Goal: Communication & Community: Answer question/provide support

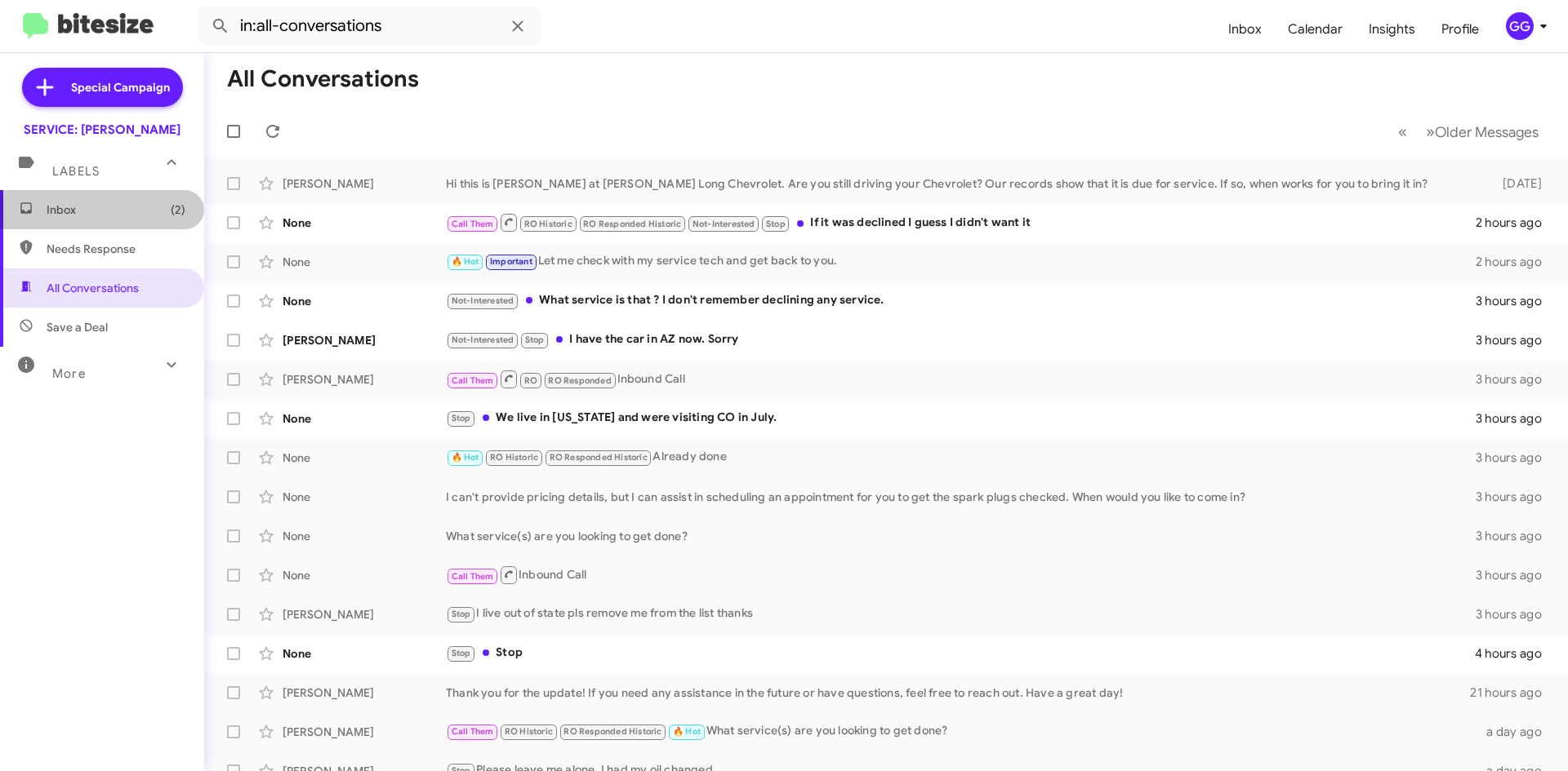
click at [125, 204] on span "Inbox (2)" at bounding box center [116, 209] width 139 height 16
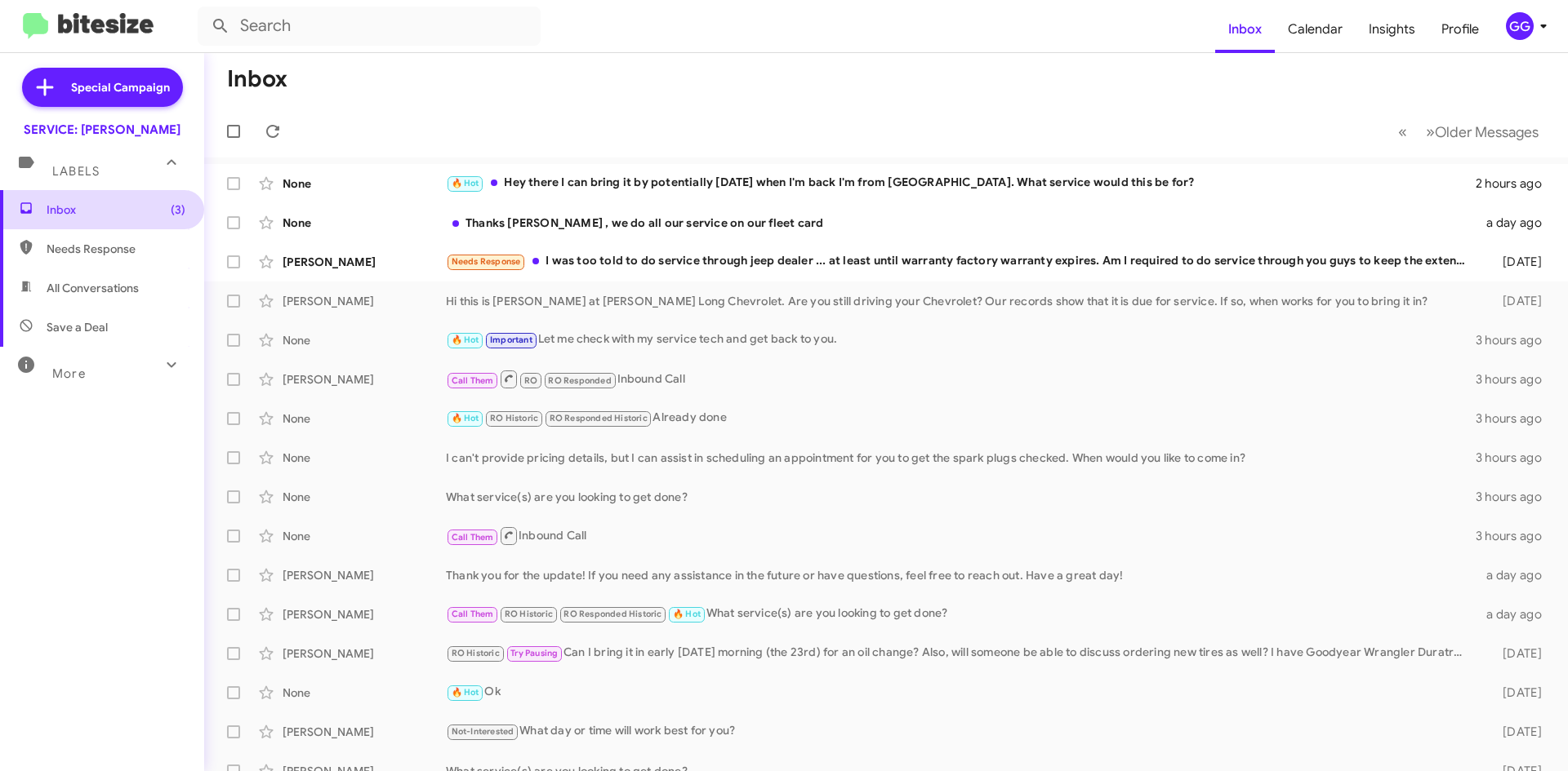
click at [126, 205] on span "Inbox (3)" at bounding box center [116, 209] width 139 height 16
click at [771, 174] on div "🔥 Hot Hey there I can bring it by potentially on Friday when I'm back I'm from …" at bounding box center [967, 182] width 1044 height 18
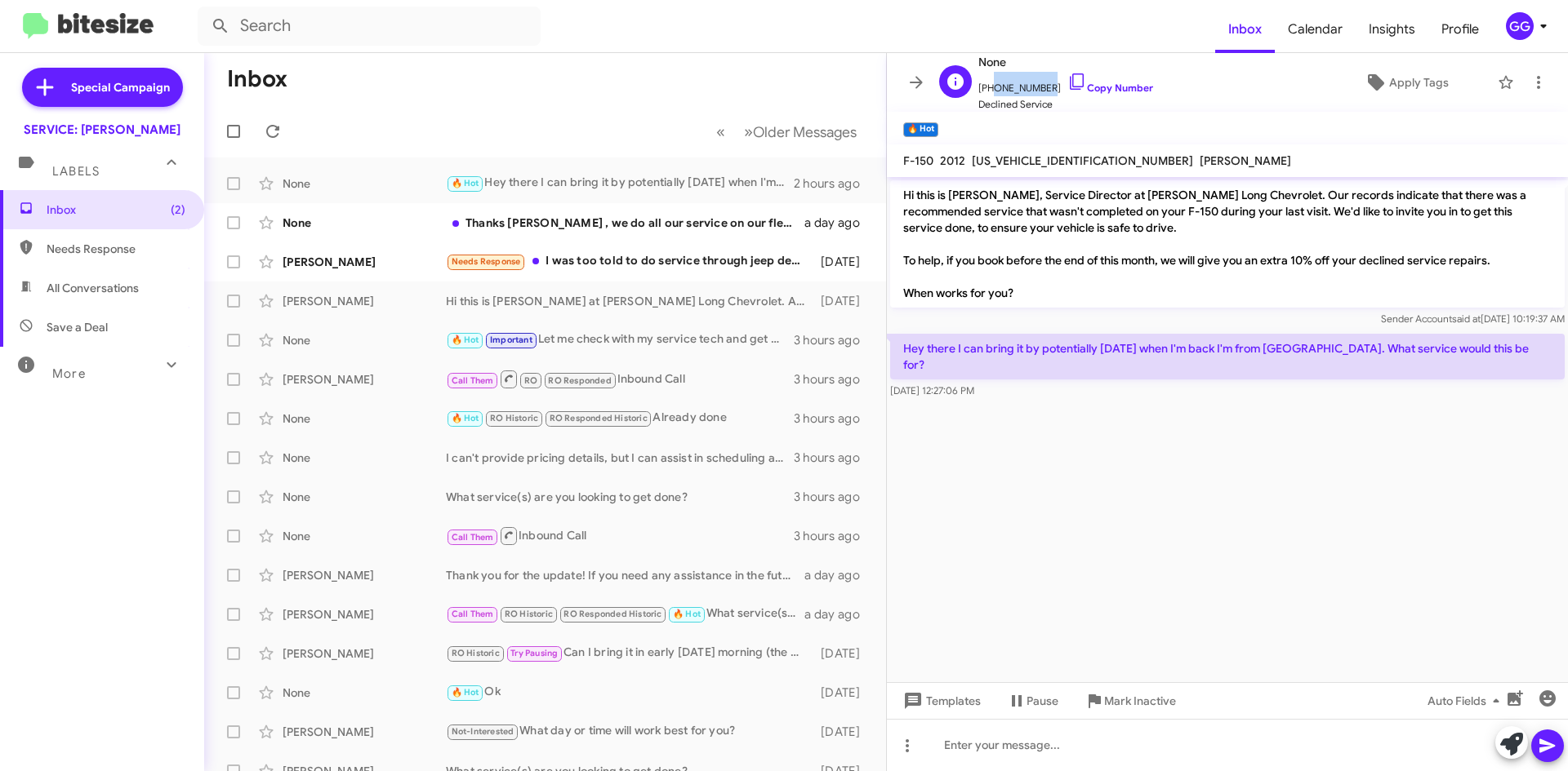
drag, startPoint x: 1042, startPoint y: 87, endPoint x: 990, endPoint y: 93, distance: 52.3
click at [990, 93] on span "+15592694527 Copy Number" at bounding box center [1065, 83] width 175 height 24
copy span "5592694527"
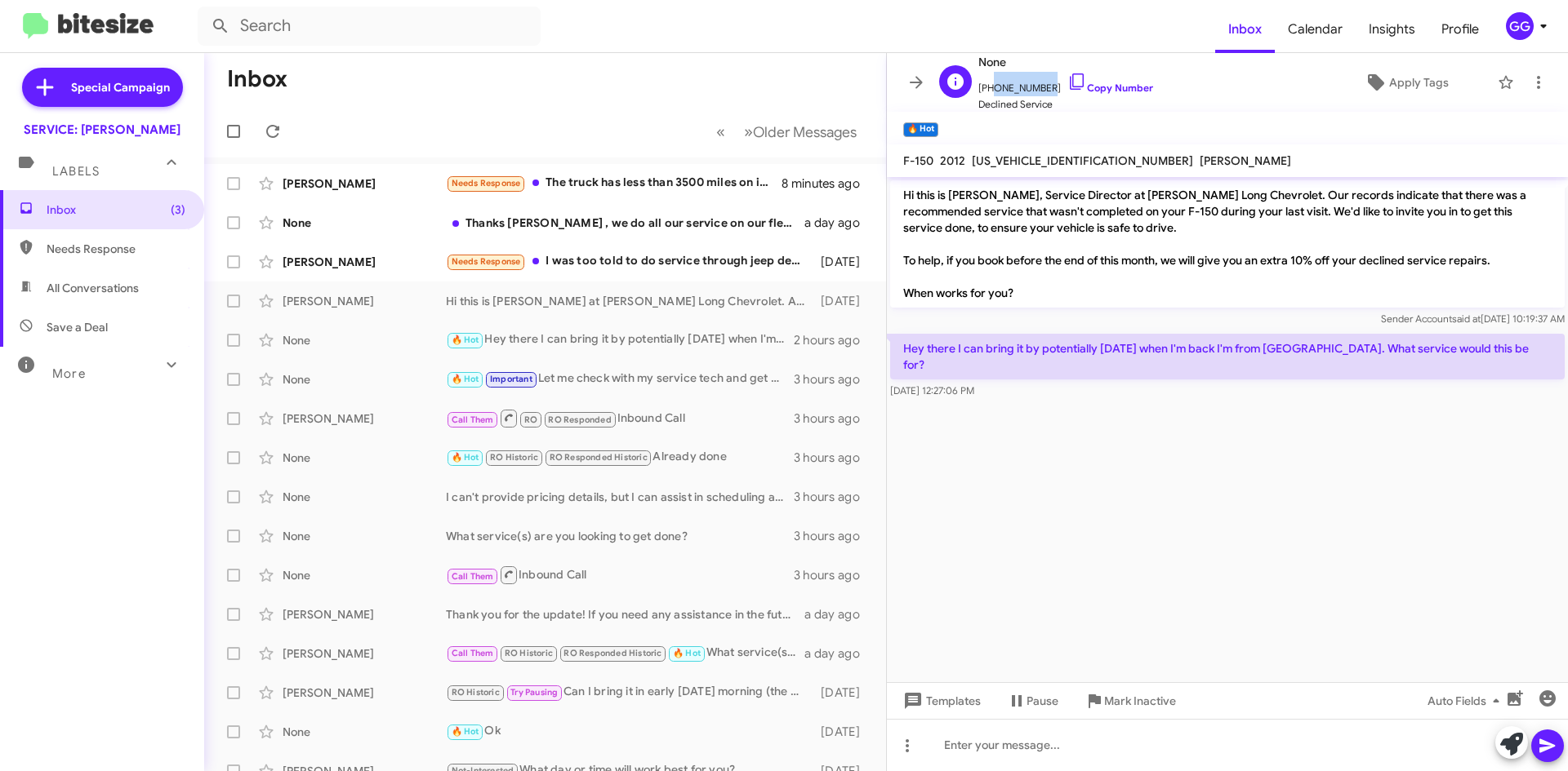
copy span "5592694527"
click at [623, 178] on div "Needs Response The truck has less than 3500 miles on it right now, but I would …" at bounding box center [627, 182] width 362 height 18
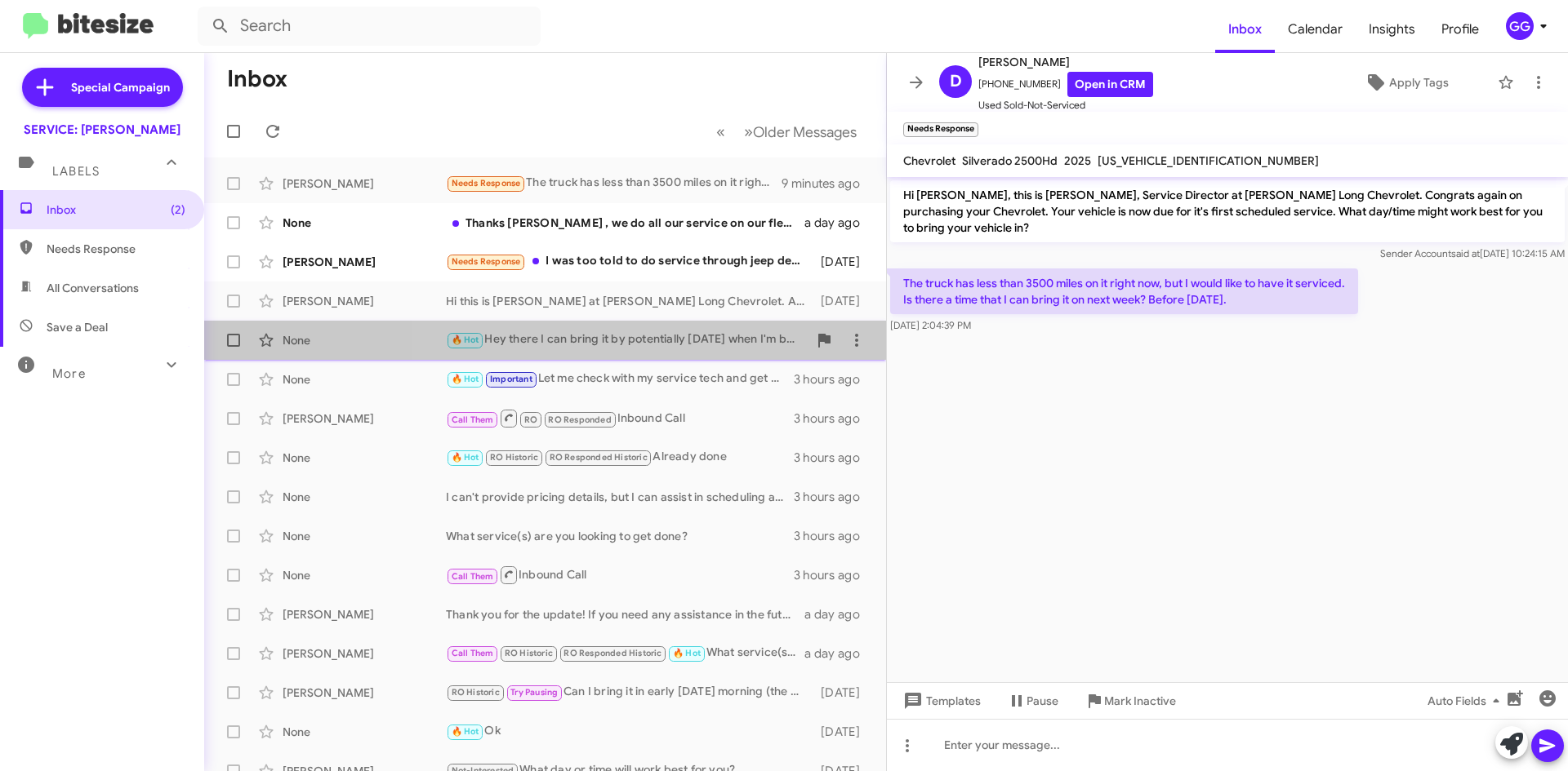
click at [730, 337] on div "🔥 Hot Hey there I can bring it by potentially on Friday when I'm back I'm from …" at bounding box center [627, 340] width 362 height 18
click at [728, 337] on div "🔥 Hot Hey there I can bring it by potentially on Friday when I'm back I'm from …" at bounding box center [627, 340] width 362 height 18
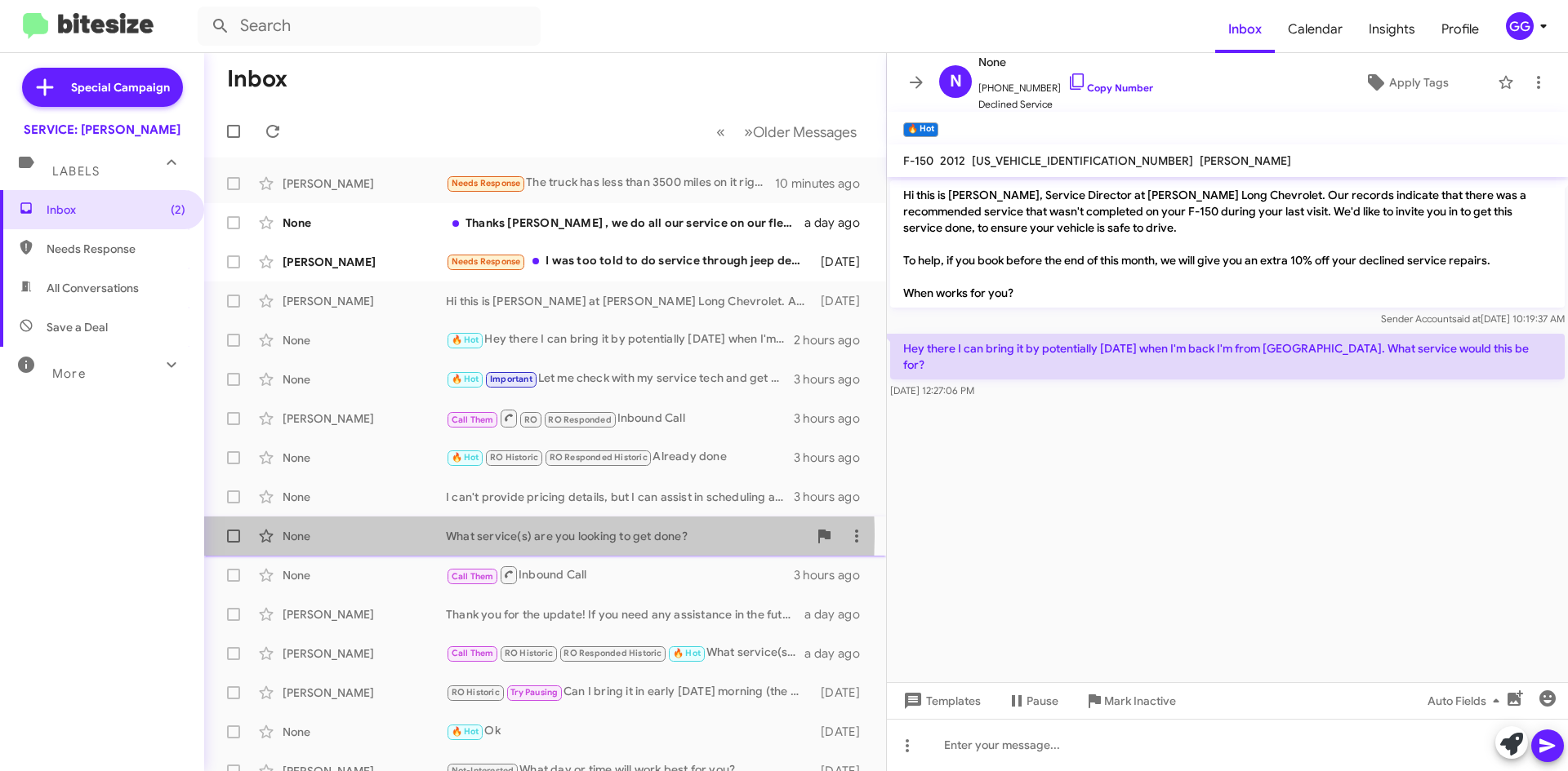
drag, startPoint x: 446, startPoint y: 537, endPoint x: 704, endPoint y: 555, distance: 258.6
click at [704, 555] on span "None What service(s) are you looking to get done? 3 hours ago" at bounding box center [545, 536] width 682 height 40
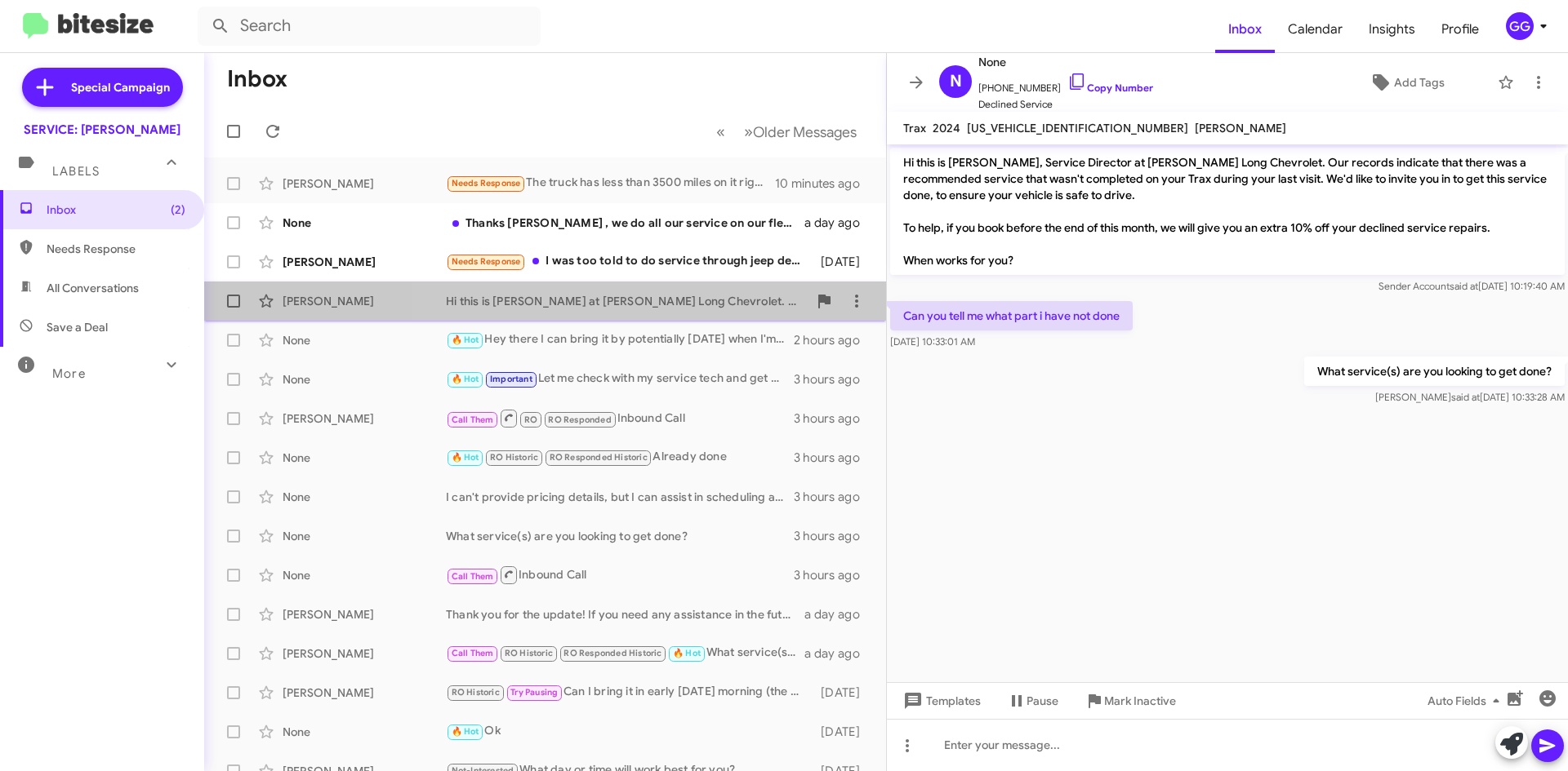
click at [701, 299] on div "Hi this is [PERSON_NAME] at [PERSON_NAME] Long Chevrolet. Are you still driving…" at bounding box center [627, 301] width 362 height 16
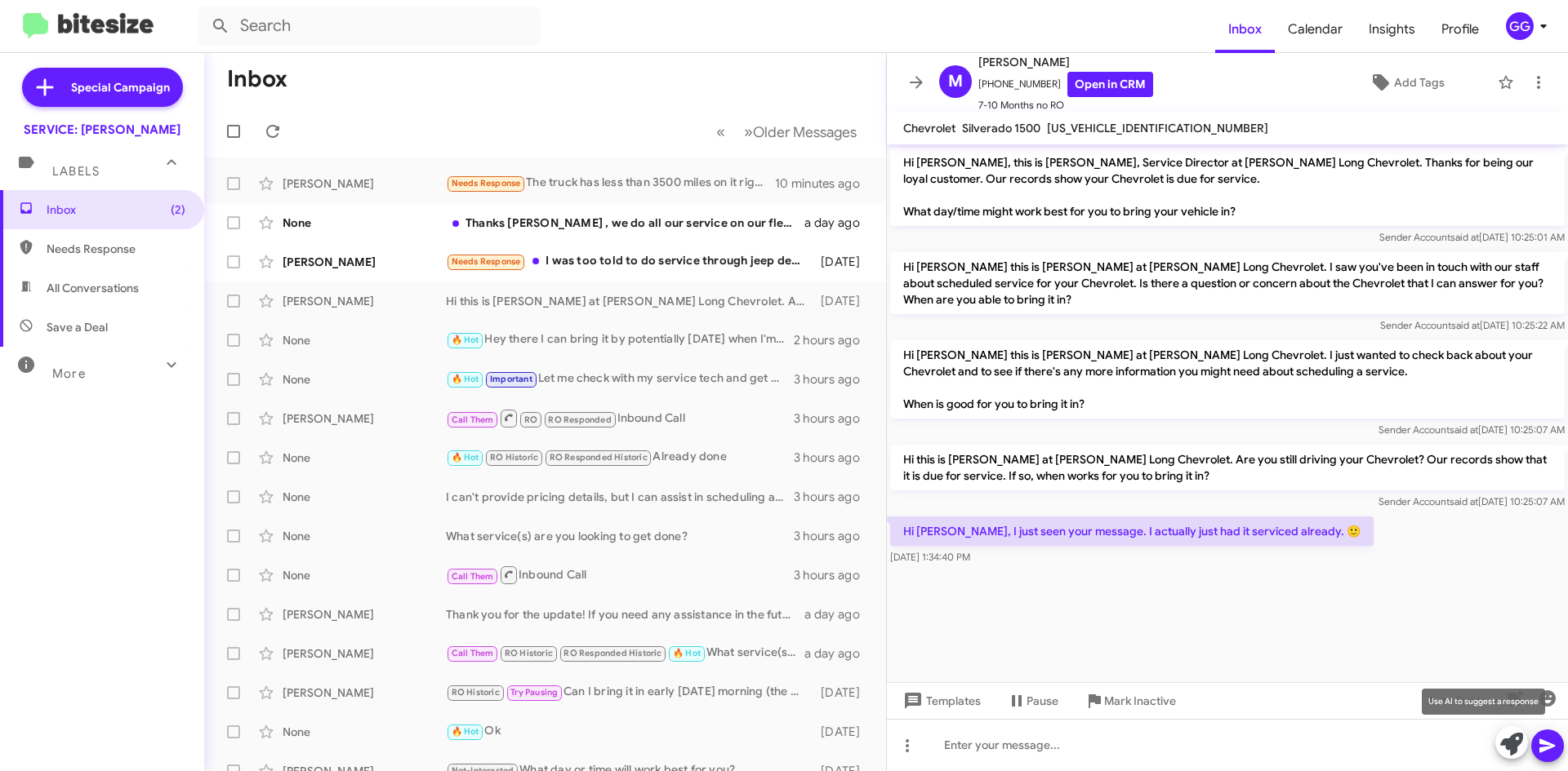
click at [1513, 743] on icon at bounding box center [1512, 745] width 23 height 23
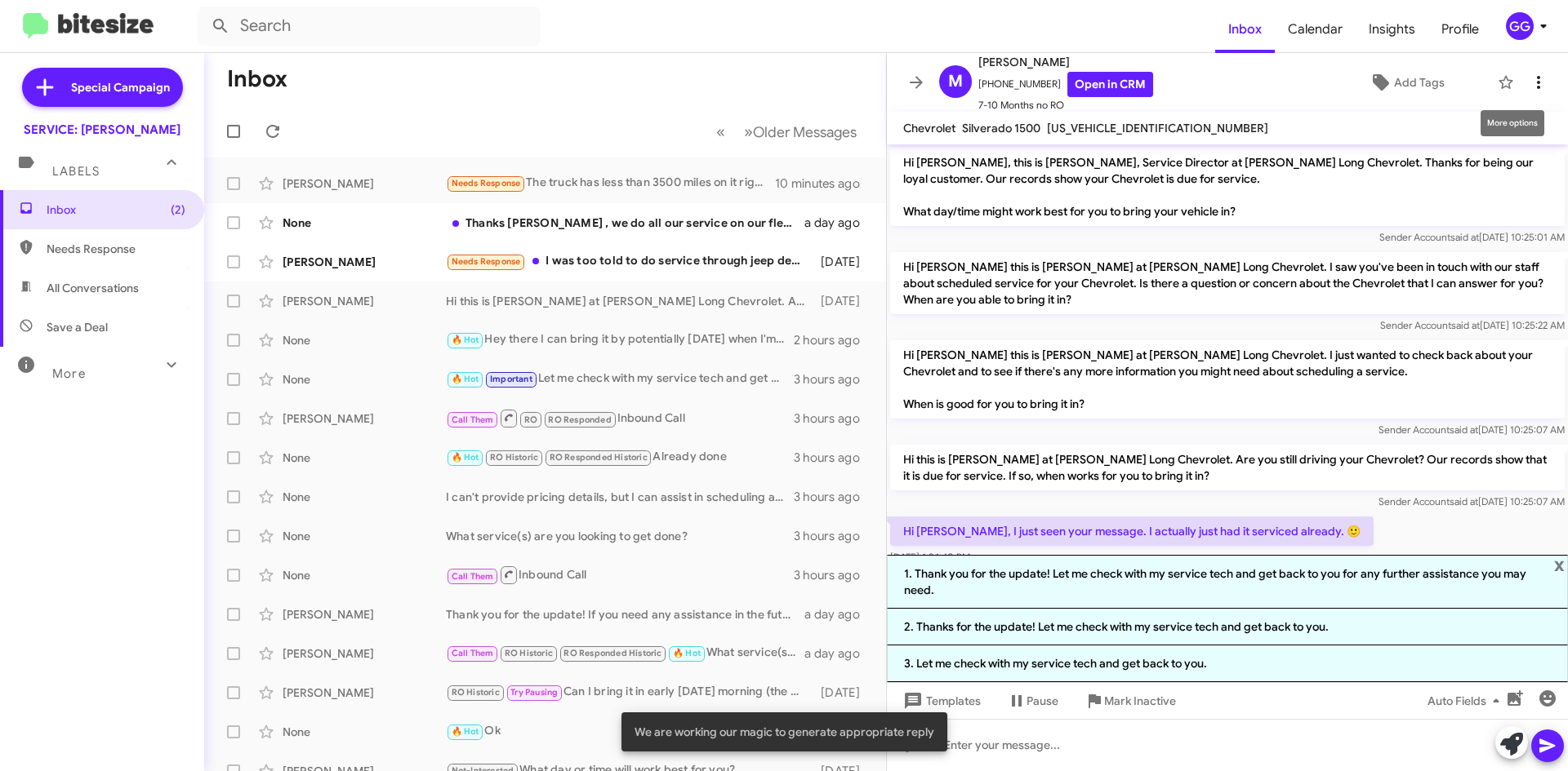
click at [1529, 84] on icon at bounding box center [1539, 82] width 19 height 19
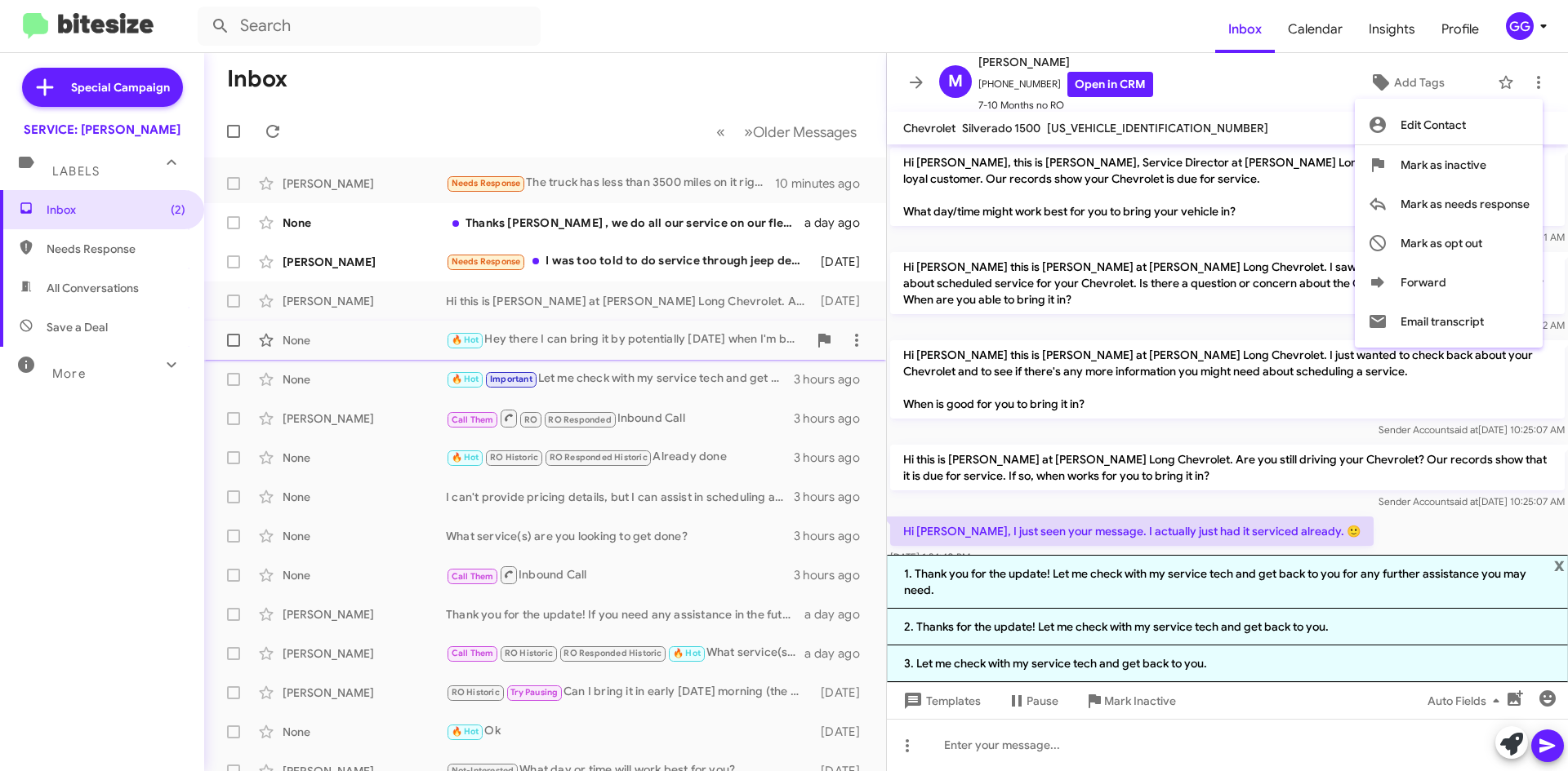
click at [633, 342] on div at bounding box center [784, 385] width 1568 height 771
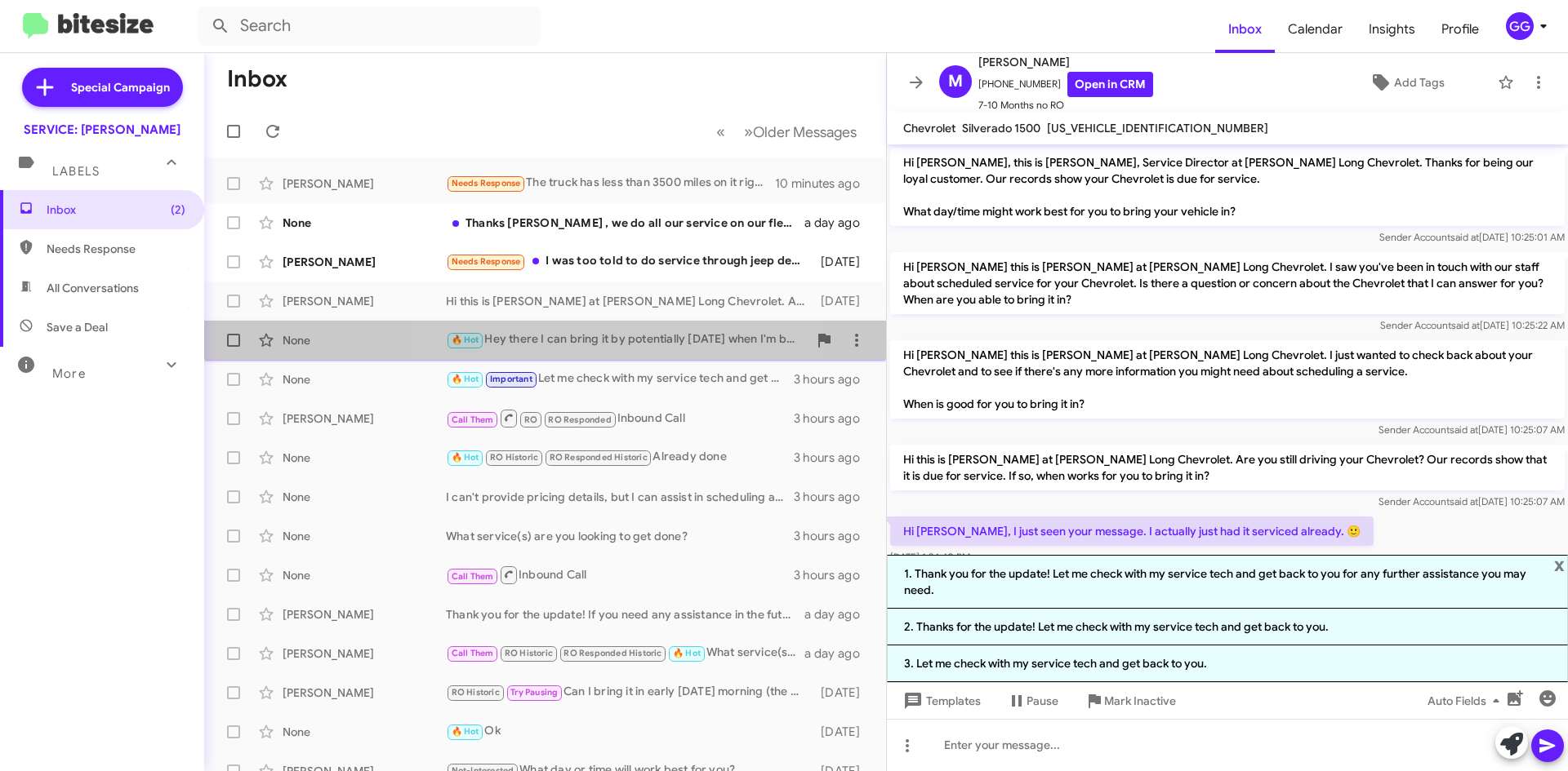
click at [630, 343] on div "🔥 Hot Hey there I can bring it by potentially on Friday when I'm back I'm from …" at bounding box center [627, 340] width 362 height 18
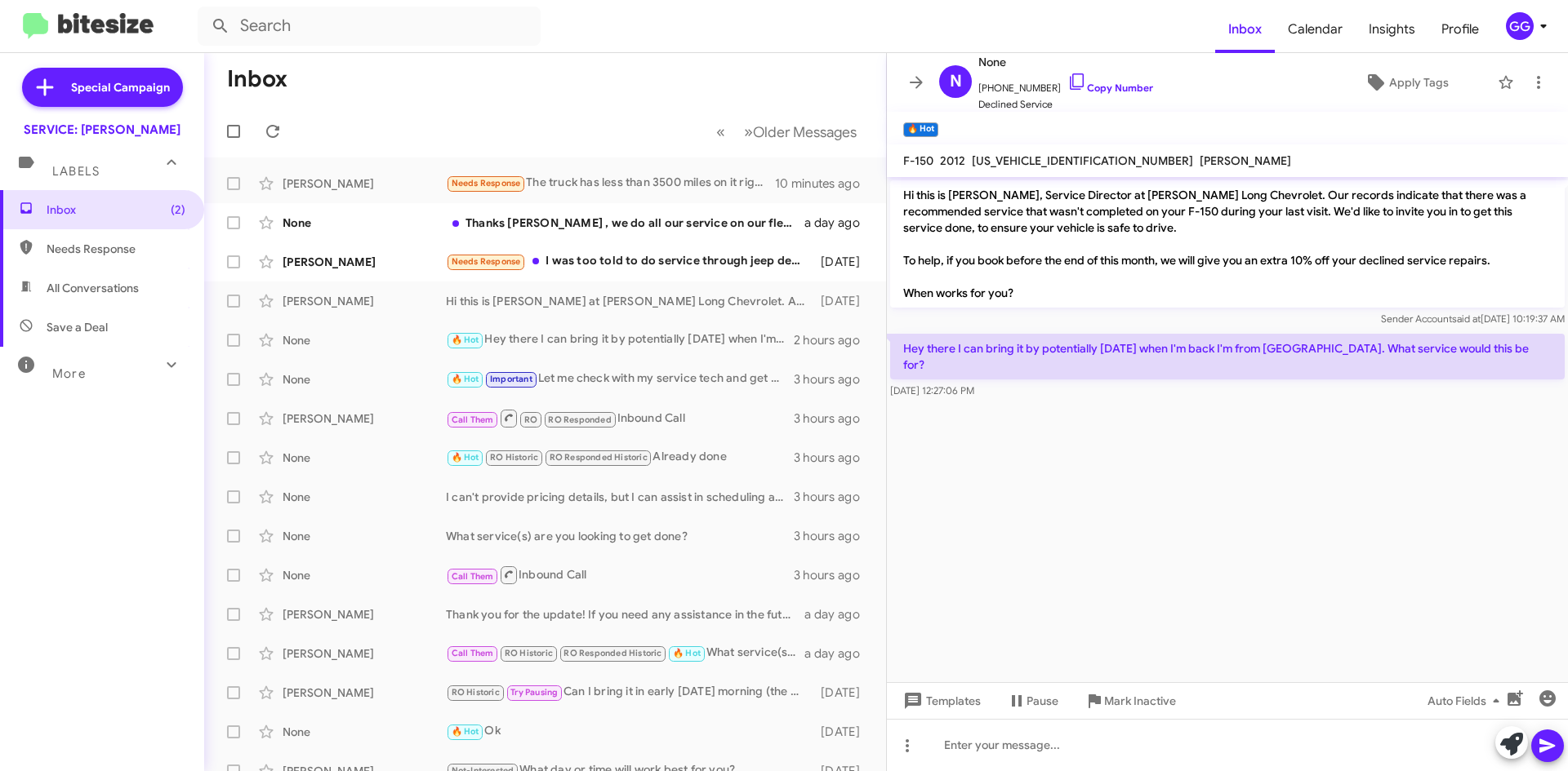
drag, startPoint x: 1078, startPoint y: 756, endPoint x: 1502, endPoint y: 736, distance: 424.5
click at [1502, 736] on icon at bounding box center [1512, 745] width 23 height 23
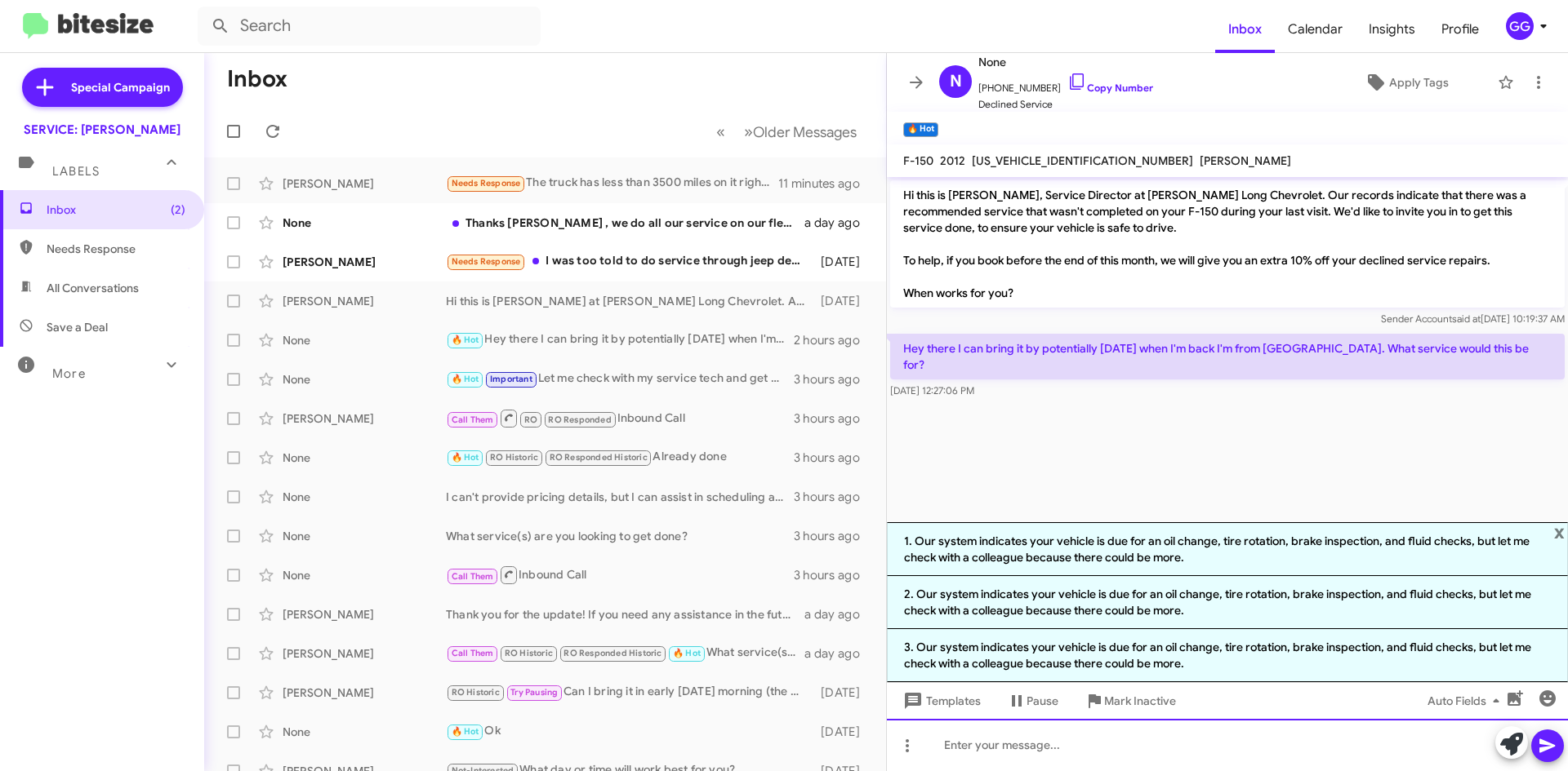
paste div
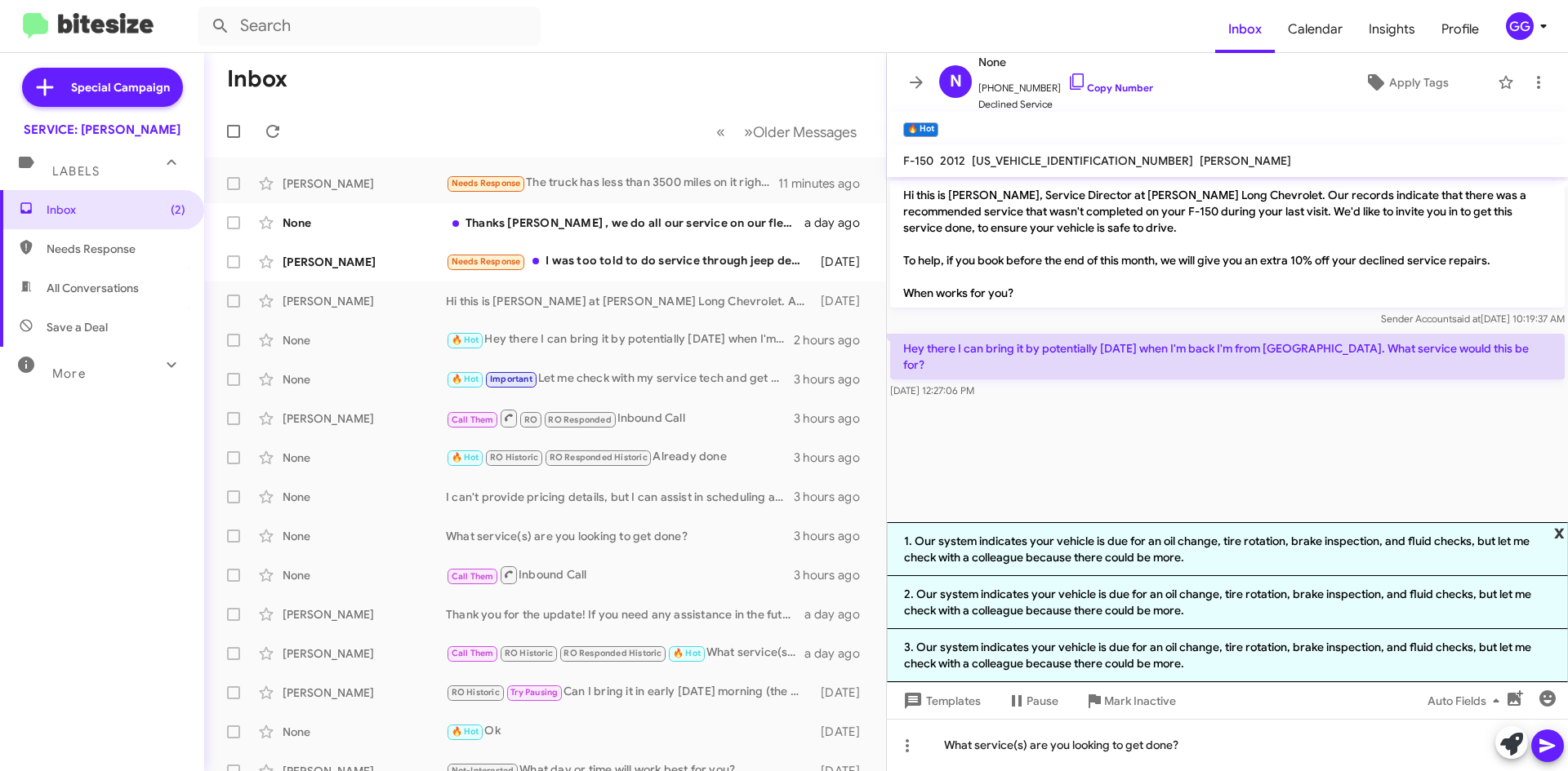
click at [1561, 528] on span "x" at bounding box center [1559, 532] width 11 height 19
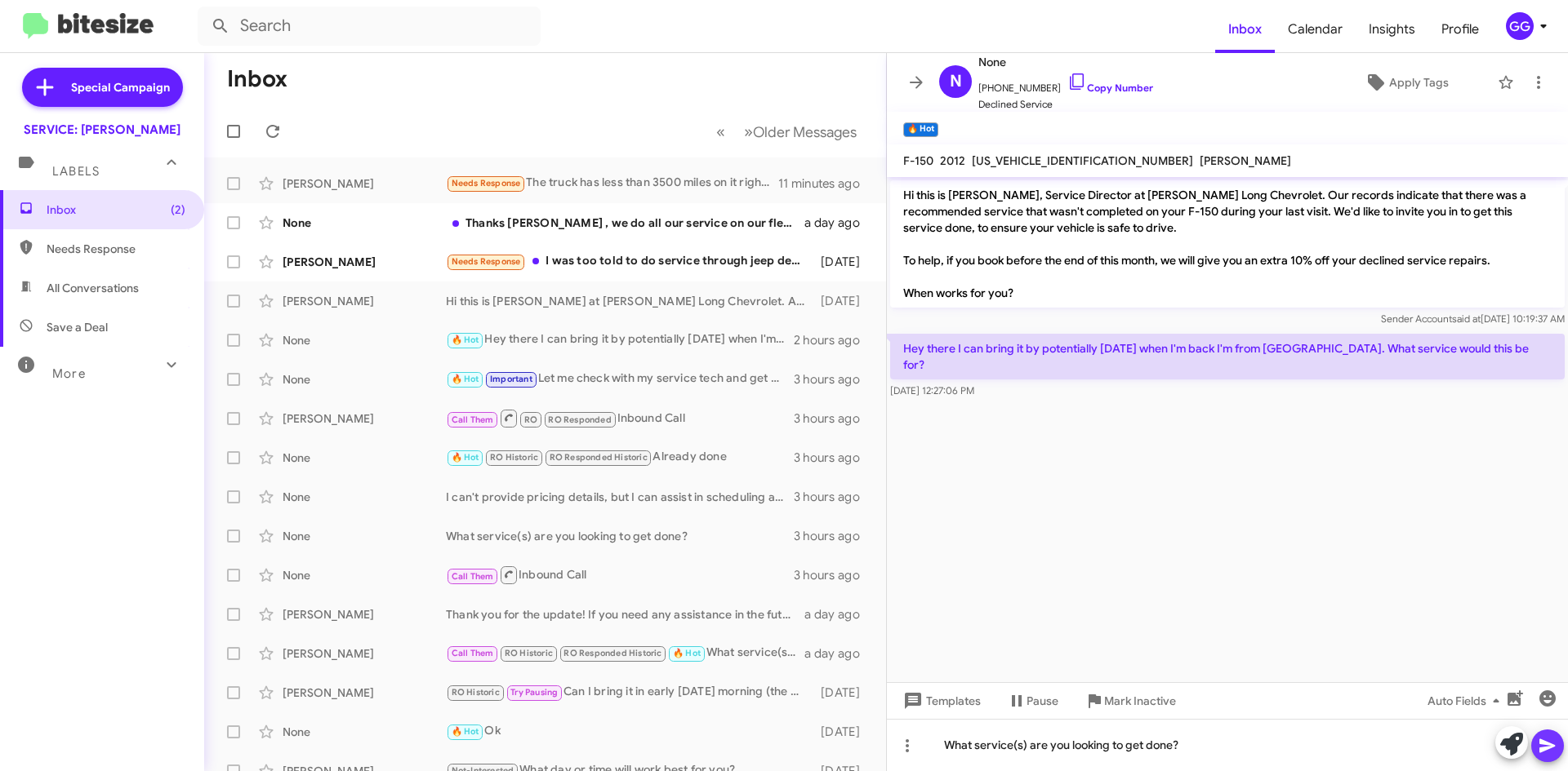
click at [1549, 743] on icon at bounding box center [1548, 746] width 19 height 19
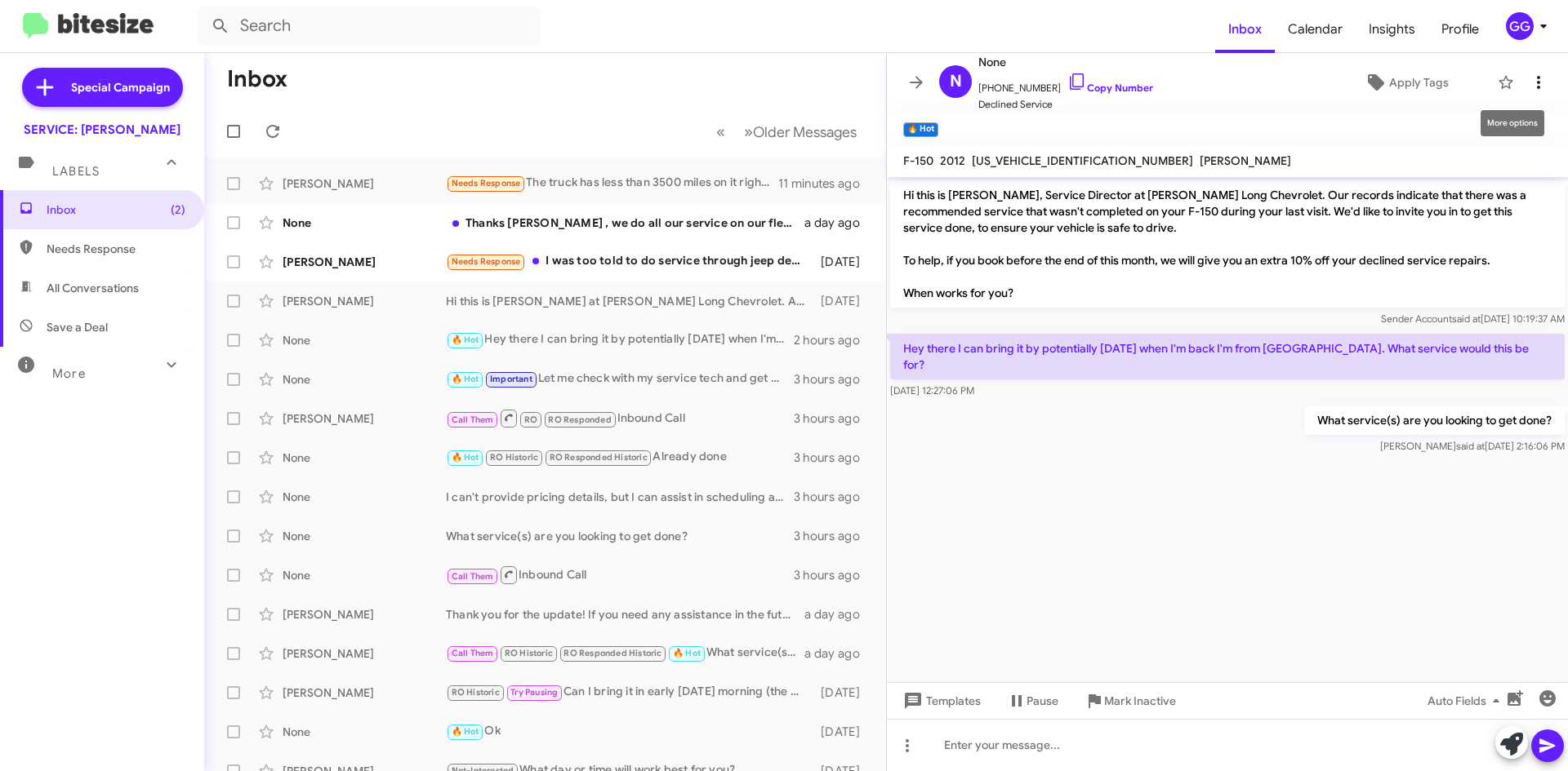
click at [1537, 87] on icon at bounding box center [1538, 83] width 3 height 14
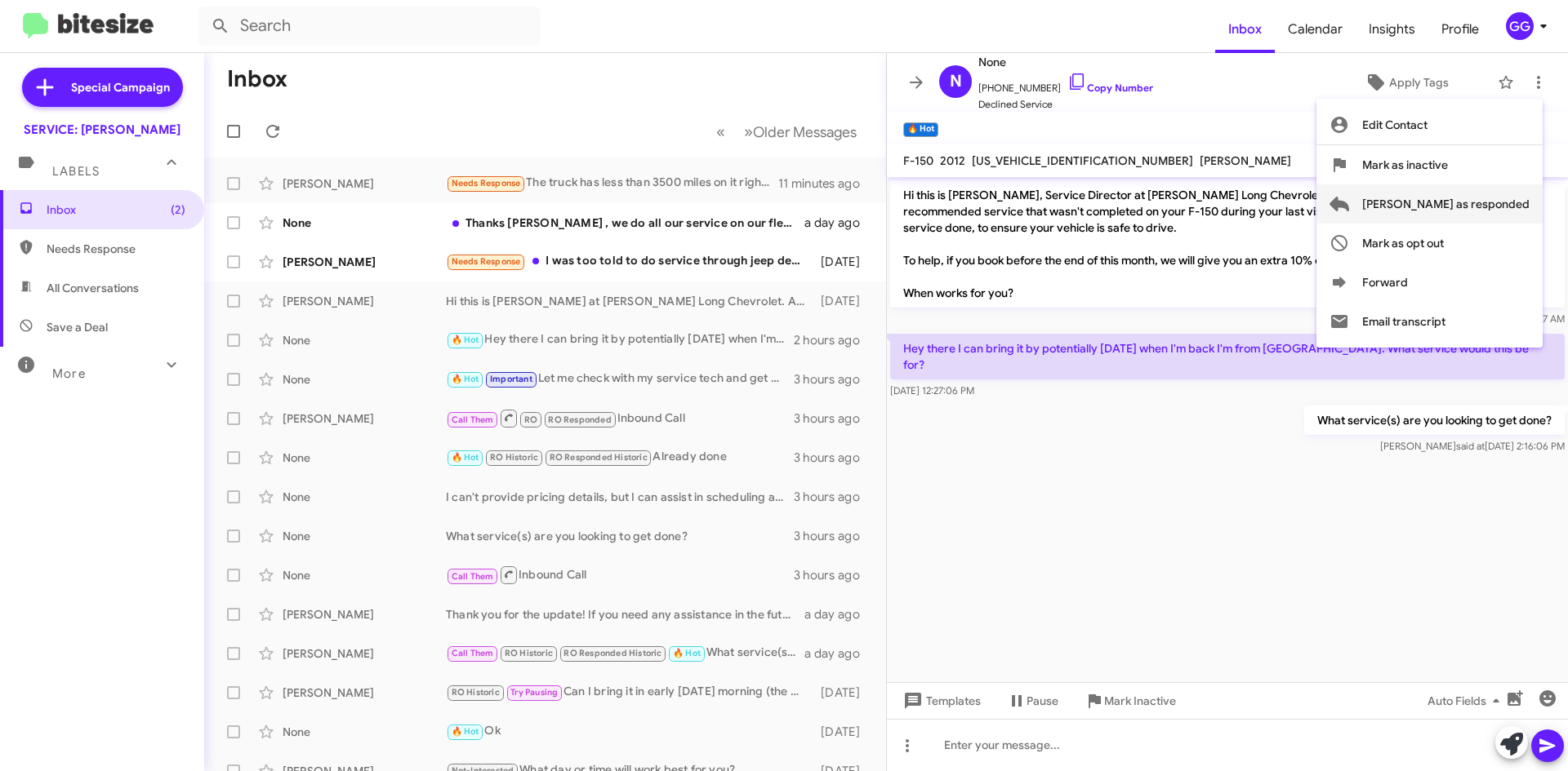
click at [1466, 207] on span "Mark as responded" at bounding box center [1445, 204] width 167 height 40
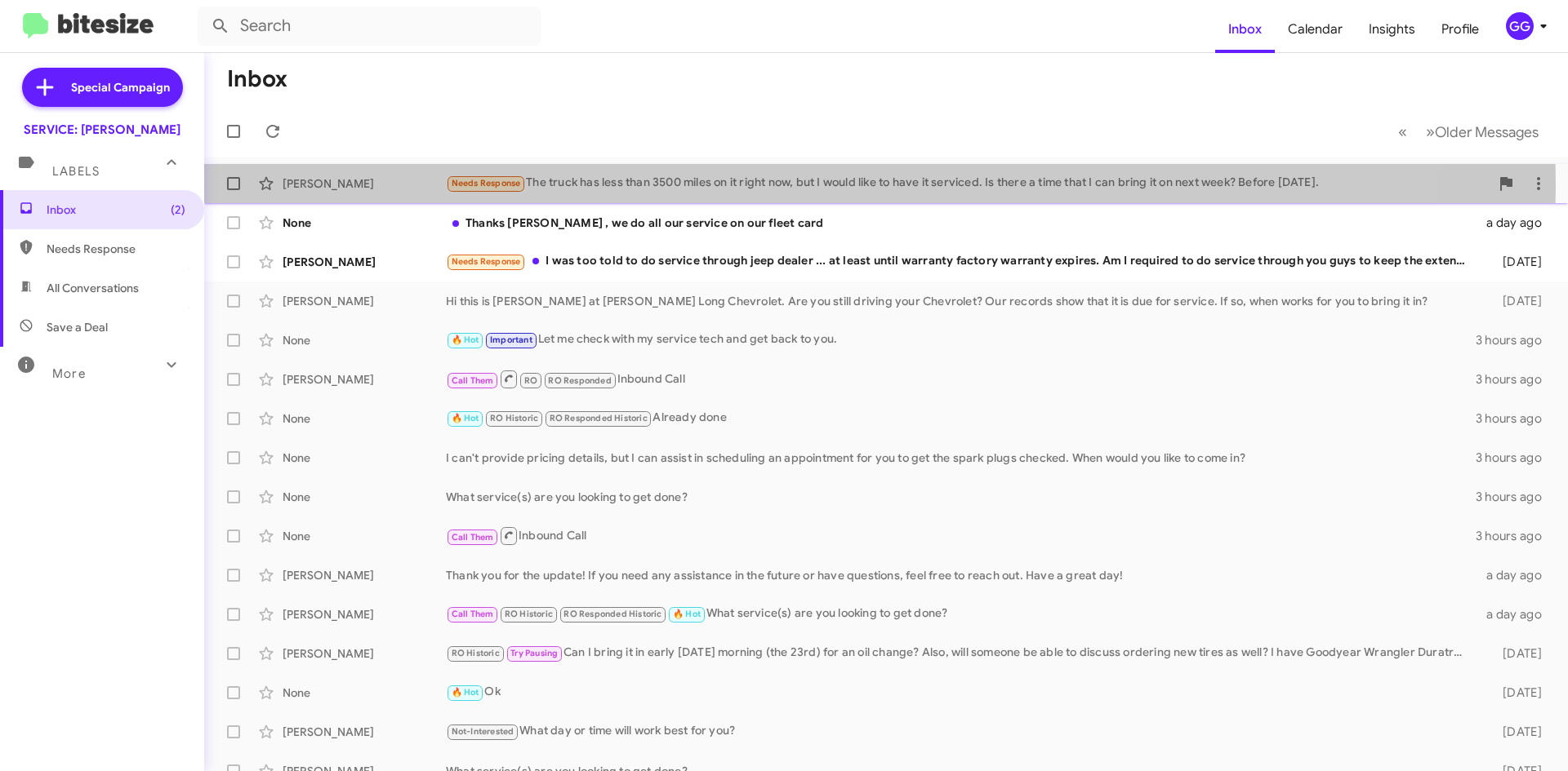
click at [771, 185] on div "Needs Response The truck has less than 3500 miles on it right now, but I would …" at bounding box center [967, 182] width 1044 height 18
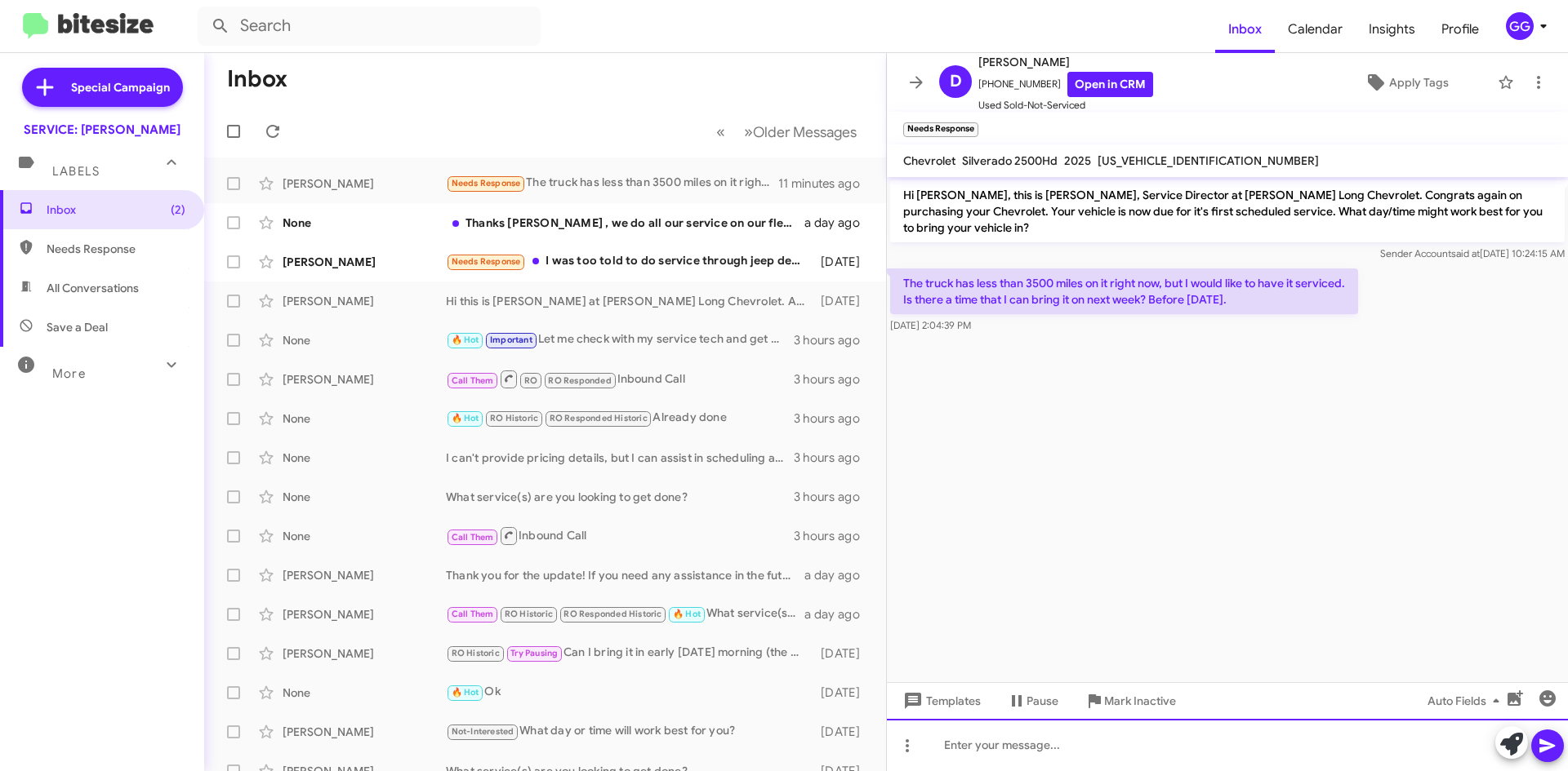
paste div
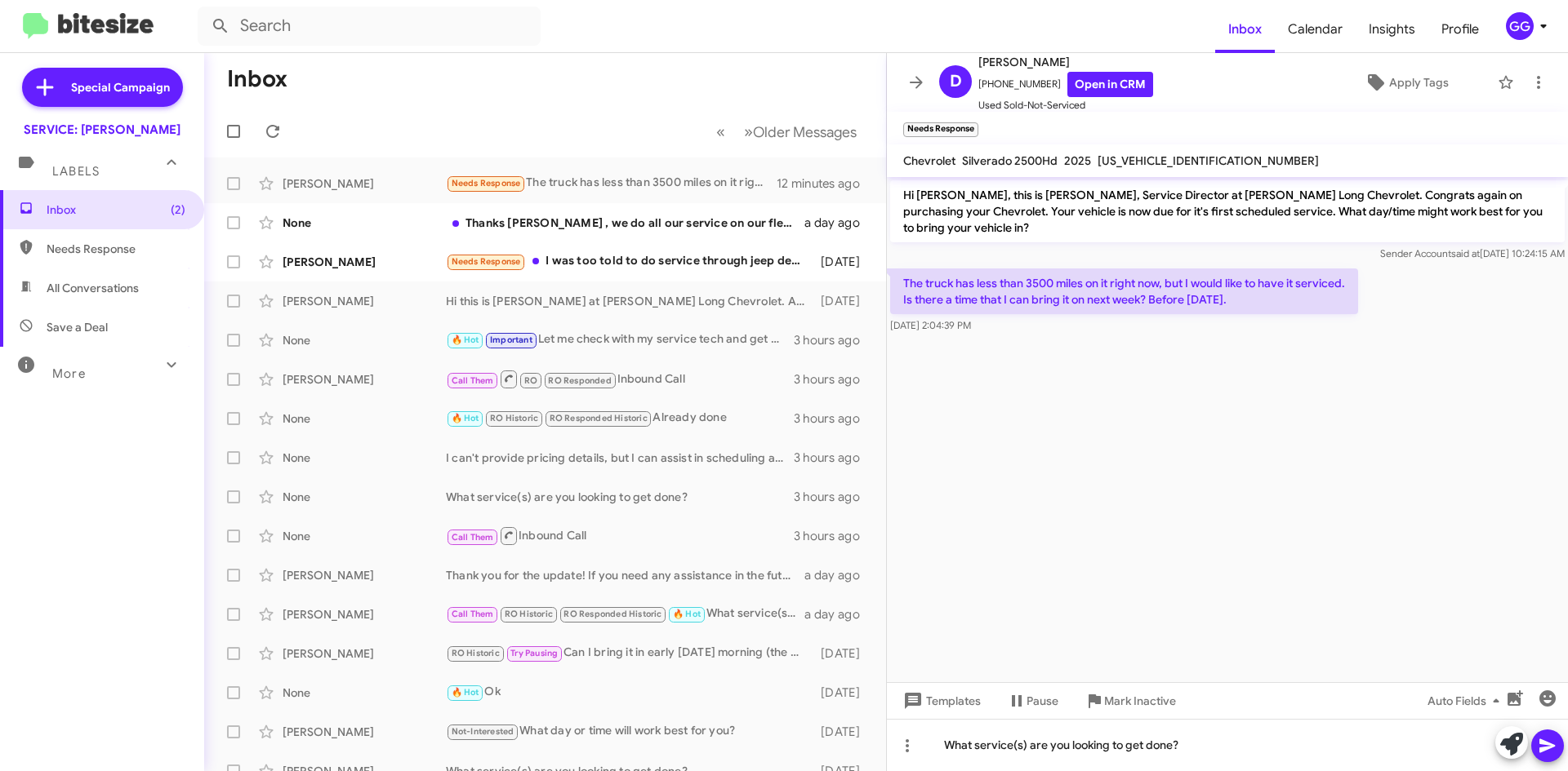
click at [1544, 739] on icon at bounding box center [1548, 746] width 19 height 19
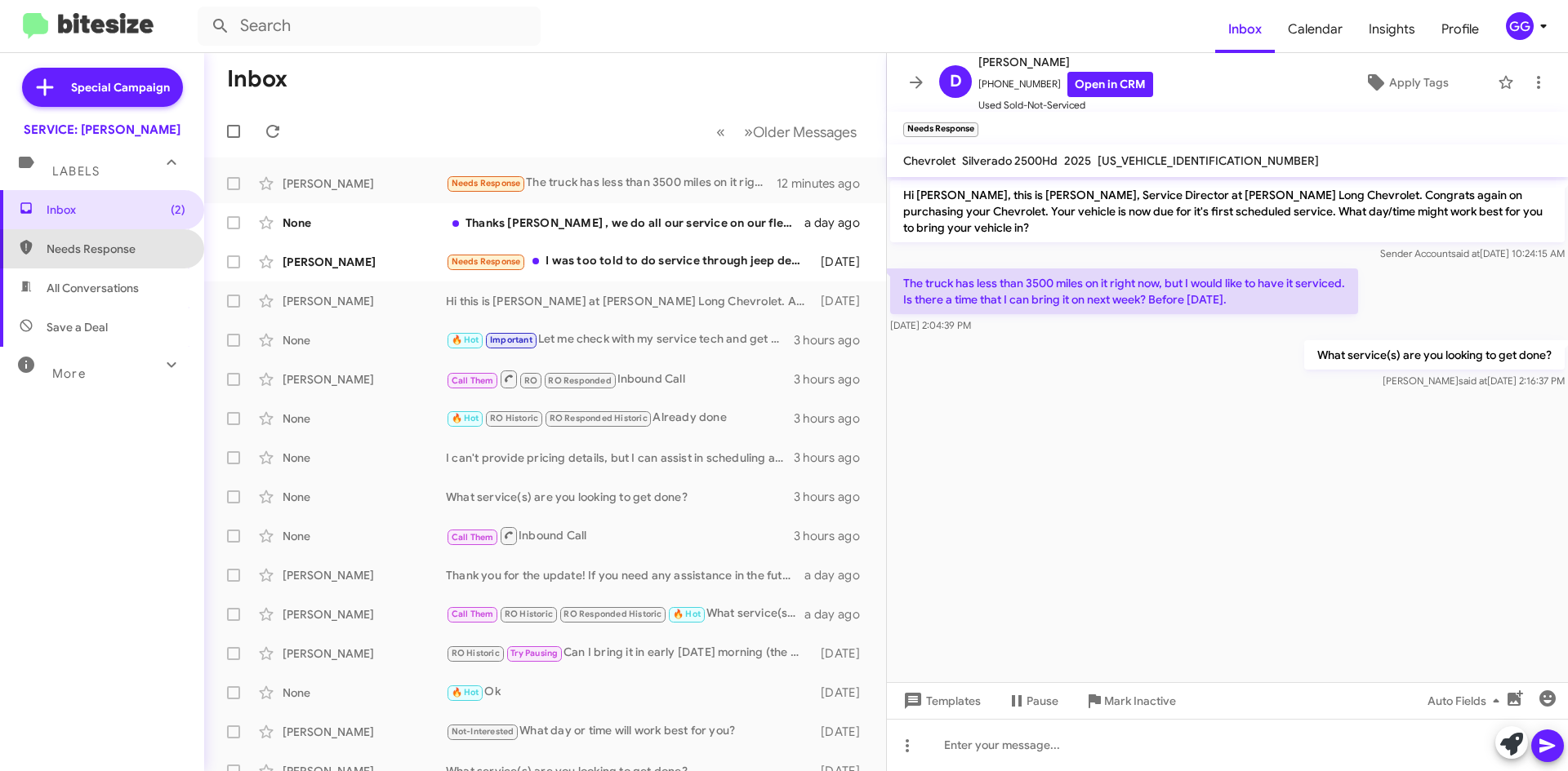
click at [122, 252] on span "Needs Response" at bounding box center [116, 249] width 139 height 16
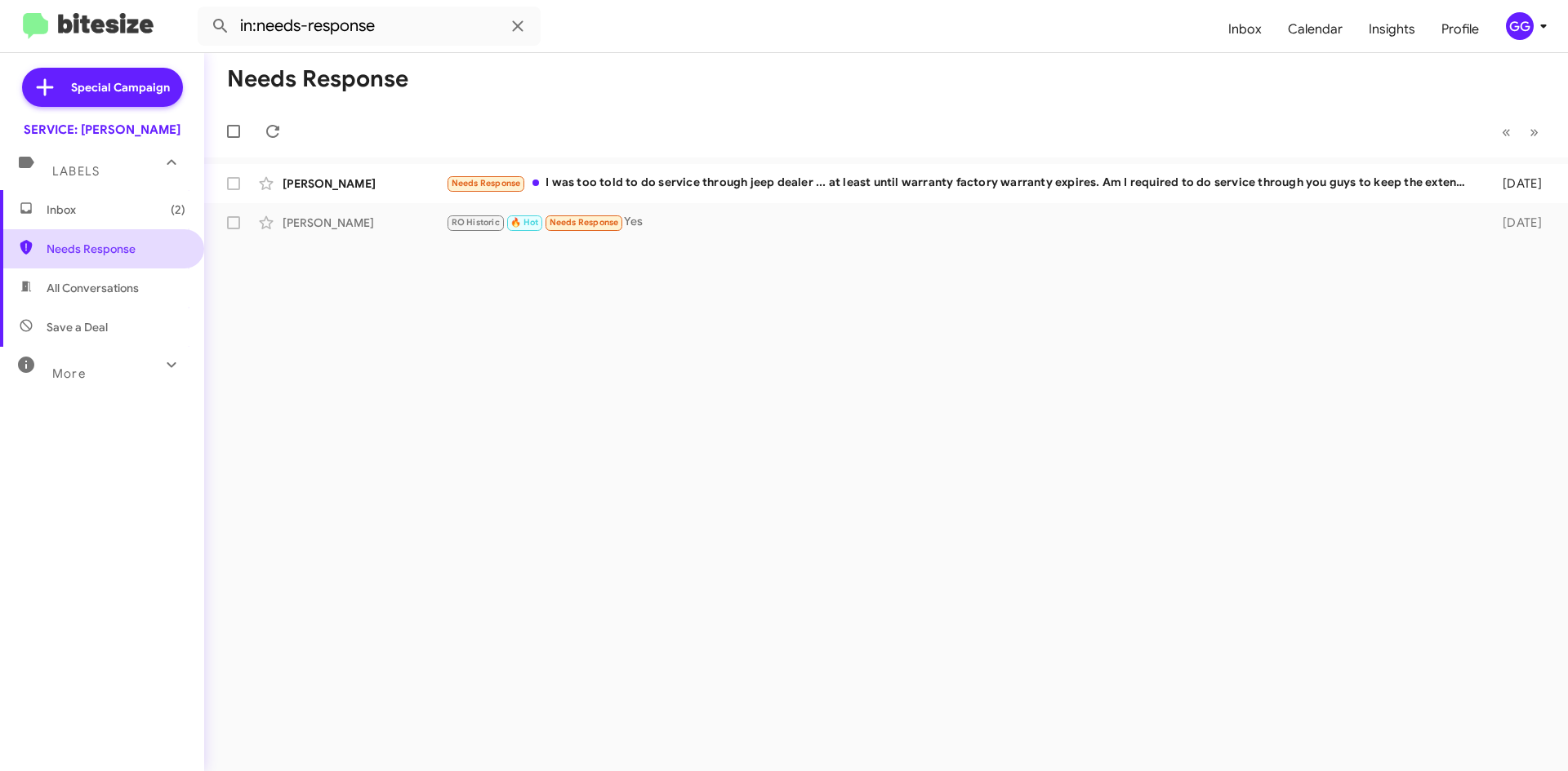
click at [103, 252] on span "Needs Response" at bounding box center [116, 249] width 139 height 16
click at [105, 284] on span "All Conversations" at bounding box center [93, 288] width 93 height 16
type input "in:all-conversations"
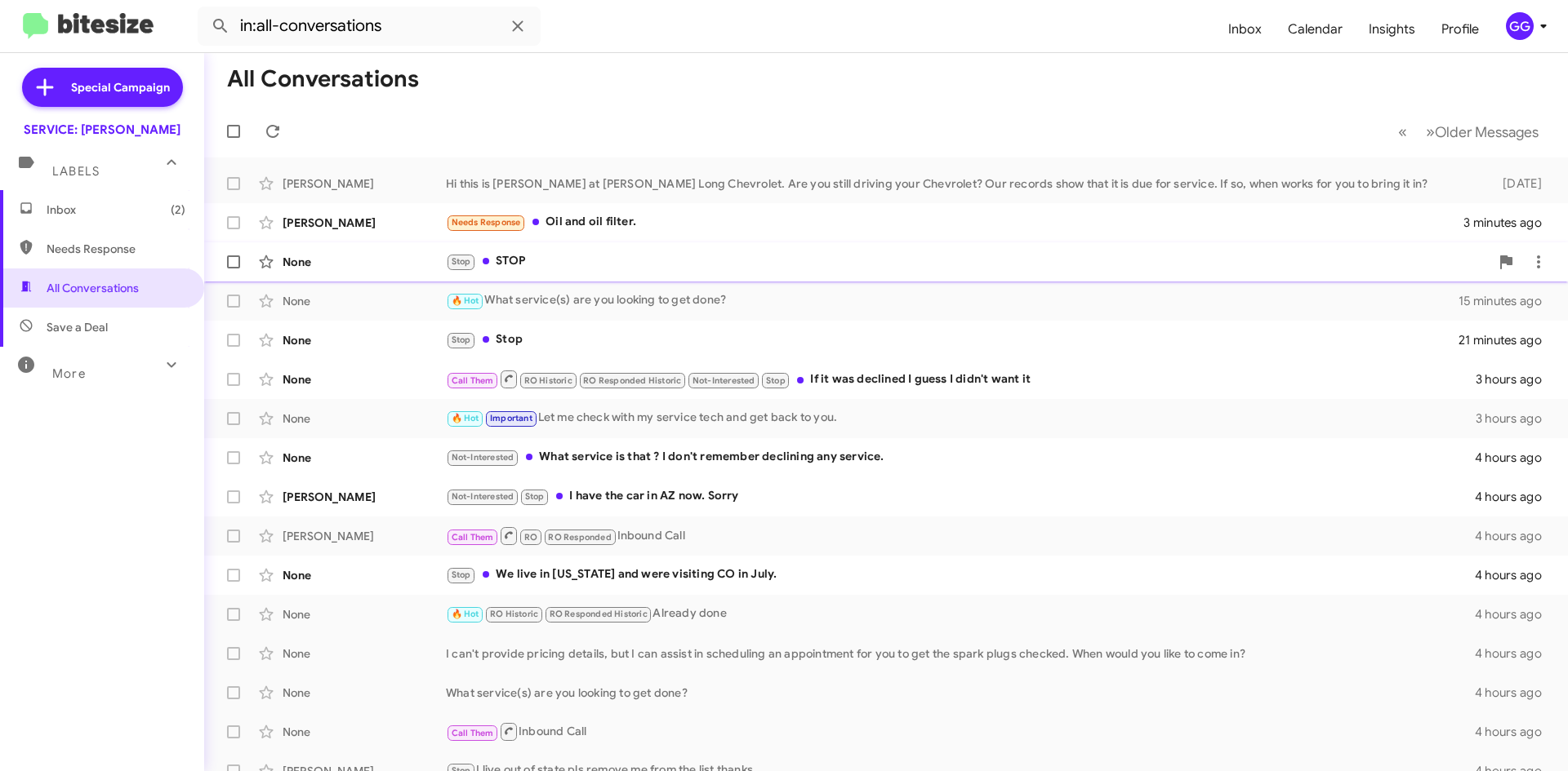
click at [713, 271] on div "Stop STOP" at bounding box center [967, 261] width 1044 height 18
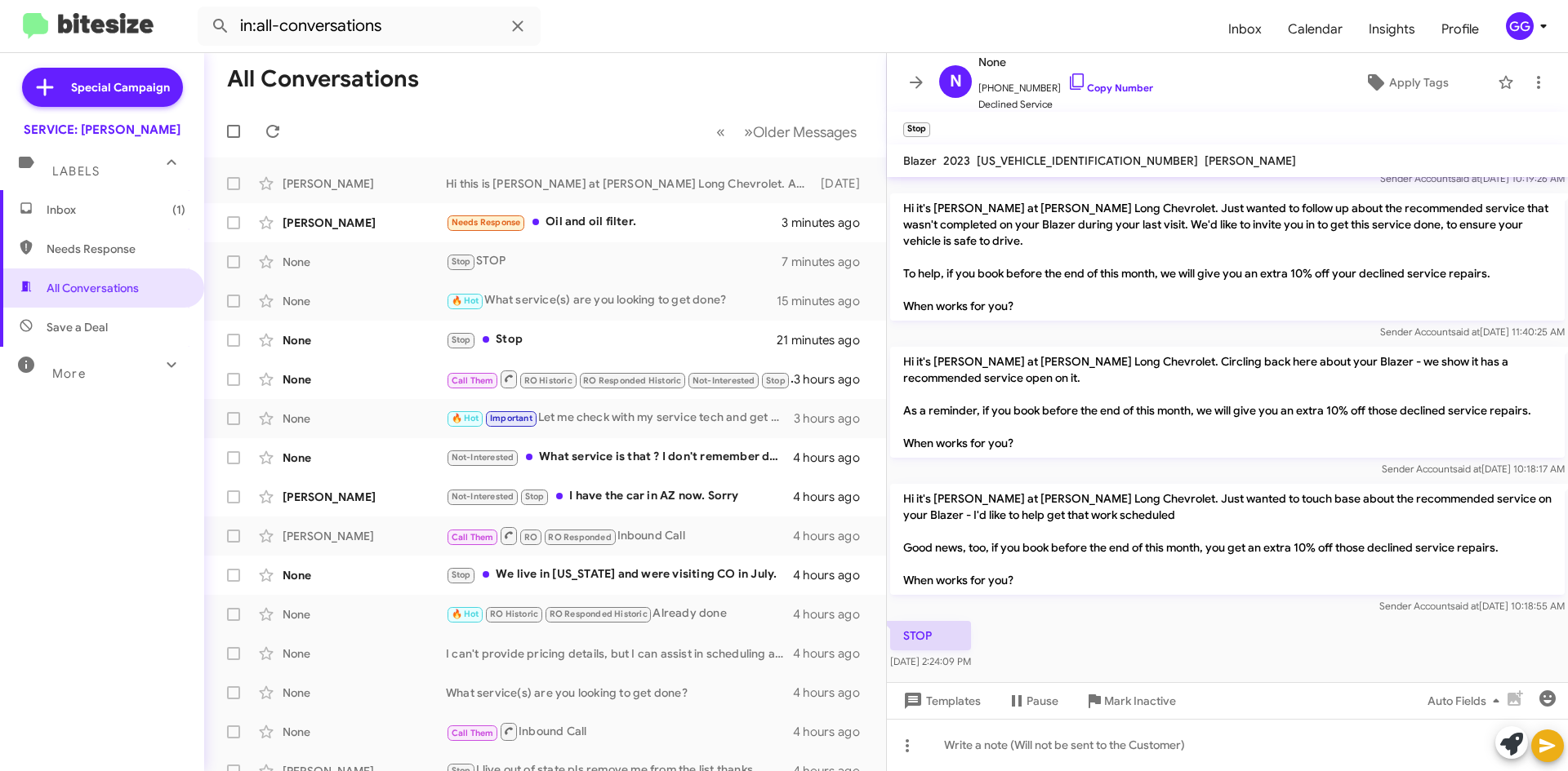
scroll to position [151, 0]
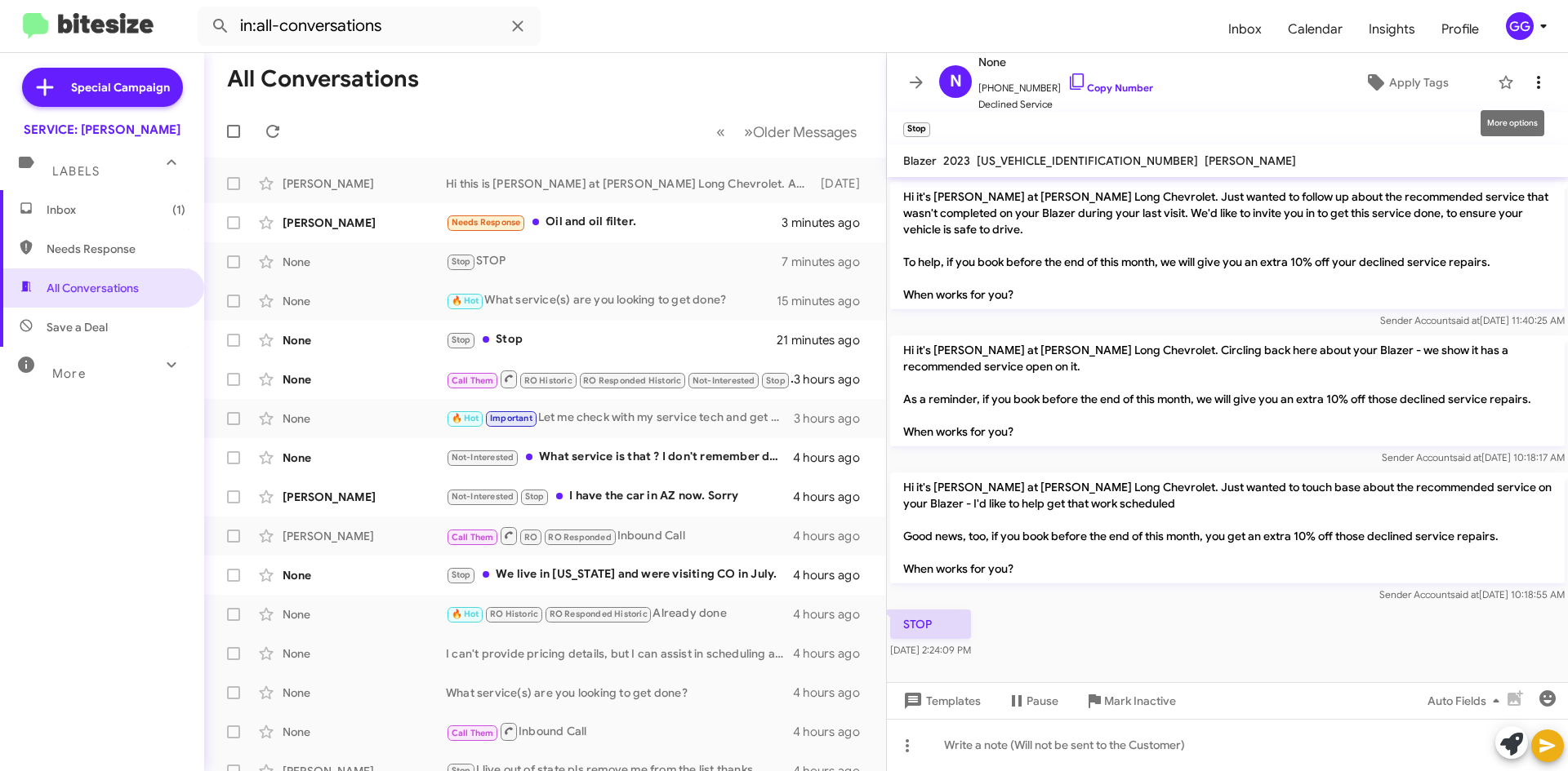
click at [1537, 78] on icon at bounding box center [1538, 83] width 3 height 14
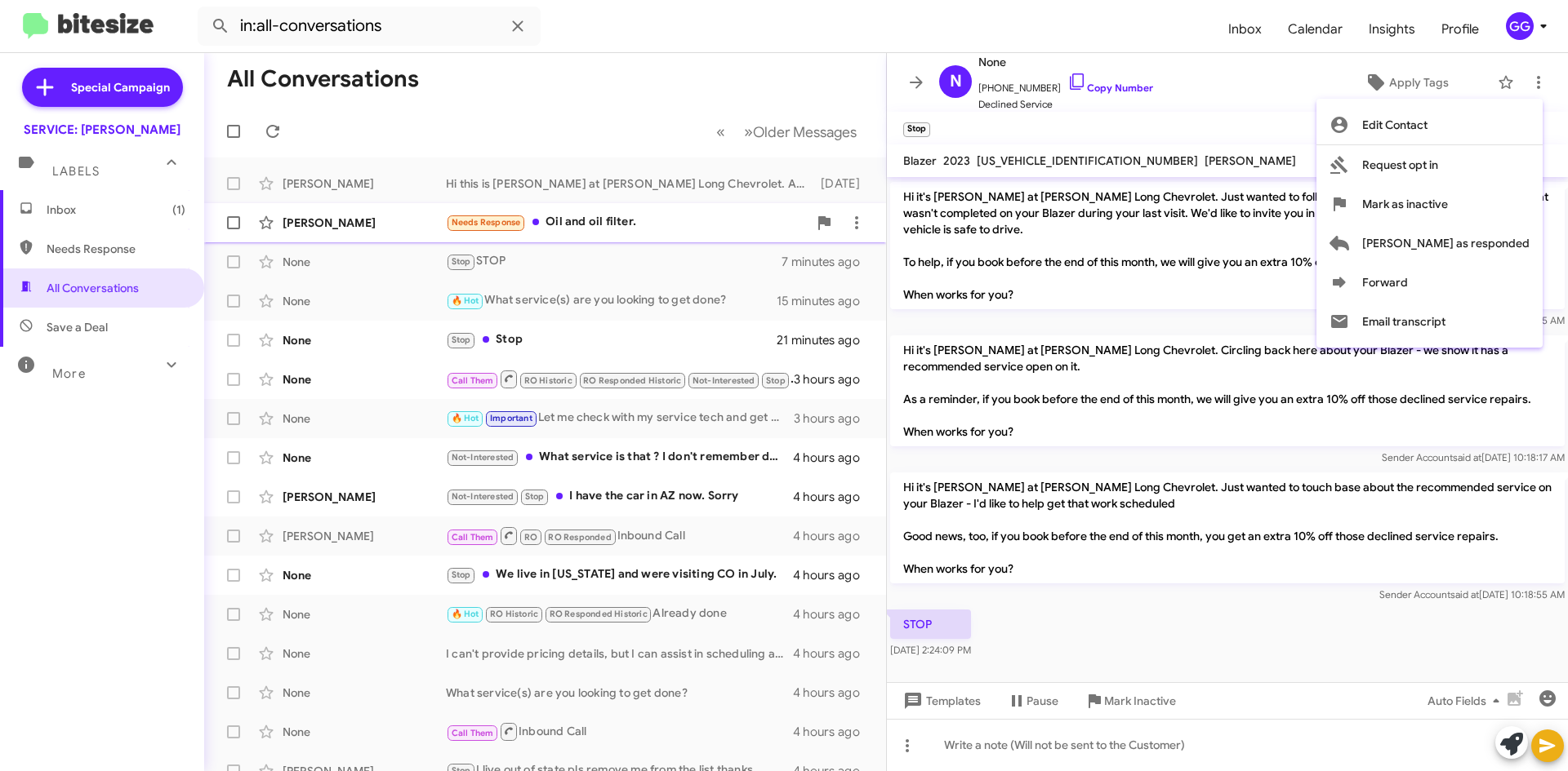
click at [1490, 241] on span "Mark as responded" at bounding box center [1445, 243] width 167 height 40
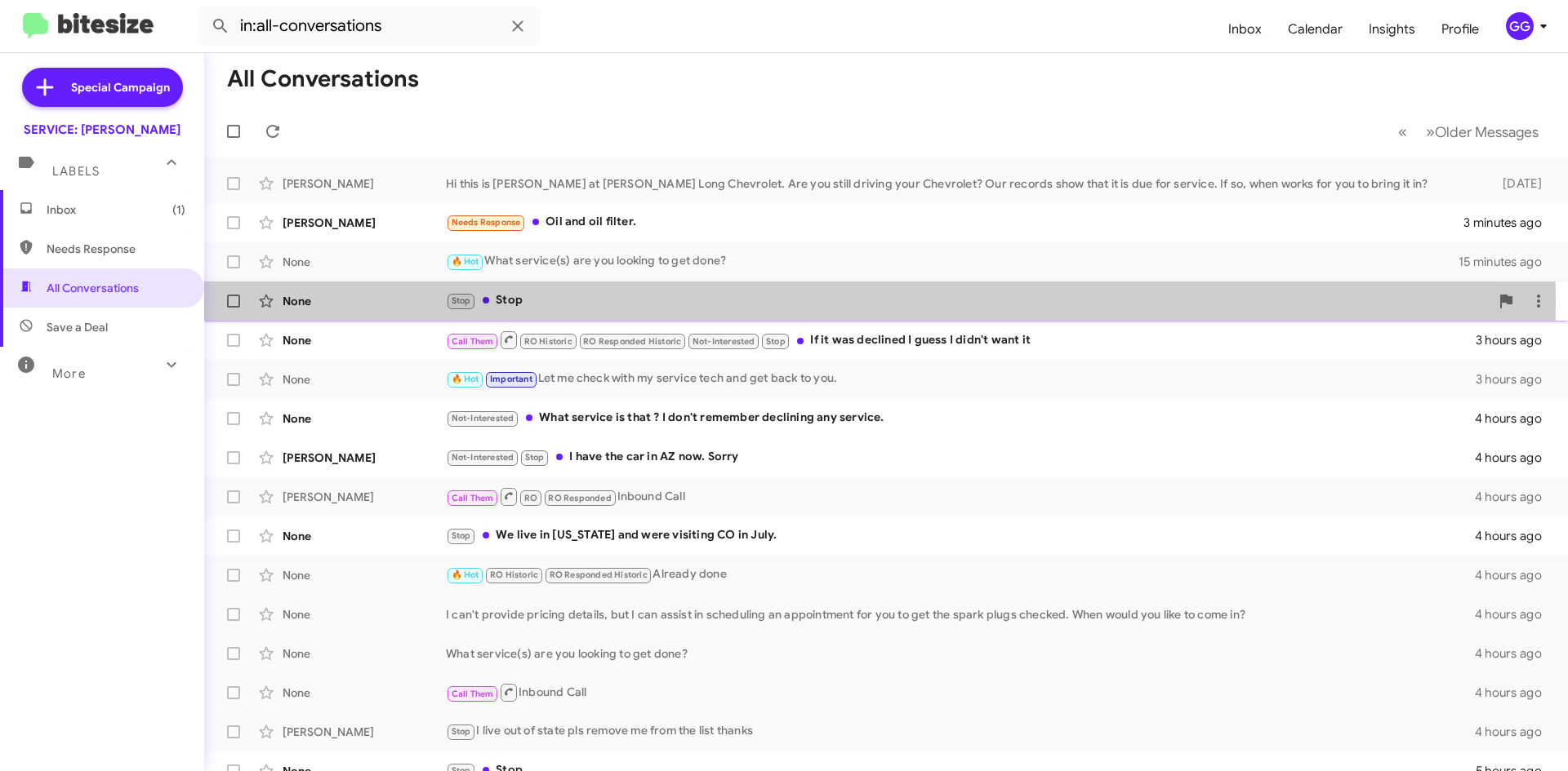
click at [591, 301] on div "Stop Stop" at bounding box center [967, 300] width 1044 height 18
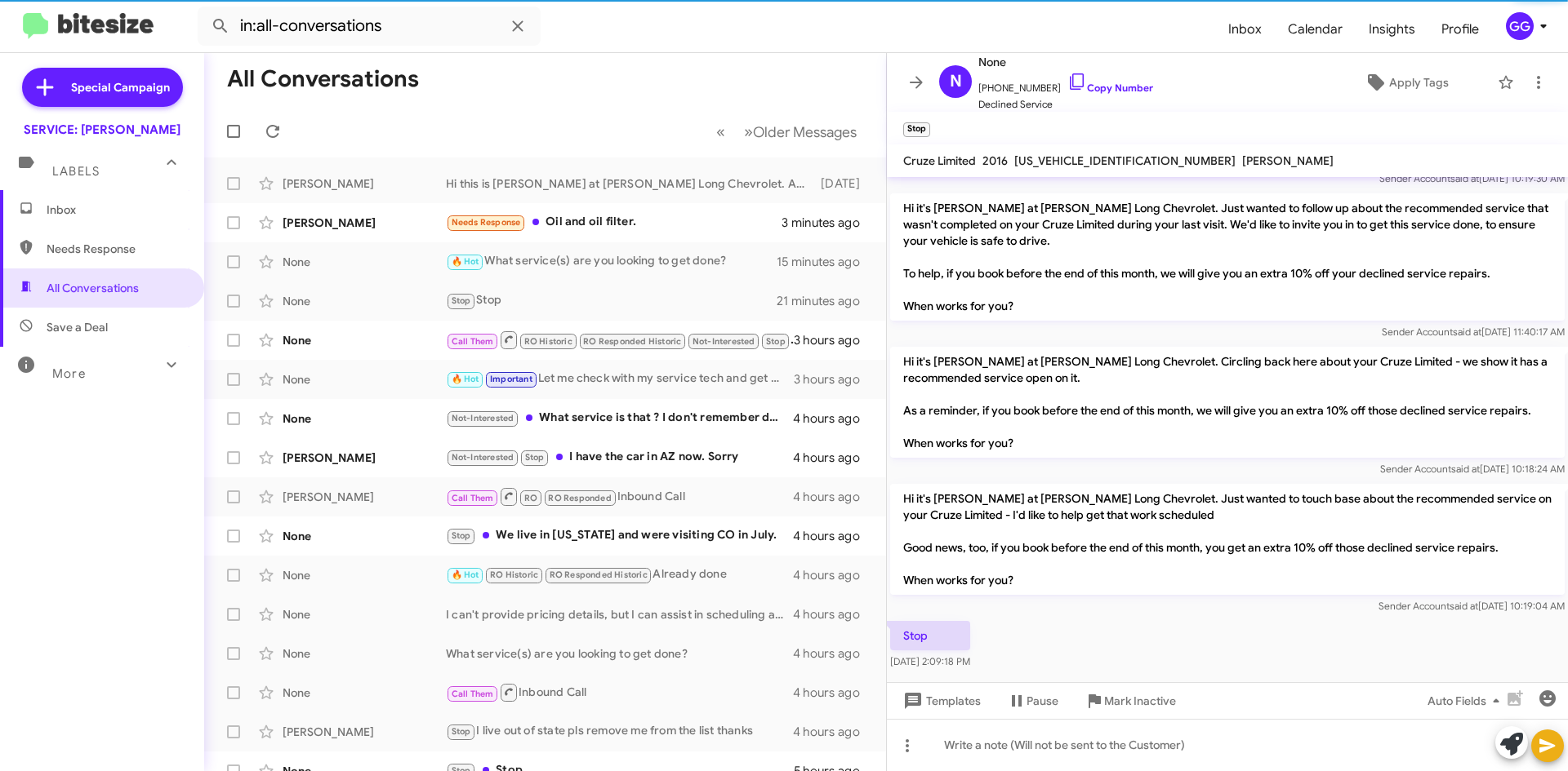
scroll to position [151, 0]
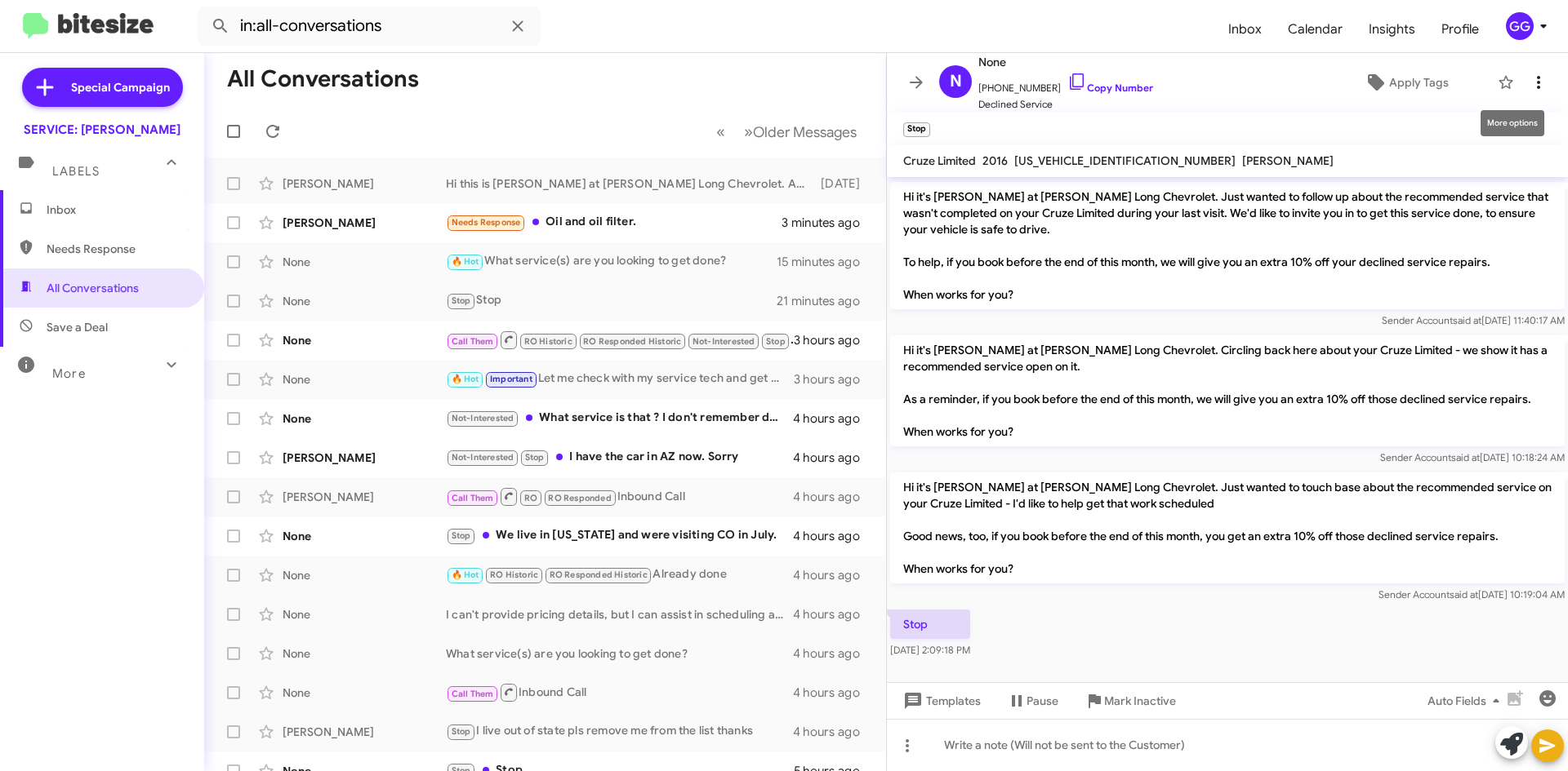
click at [1529, 79] on icon at bounding box center [1539, 82] width 19 height 19
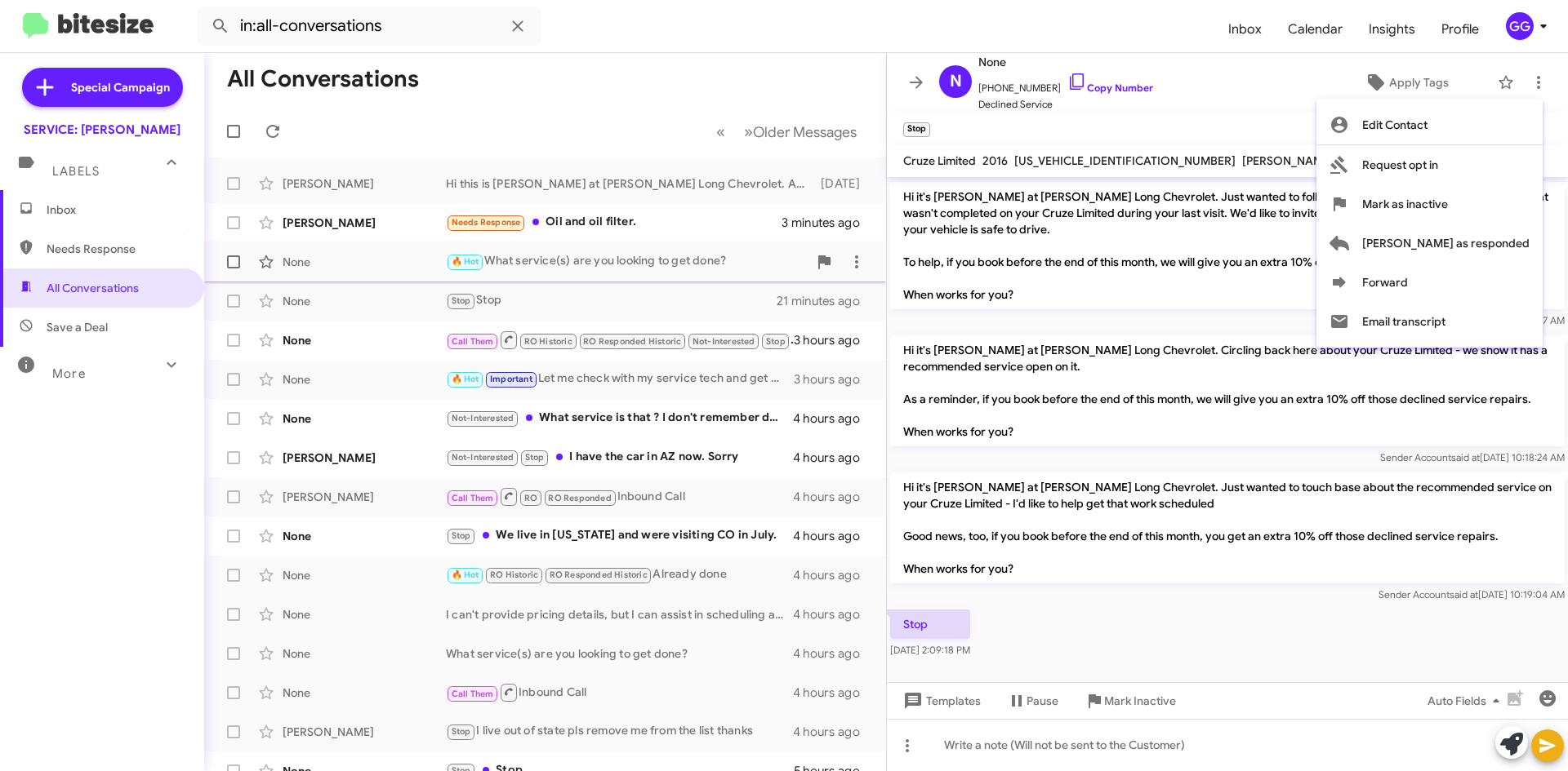
click at [1476, 243] on span "Mark as responded" at bounding box center [1445, 243] width 167 height 40
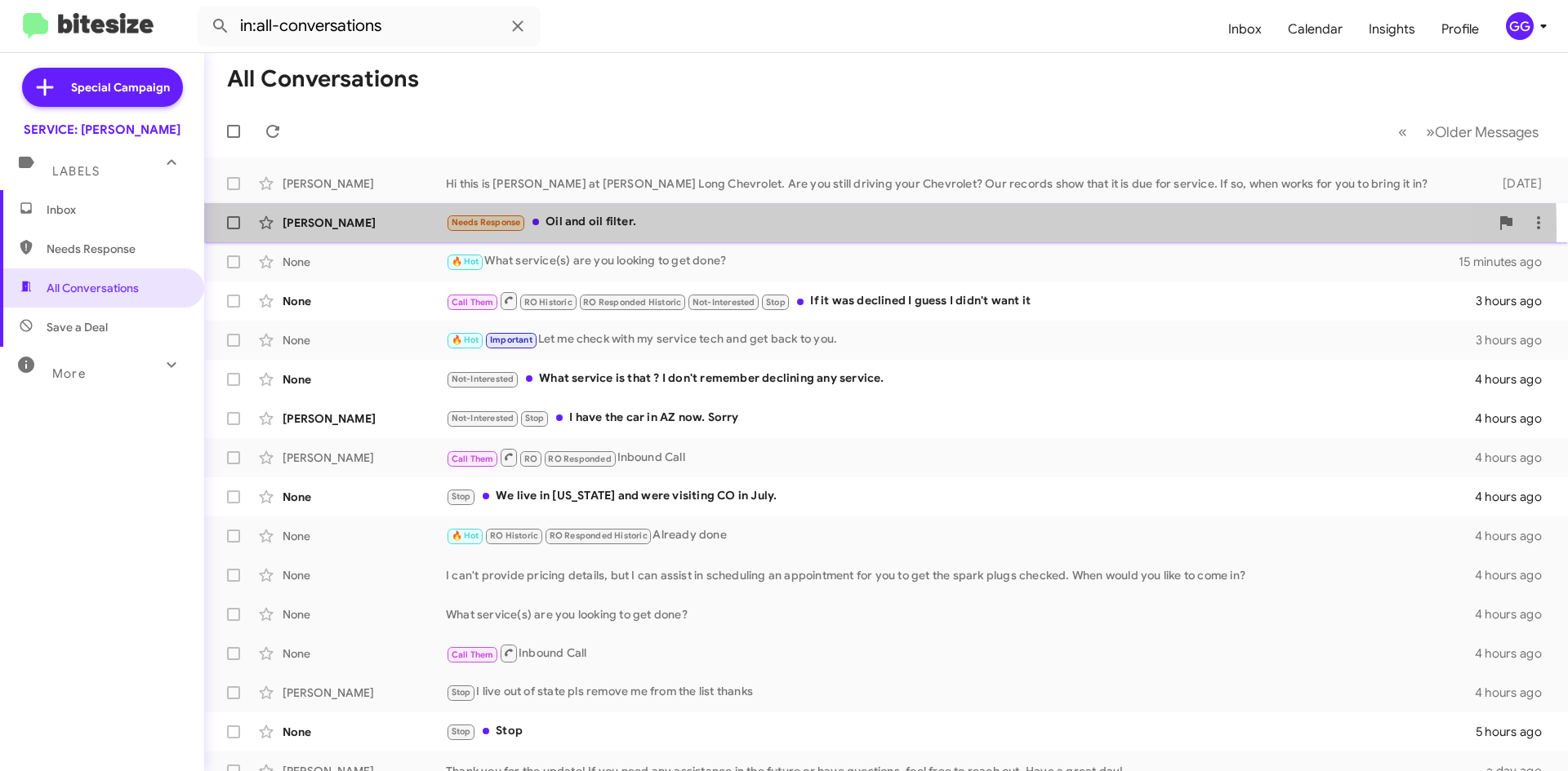
click at [687, 232] on div "Needs Response Oil and oil filter." at bounding box center [967, 222] width 1044 height 18
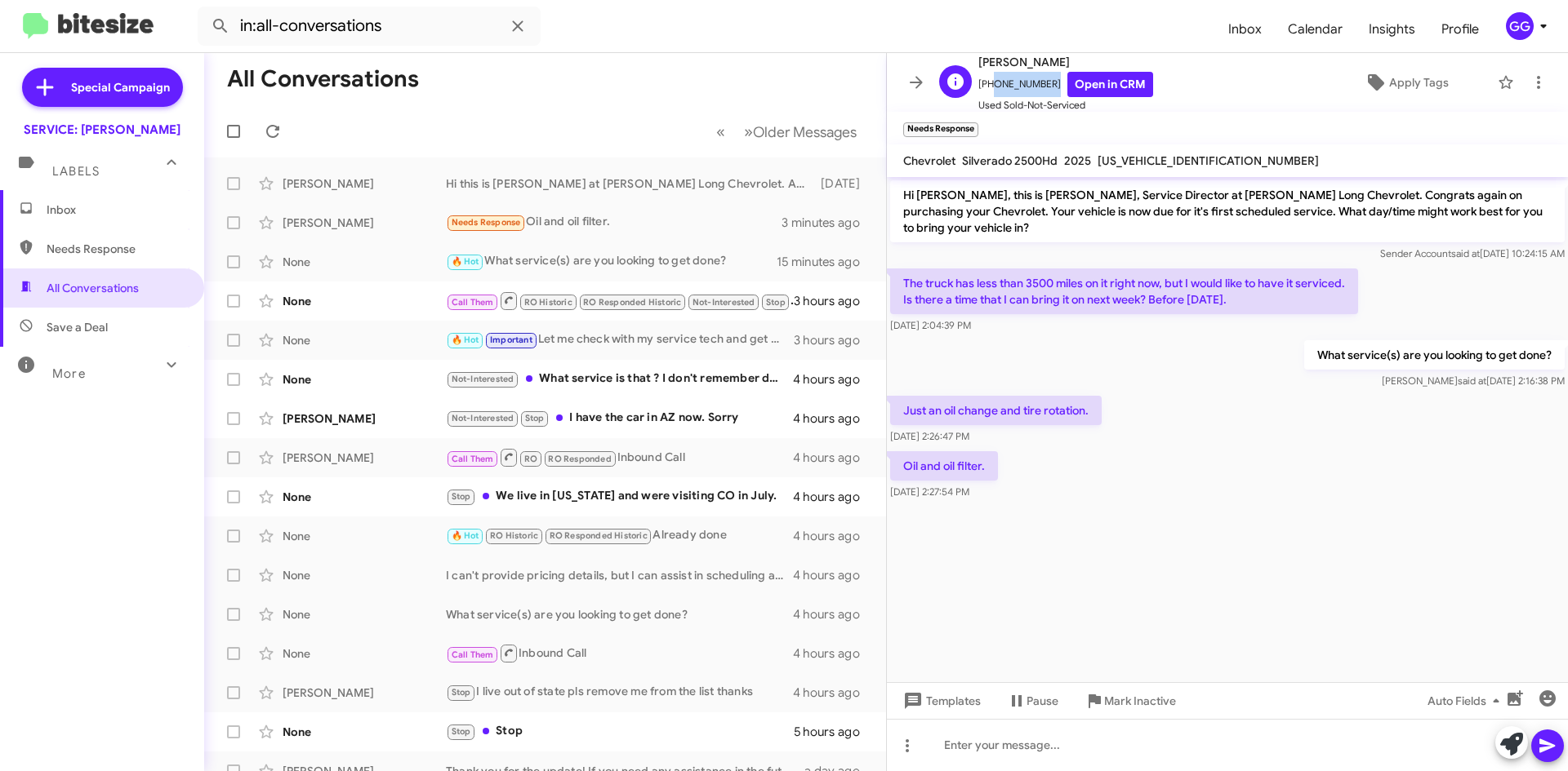
drag, startPoint x: 1041, startPoint y: 80, endPoint x: 988, endPoint y: 82, distance: 53.0
click at [988, 82] on span "[PHONE_NUMBER] Open in CRM" at bounding box center [1065, 84] width 175 height 25
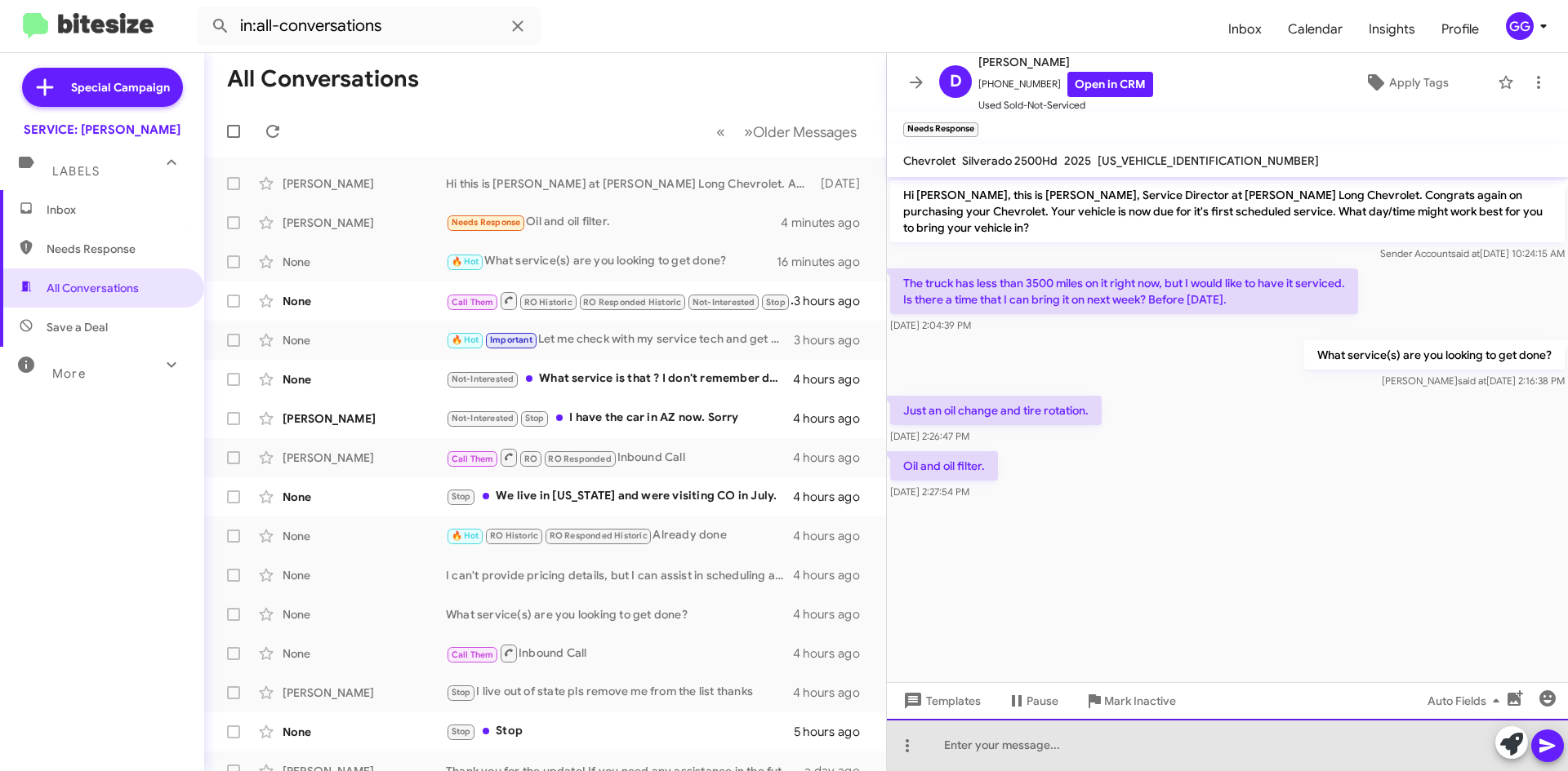
click at [1001, 745] on div at bounding box center [1227, 745] width 681 height 52
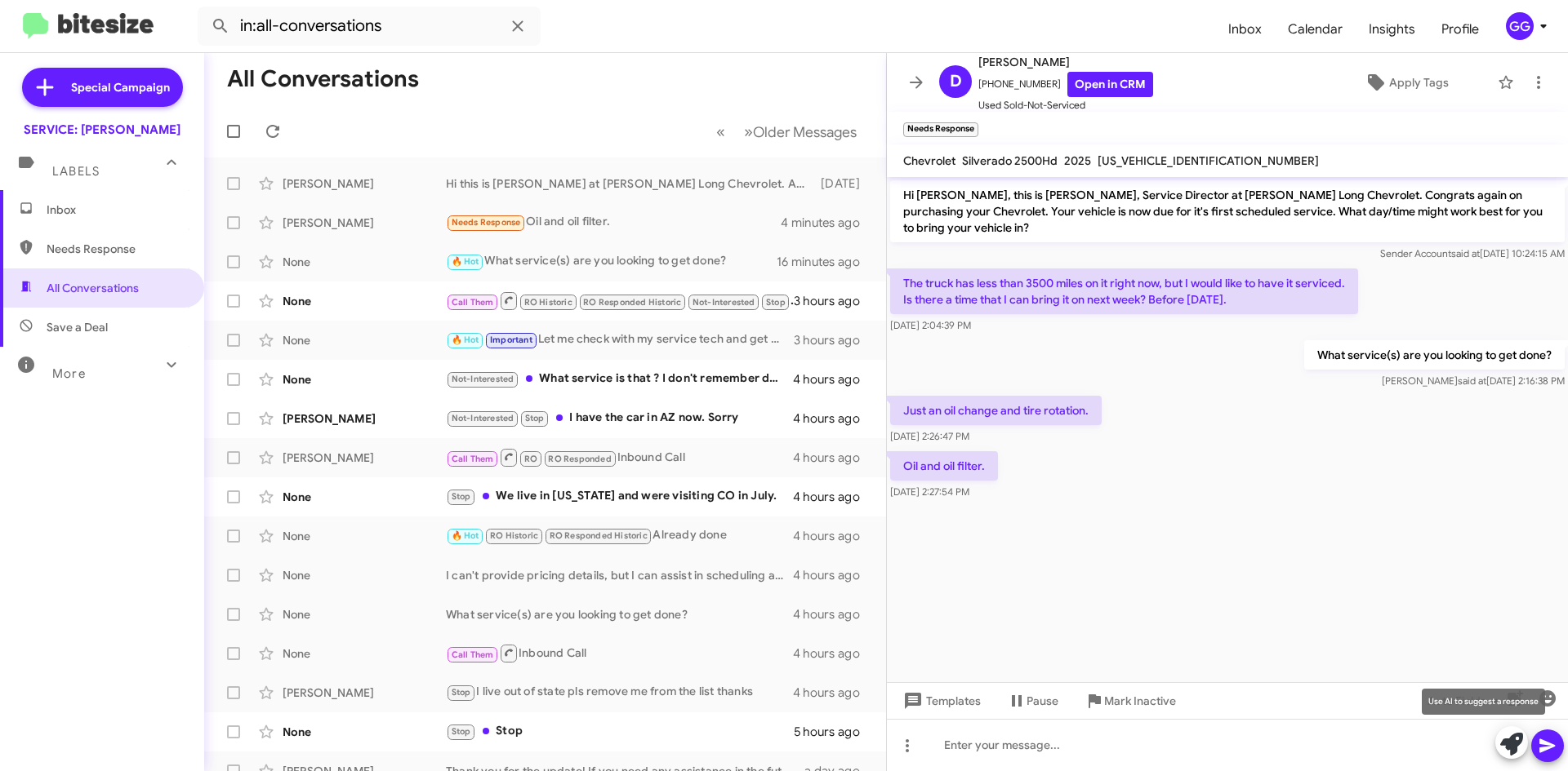
click at [1505, 749] on icon at bounding box center [1512, 745] width 23 height 23
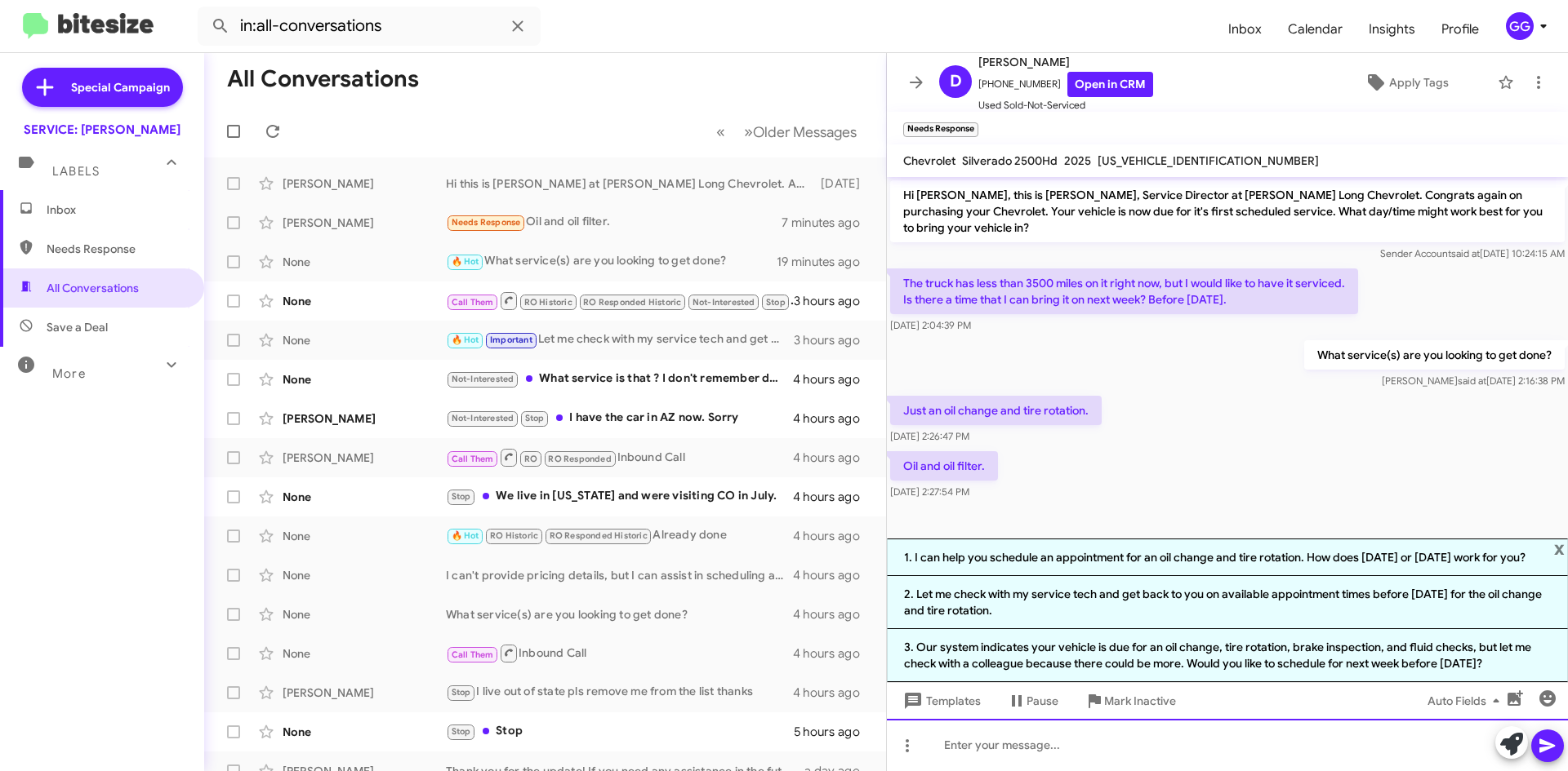
click at [1025, 748] on div at bounding box center [1227, 745] width 681 height 52
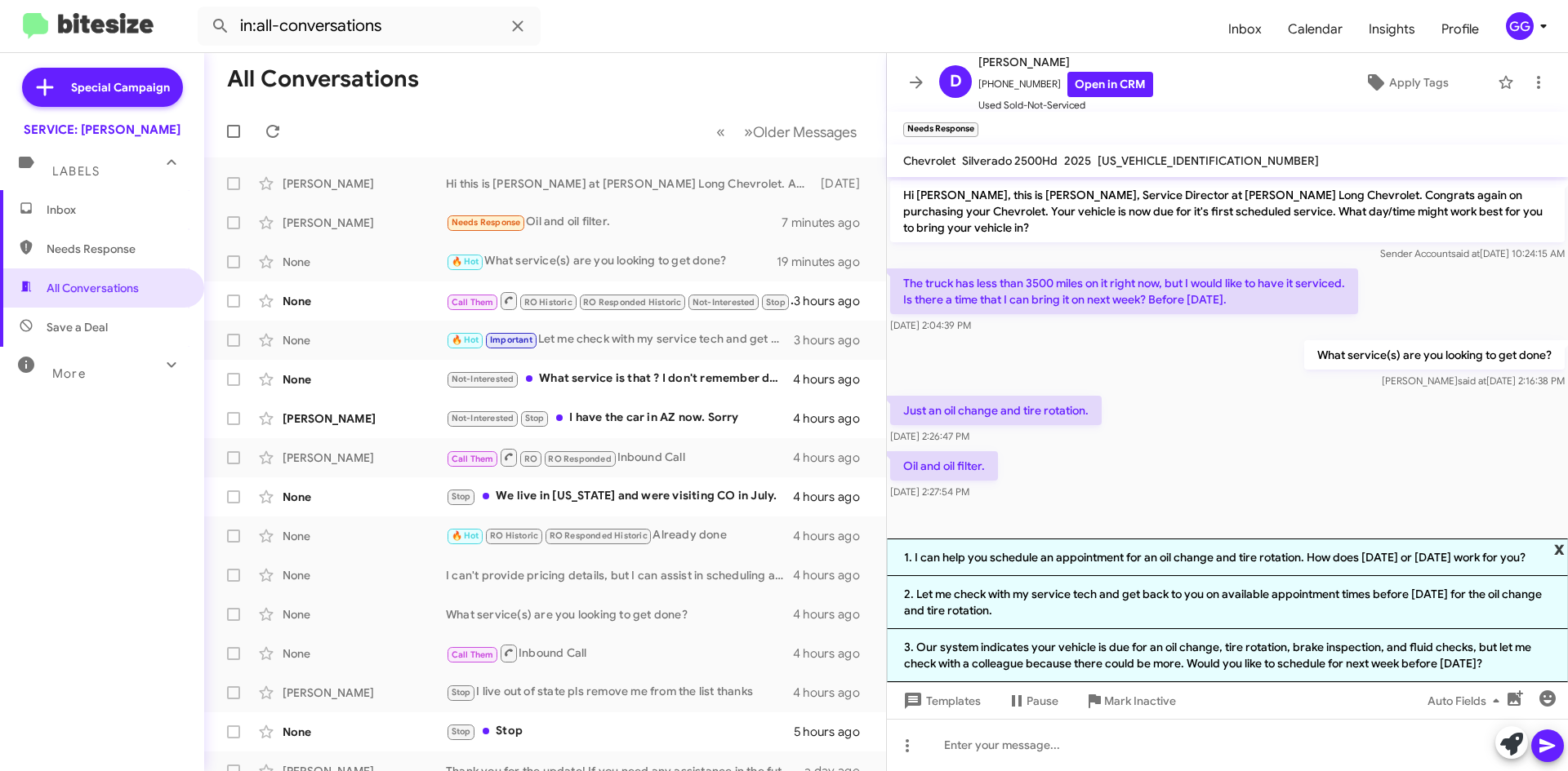
click at [1558, 538] on span "x" at bounding box center [1559, 548] width 11 height 19
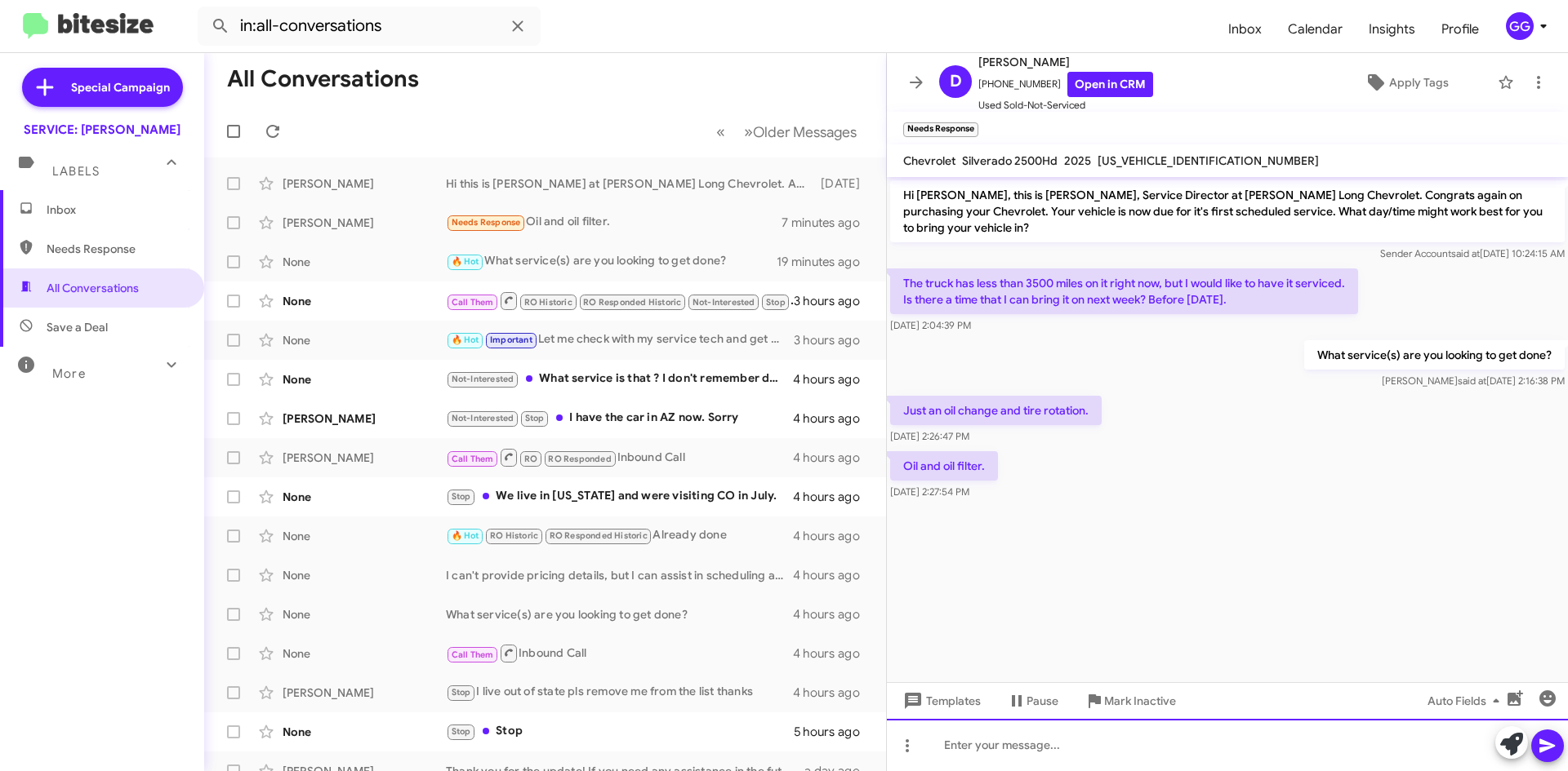
click at [1077, 756] on div at bounding box center [1227, 745] width 681 height 52
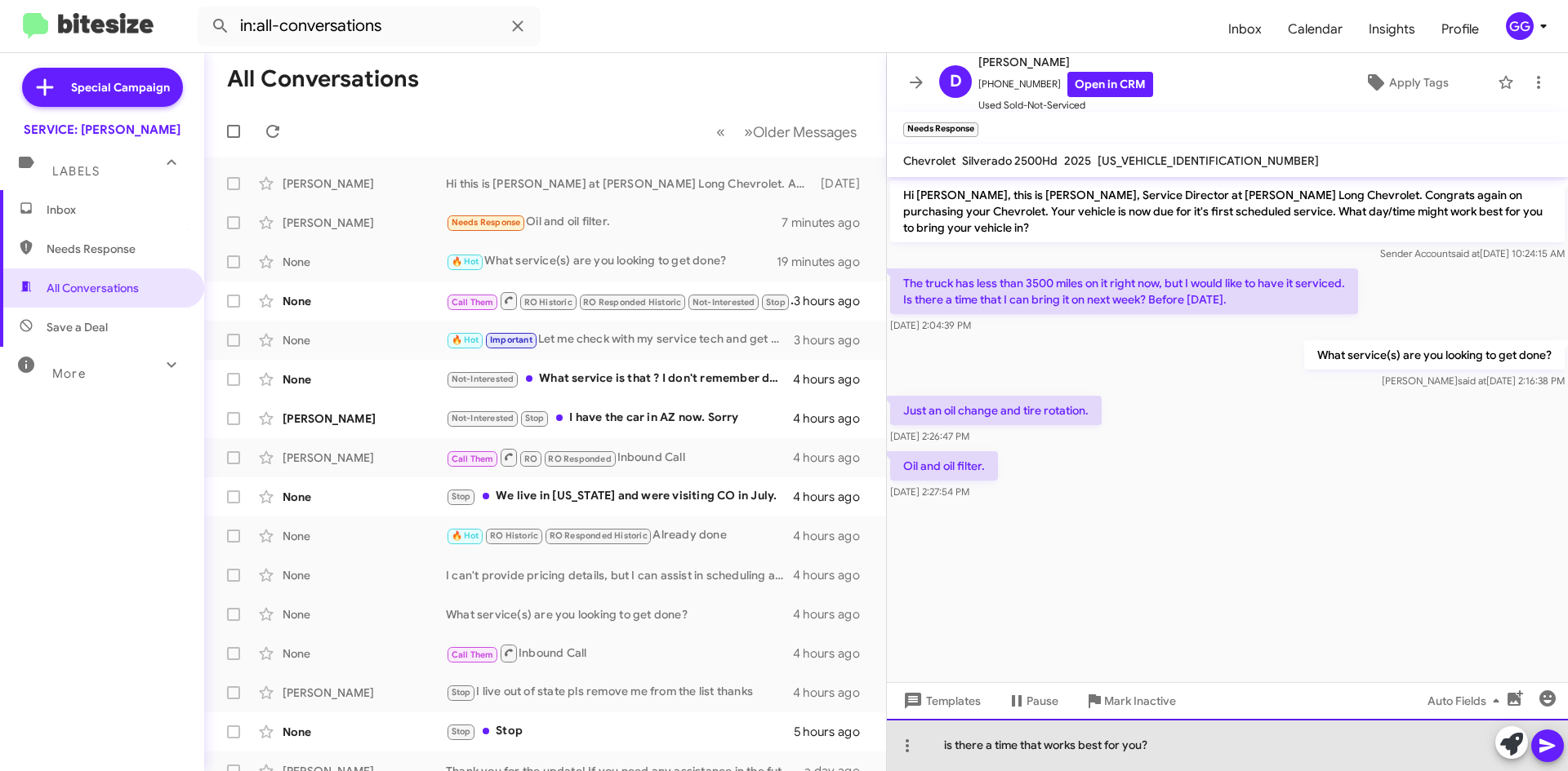
click at [949, 746] on div "is there a time that works best for you?" at bounding box center [1227, 745] width 681 height 52
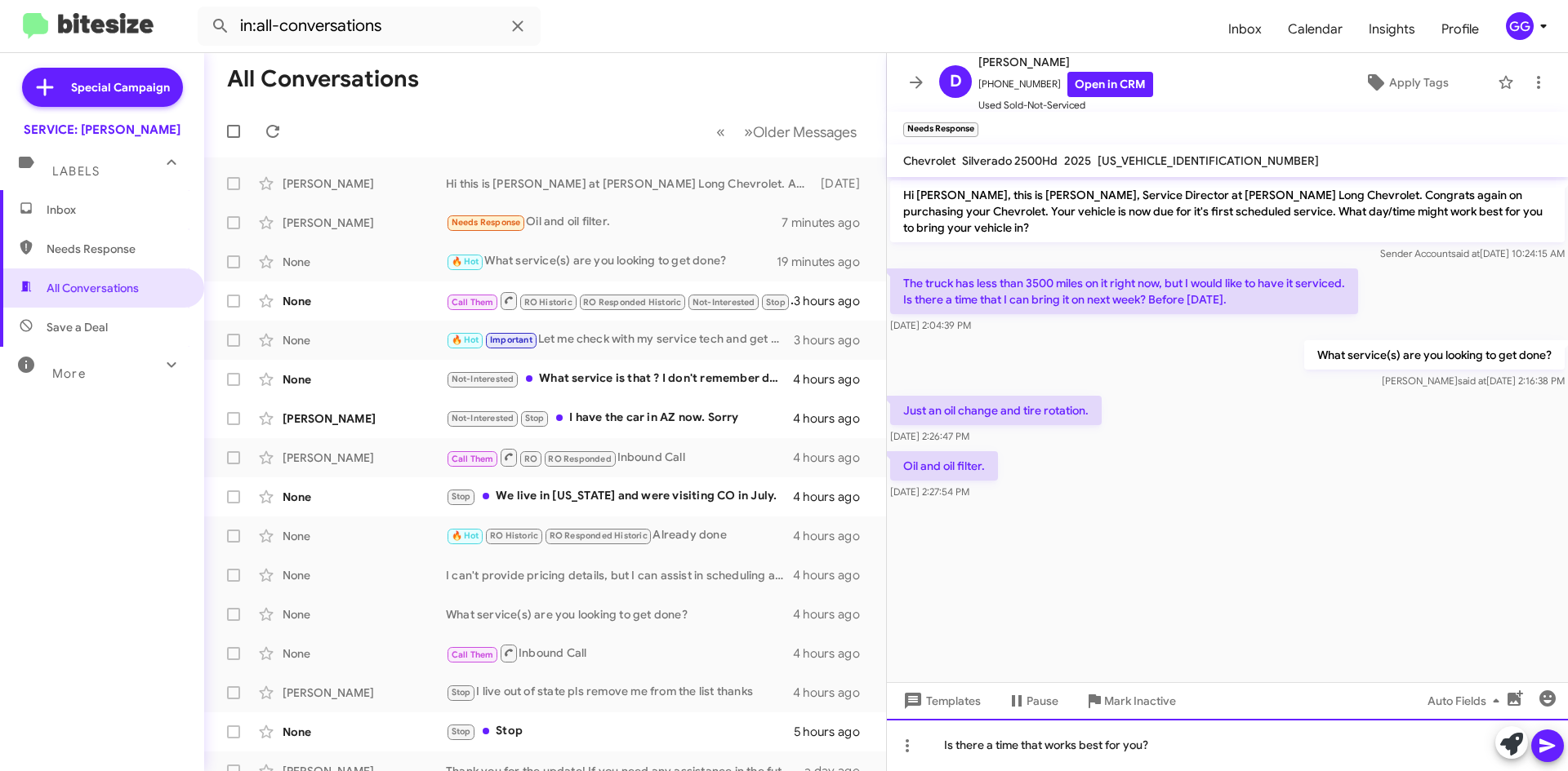
click at [1227, 753] on div "Is there a time that works best for you?" at bounding box center [1227, 745] width 681 height 52
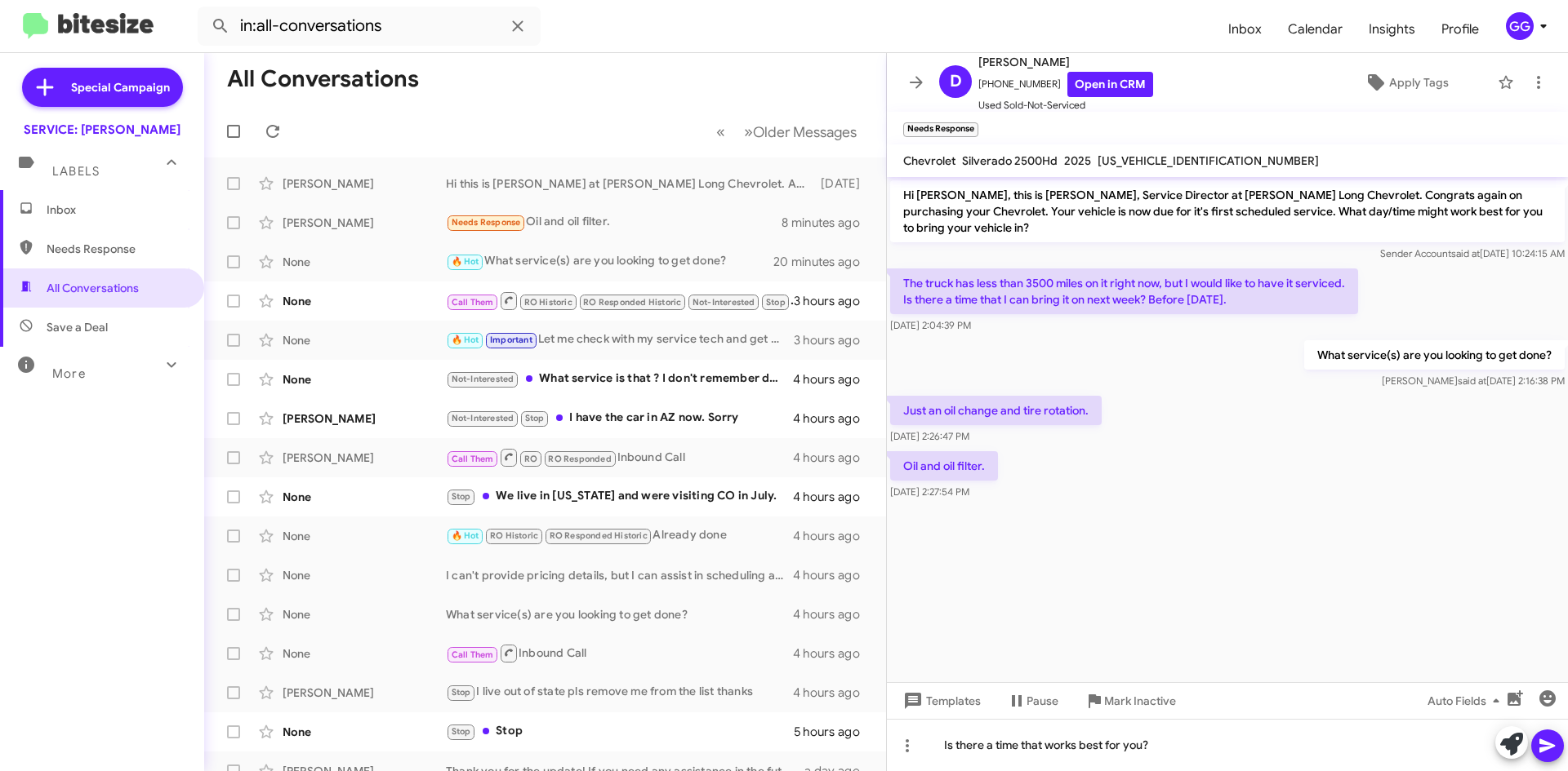
click at [1549, 749] on icon at bounding box center [1548, 746] width 15 height 14
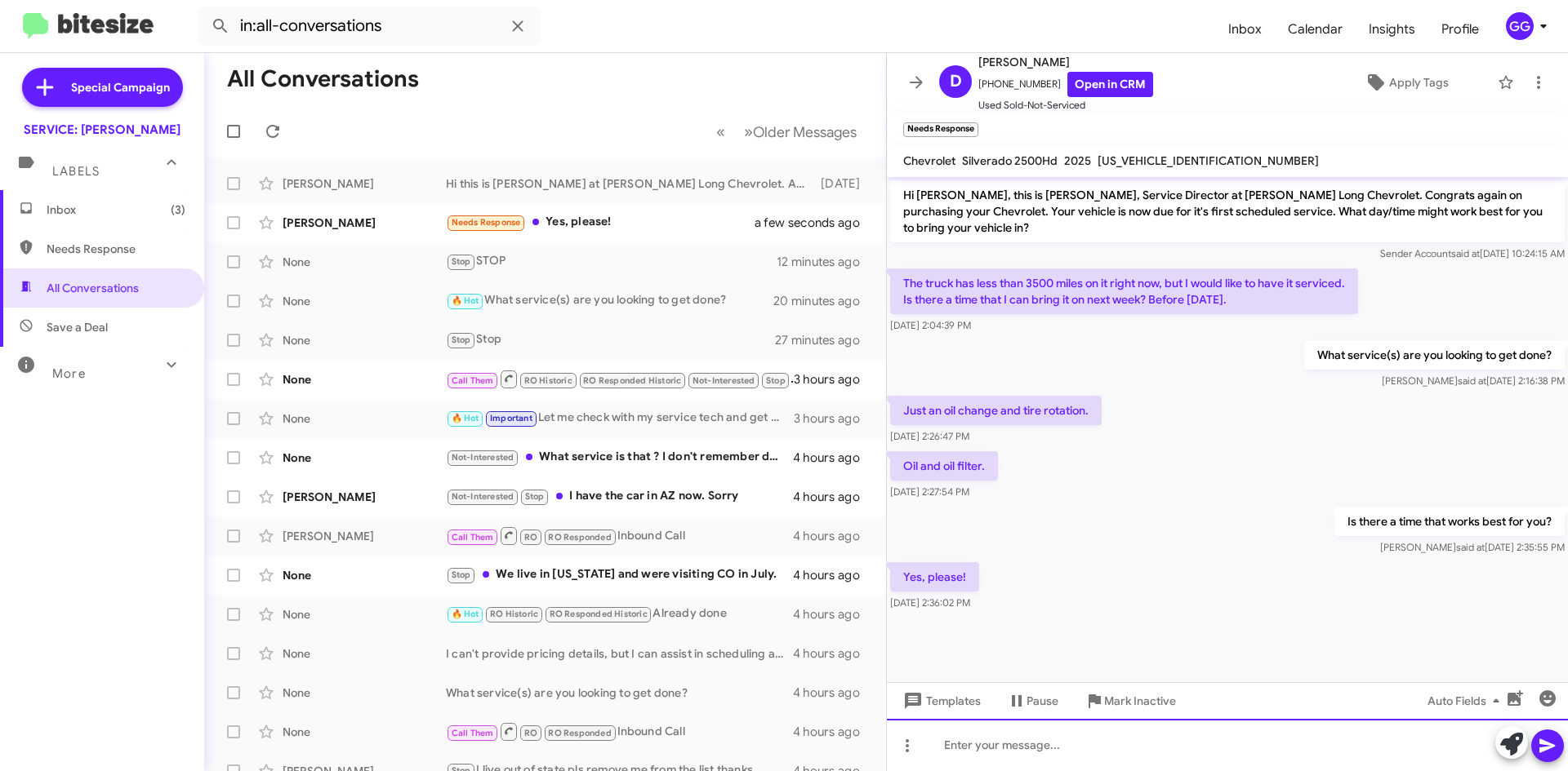
click at [963, 739] on div at bounding box center [1227, 745] width 681 height 52
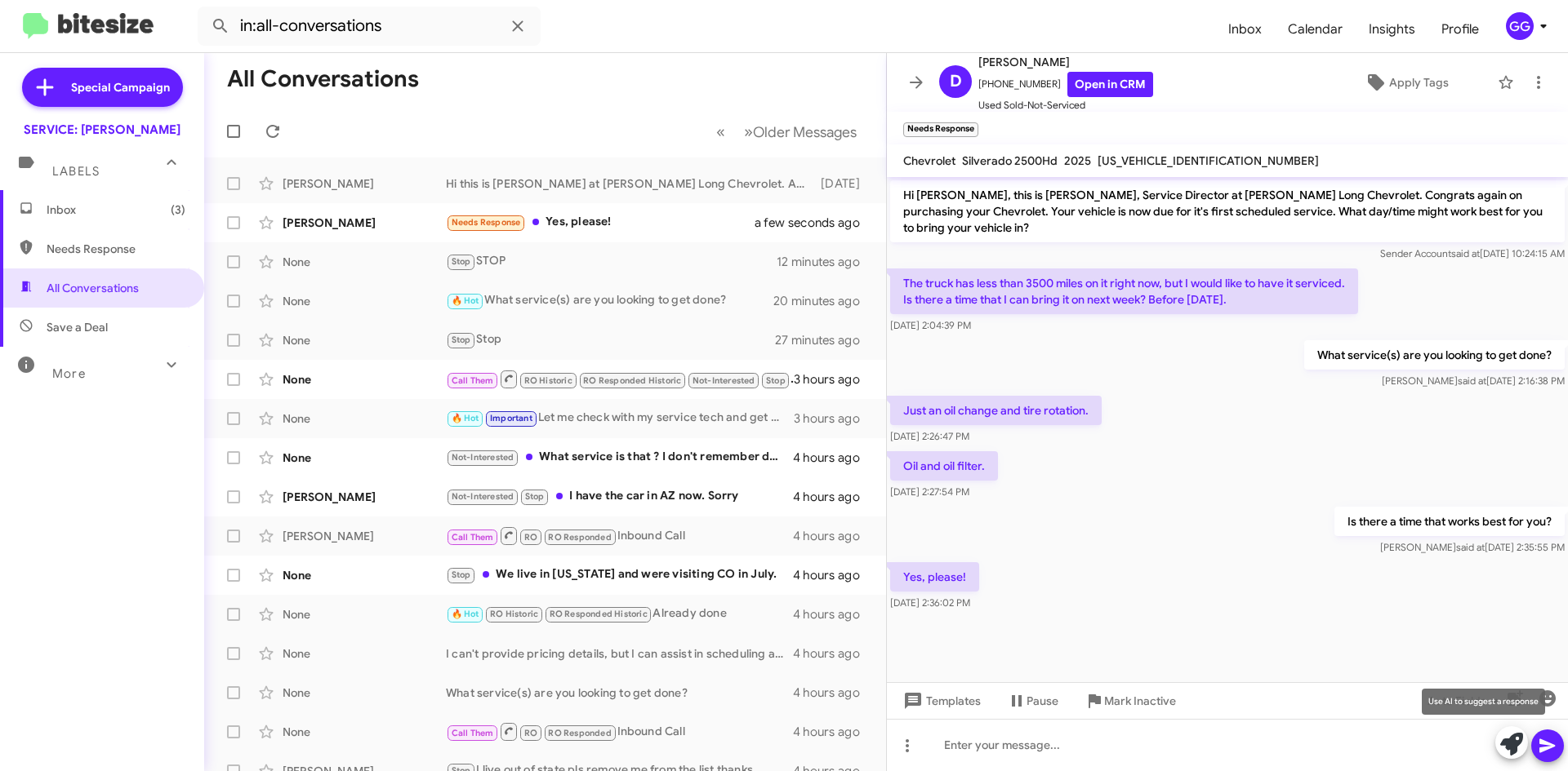
click at [1501, 734] on icon at bounding box center [1512, 745] width 23 height 23
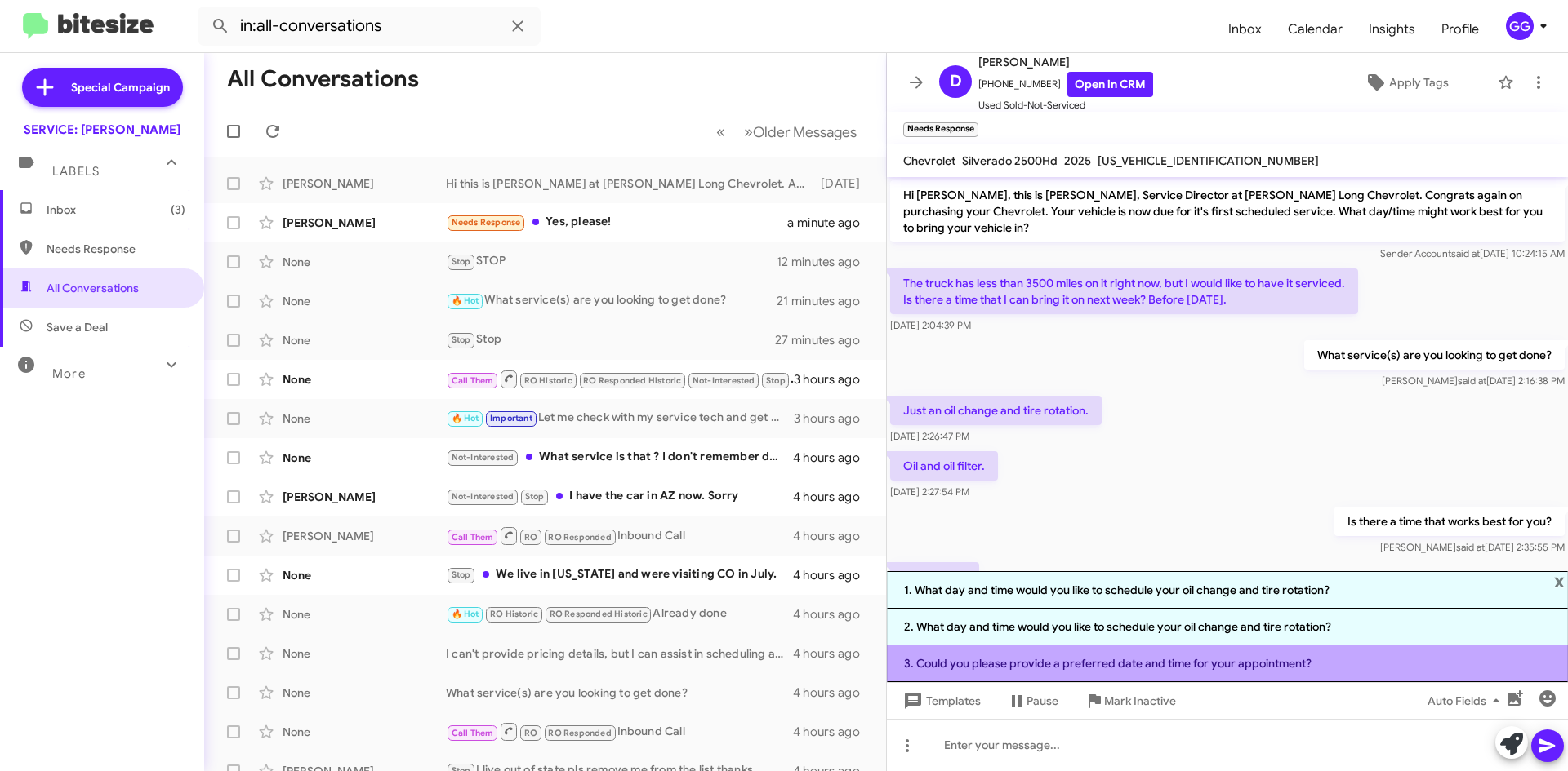
click at [1078, 660] on li "3. Could you please provide a preferred date and time for your appointment?" at bounding box center [1227, 664] width 681 height 37
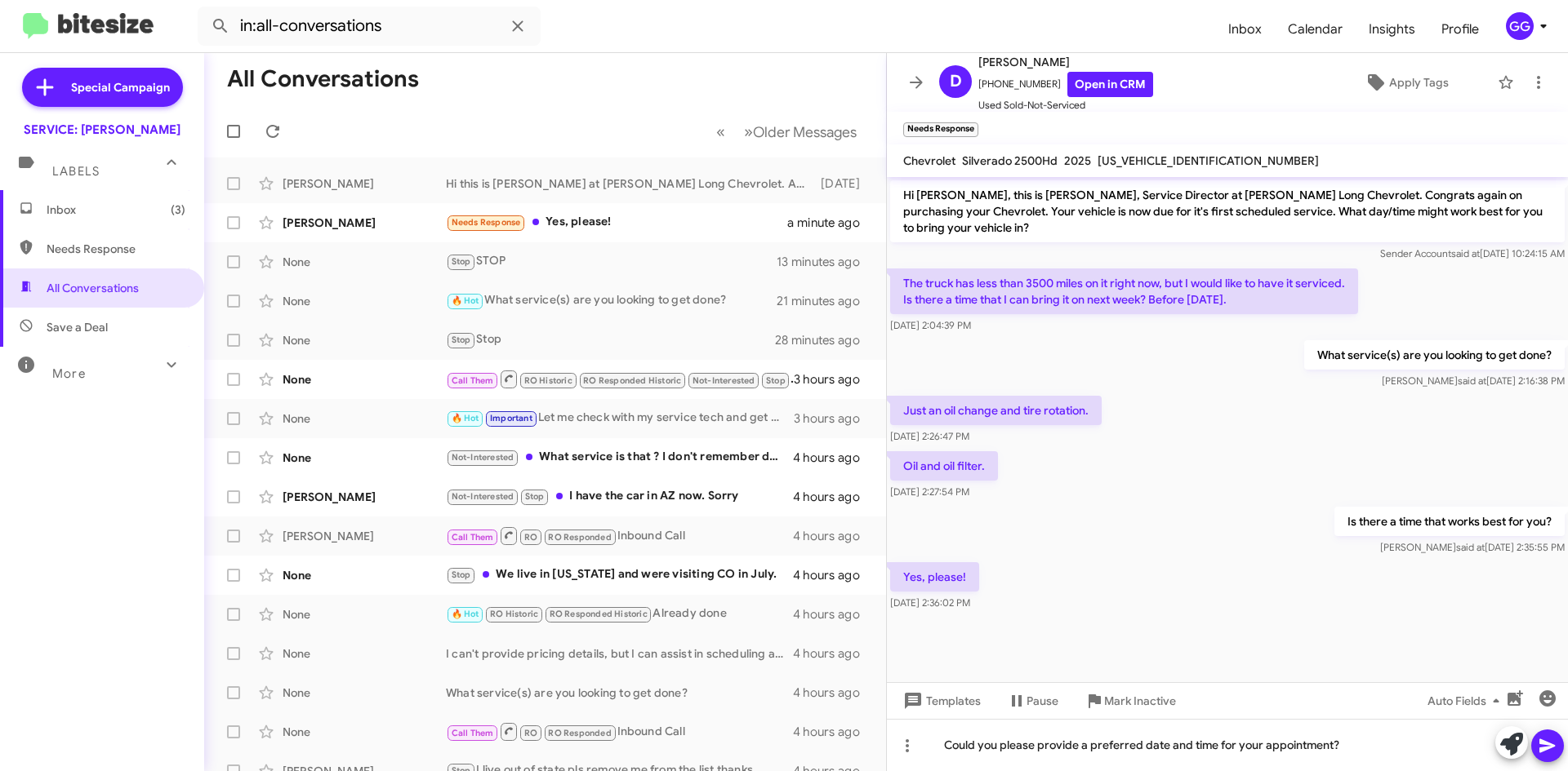
click at [1553, 742] on icon at bounding box center [1548, 746] width 19 height 19
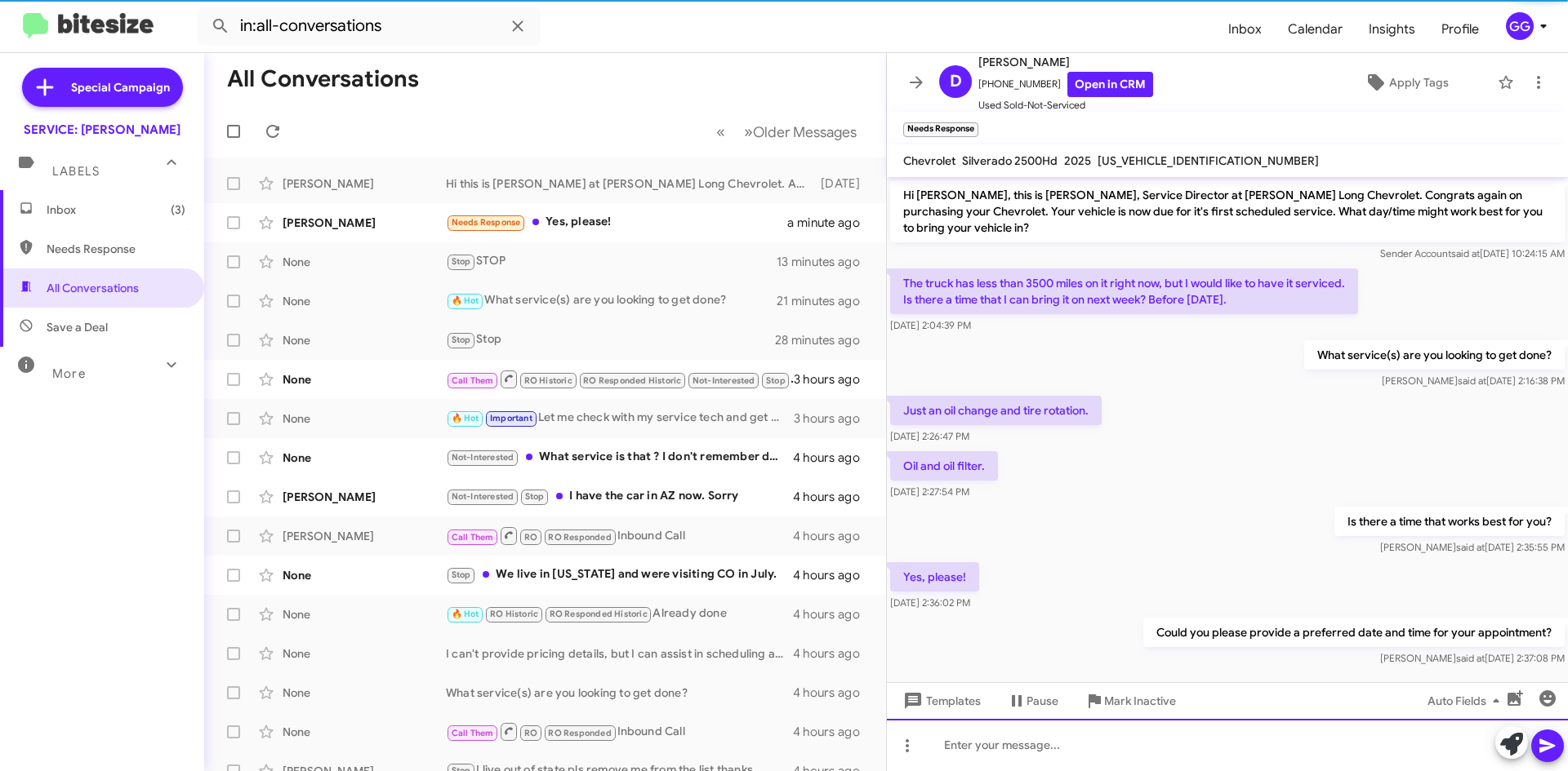
scroll to position [4, 0]
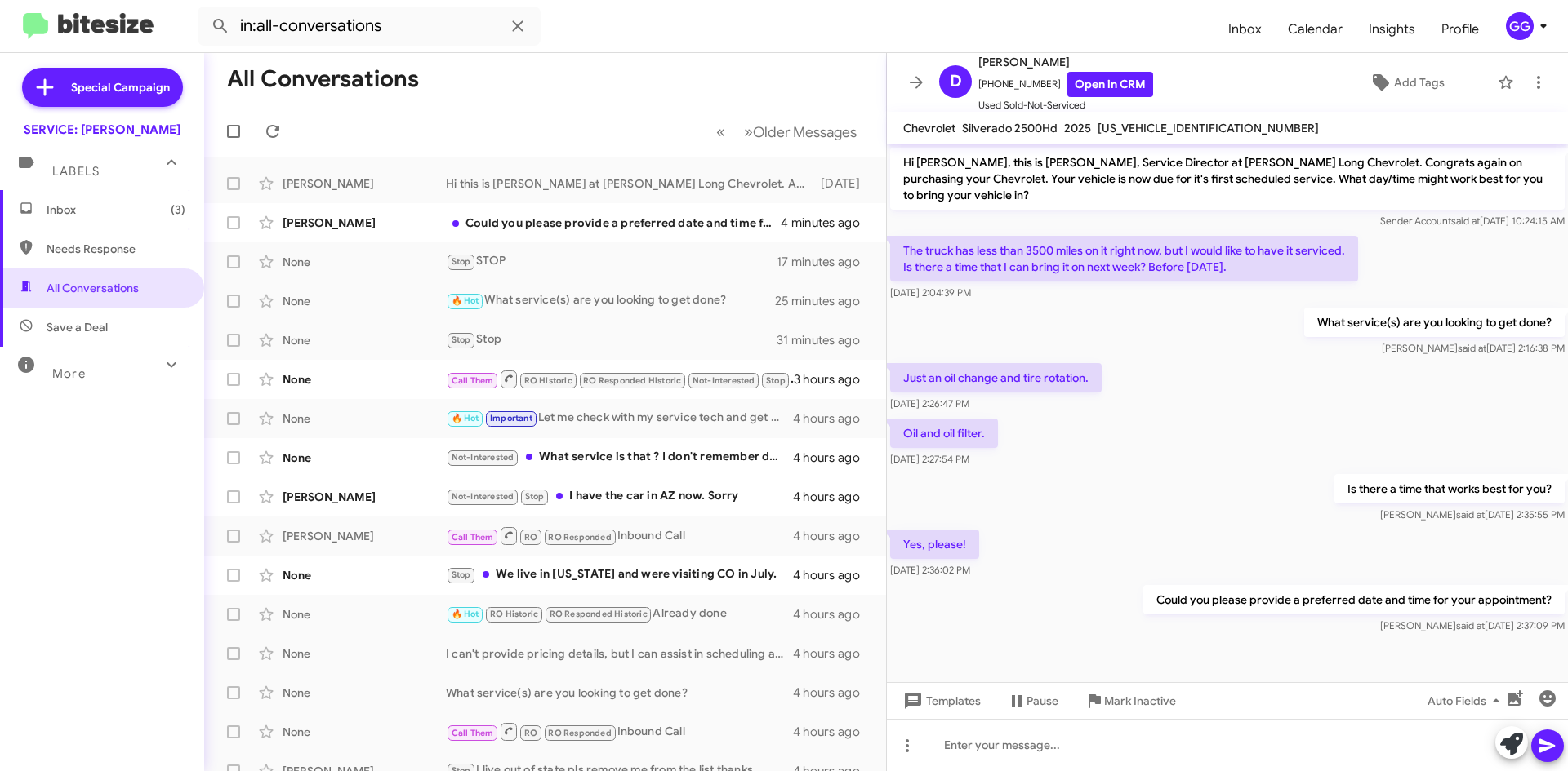
click at [67, 248] on span "Needs Response" at bounding box center [116, 249] width 139 height 16
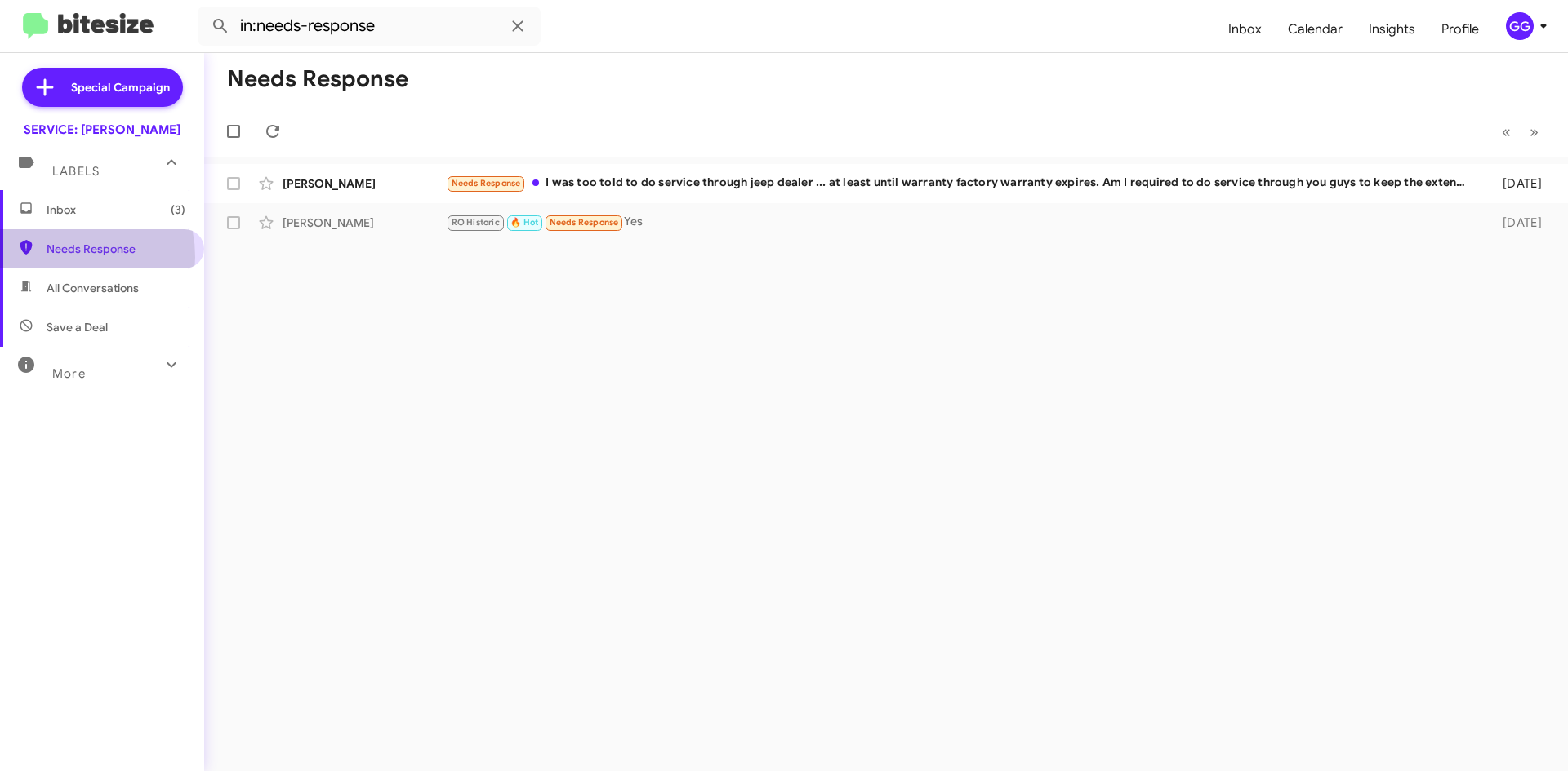
click at [62, 257] on span "Needs Response" at bounding box center [101, 249] width 204 height 40
click at [68, 283] on span "All Conversations" at bounding box center [93, 288] width 93 height 16
type input "in:all-conversations"
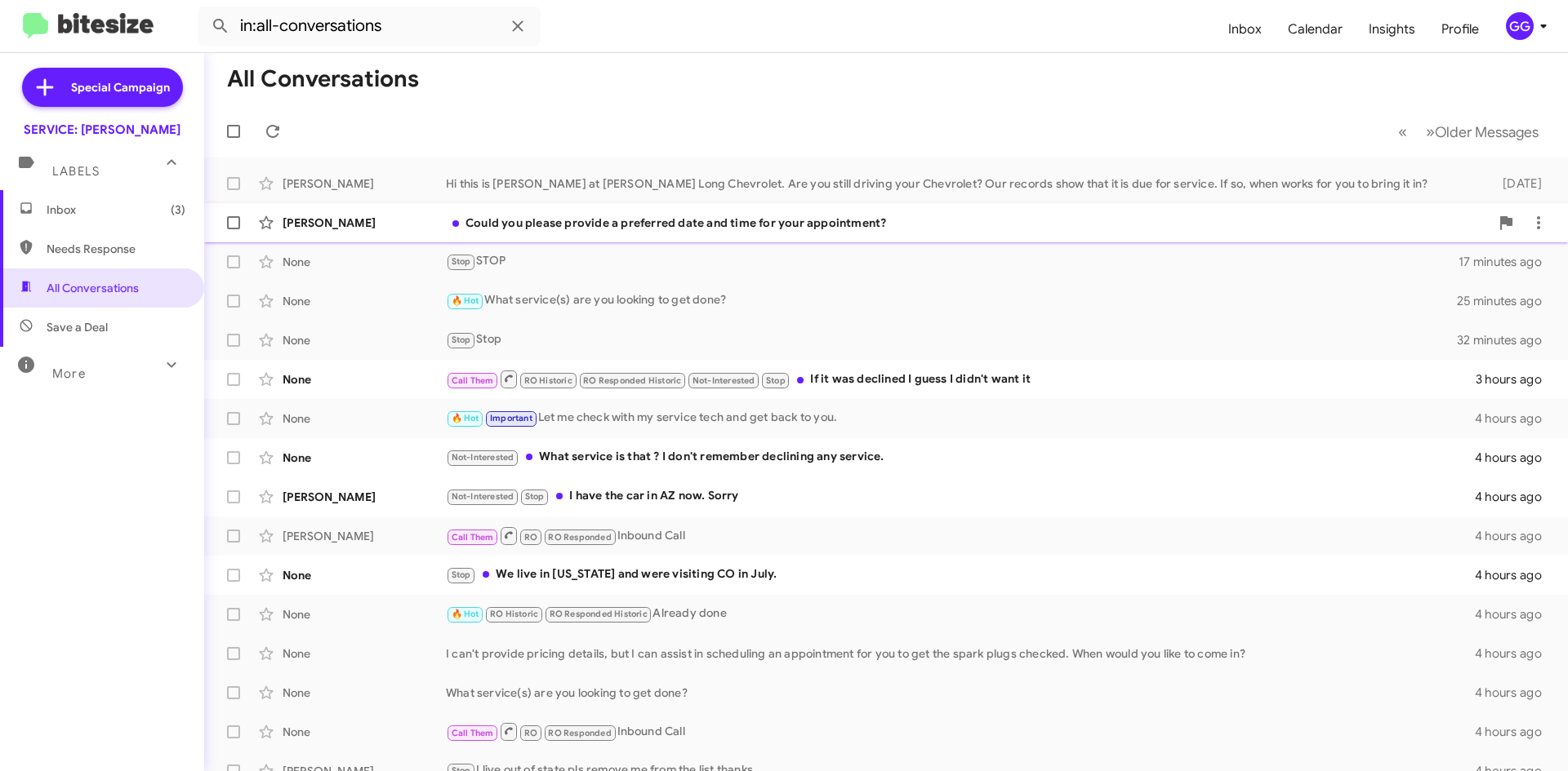
click at [910, 231] on div "Could you please provide a preferred date and time for your appointment?" at bounding box center [967, 222] width 1044 height 16
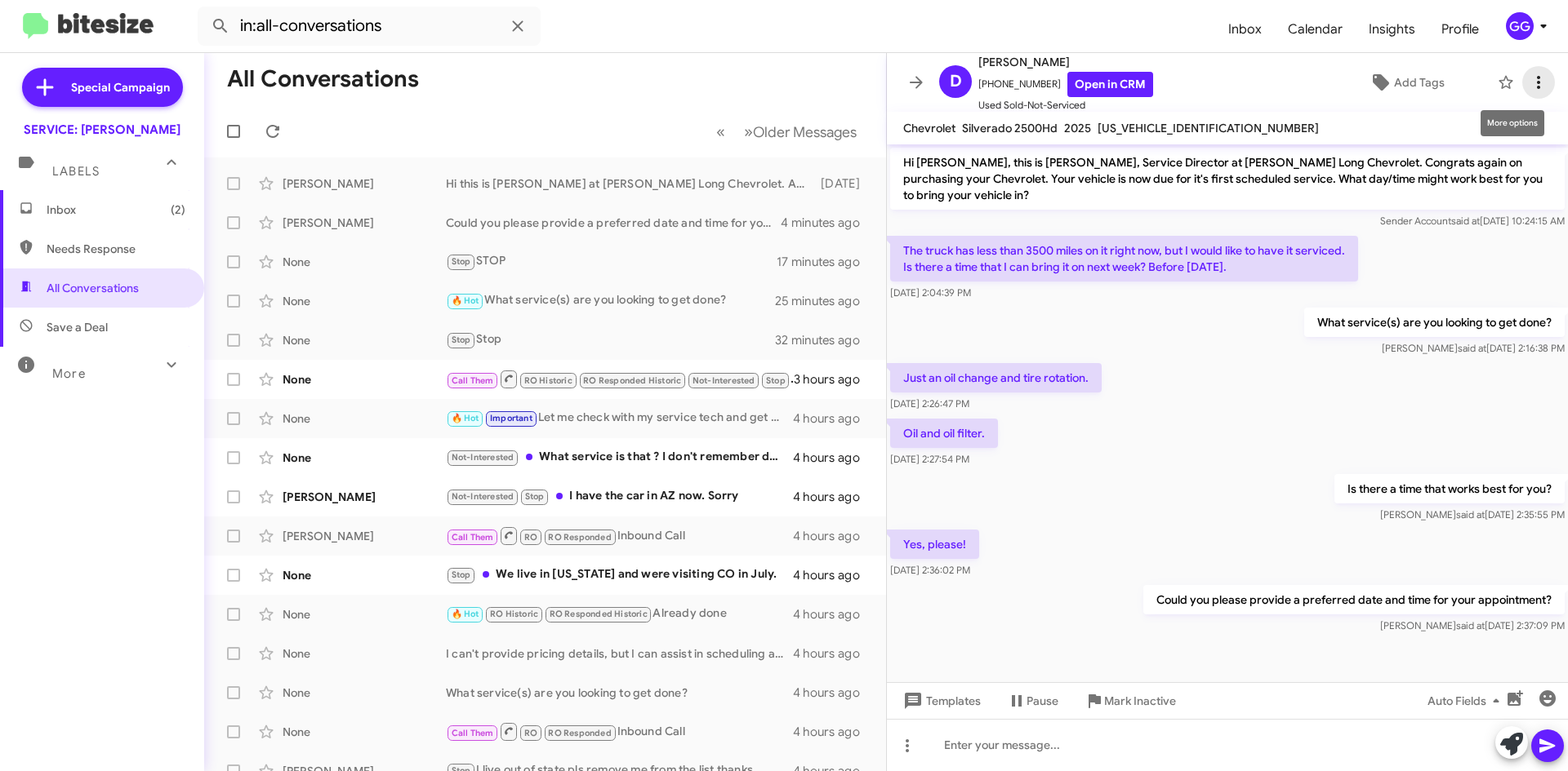
click at [1537, 86] on icon at bounding box center [1538, 83] width 3 height 14
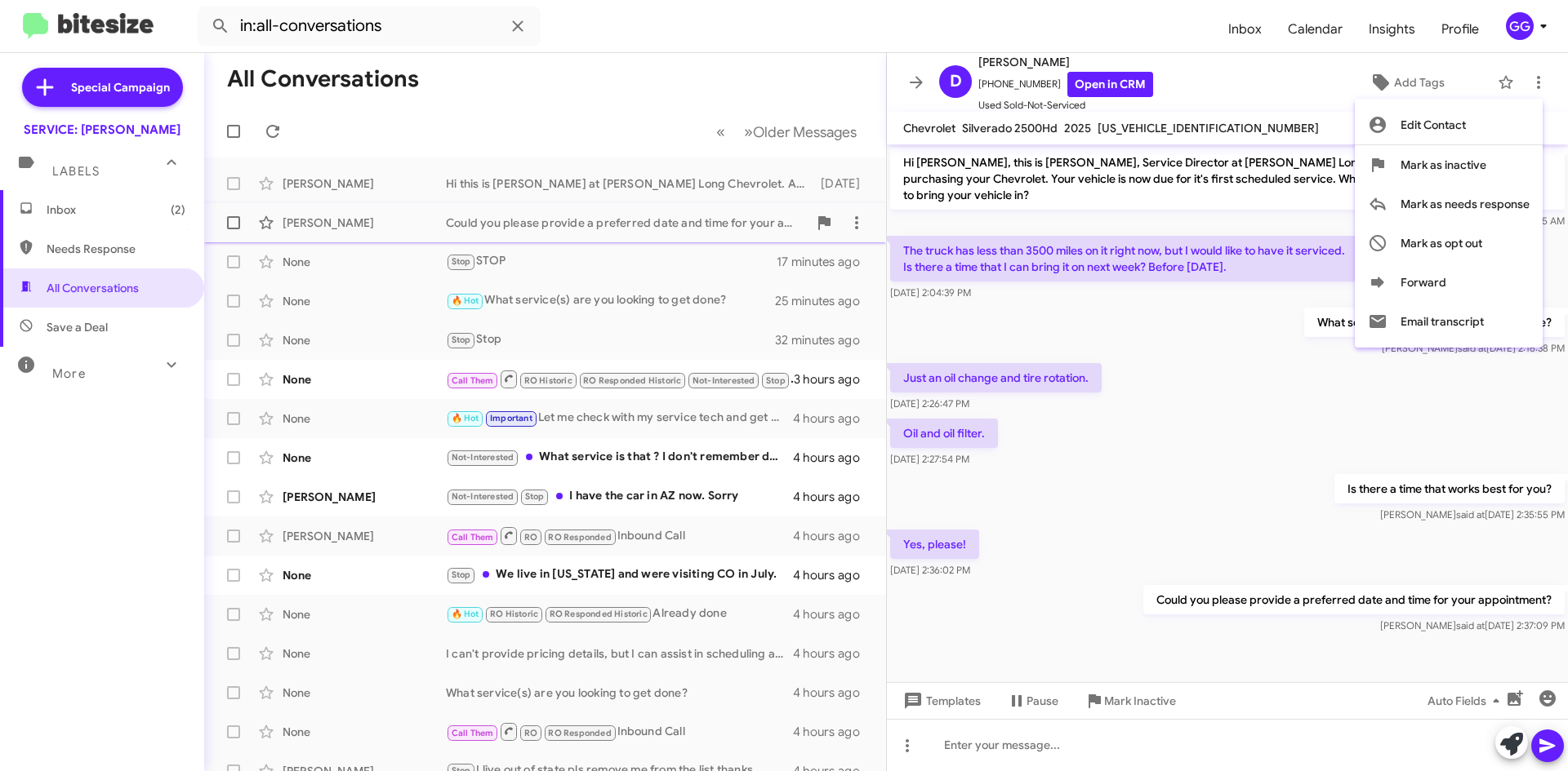
click at [851, 230] on div at bounding box center [784, 385] width 1568 height 771
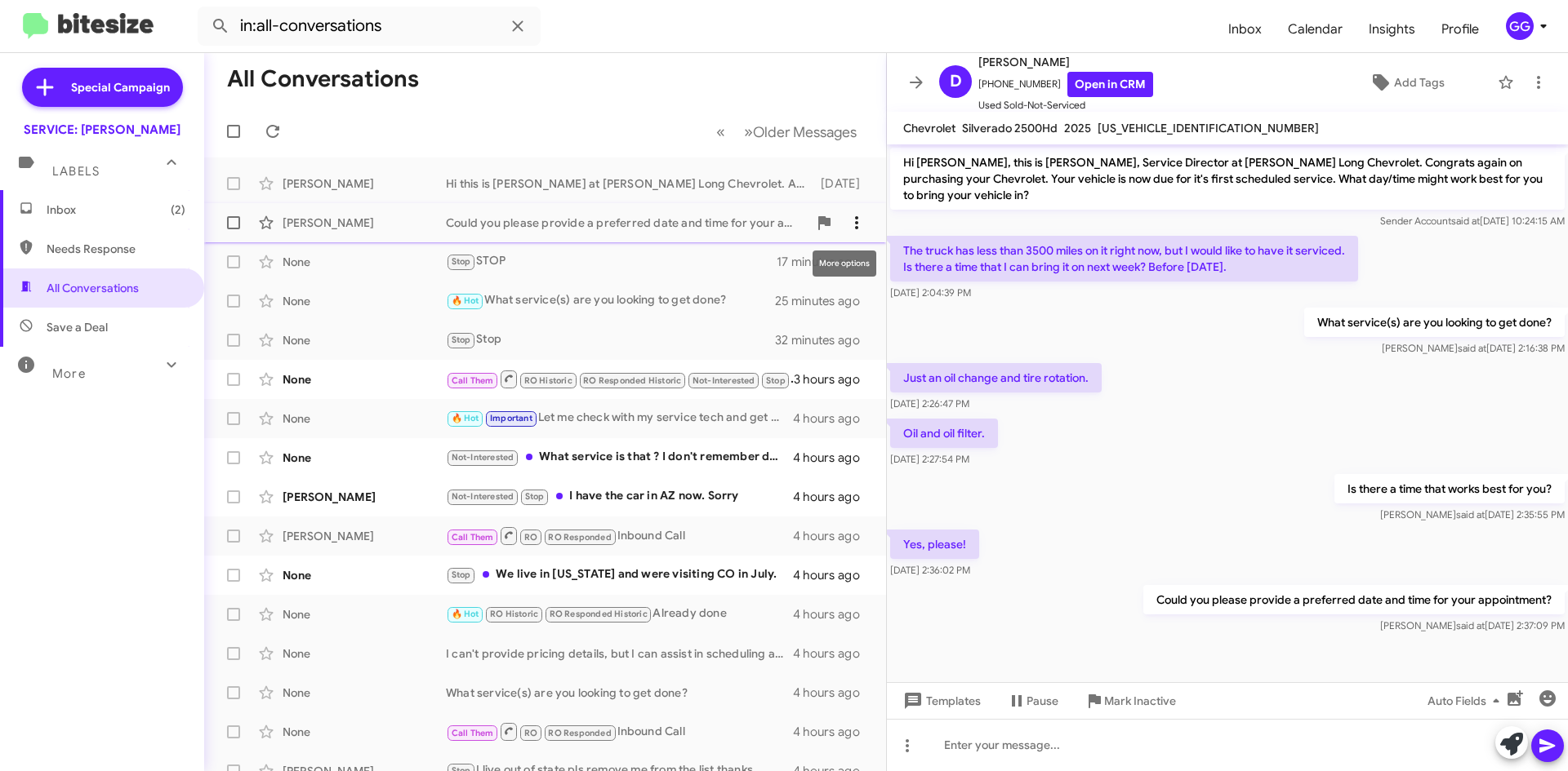
click at [847, 221] on icon at bounding box center [856, 223] width 19 height 19
click at [630, 104] on div at bounding box center [784, 385] width 1568 height 771
click at [633, 112] on mat-toolbar-row "« Previous » Next Older Messages" at bounding box center [545, 131] width 682 height 52
click at [77, 219] on span "Inbox (2)" at bounding box center [101, 209] width 204 height 40
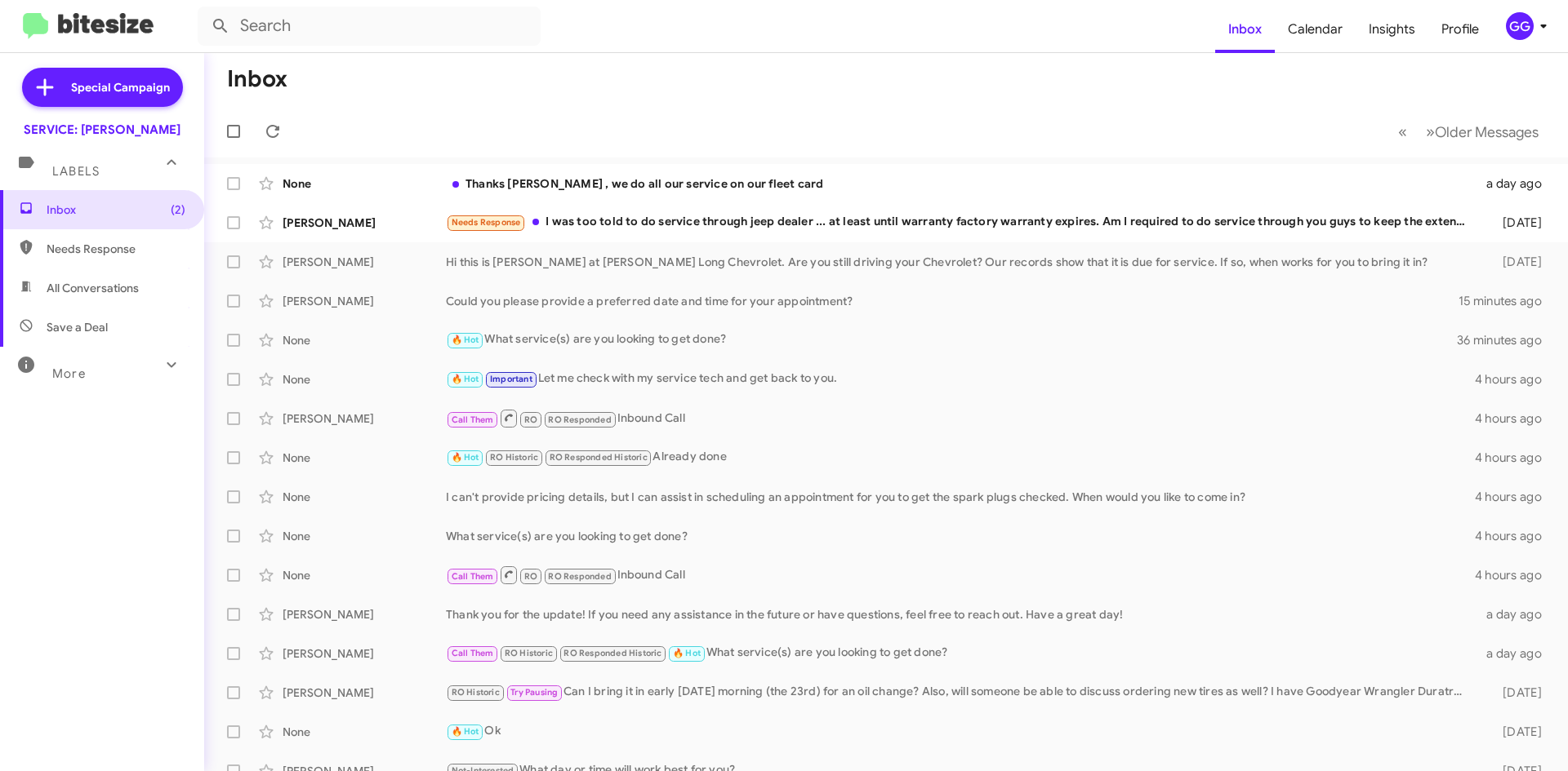
click at [125, 280] on span "All Conversations" at bounding box center [93, 288] width 93 height 16
type input "in:all-conversations"
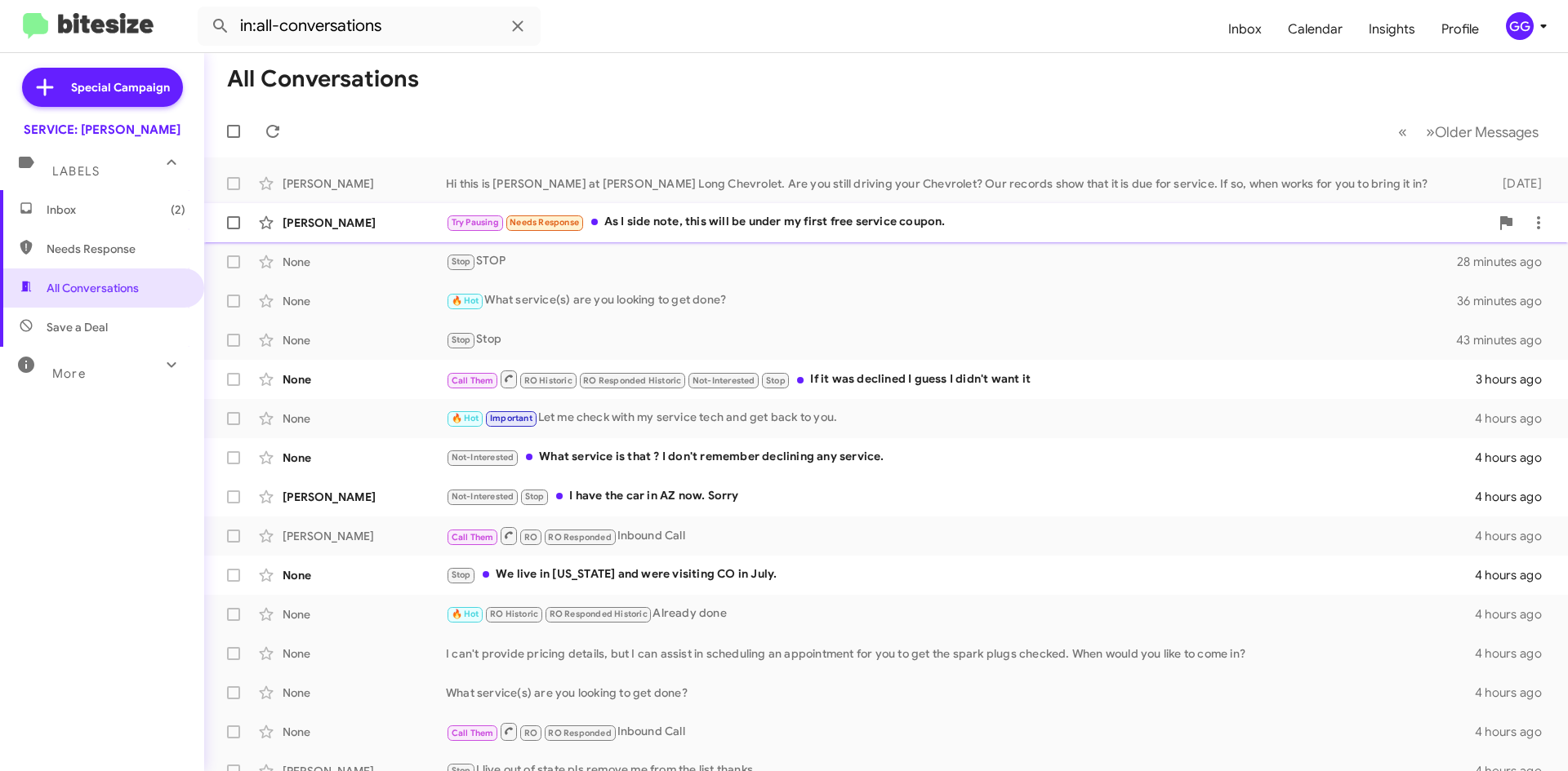
click at [878, 220] on div "Try Pausing Needs Response As I side note, this will be under my first free ser…" at bounding box center [967, 222] width 1044 height 18
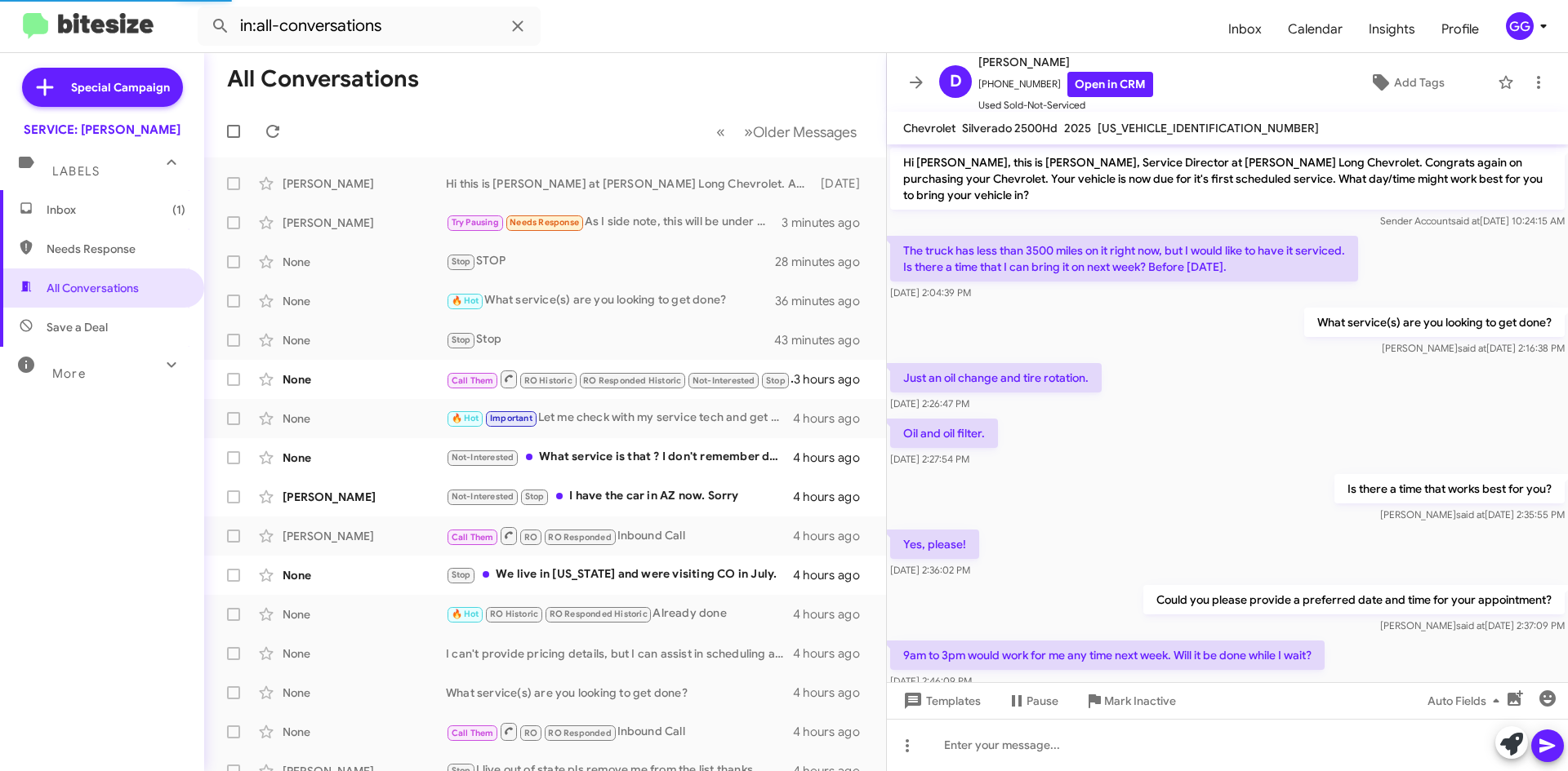
scroll to position [58, 0]
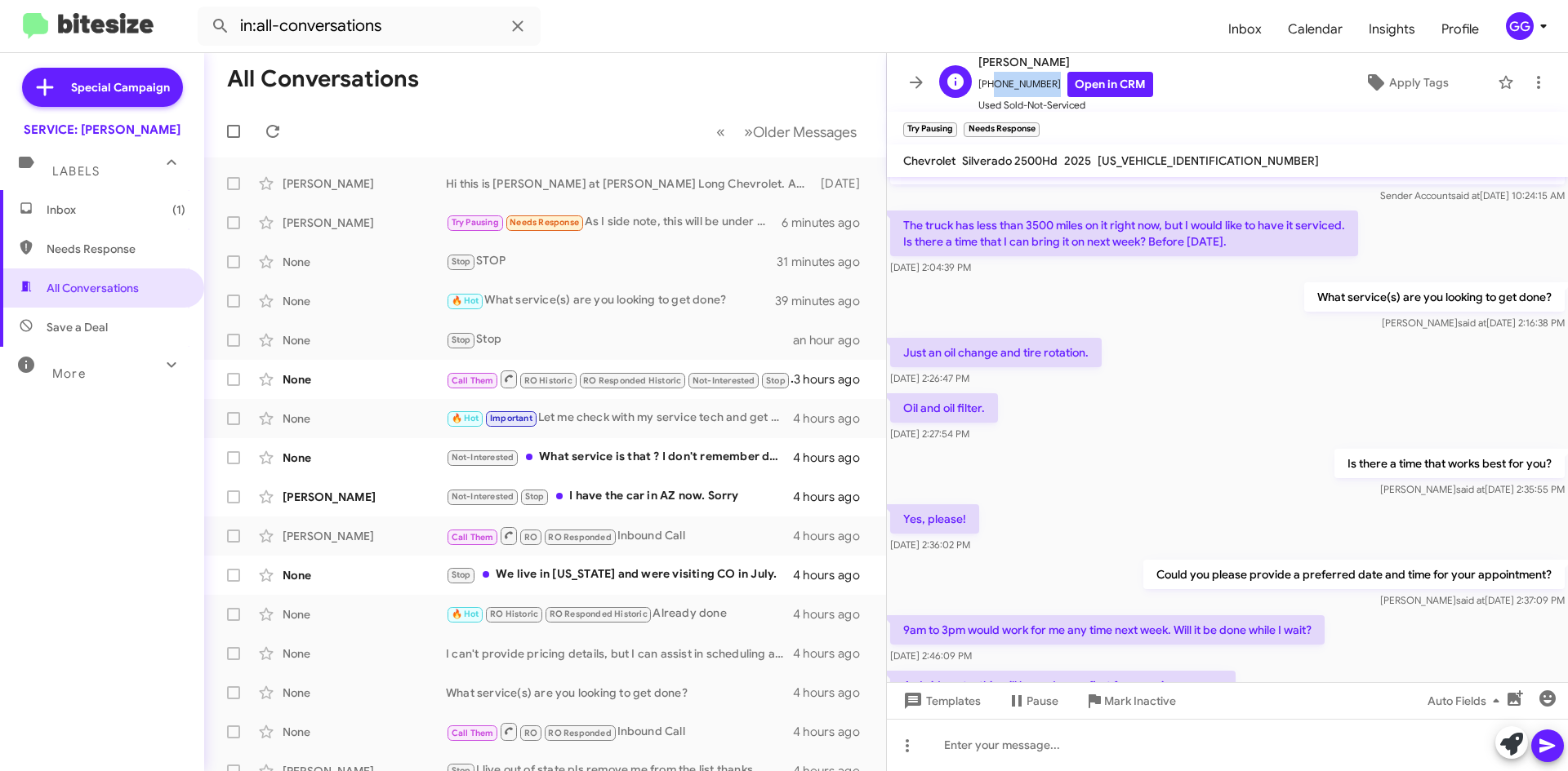
drag, startPoint x: 1041, startPoint y: 84, endPoint x: 987, endPoint y: 90, distance: 54.3
click at [987, 90] on span "[PHONE_NUMBER] Open in CRM" at bounding box center [1065, 84] width 175 height 25
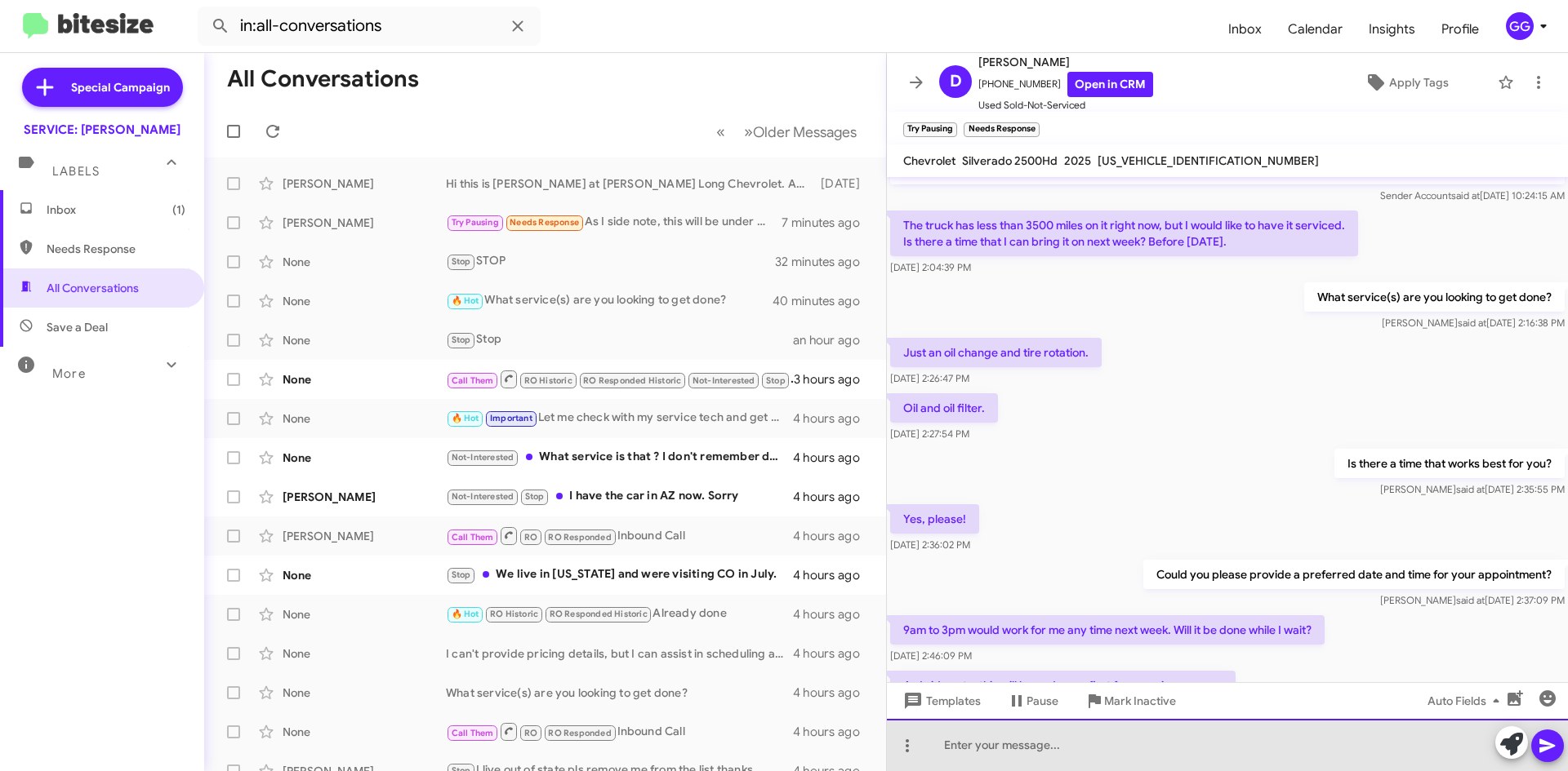
click at [1038, 751] on div at bounding box center [1227, 745] width 681 height 52
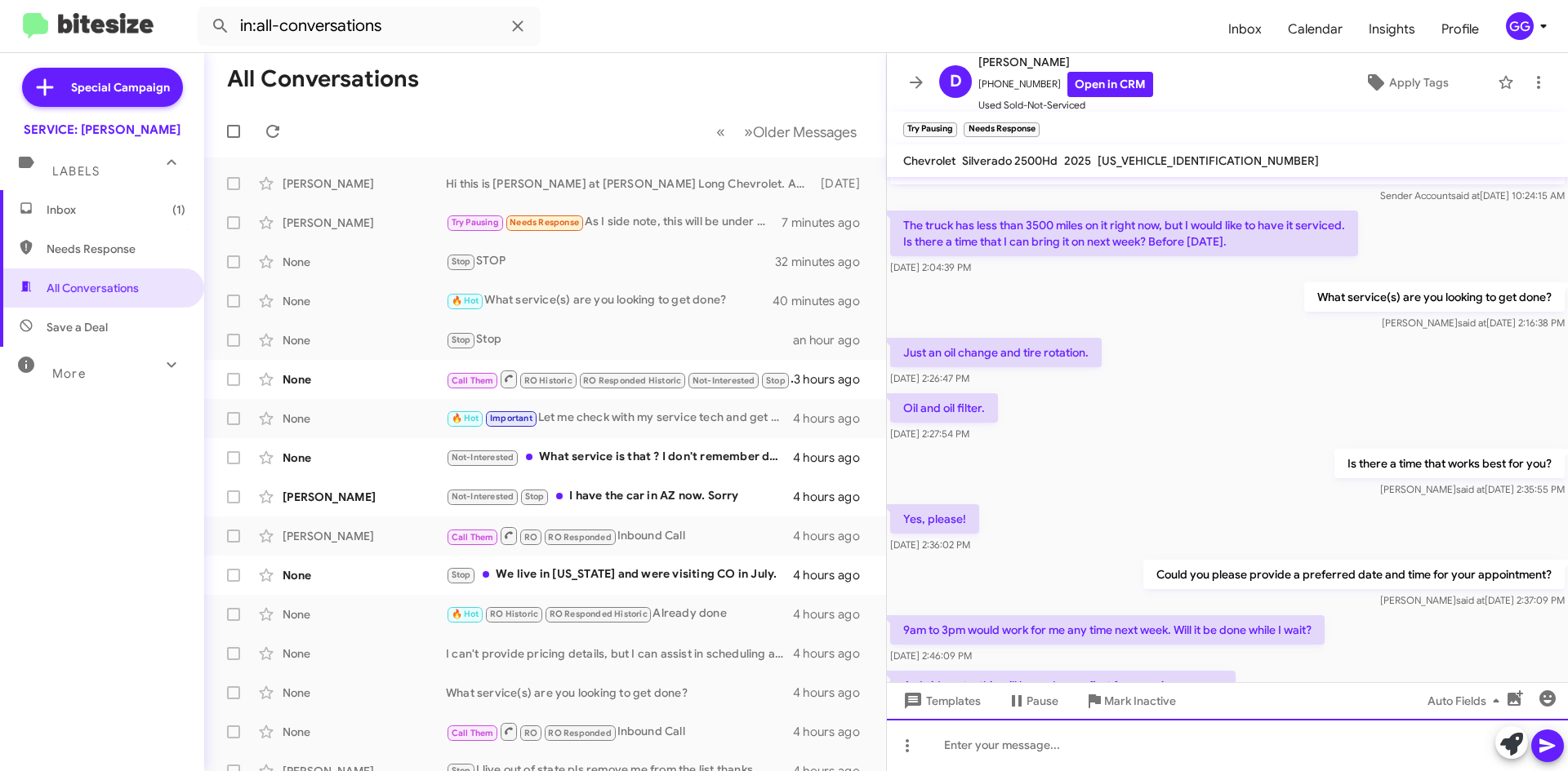
paste div
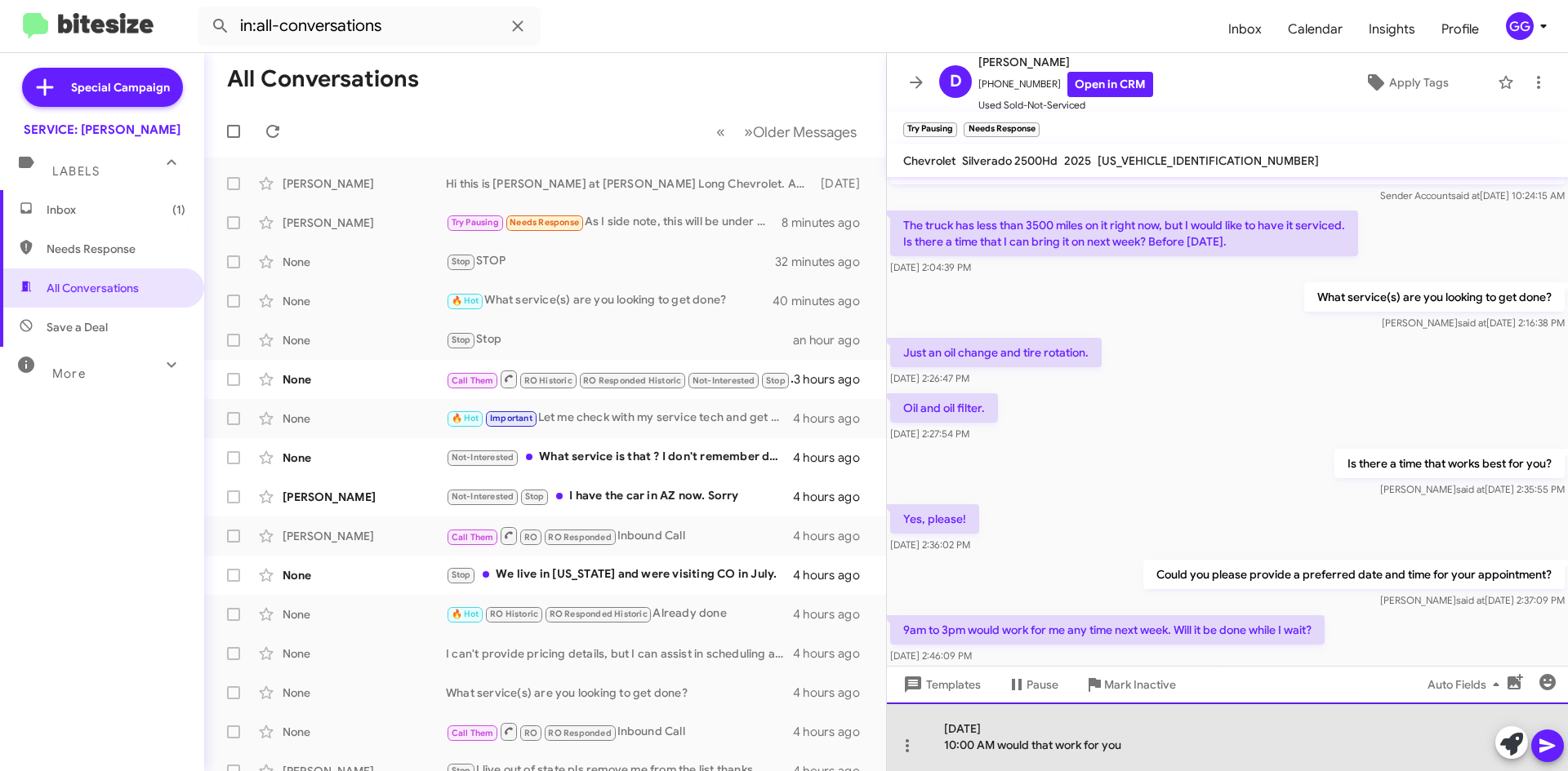
click at [944, 745] on div "10:00 AM would that work for you" at bounding box center [1219, 745] width 550 height 16
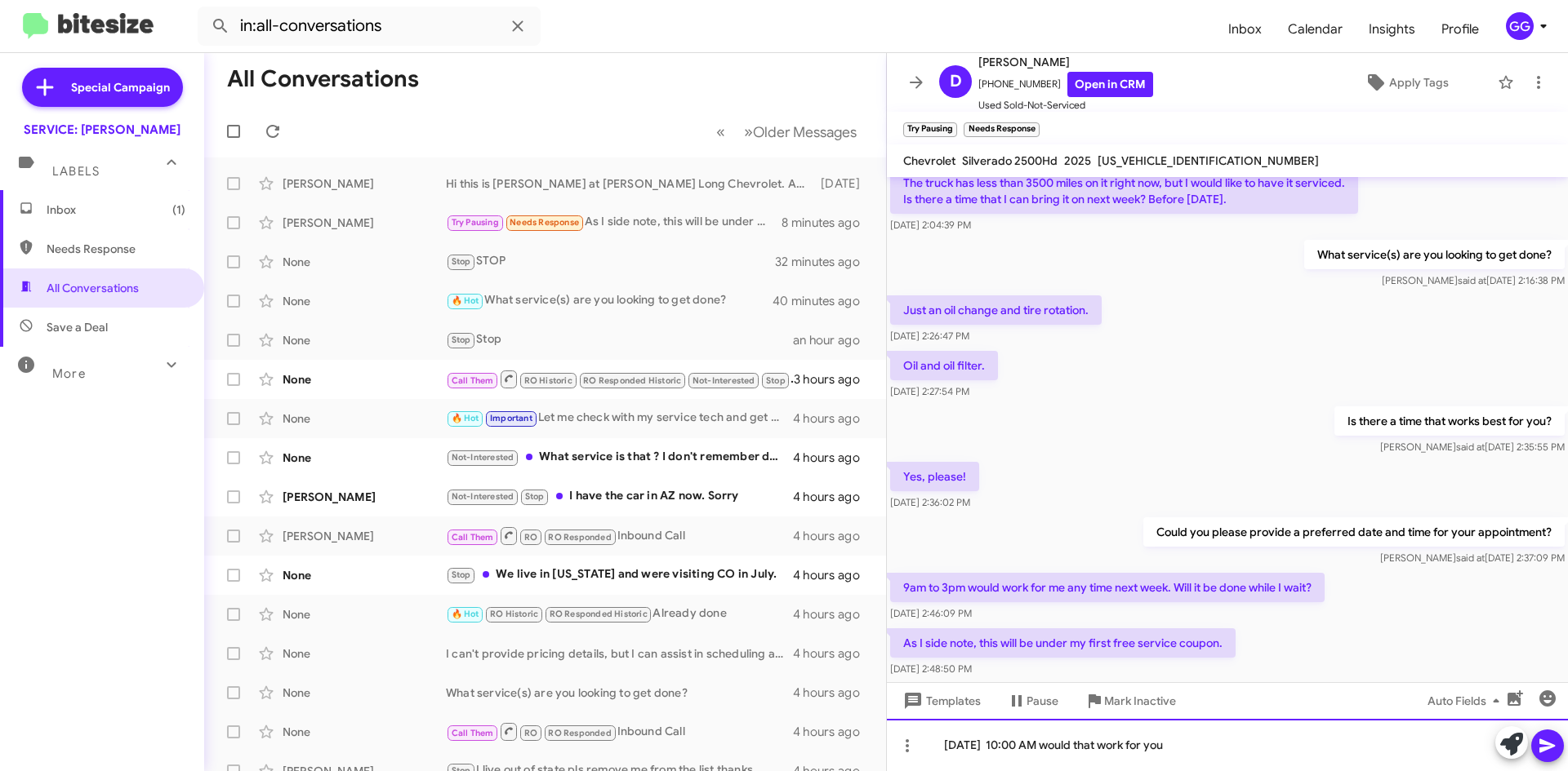
scroll to position [124, 0]
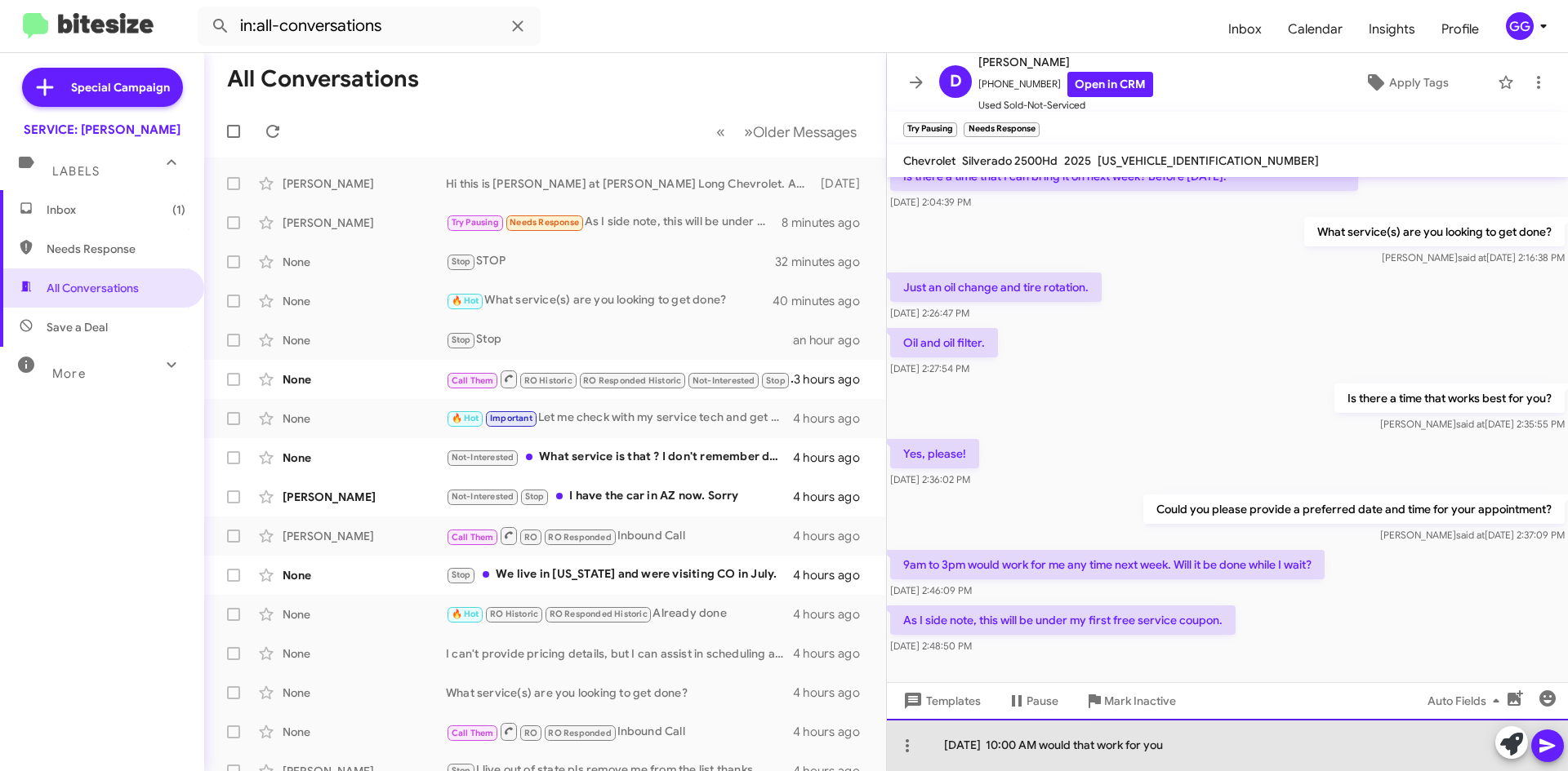
click at [1280, 741] on div "[DATE] 10:00 AM would that work for you" at bounding box center [1227, 745] width 681 height 52
drag, startPoint x: 1293, startPoint y: 739, endPoint x: 943, endPoint y: 737, distance: 350.0
click at [943, 737] on div "[DATE] 10:00 AM would that work for you" at bounding box center [1227, 745] width 681 height 52
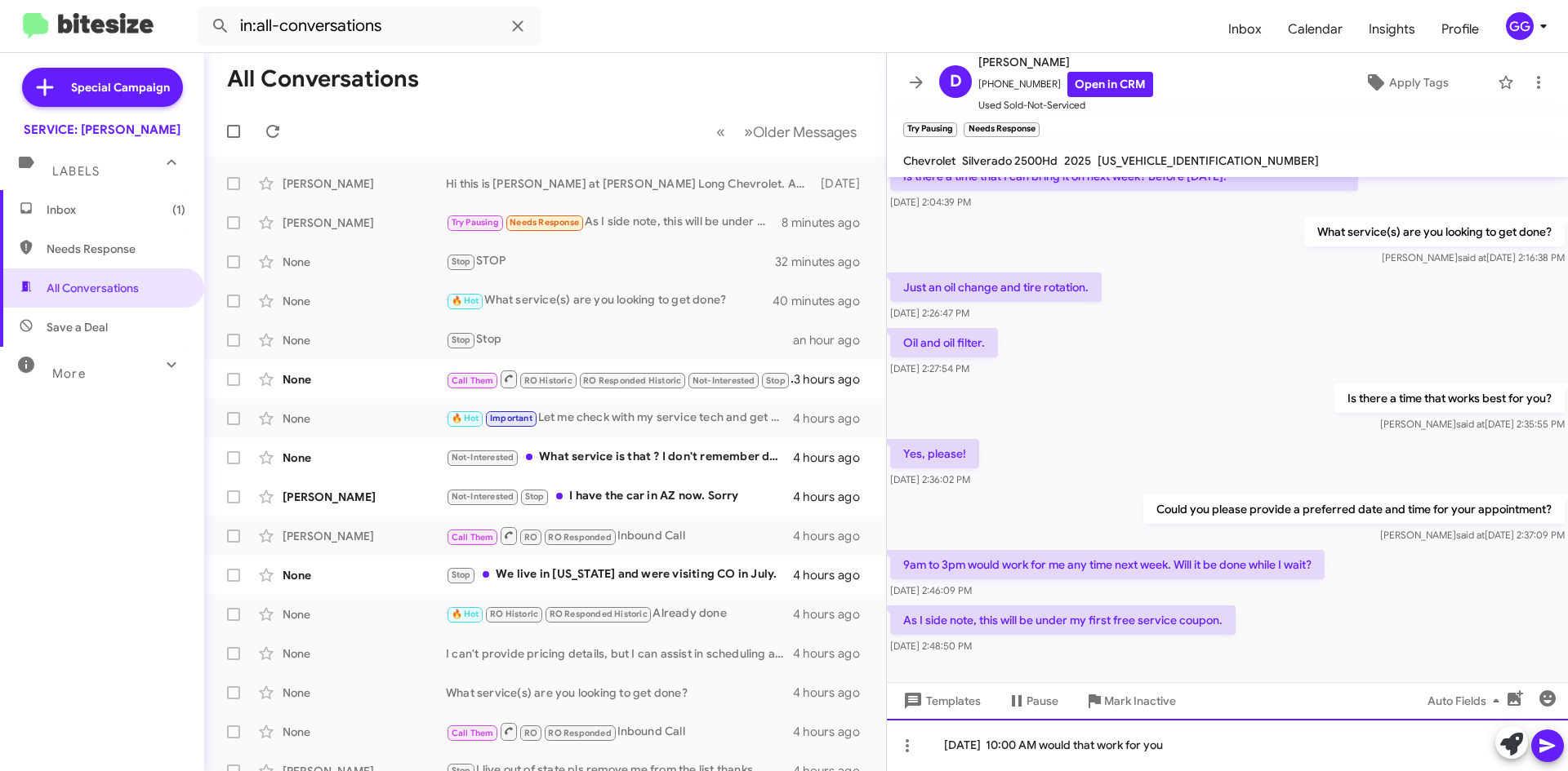
copy div "[DATE] 10:00 AM would that work for you"
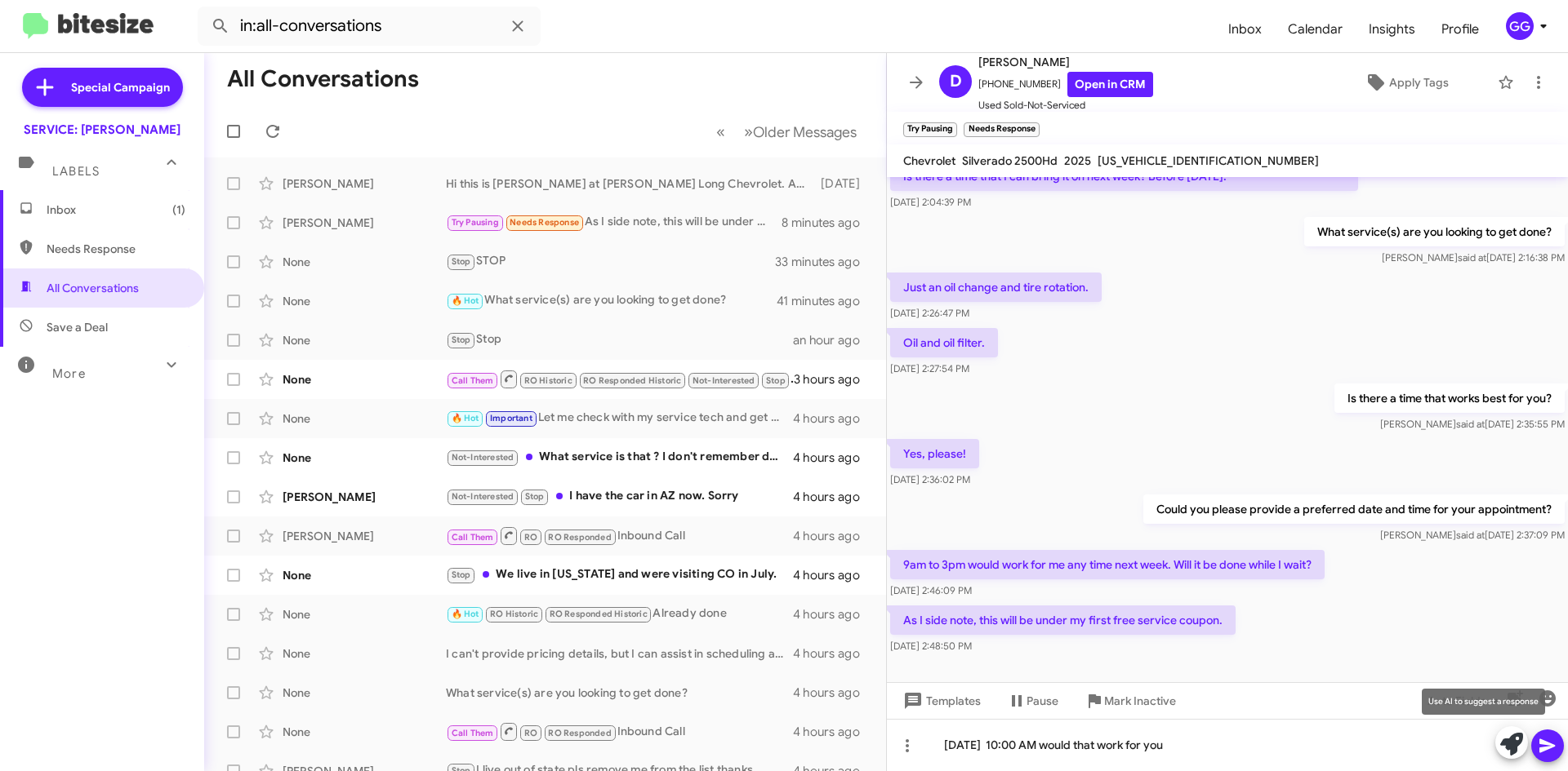
click at [1509, 745] on icon at bounding box center [1512, 745] width 23 height 23
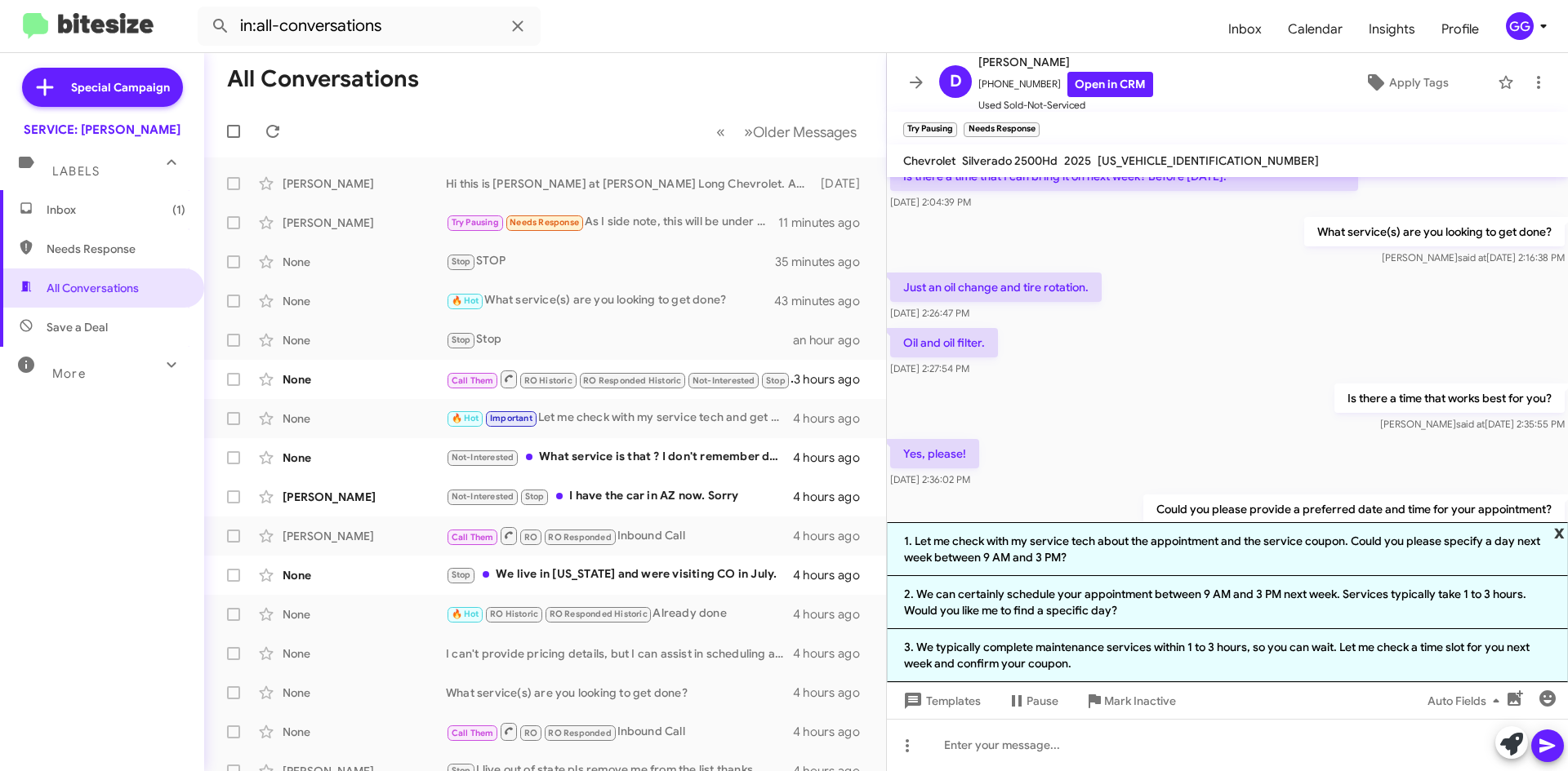
click at [1559, 533] on span "x" at bounding box center [1559, 532] width 11 height 19
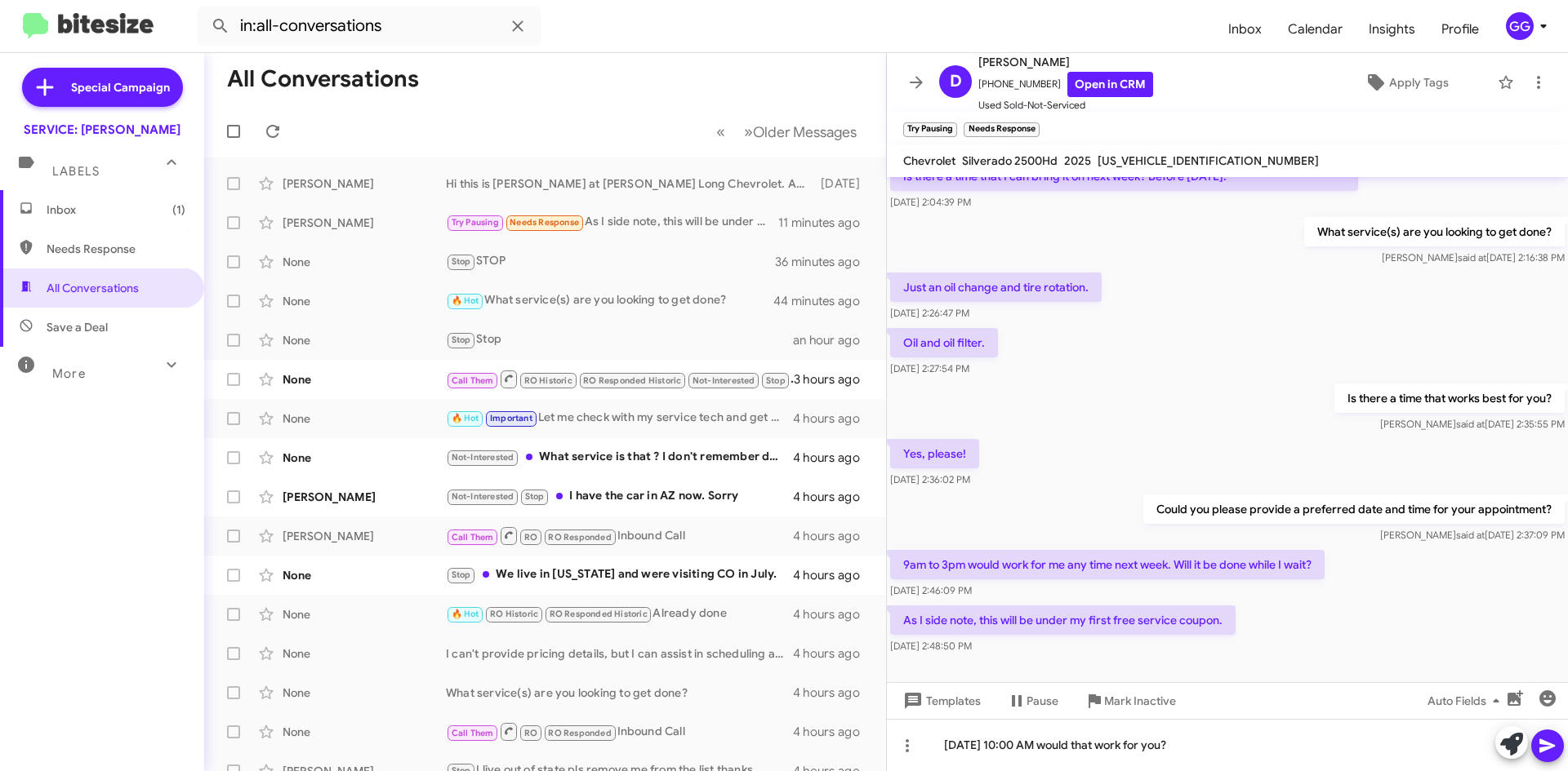
click at [1550, 736] on icon at bounding box center [1548, 746] width 19 height 19
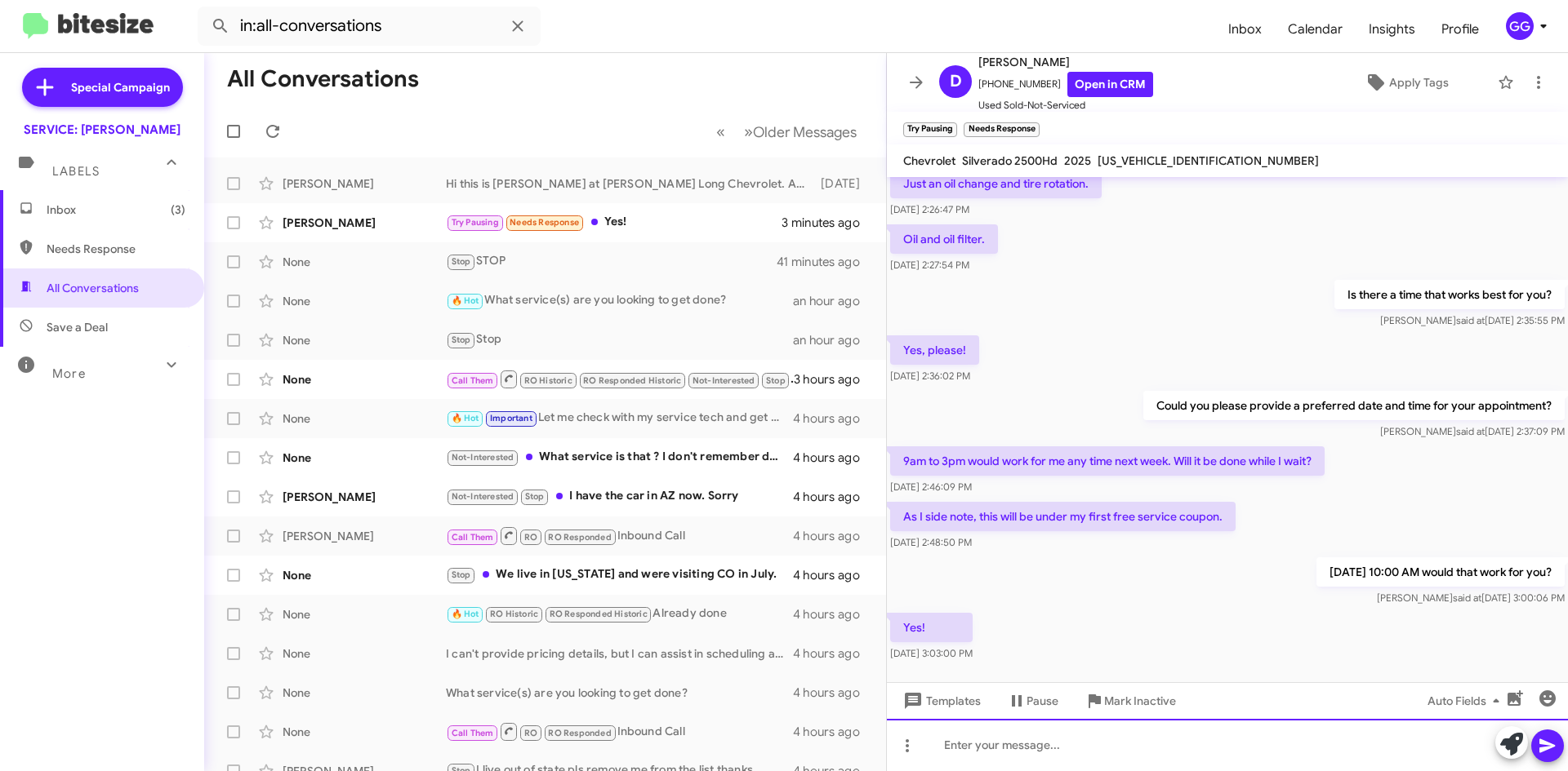
scroll to position [242, 0]
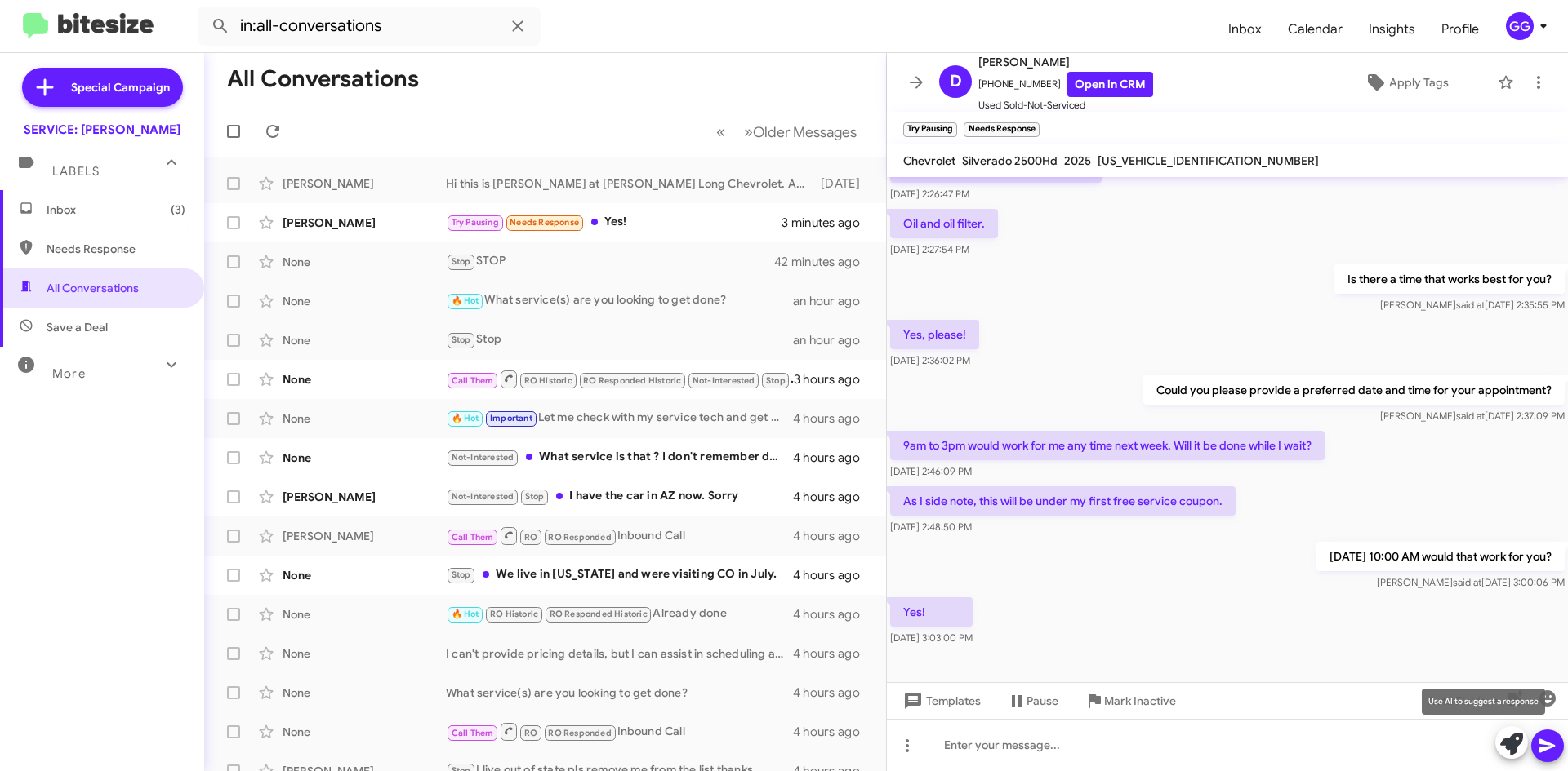
click at [1514, 741] on icon at bounding box center [1512, 745] width 23 height 23
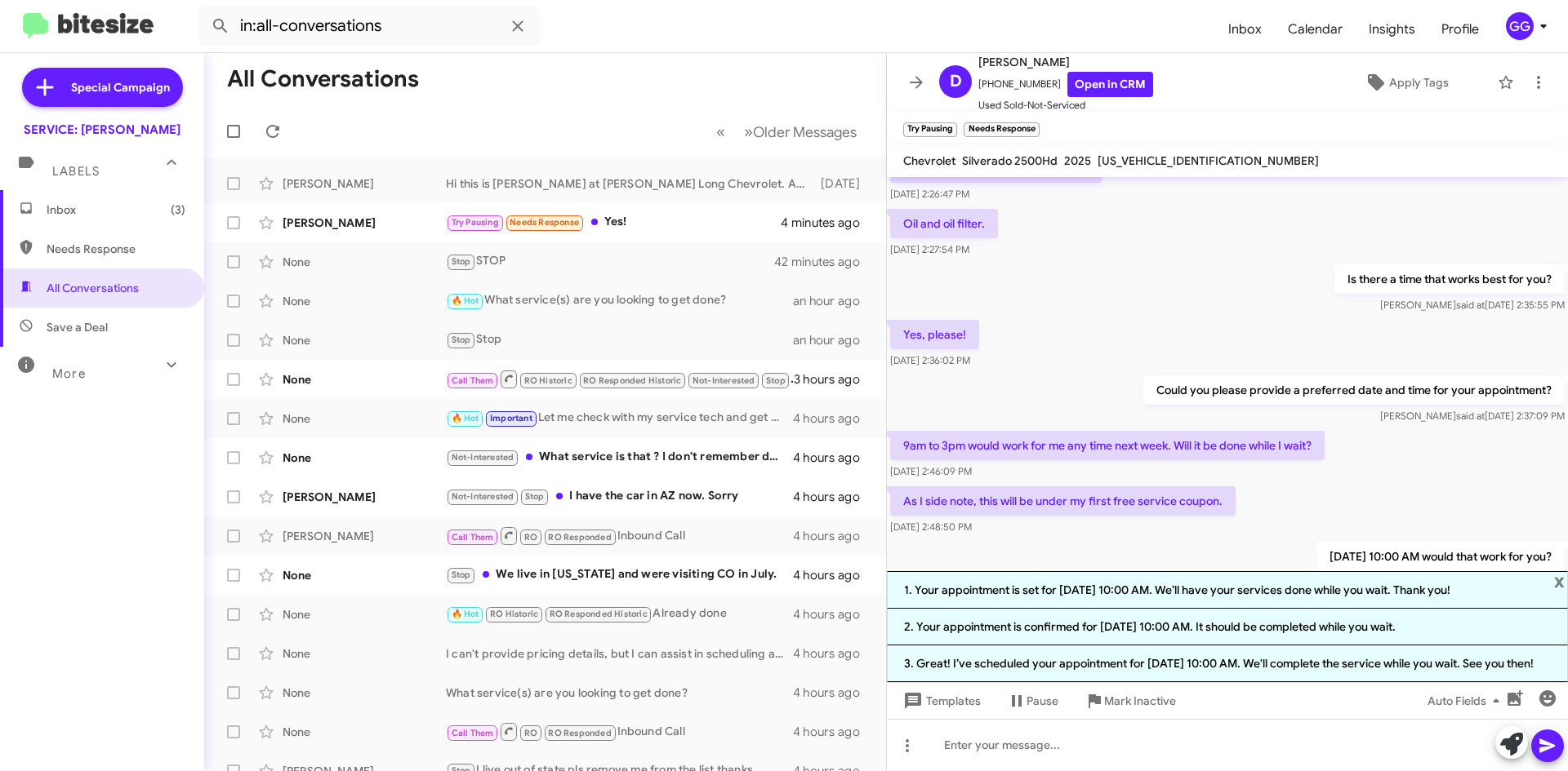
click at [1031, 646] on li "3. Great! I’ve scheduled your appointment for [DATE] 10:00 AM. We'll complete t…" at bounding box center [1227, 664] width 681 height 37
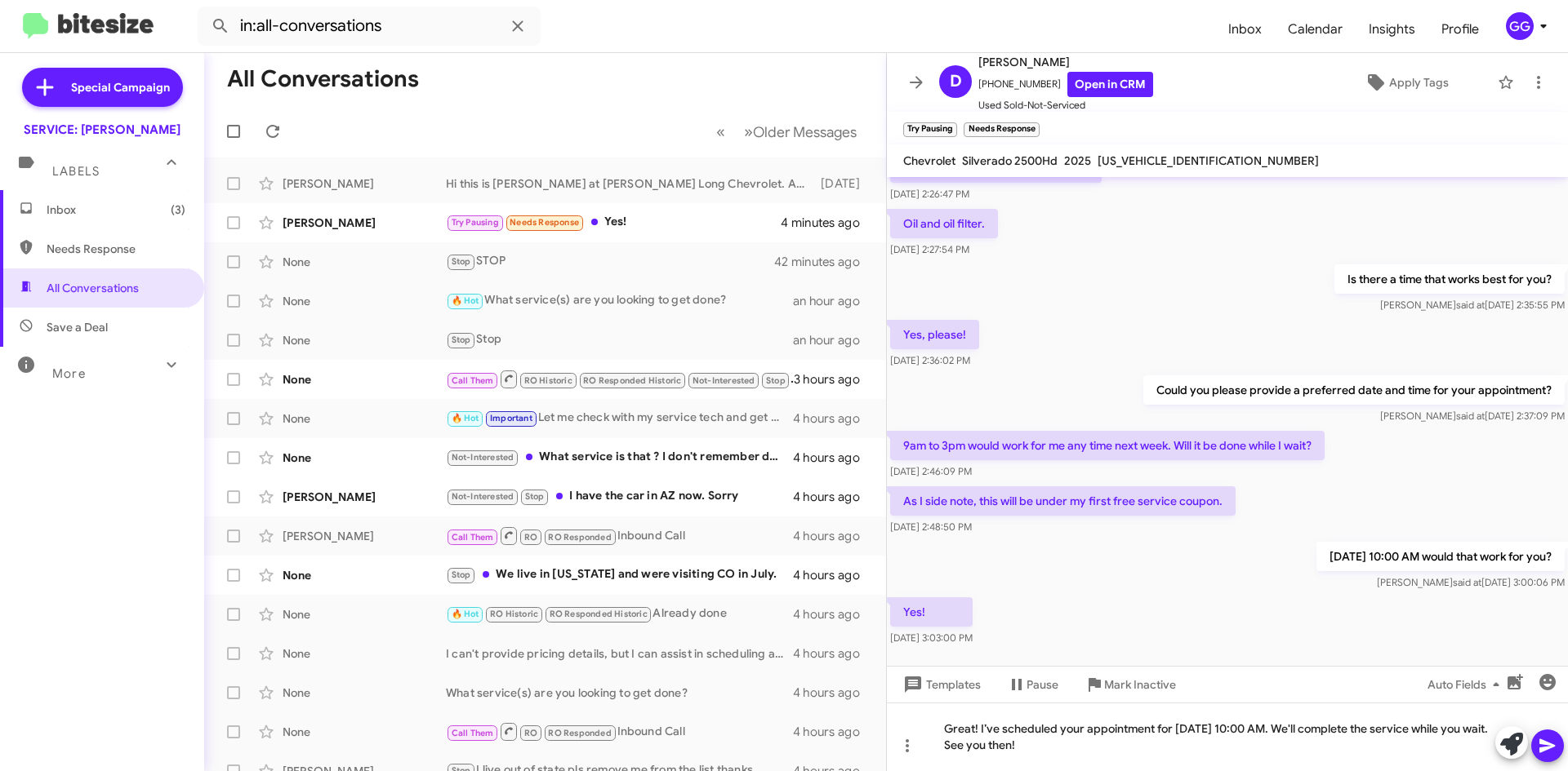
click at [1546, 745] on icon at bounding box center [1548, 746] width 15 height 14
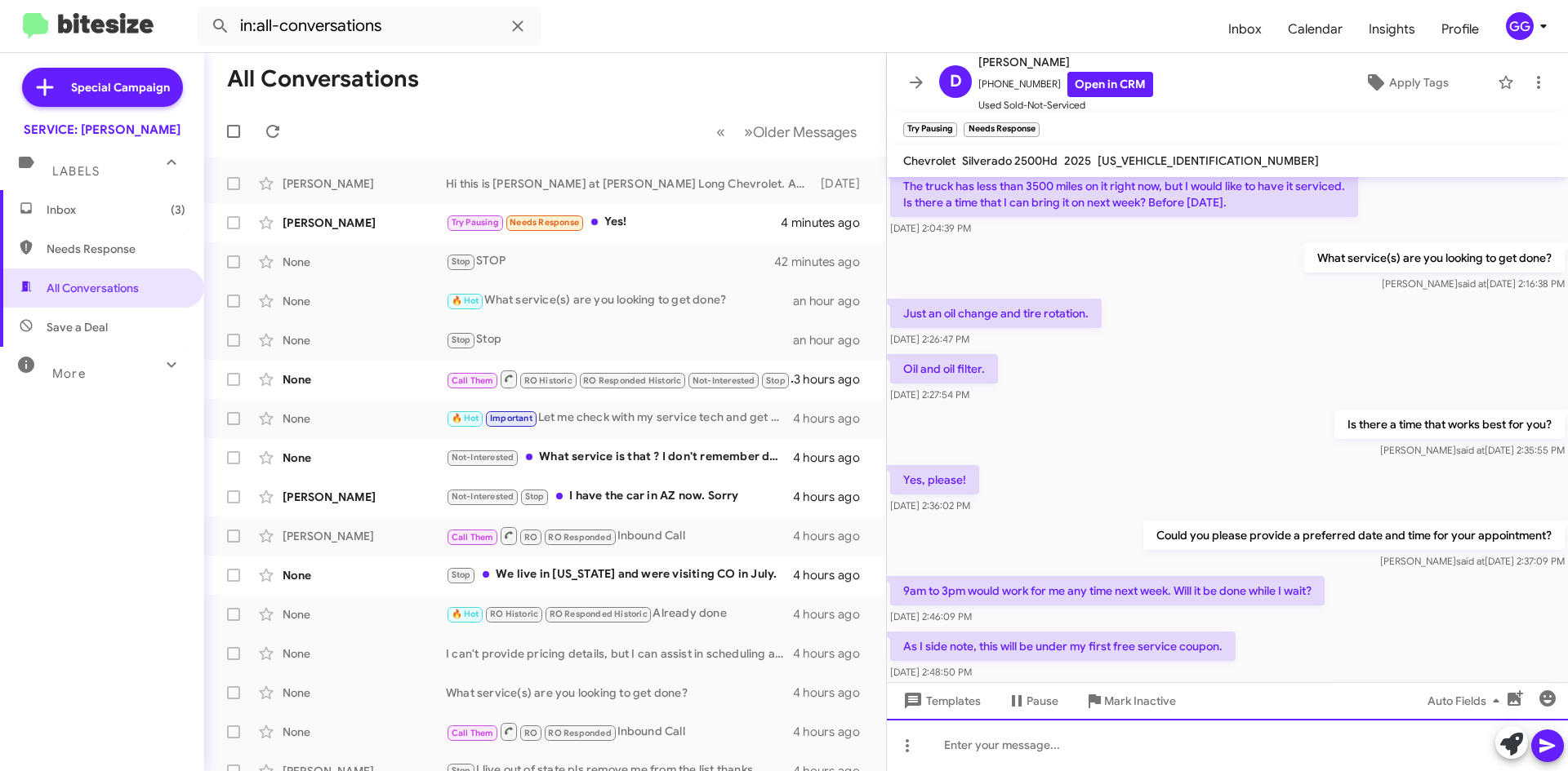
scroll to position [318, 0]
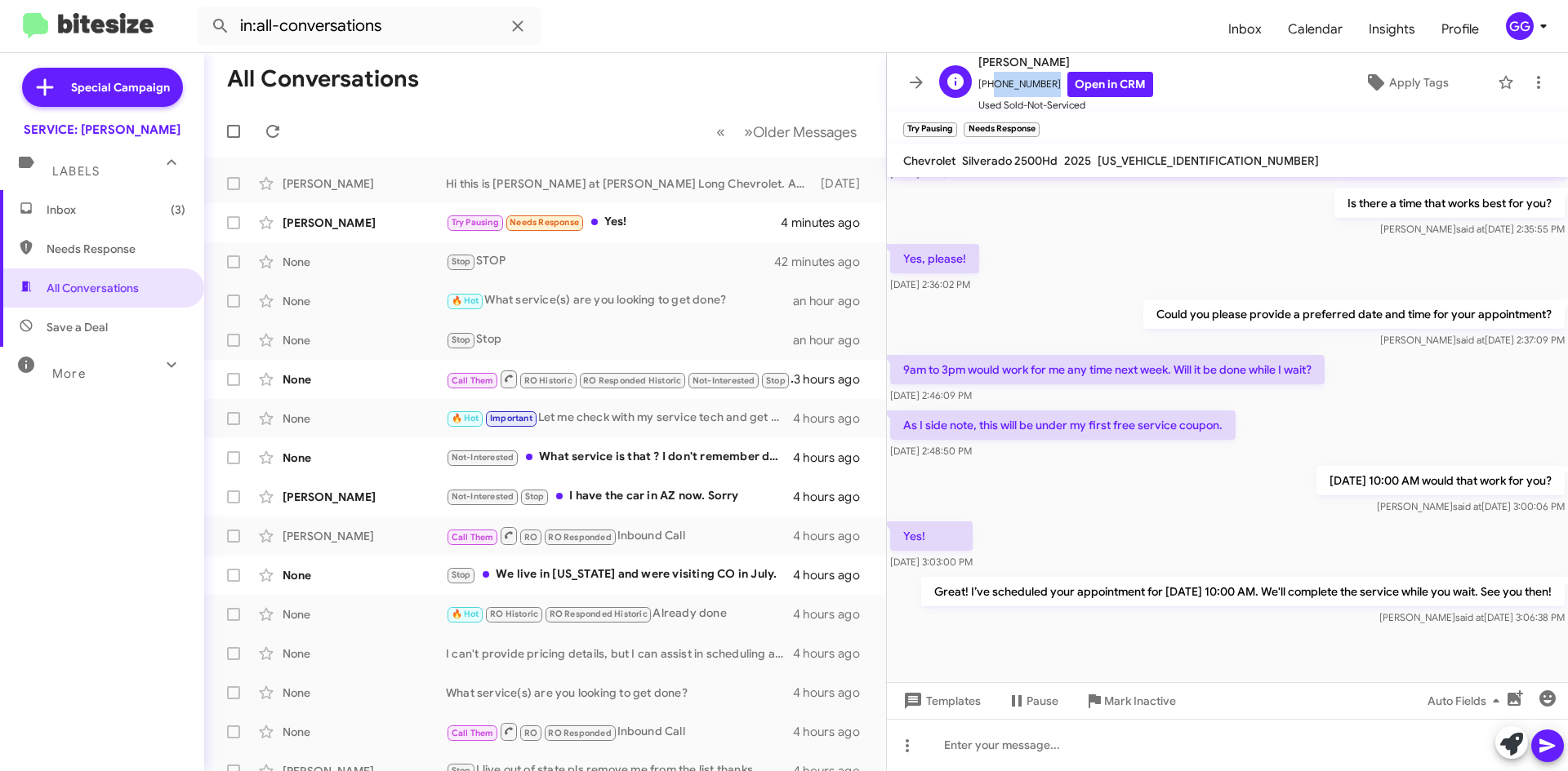
drag, startPoint x: 1030, startPoint y: 77, endPoint x: 989, endPoint y: 86, distance: 42.0
click at [989, 86] on span "[PHONE_NUMBER] Open in CRM" at bounding box center [1065, 84] width 175 height 25
copy span "7196489242"
drag, startPoint x: 1028, startPoint y: 60, endPoint x: 994, endPoint y: 59, distance: 34.0
click at [996, 59] on span "[PERSON_NAME]" at bounding box center [1065, 62] width 175 height 19
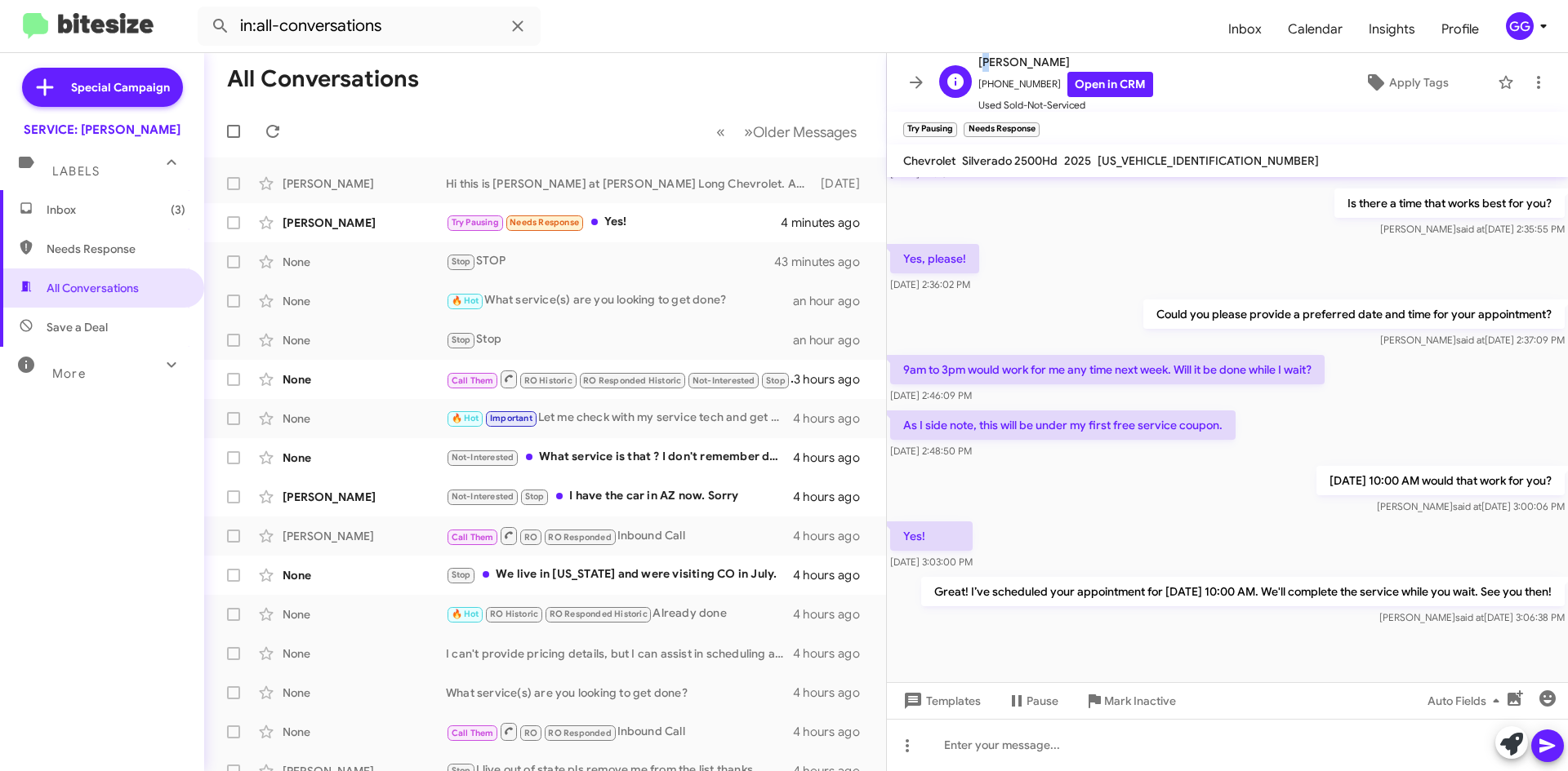
drag, startPoint x: 984, startPoint y: 61, endPoint x: 956, endPoint y: 61, distance: 28.0
click at [956, 61] on div "D [PERSON_NAME] [PHONE_NUMBER] Open in CRM Used Sold-Not-Serviced" at bounding box center [1043, 82] width 220 height 61
click at [957, 61] on div "D [PERSON_NAME] [PHONE_NUMBER] Open in CRM Used Sold-Not-Serviced" at bounding box center [1043, 82] width 220 height 61
drag, startPoint x: 978, startPoint y: 61, endPoint x: 1050, endPoint y: 65, distance: 72.1
click at [1050, 65] on span "[PERSON_NAME]" at bounding box center [1065, 62] width 175 height 19
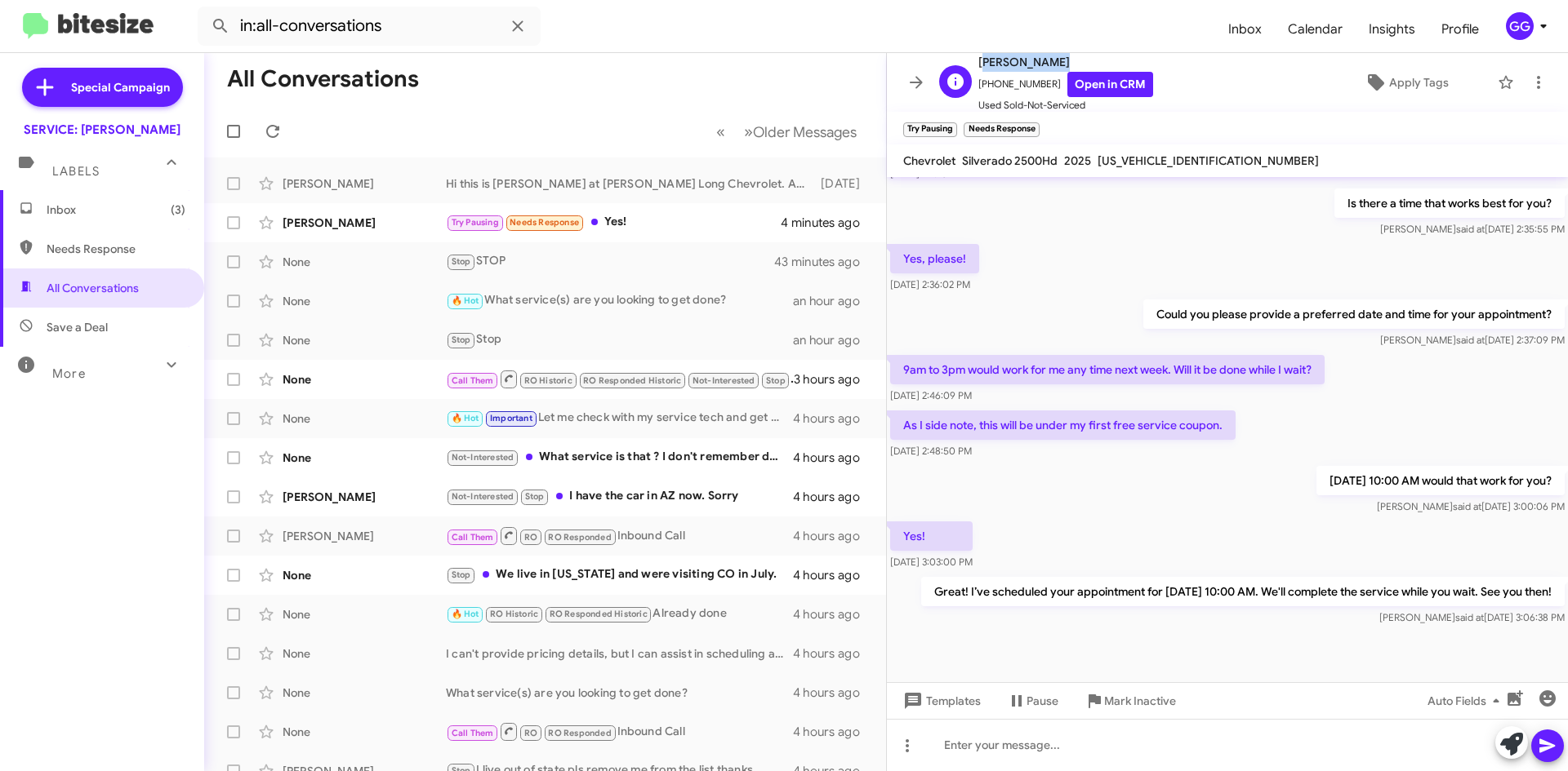
copy span "[PERSON_NAME]"
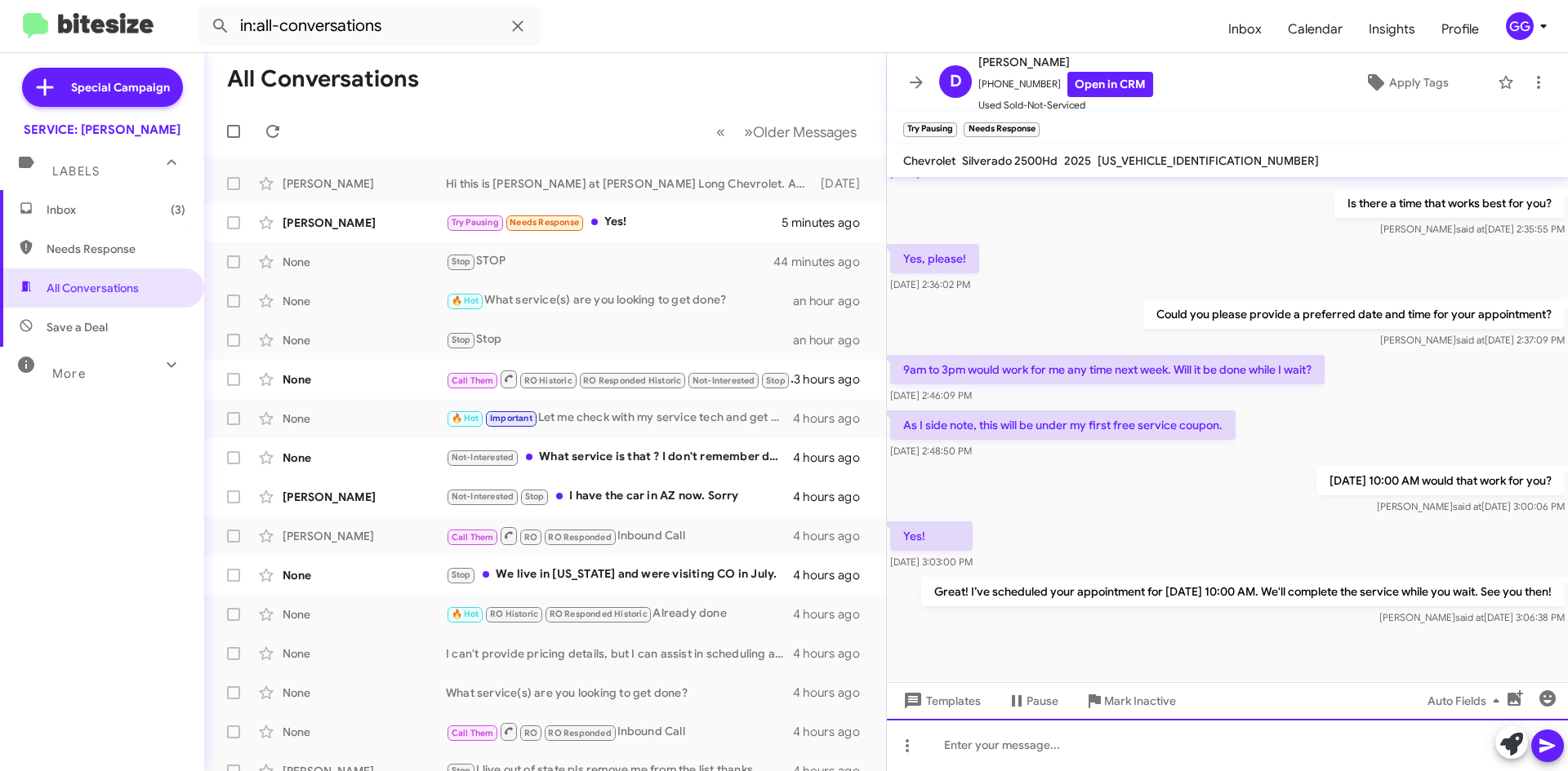
click at [991, 747] on div at bounding box center [1227, 745] width 681 height 52
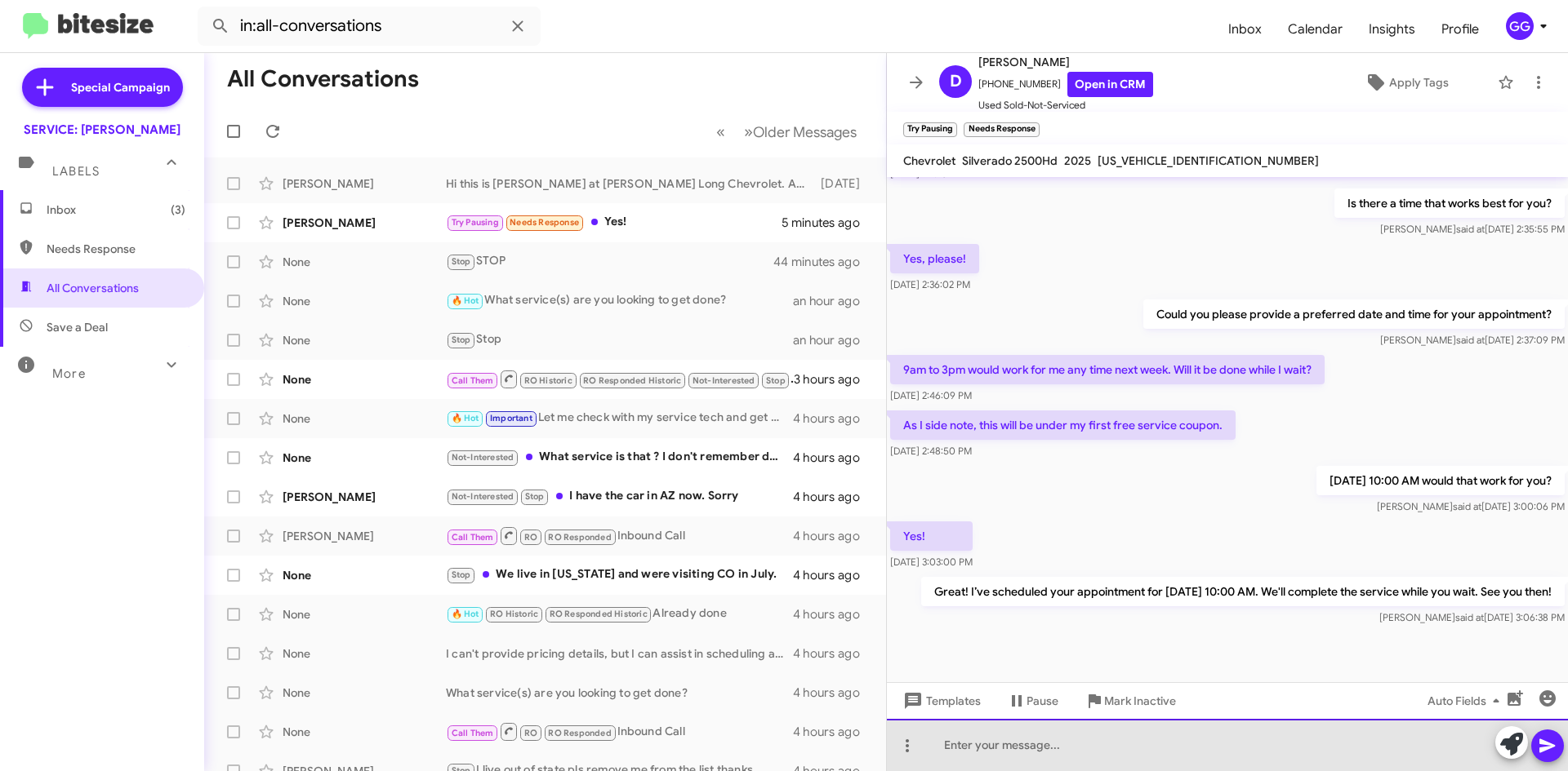
click at [980, 744] on div at bounding box center [1227, 745] width 681 height 52
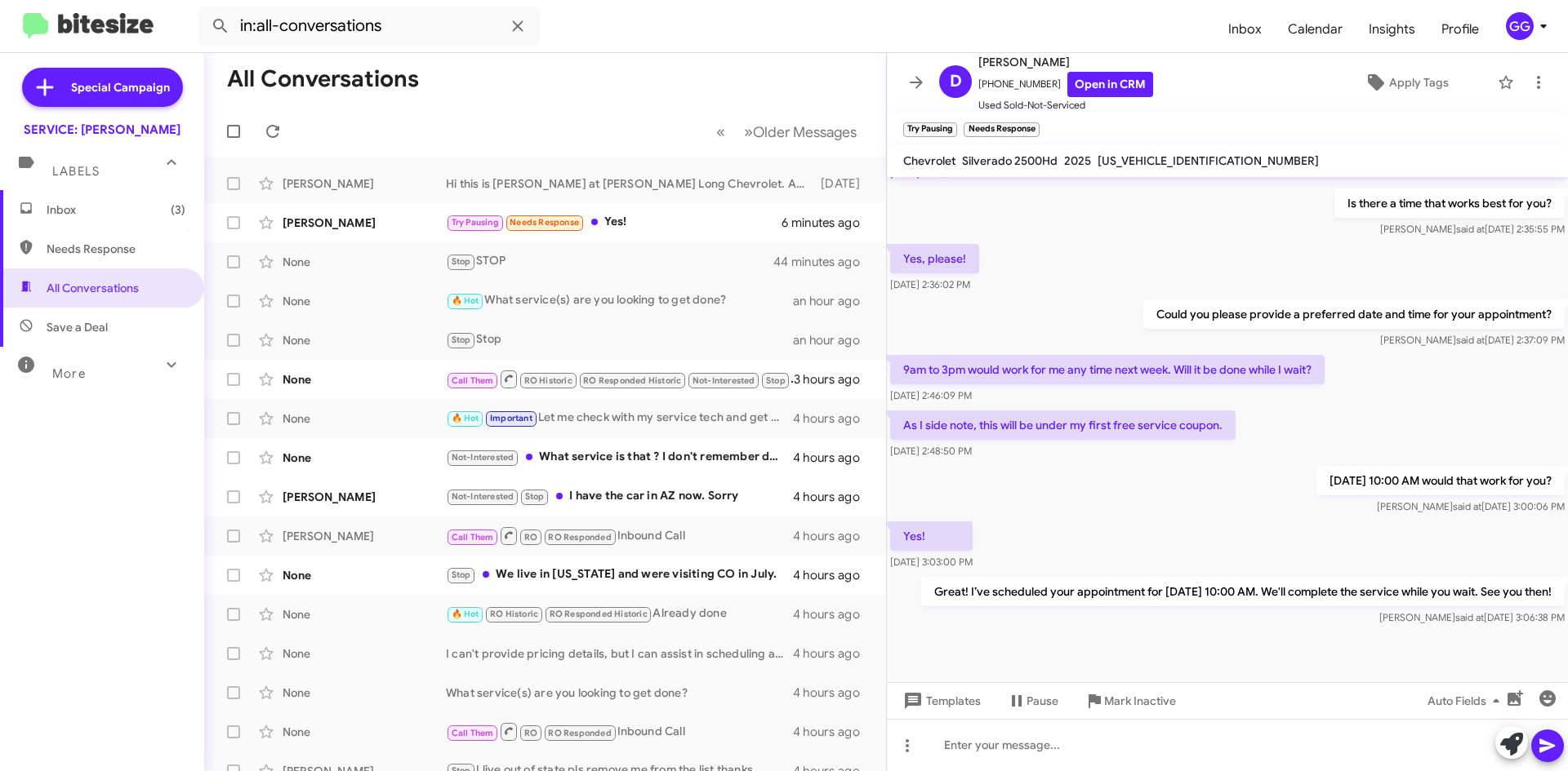
click at [978, 410] on p "As I side note, this will be under my first free service coupon." at bounding box center [1063, 425] width 346 height 29
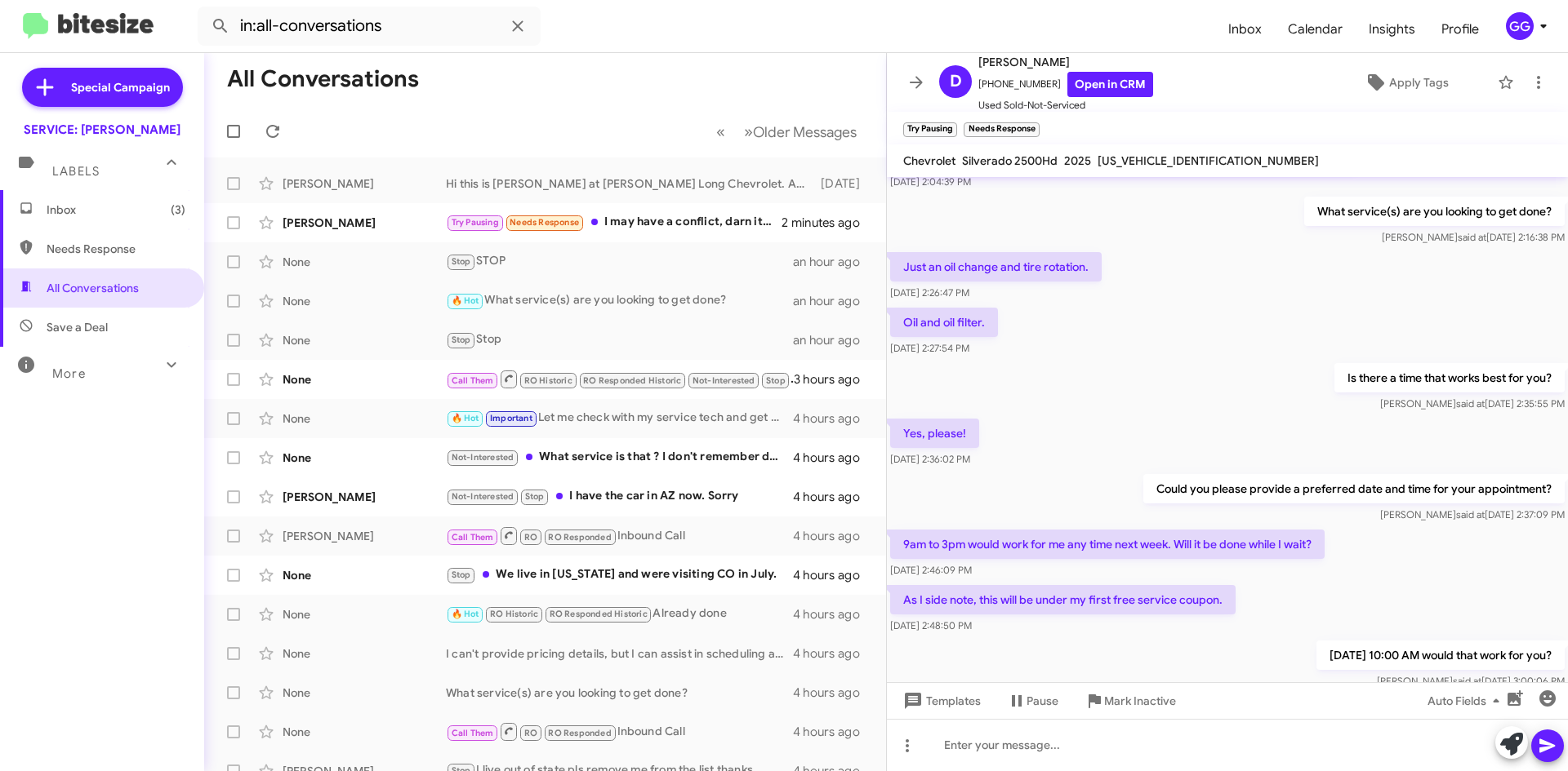
scroll to position [395, 0]
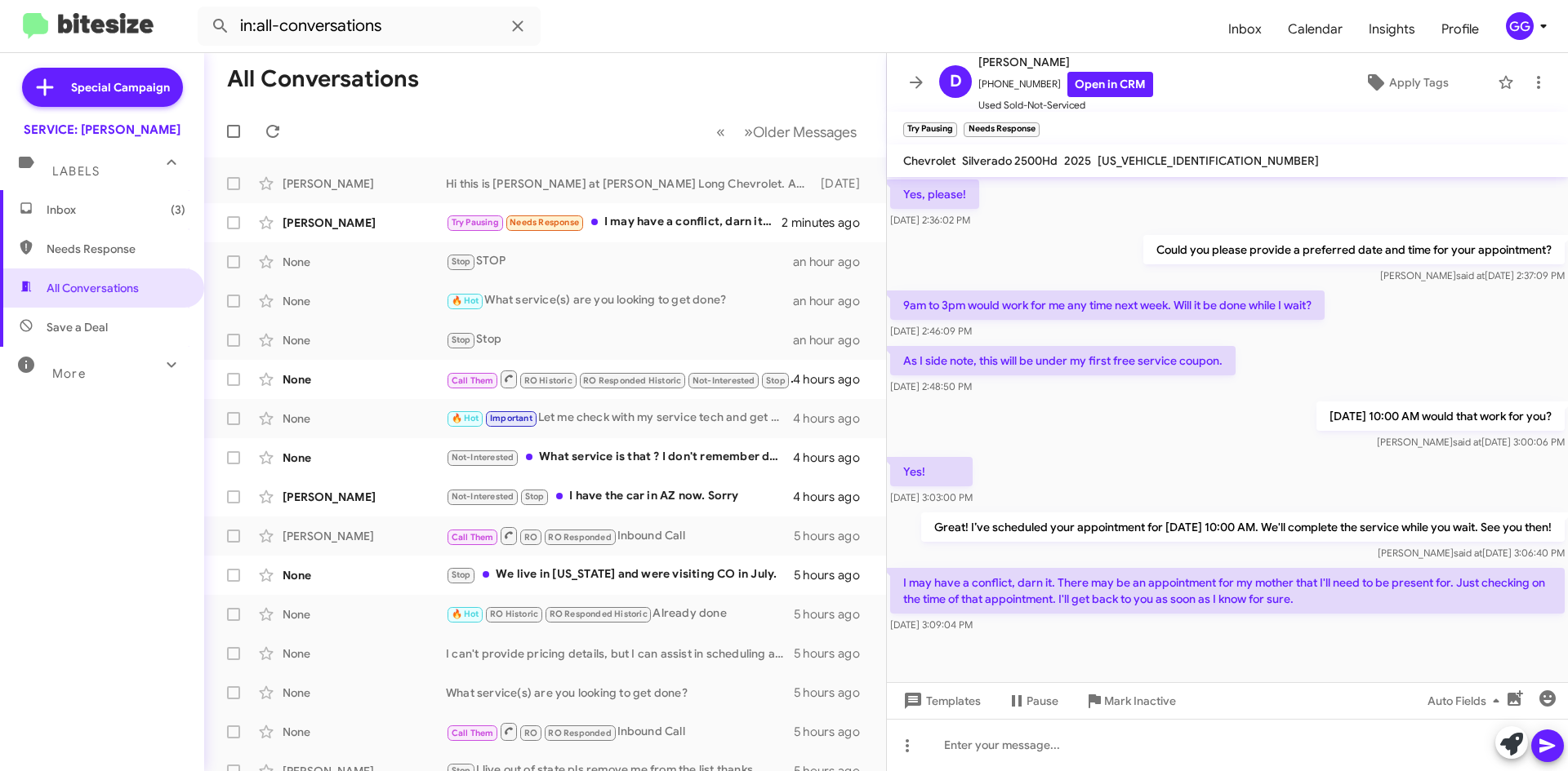
scroll to position [395, 0]
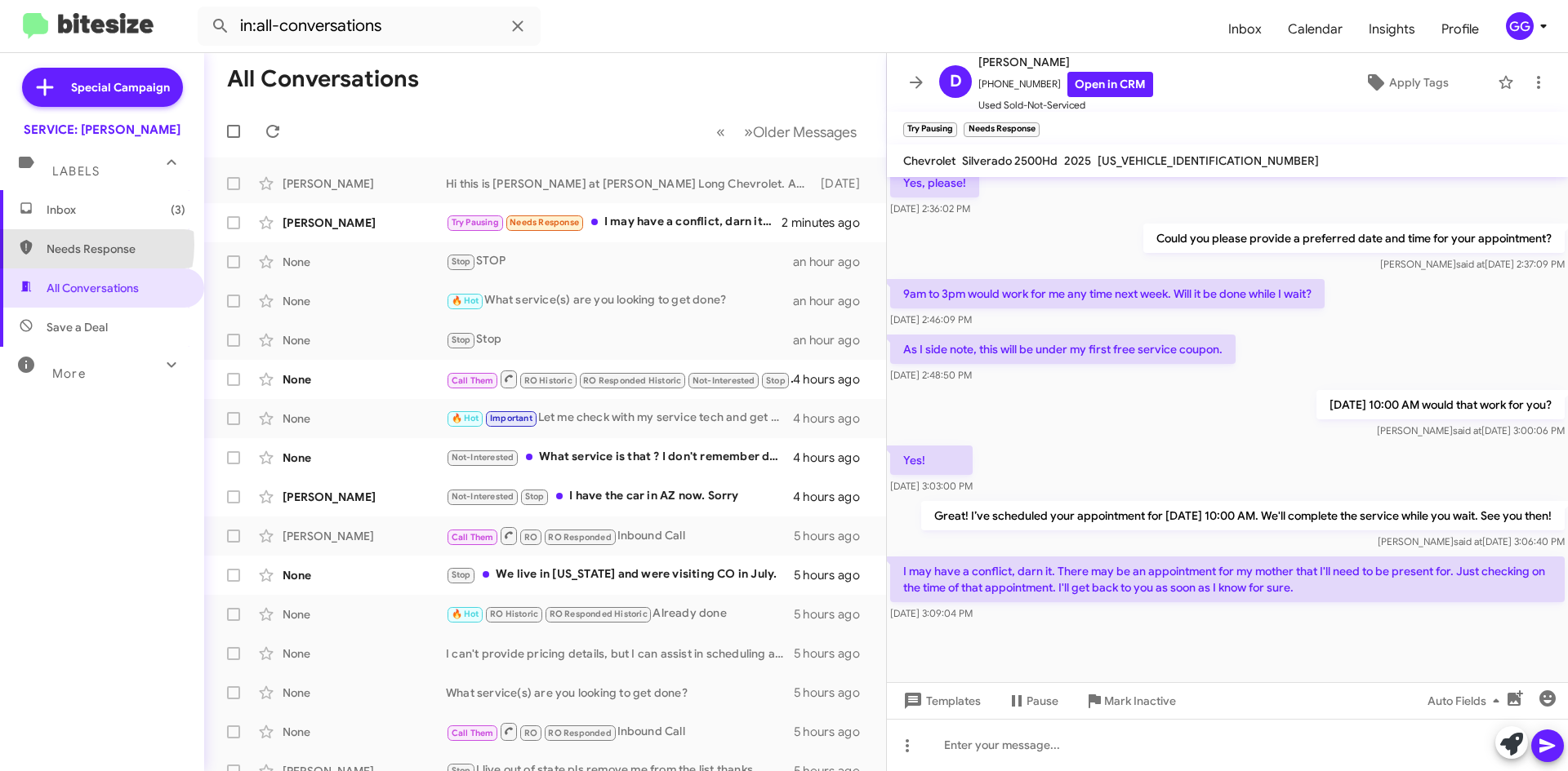
click at [70, 245] on span "Needs Response" at bounding box center [116, 249] width 139 height 16
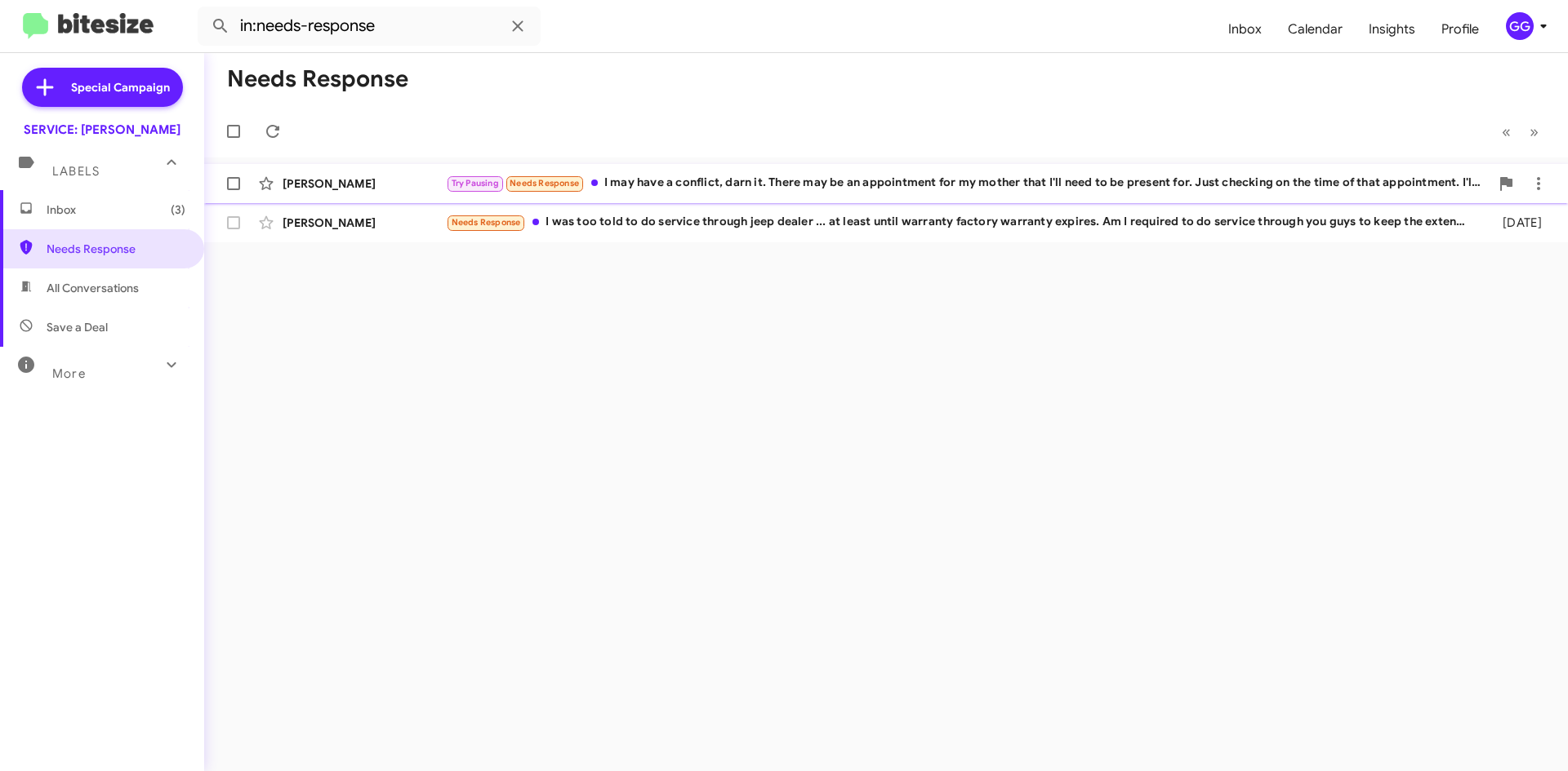
click at [994, 179] on div "Try Pausing Needs Response I may have a conflict, darn it. There may be an appo…" at bounding box center [967, 182] width 1044 height 18
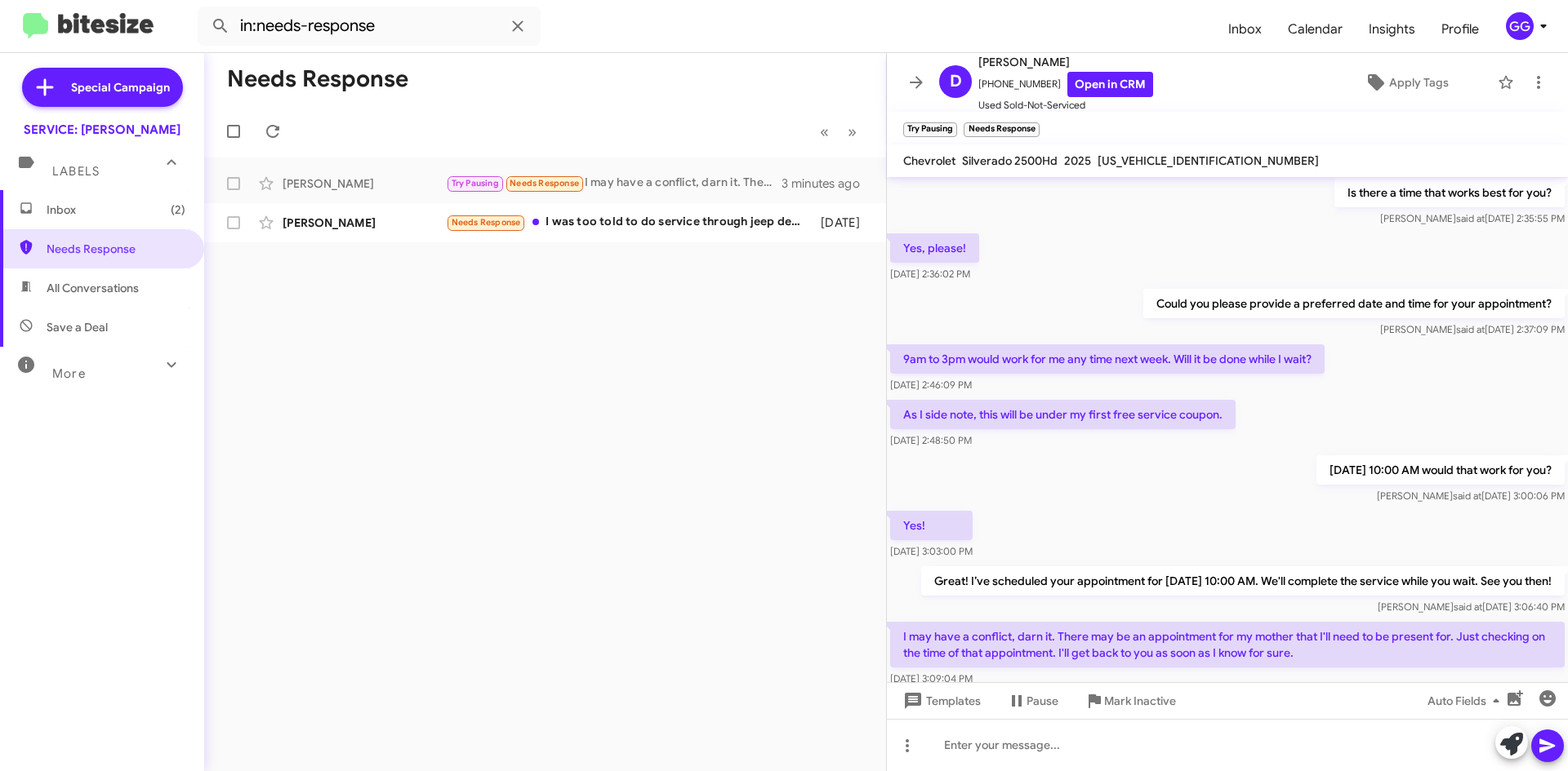
scroll to position [395, 0]
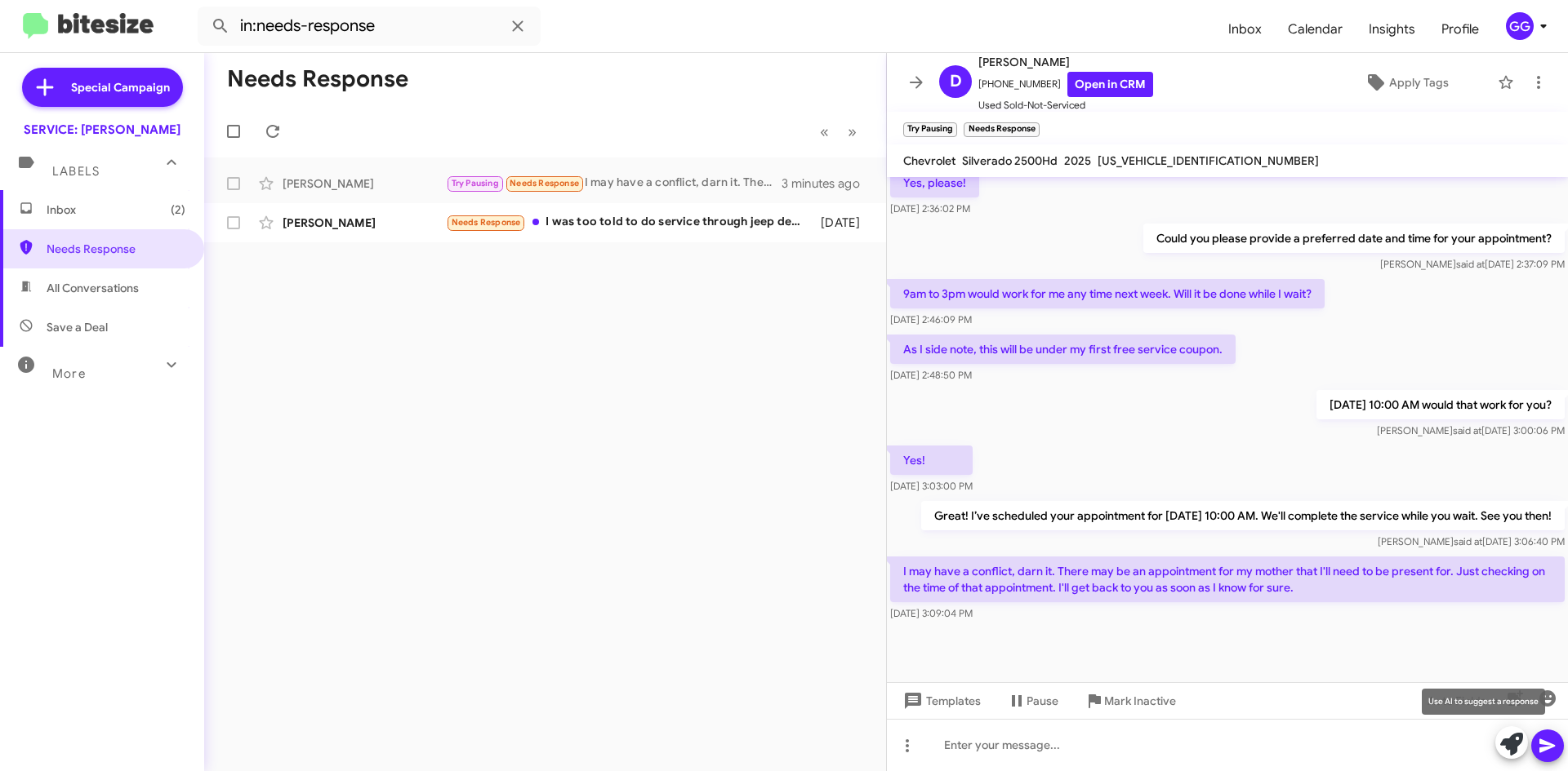
click at [1510, 742] on icon at bounding box center [1512, 745] width 23 height 23
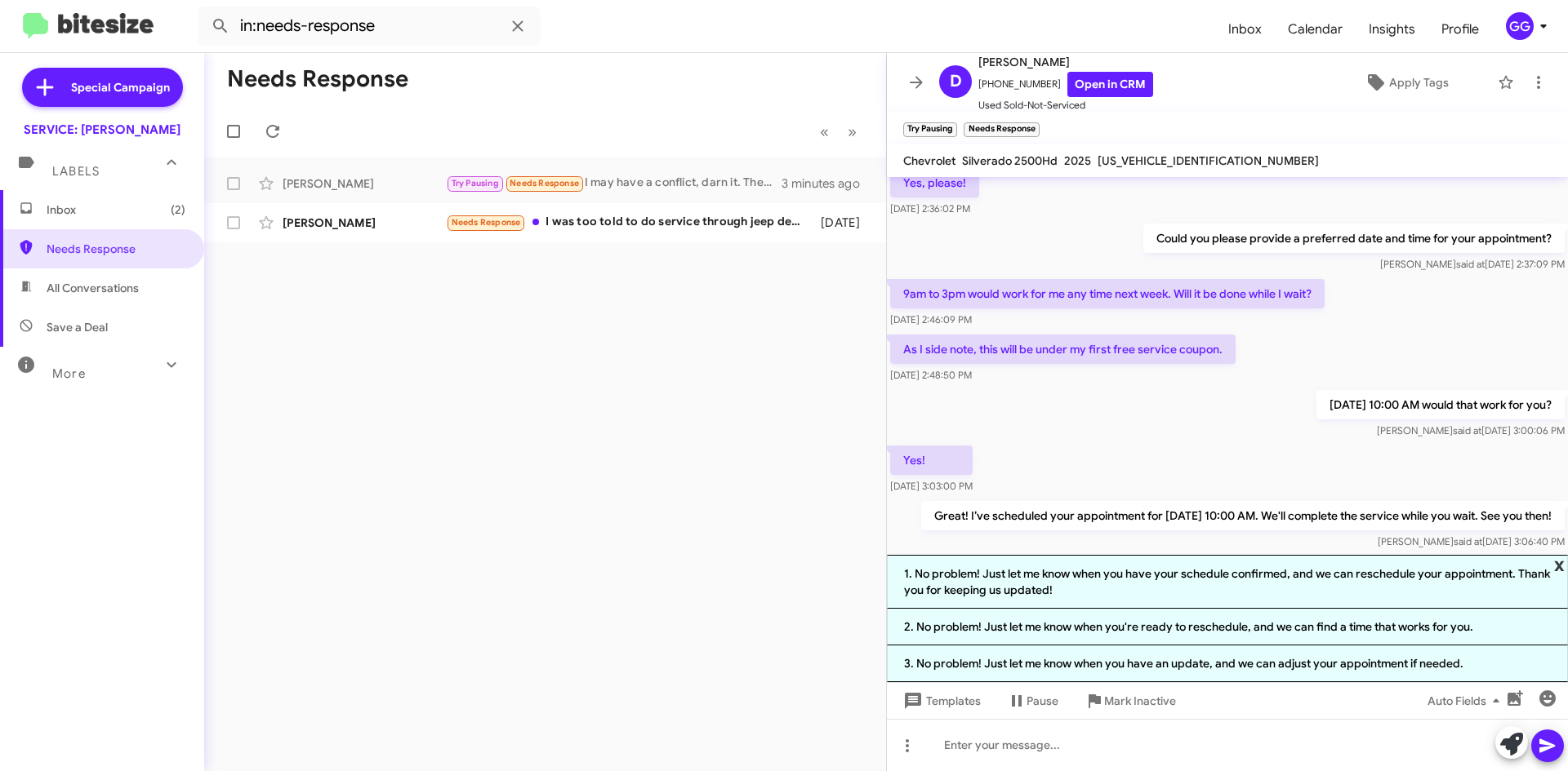
click at [1559, 561] on span "x" at bounding box center [1559, 564] width 11 height 19
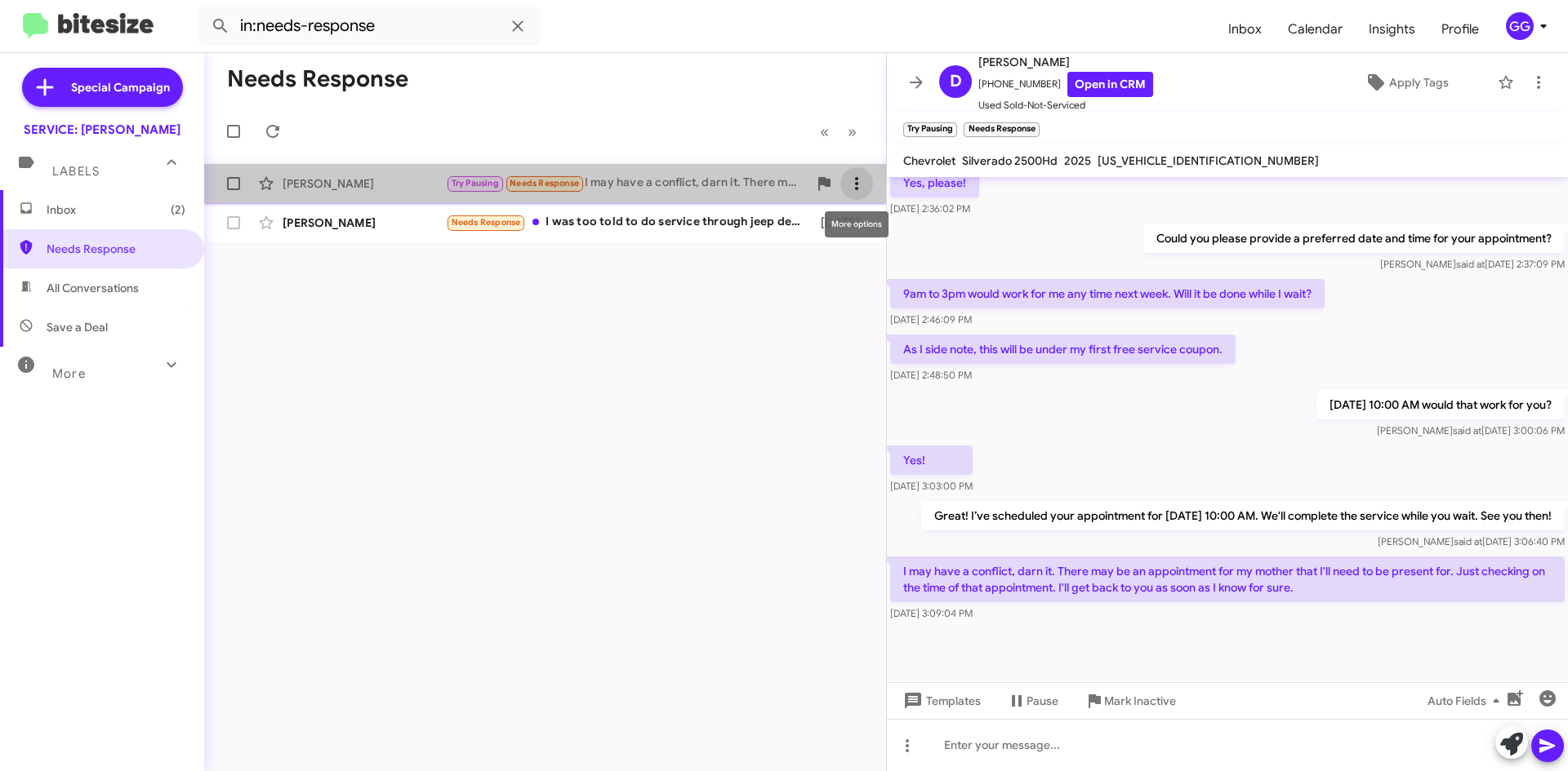
click at [856, 179] on icon at bounding box center [856, 184] width 3 height 14
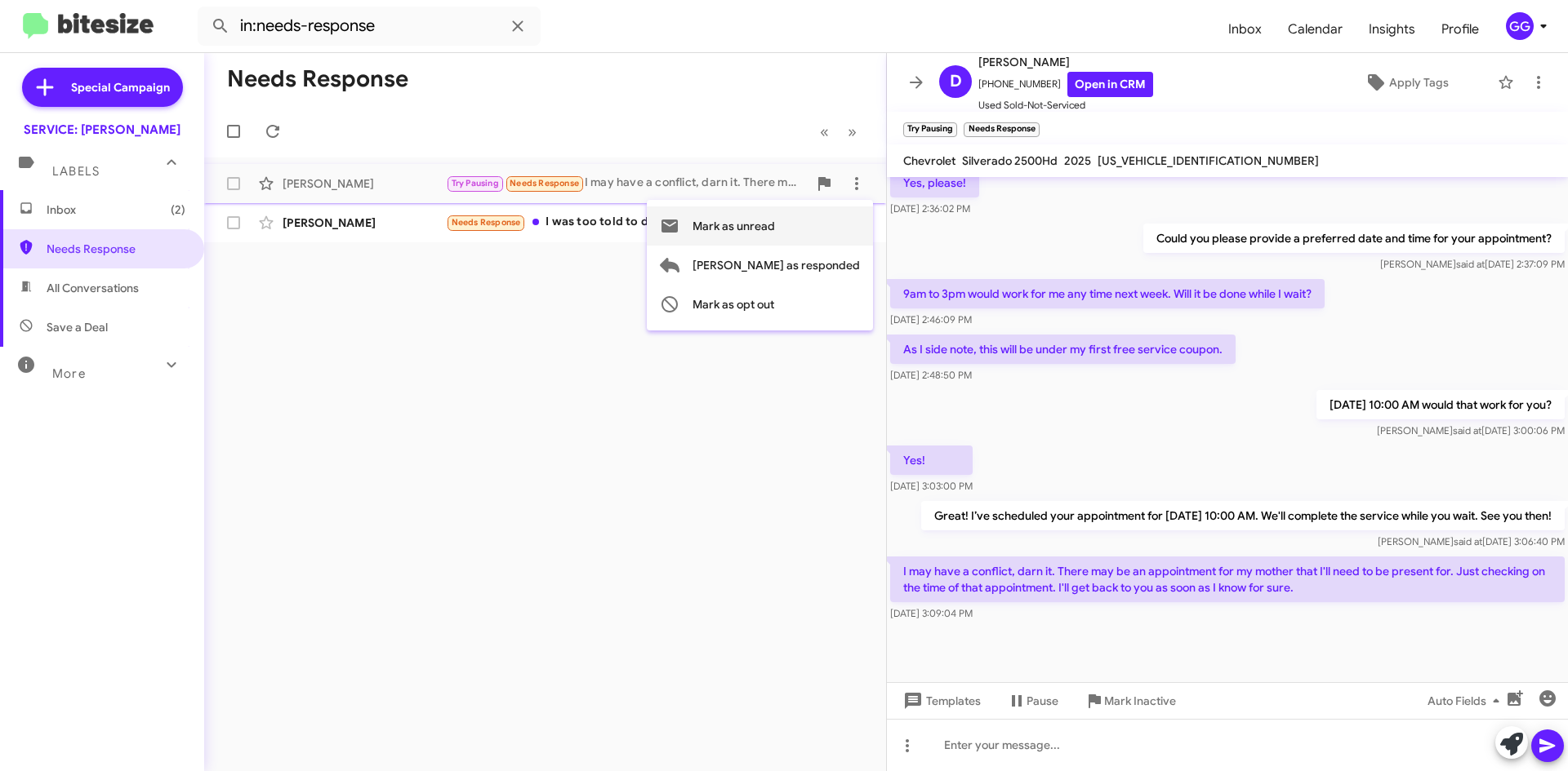
click at [775, 214] on span "Mark as unread" at bounding box center [733, 226] width 82 height 40
click at [100, 295] on span "All Conversations" at bounding box center [93, 288] width 93 height 16
type input "in:all-conversations"
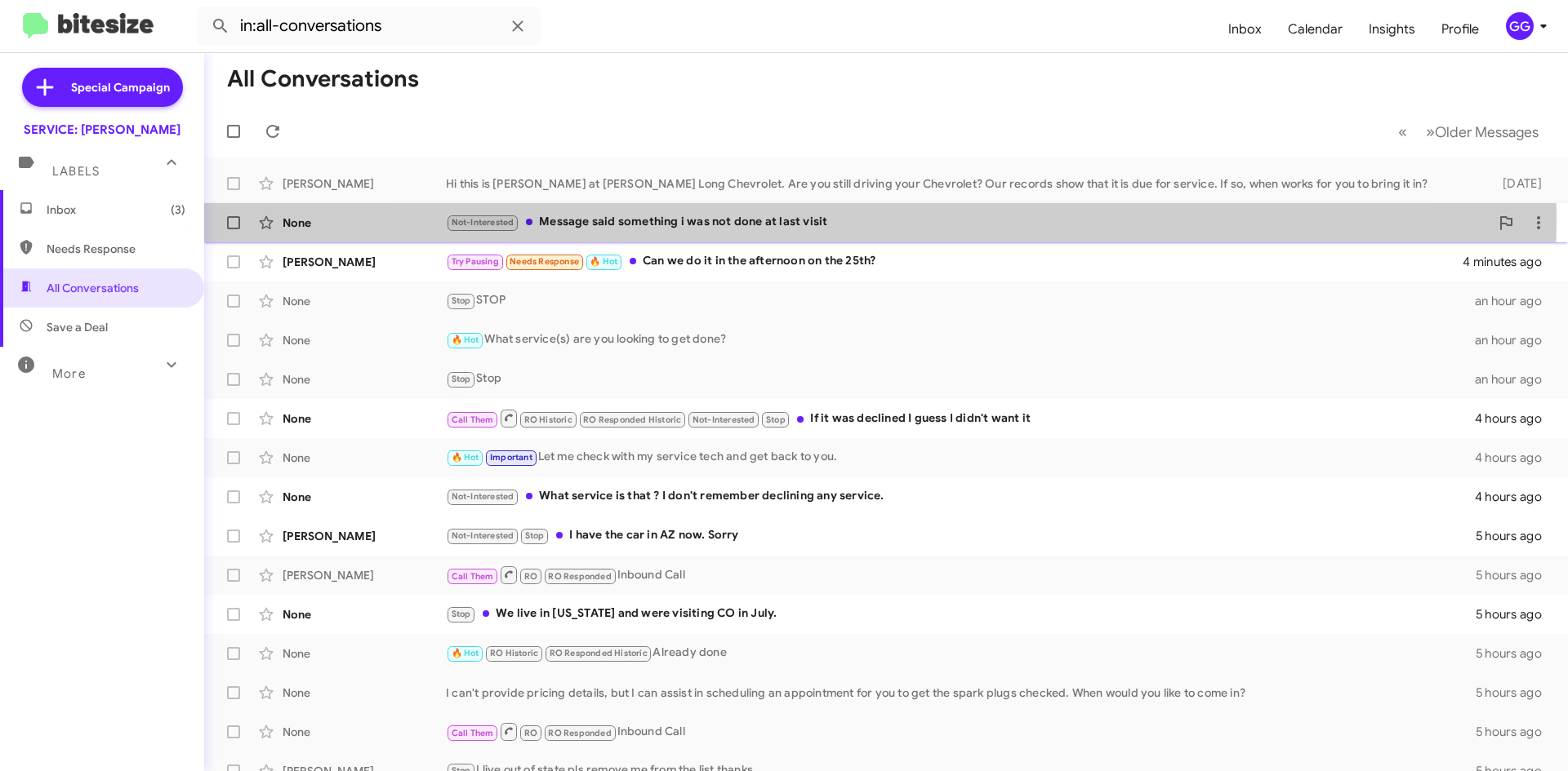
click at [870, 220] on div "Not-Interested Message said something i was not done at last visit" at bounding box center [967, 222] width 1044 height 18
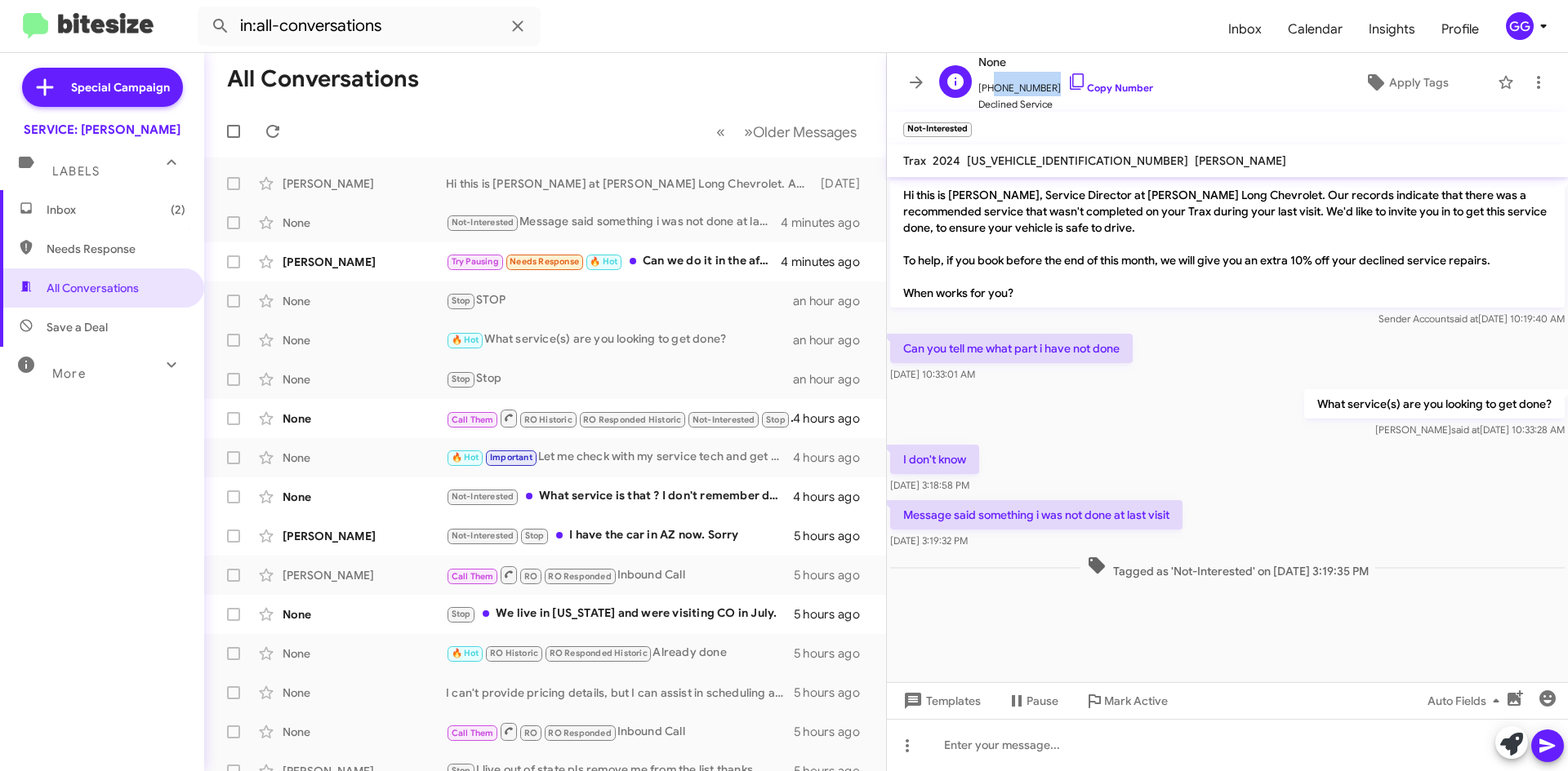
drag, startPoint x: 1042, startPoint y: 85, endPoint x: 986, endPoint y: 93, distance: 56.6
click at [986, 93] on span "+12145482789 Copy Number" at bounding box center [1065, 83] width 175 height 24
copy span "2145482789"
click at [1508, 742] on icon at bounding box center [1512, 745] width 23 height 23
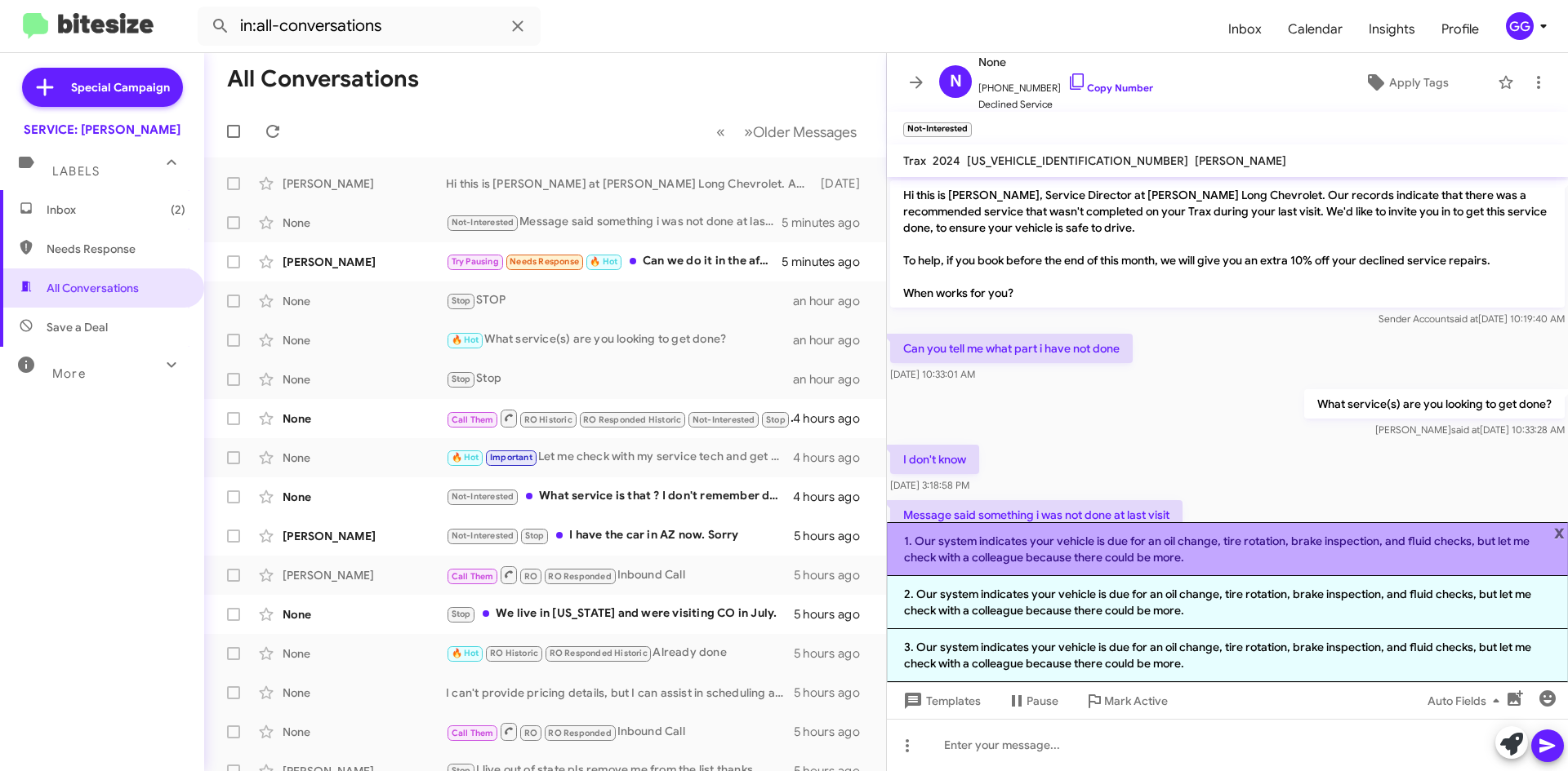
click at [1193, 548] on li "1. Our system indicates your vehicle is due for an oil change, tire rotation, b…" at bounding box center [1227, 549] width 681 height 54
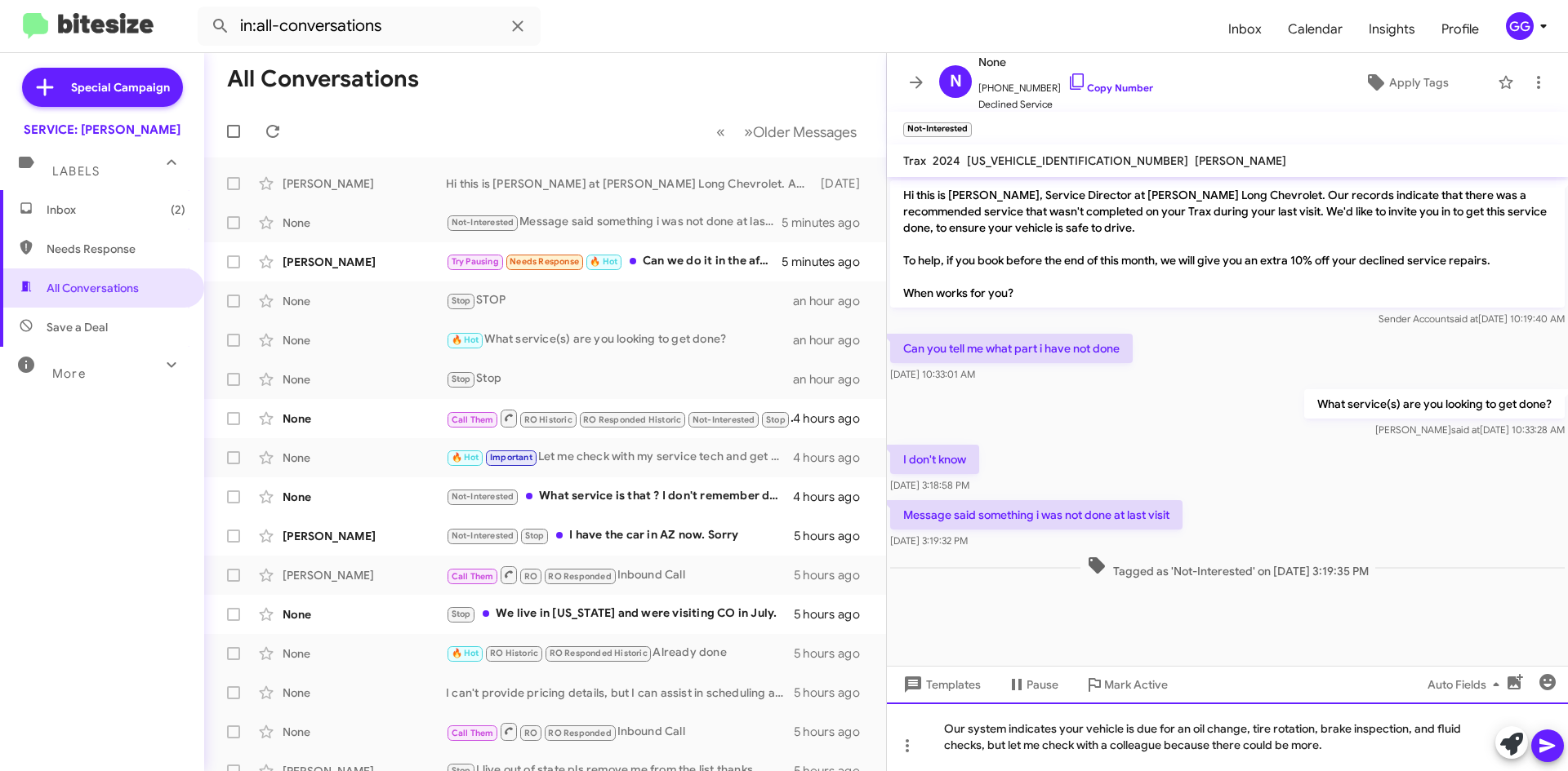
click at [1330, 747] on div "Our system indicates your vehicle is due for an oil change, tire rotation, brak…" at bounding box center [1227, 736] width 681 height 69
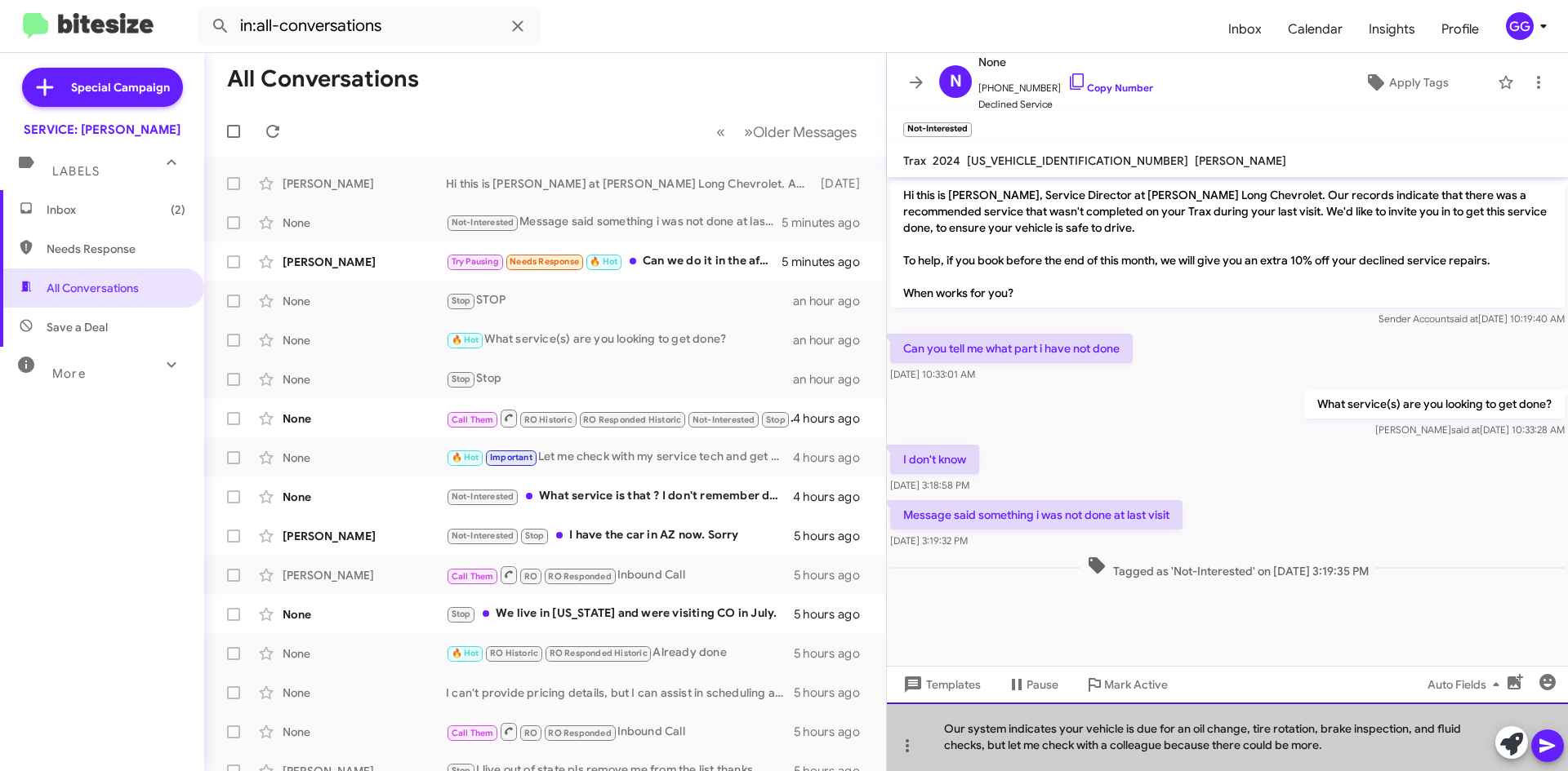
click at [1332, 744] on div "Our system indicates your vehicle is due for an oil change, tire rotation, brak…" at bounding box center [1227, 736] width 681 height 69
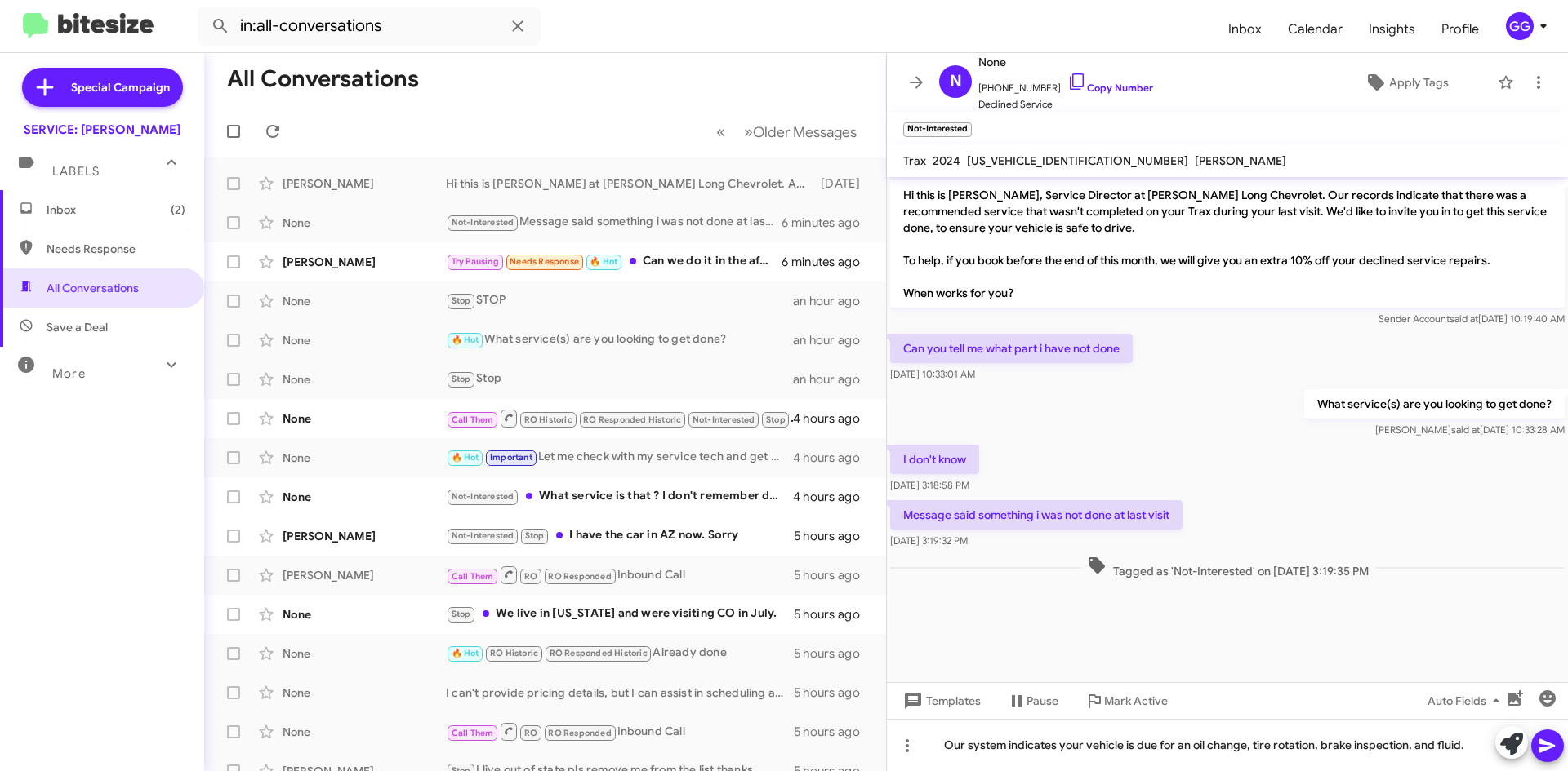
click at [1545, 739] on icon at bounding box center [1548, 746] width 19 height 19
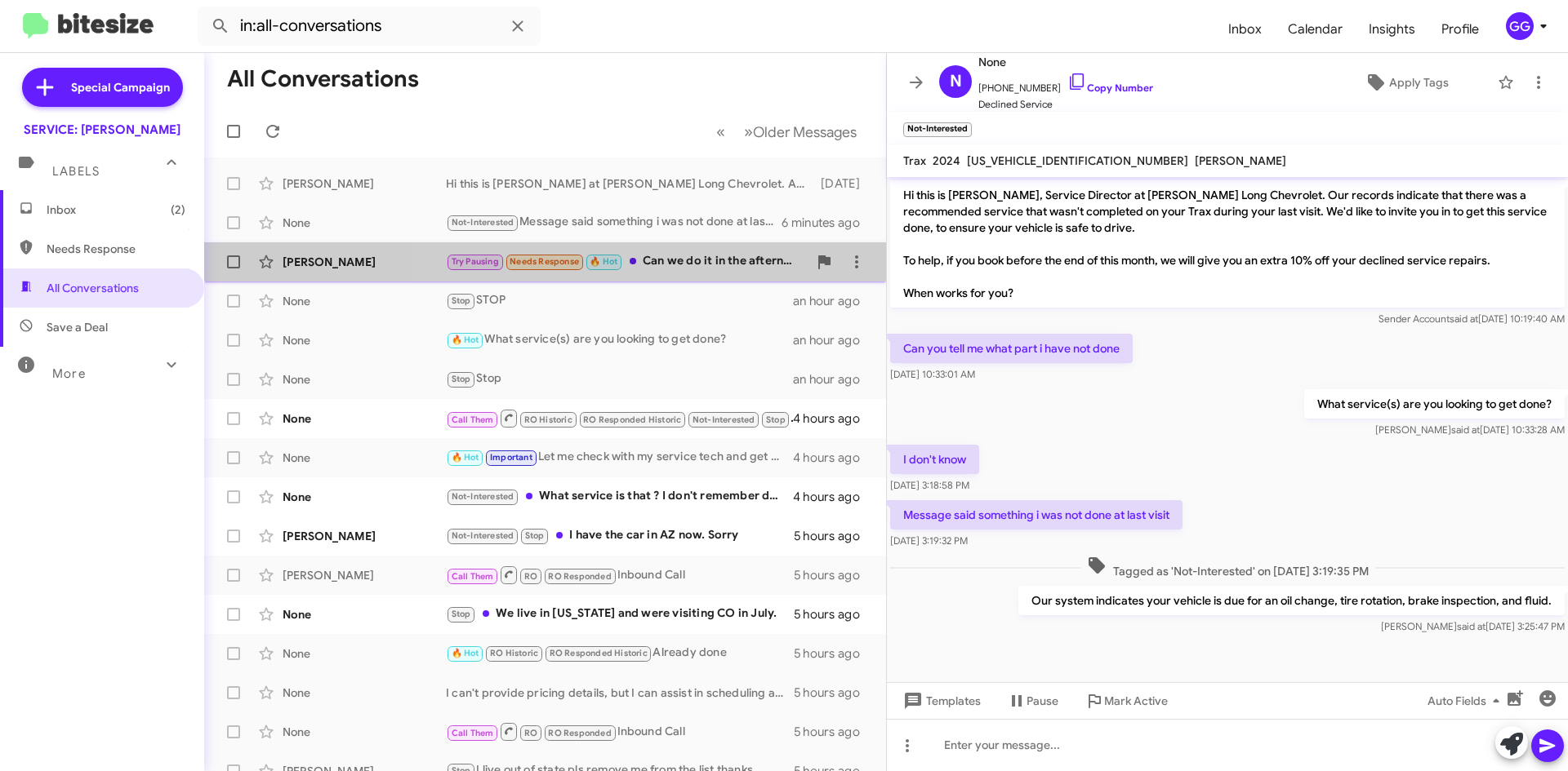
click at [685, 254] on div "Try Pausing Needs Response 🔥 Hot Can we do it in the afternoon on the 25th?" at bounding box center [627, 261] width 362 height 18
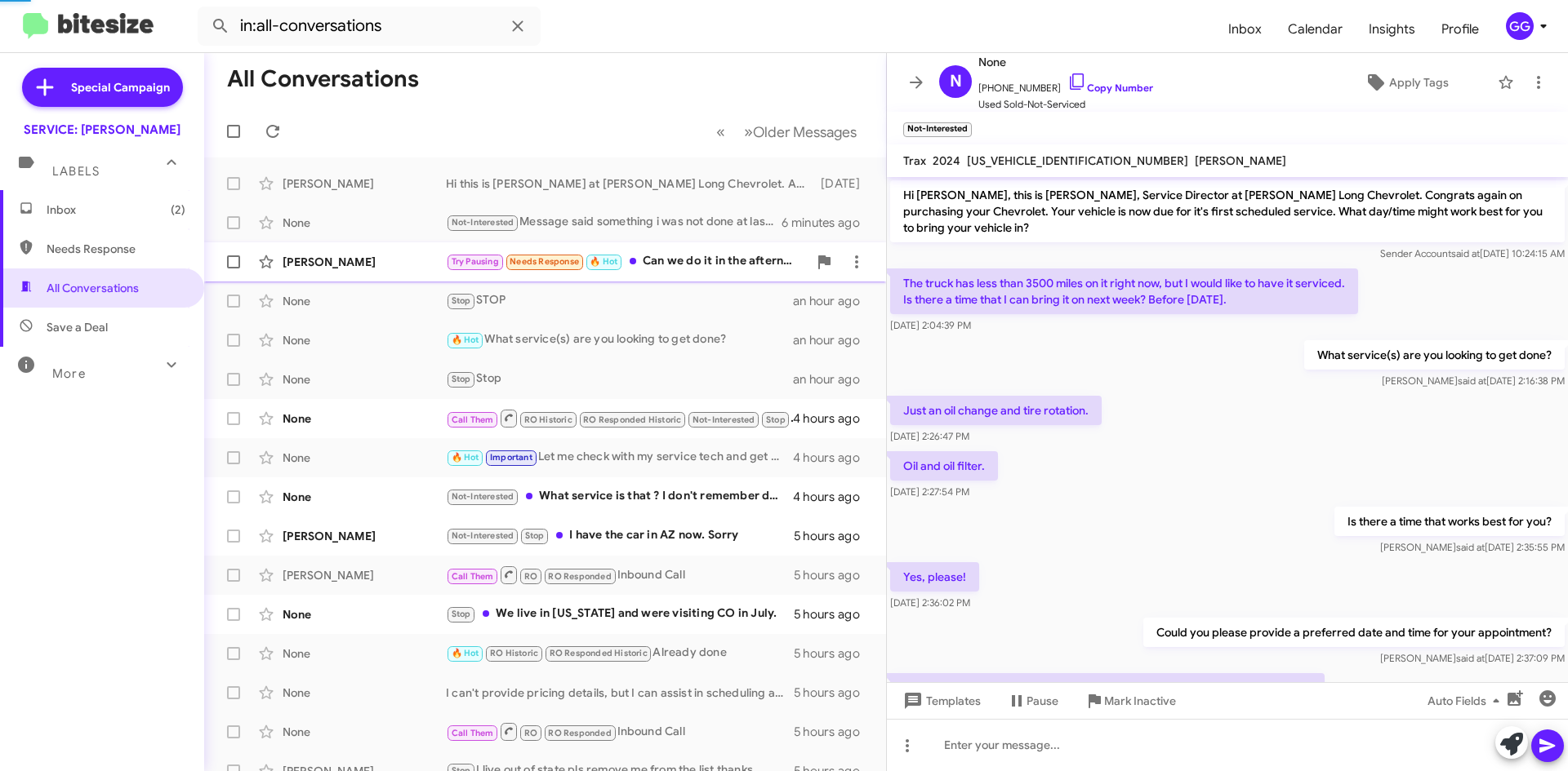
scroll to position [454, 0]
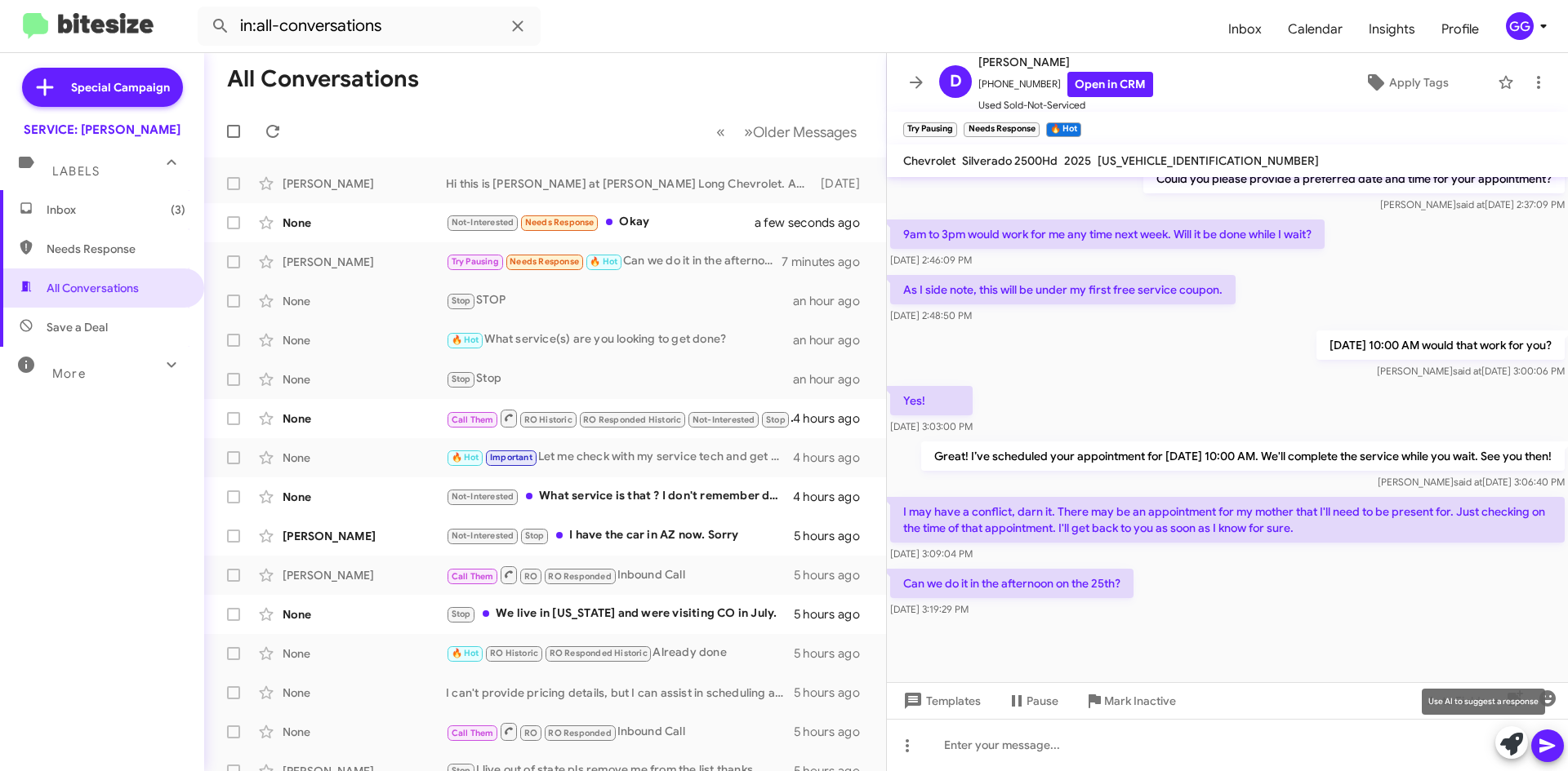
click at [1504, 740] on icon at bounding box center [1512, 745] width 23 height 23
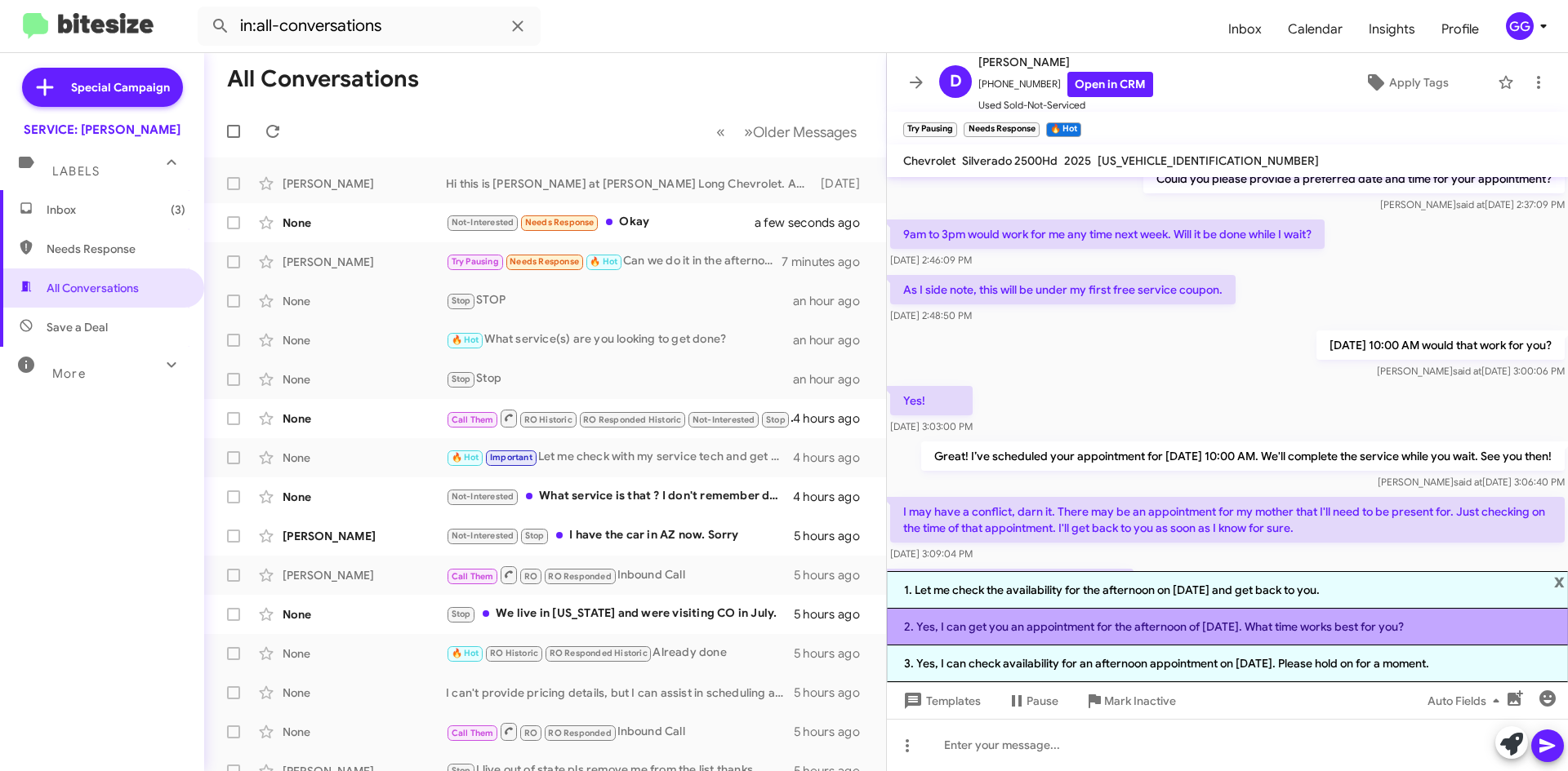
click at [1224, 632] on li "2. Yes, I can get you an appointment for the afternoon of August 25th. What tim…" at bounding box center [1227, 627] width 681 height 37
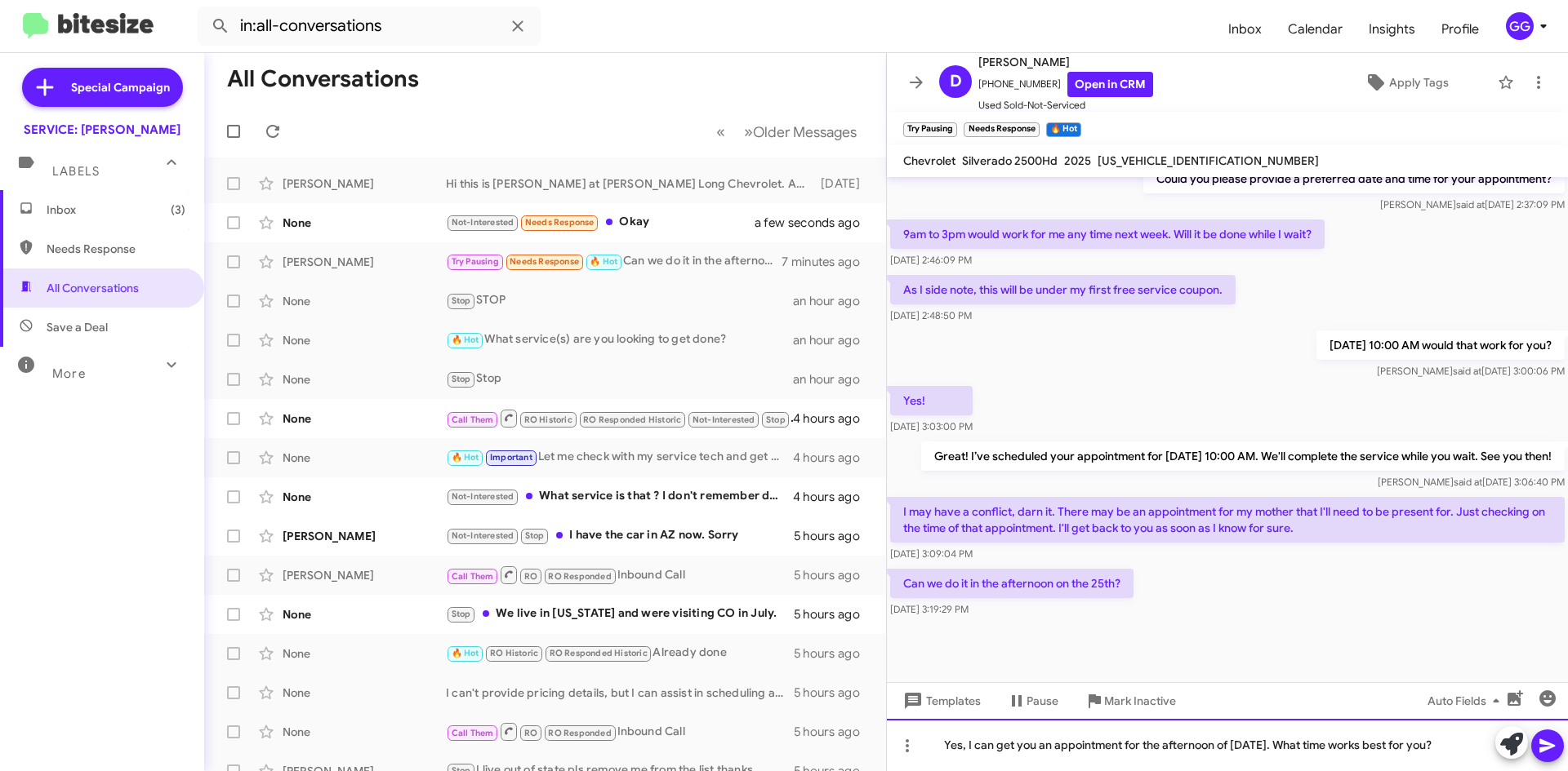
click at [964, 745] on div "Yes, I can get you an appointment for the afternoon of August 25th. What time w…" at bounding box center [1227, 745] width 681 height 52
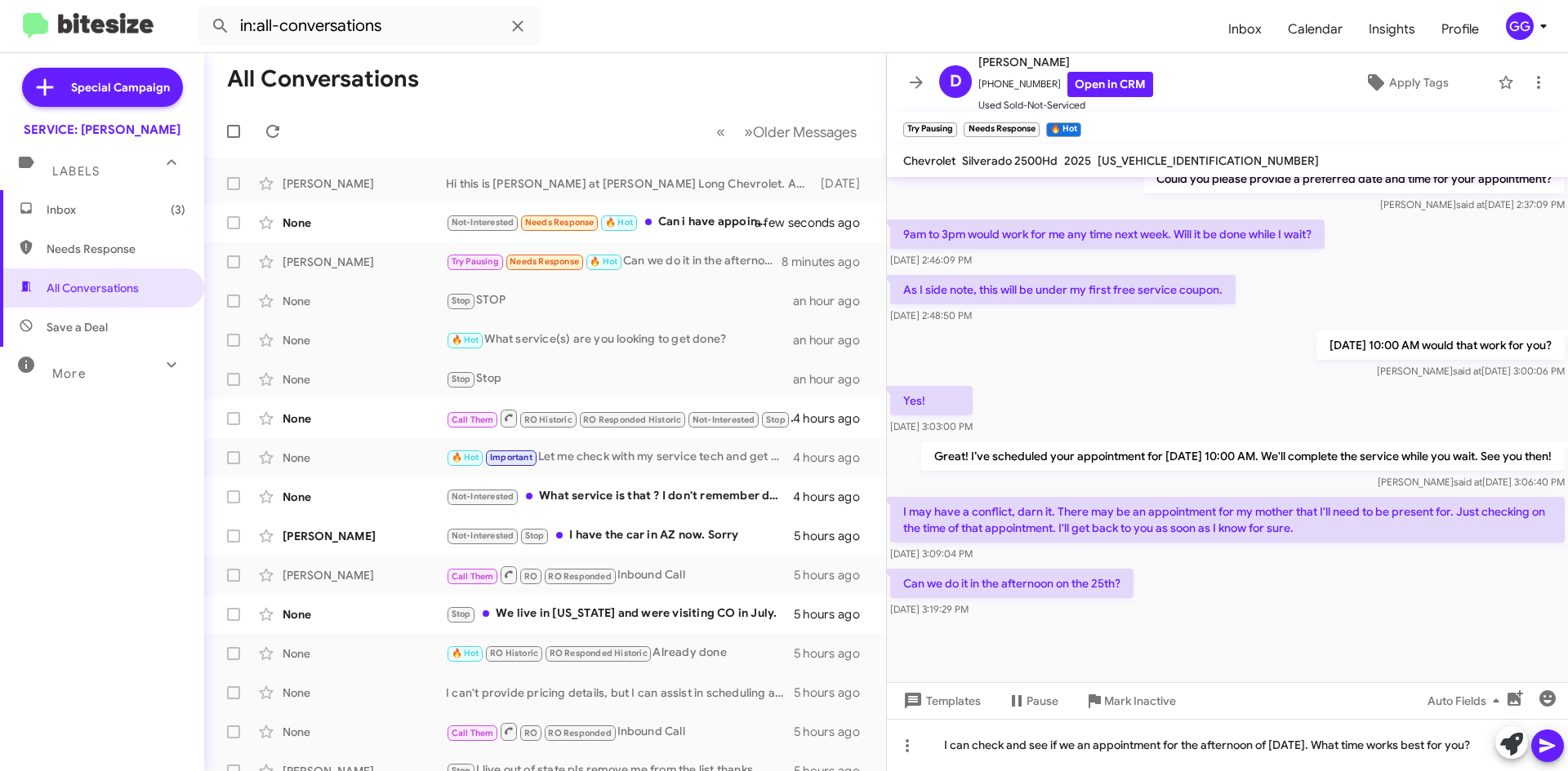
click at [1540, 742] on icon at bounding box center [1548, 746] width 19 height 19
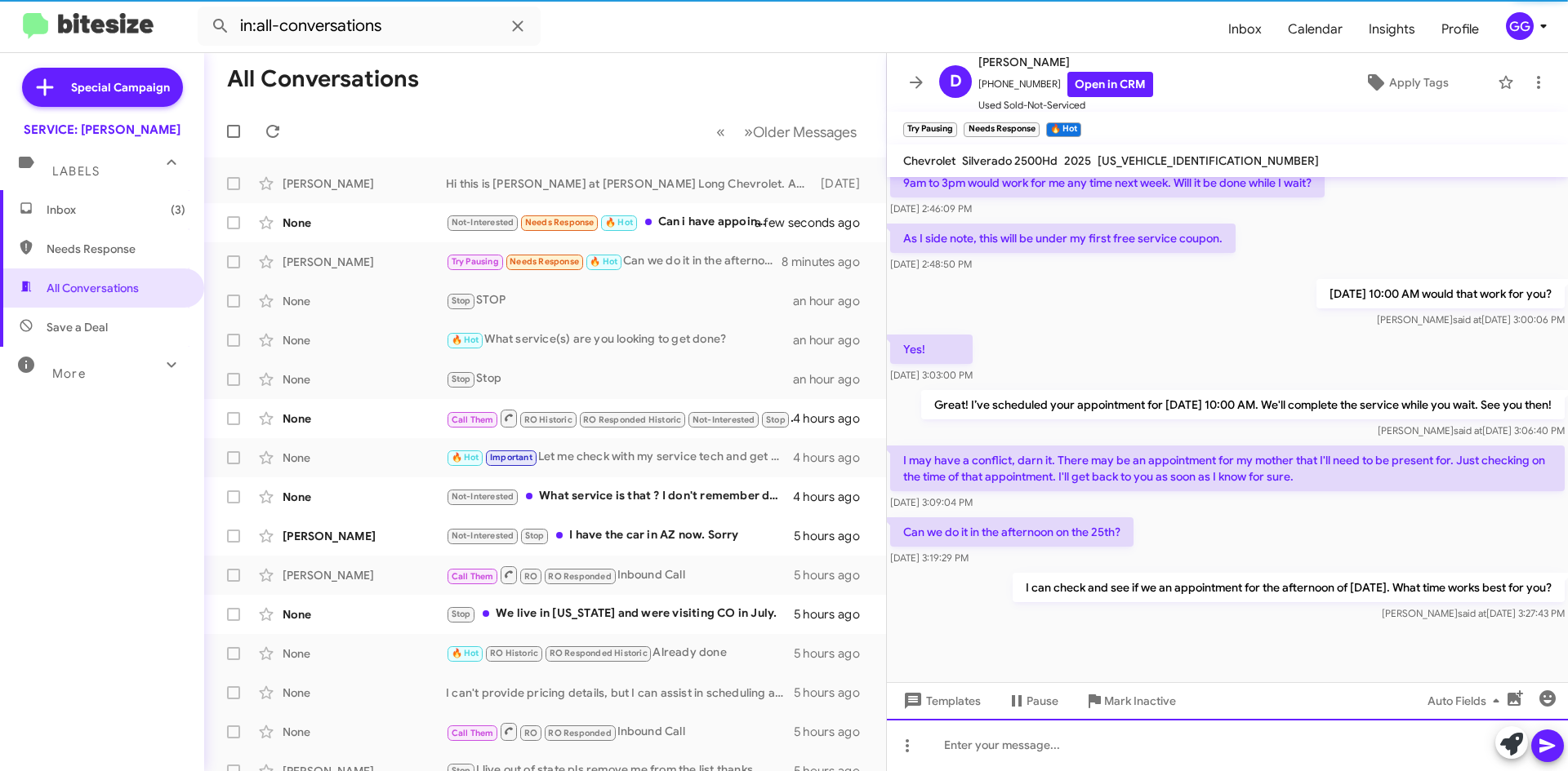
scroll to position [513, 0]
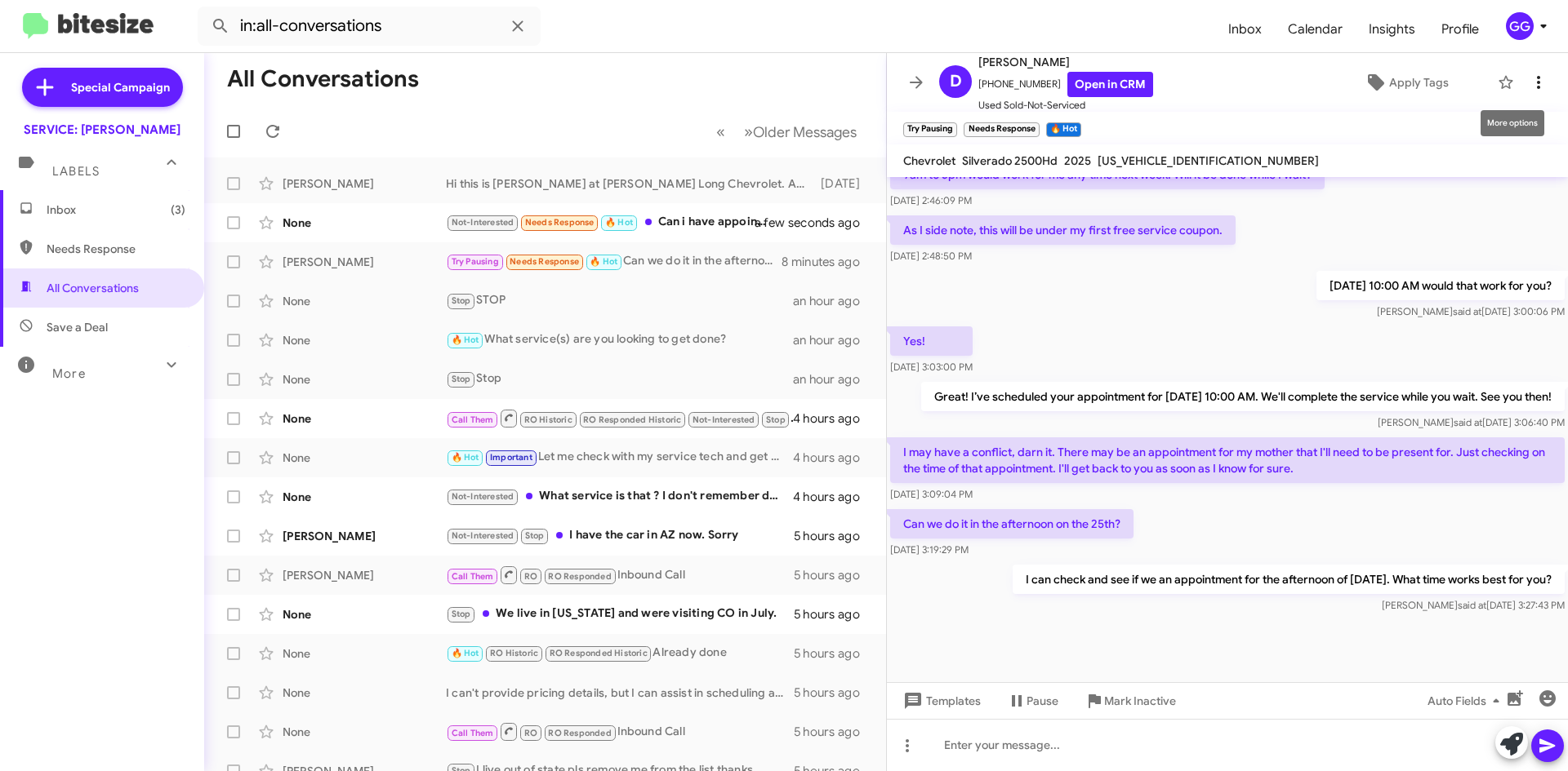
click at [1530, 79] on icon at bounding box center [1539, 82] width 19 height 19
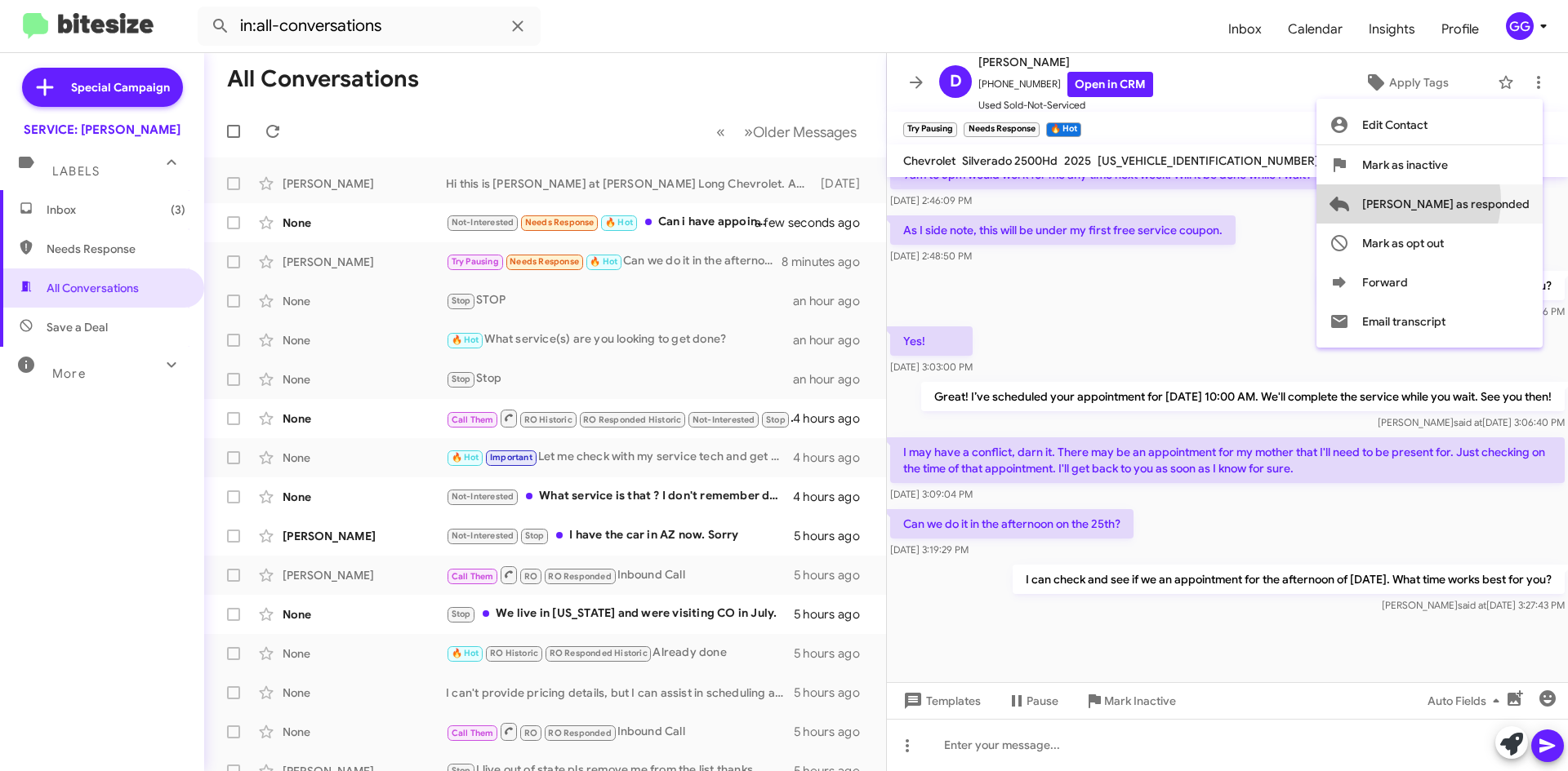
click at [1473, 200] on span "Mark as responded" at bounding box center [1445, 204] width 167 height 40
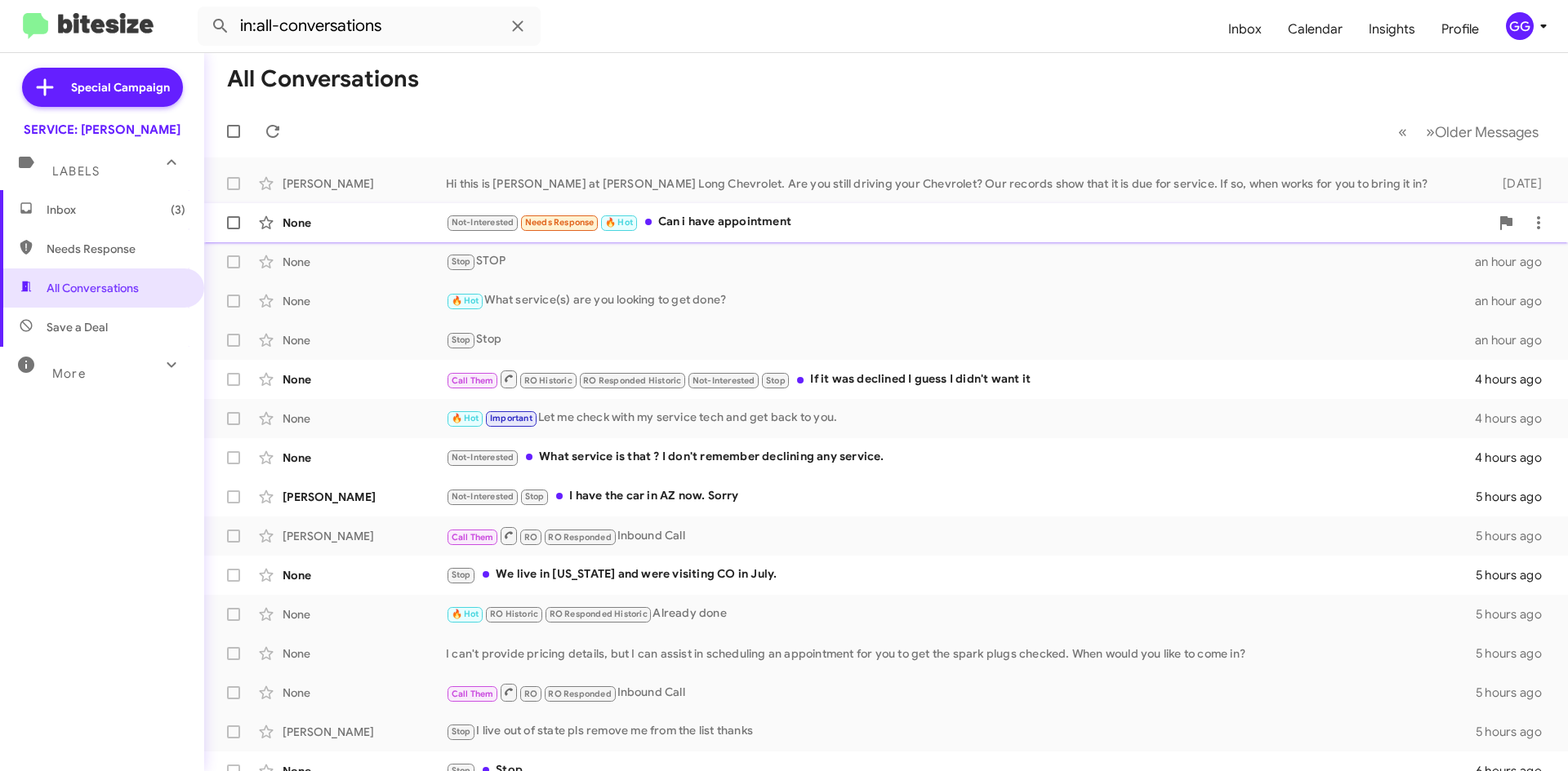
click at [746, 208] on div "None Not-Interested Needs Response 🔥 Hot Can i have appointment a minute ago" at bounding box center [886, 223] width 1338 height 33
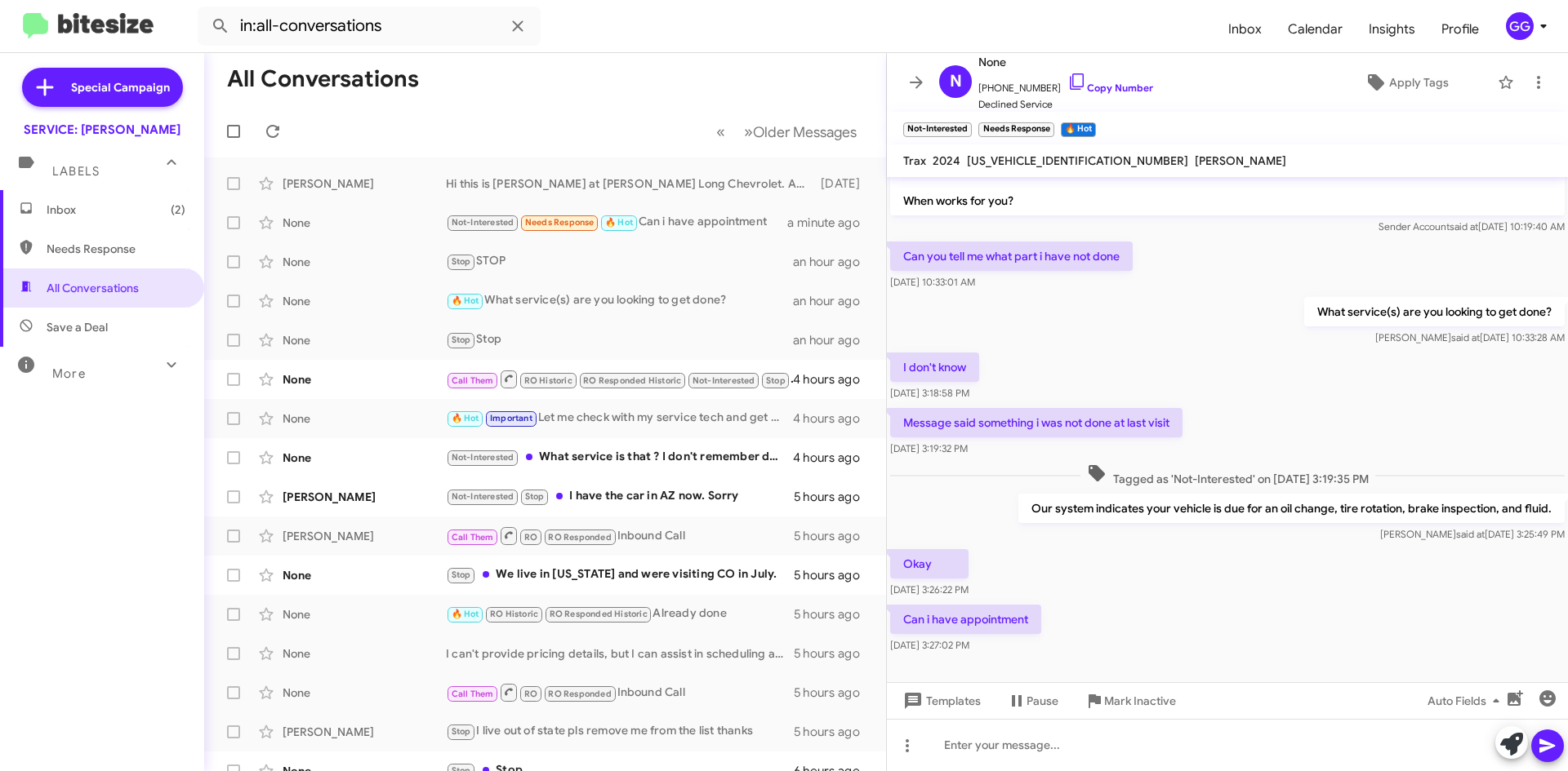
scroll to position [103, 0]
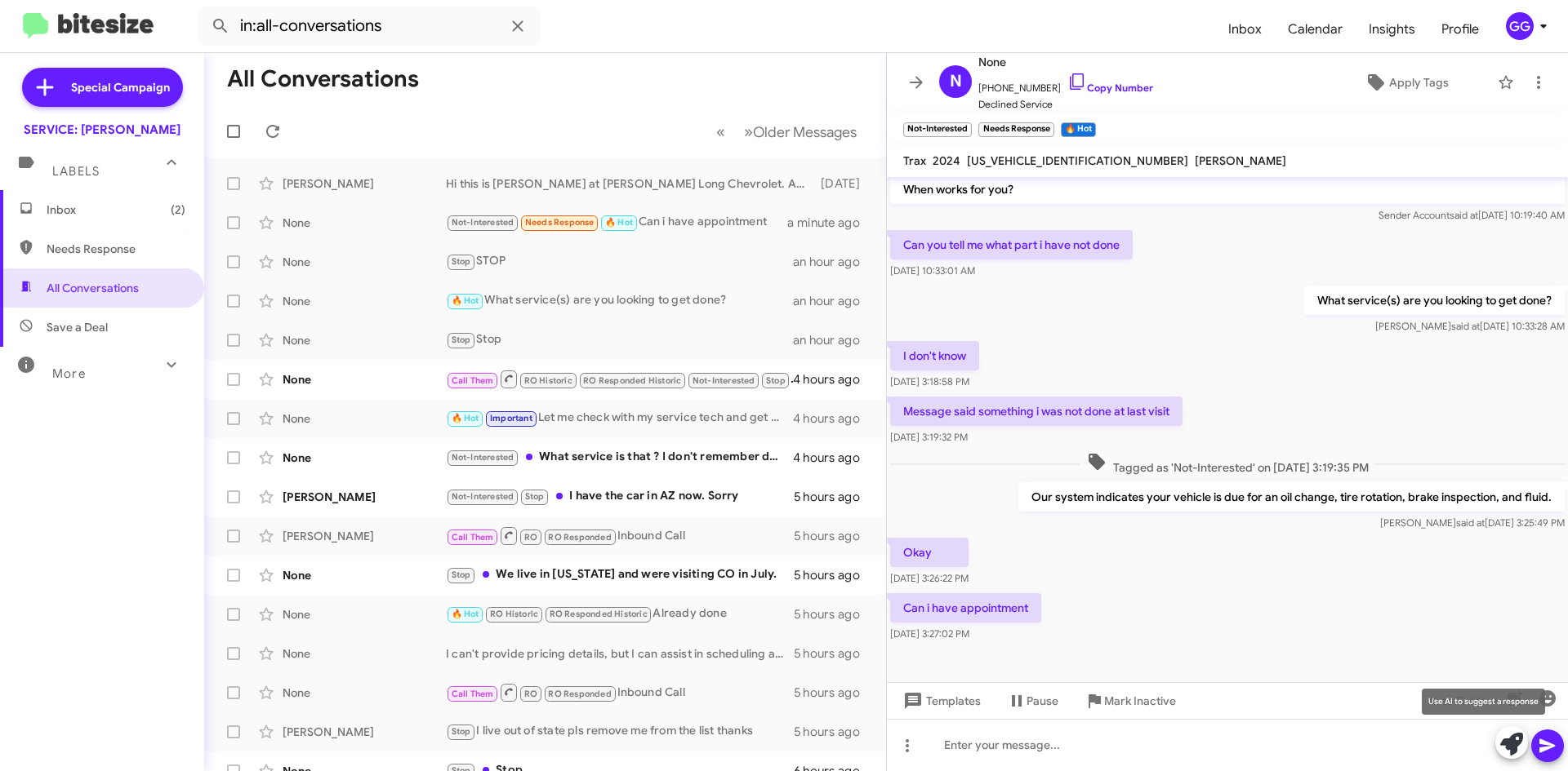
click at [1511, 735] on icon at bounding box center [1512, 745] width 23 height 23
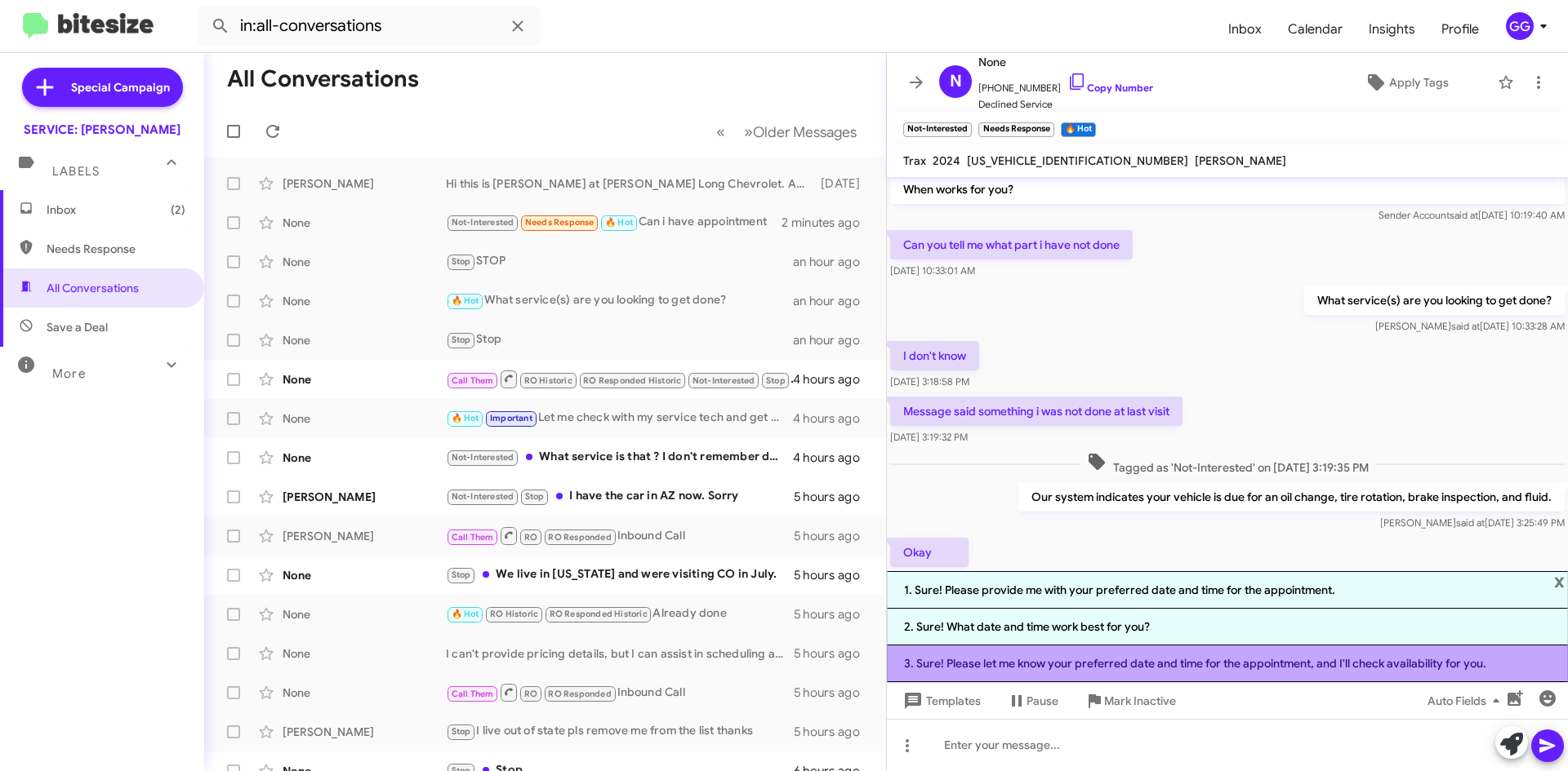
click at [1206, 667] on li "3. Sure! Please let me know your preferred date and time for the appointment, a…" at bounding box center [1227, 664] width 681 height 37
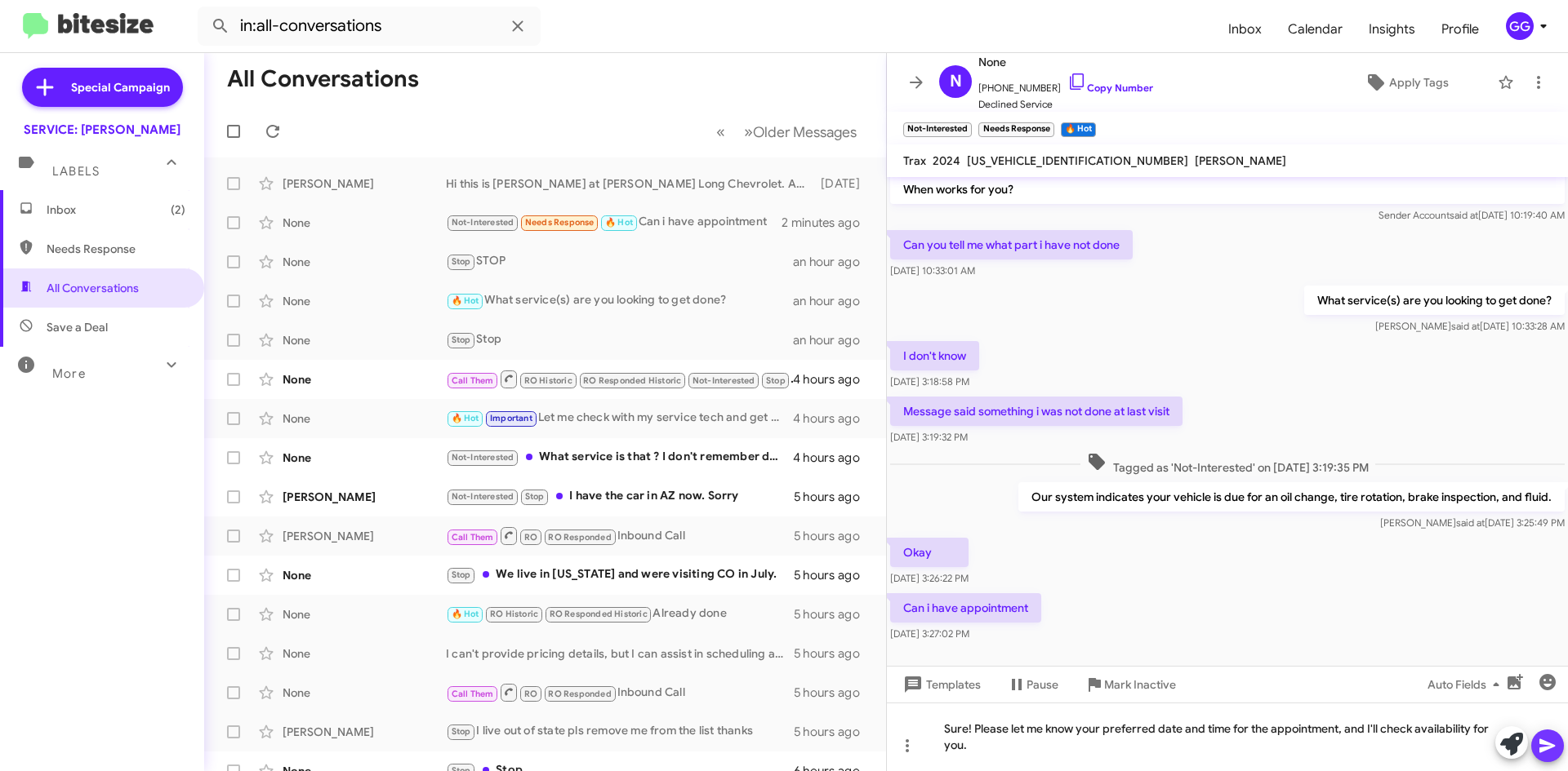
click at [1545, 744] on icon at bounding box center [1548, 746] width 15 height 14
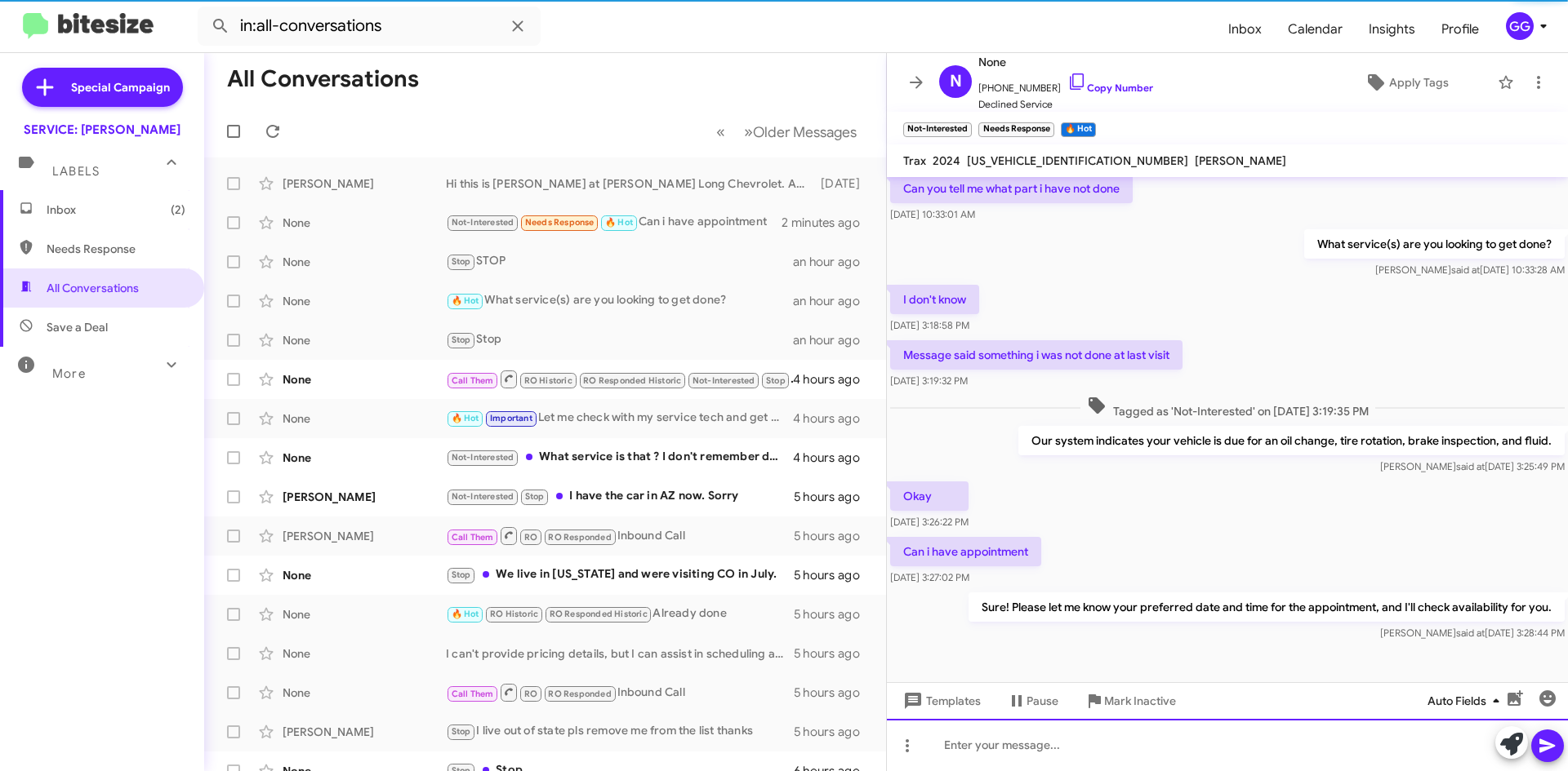
scroll to position [163, 0]
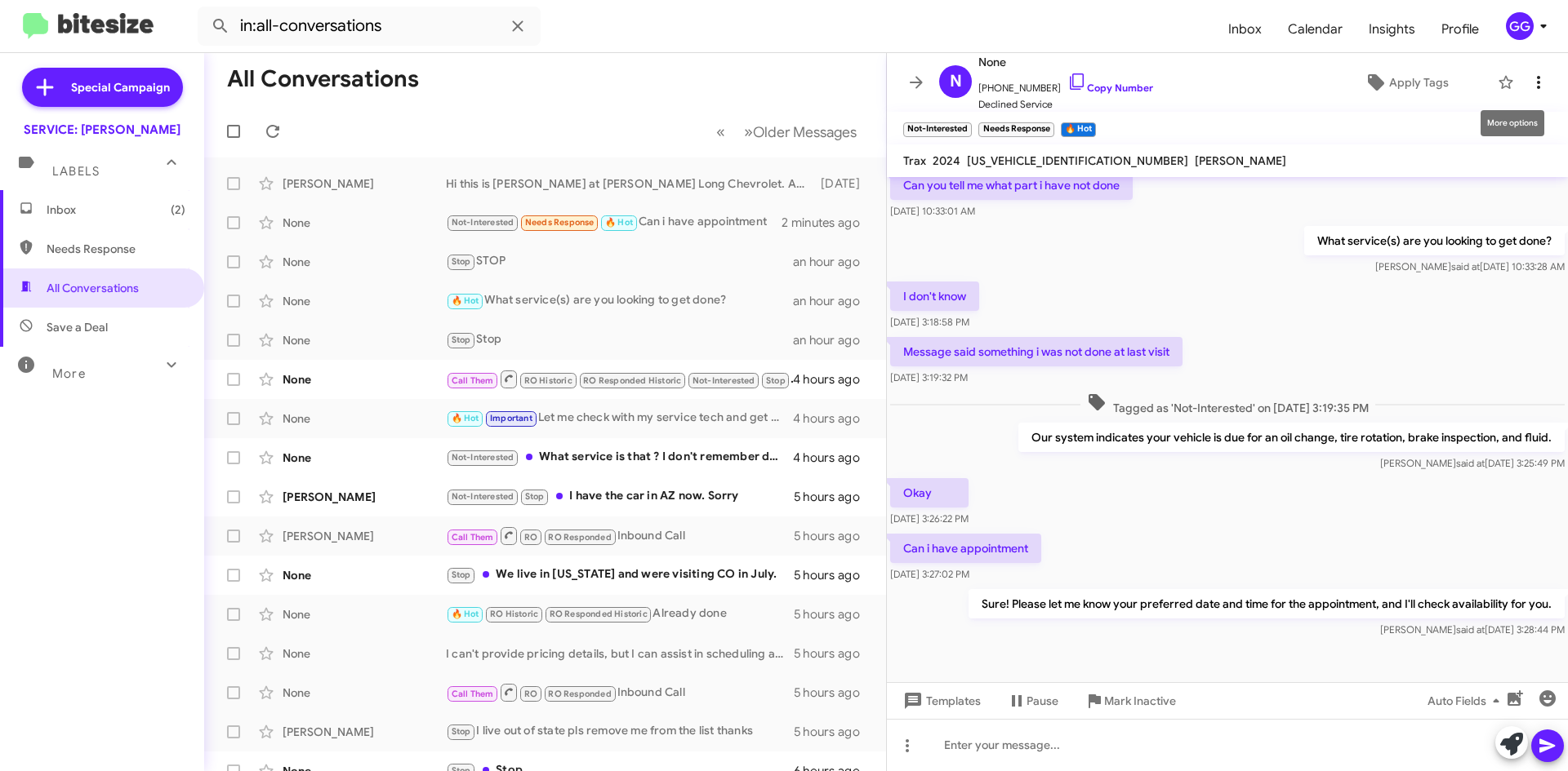
click at [1530, 75] on icon at bounding box center [1539, 82] width 19 height 19
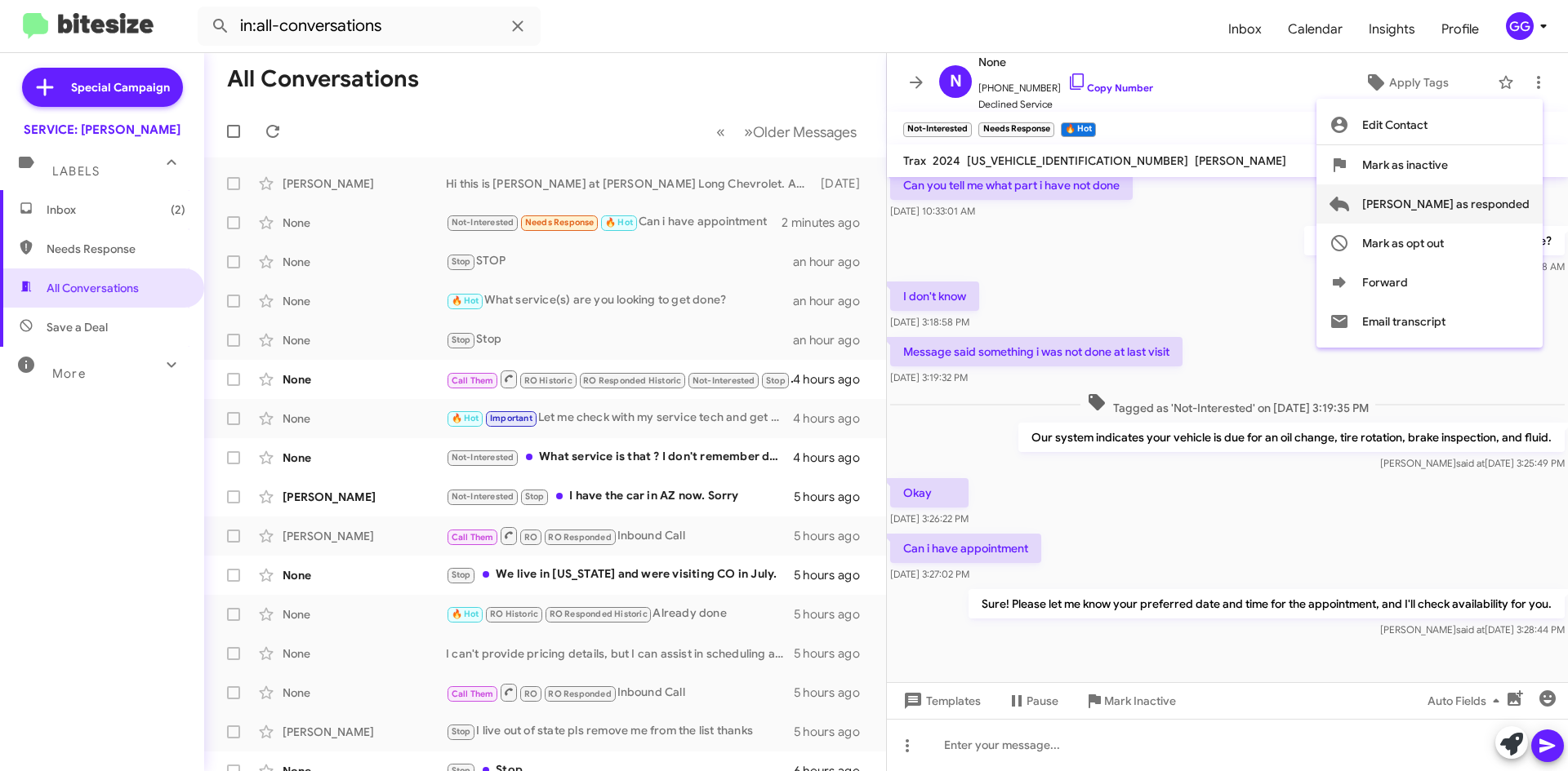
click at [1506, 196] on span "Mark as responded" at bounding box center [1445, 204] width 167 height 40
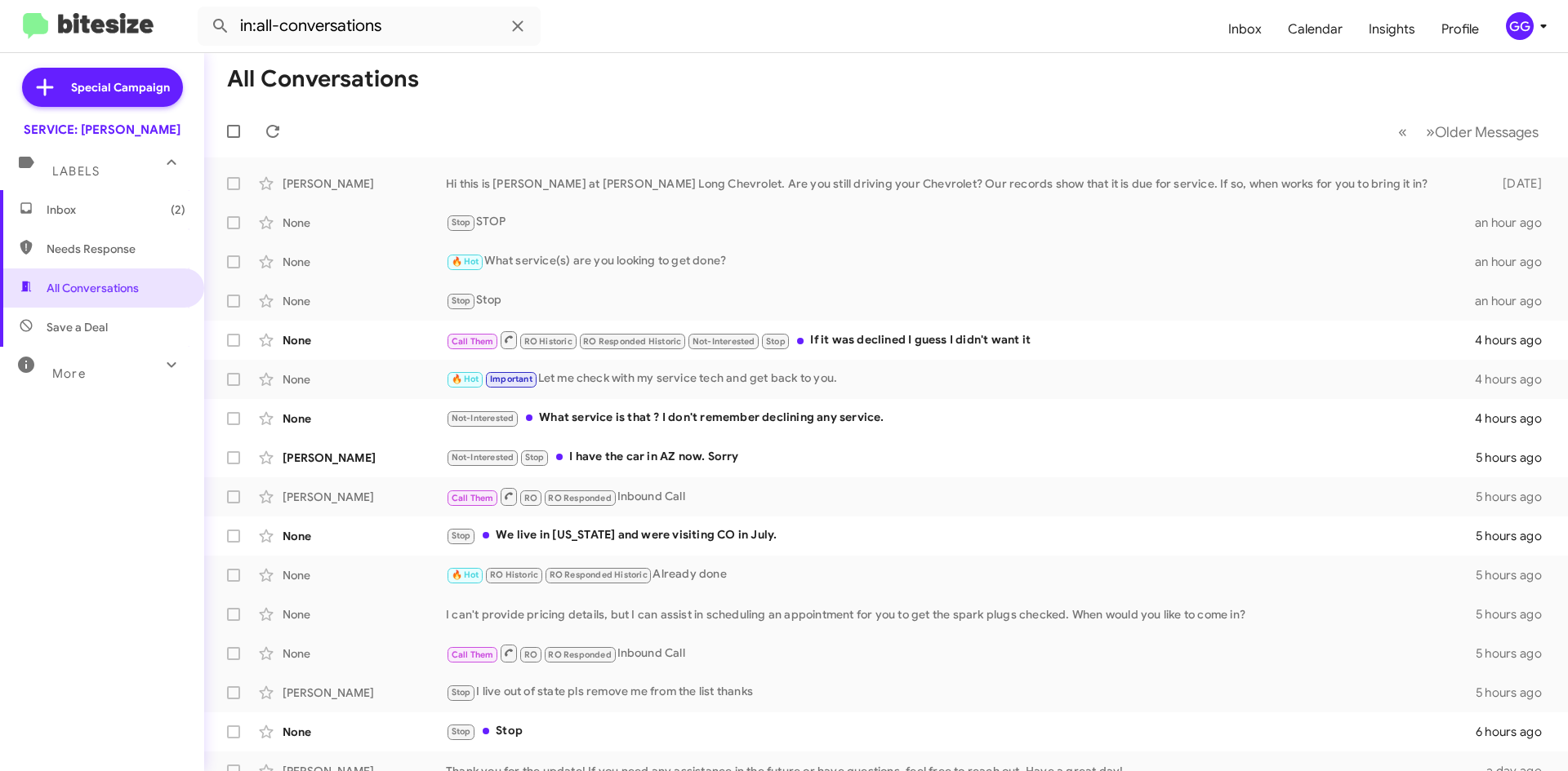
click at [99, 203] on span "Inbox (2)" at bounding box center [116, 209] width 139 height 16
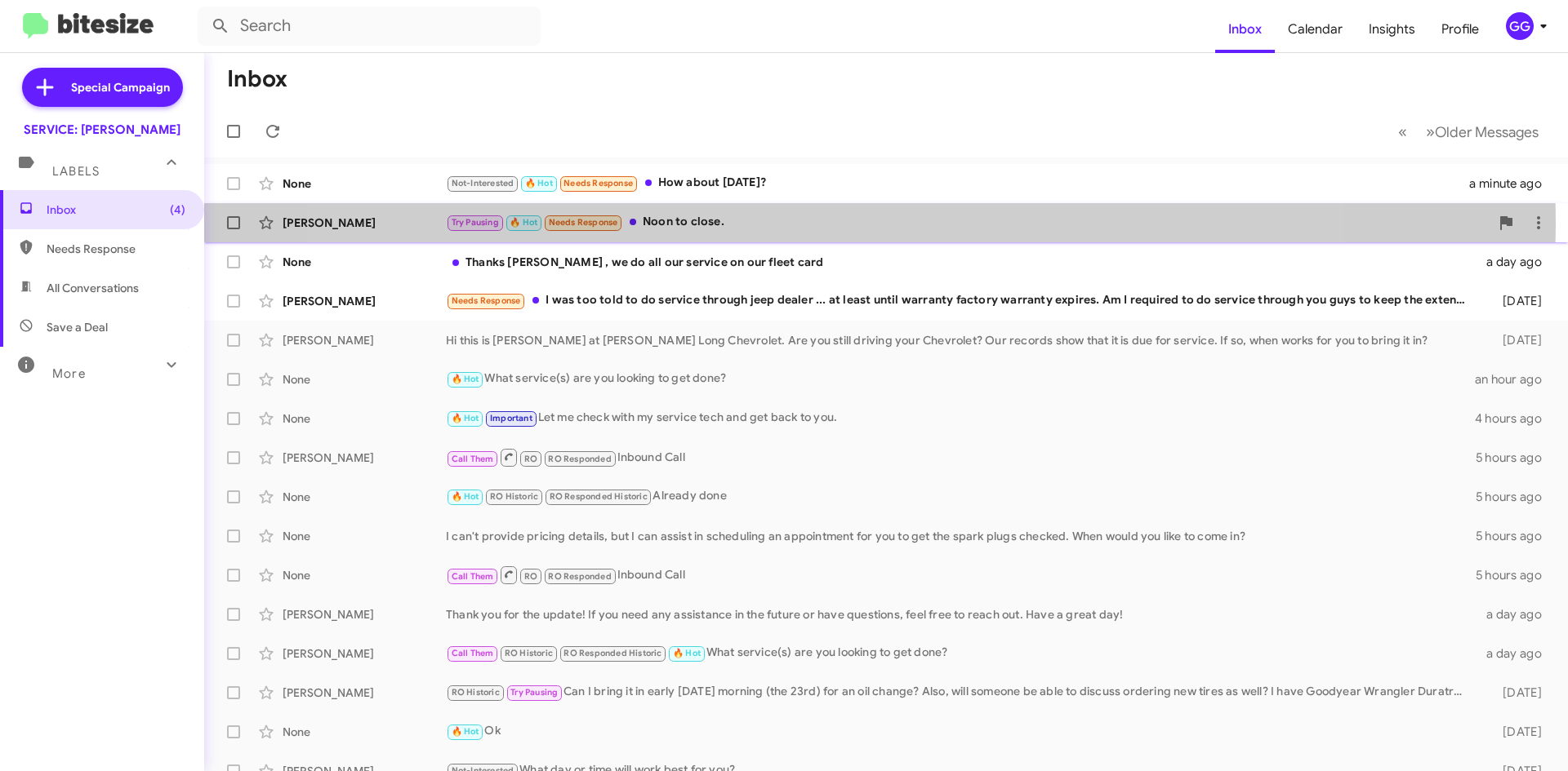
click at [826, 223] on div "Try Pausing 🔥 Hot Needs Response Noon to close." at bounding box center [967, 222] width 1044 height 18
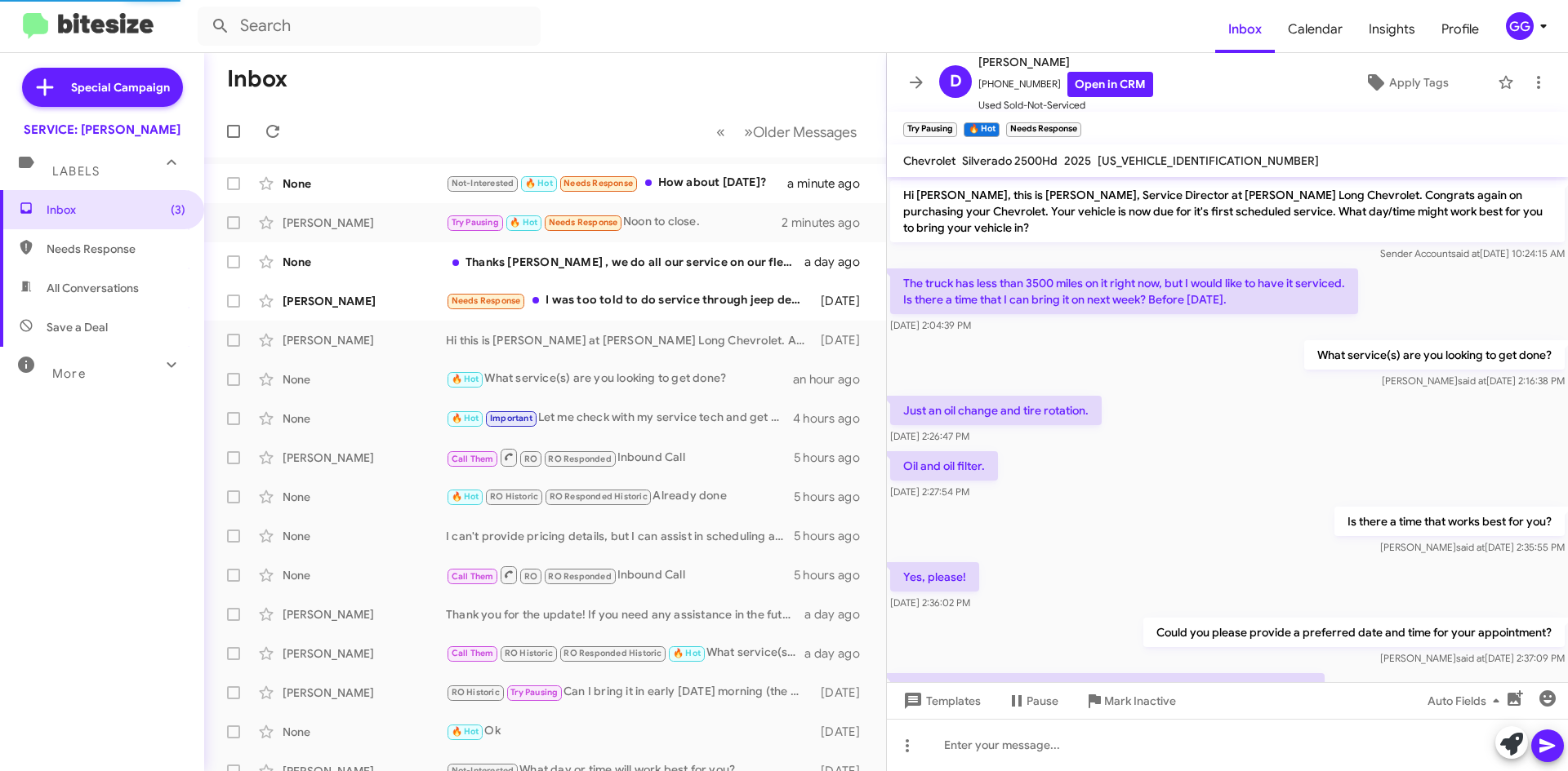
scroll to position [540, 0]
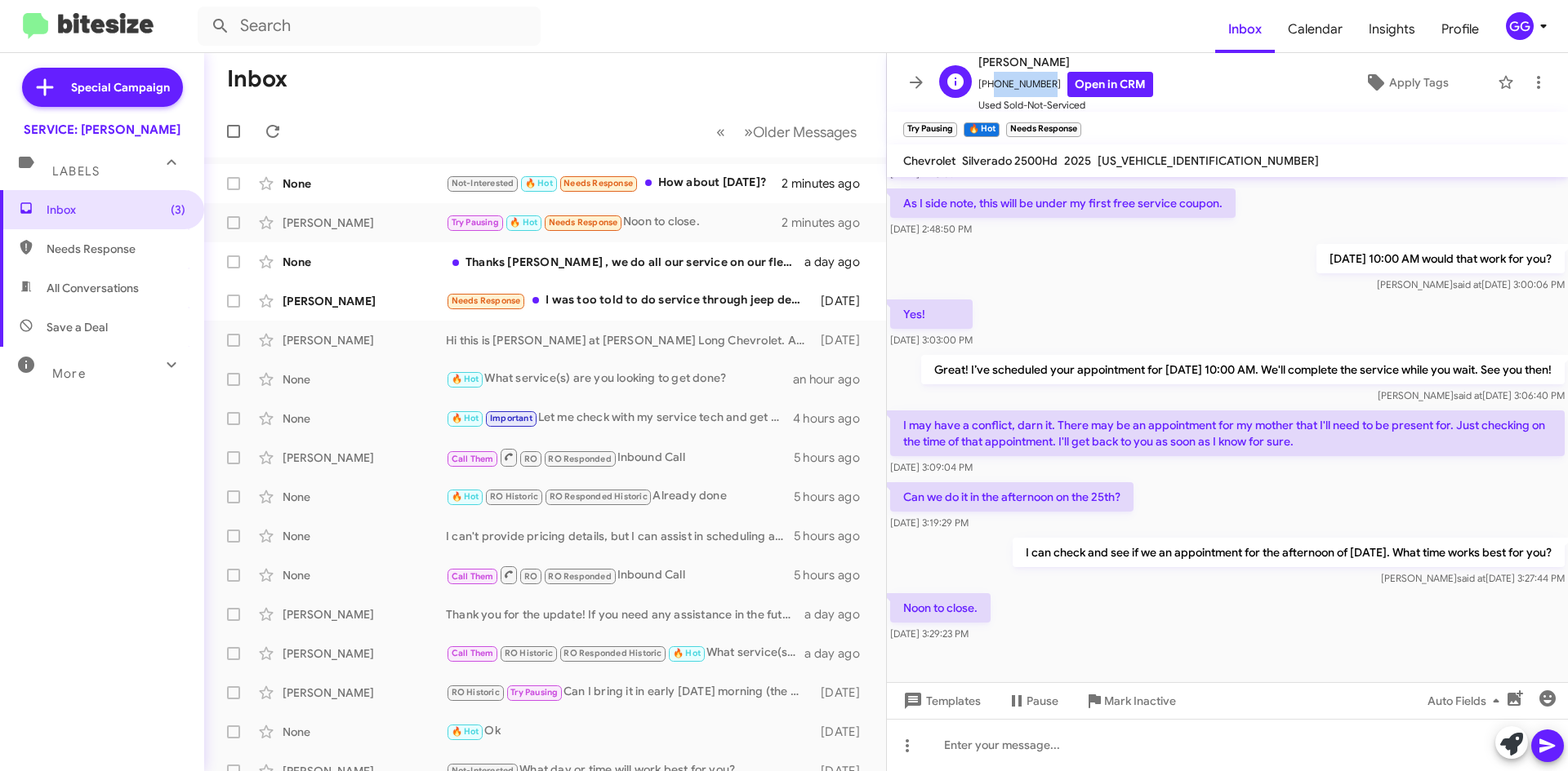
drag, startPoint x: 1038, startPoint y: 82, endPoint x: 989, endPoint y: 90, distance: 49.6
click at [989, 90] on span "[PHONE_NUMBER] Open in CRM" at bounding box center [1065, 84] width 175 height 25
copy span "7196489242"
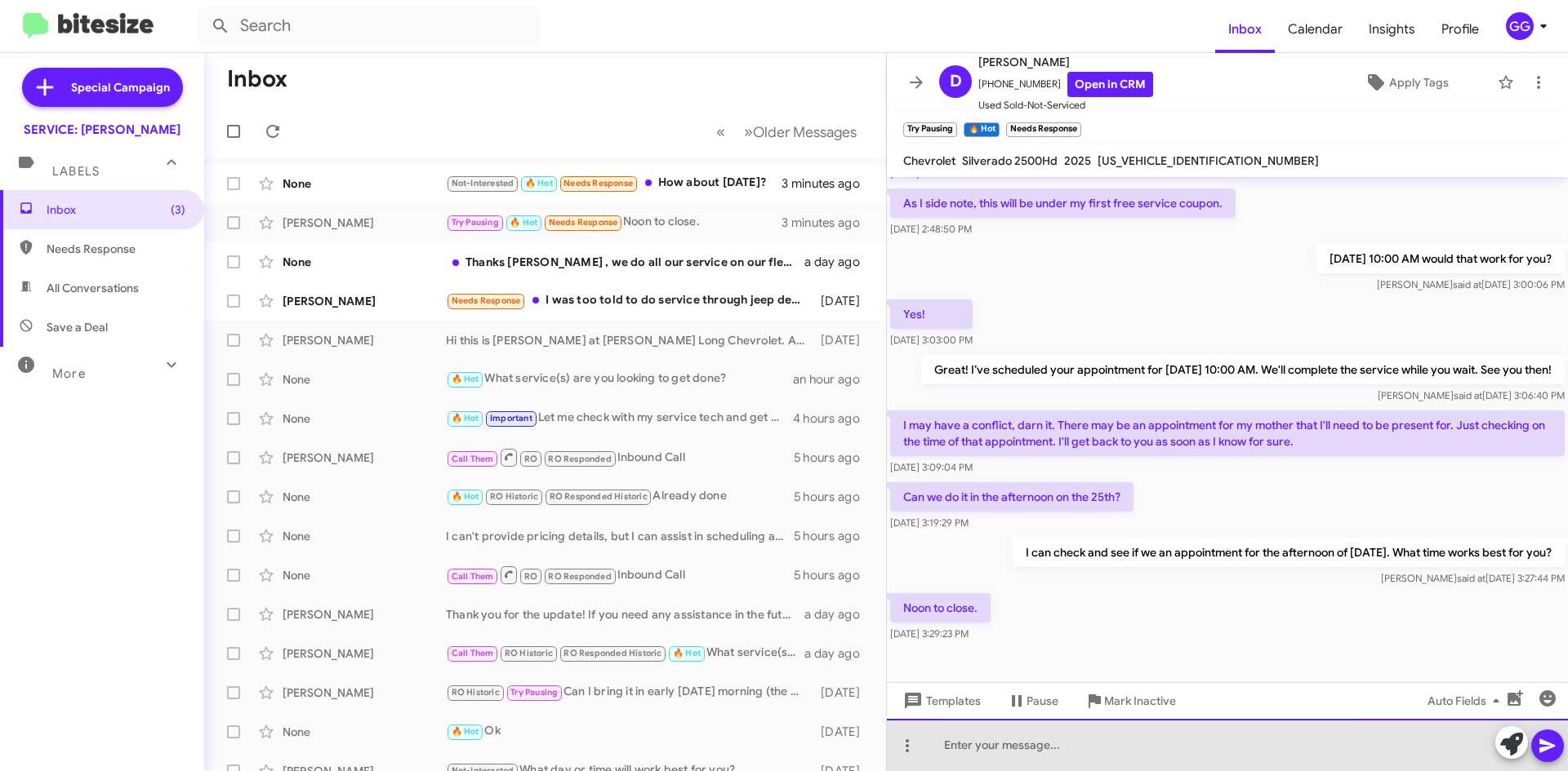
click at [1150, 751] on div at bounding box center [1227, 745] width 681 height 52
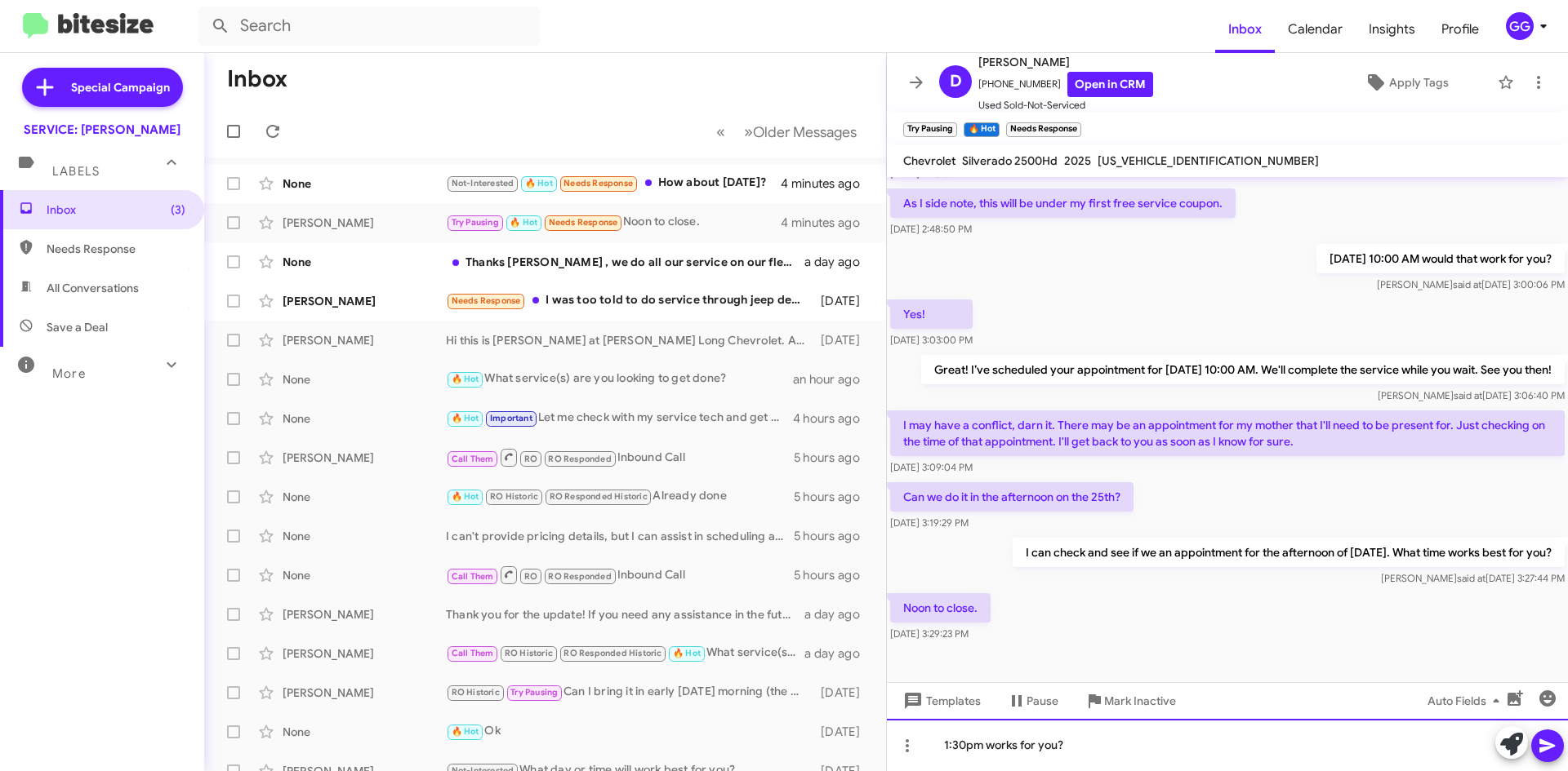
click at [1017, 744] on div "1:30pm works for you?" at bounding box center [1227, 745] width 681 height 52
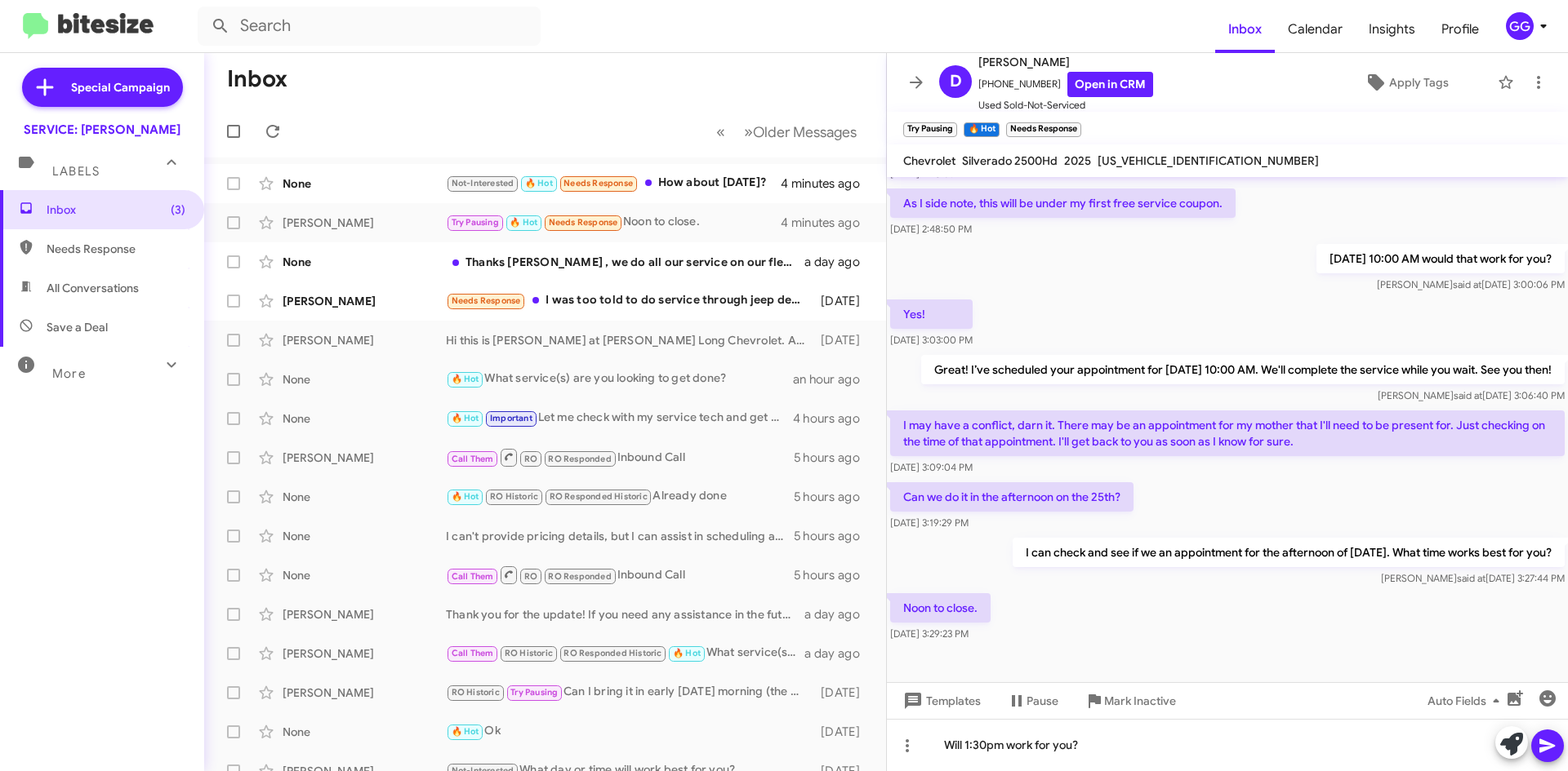
click at [1541, 742] on icon at bounding box center [1548, 746] width 15 height 14
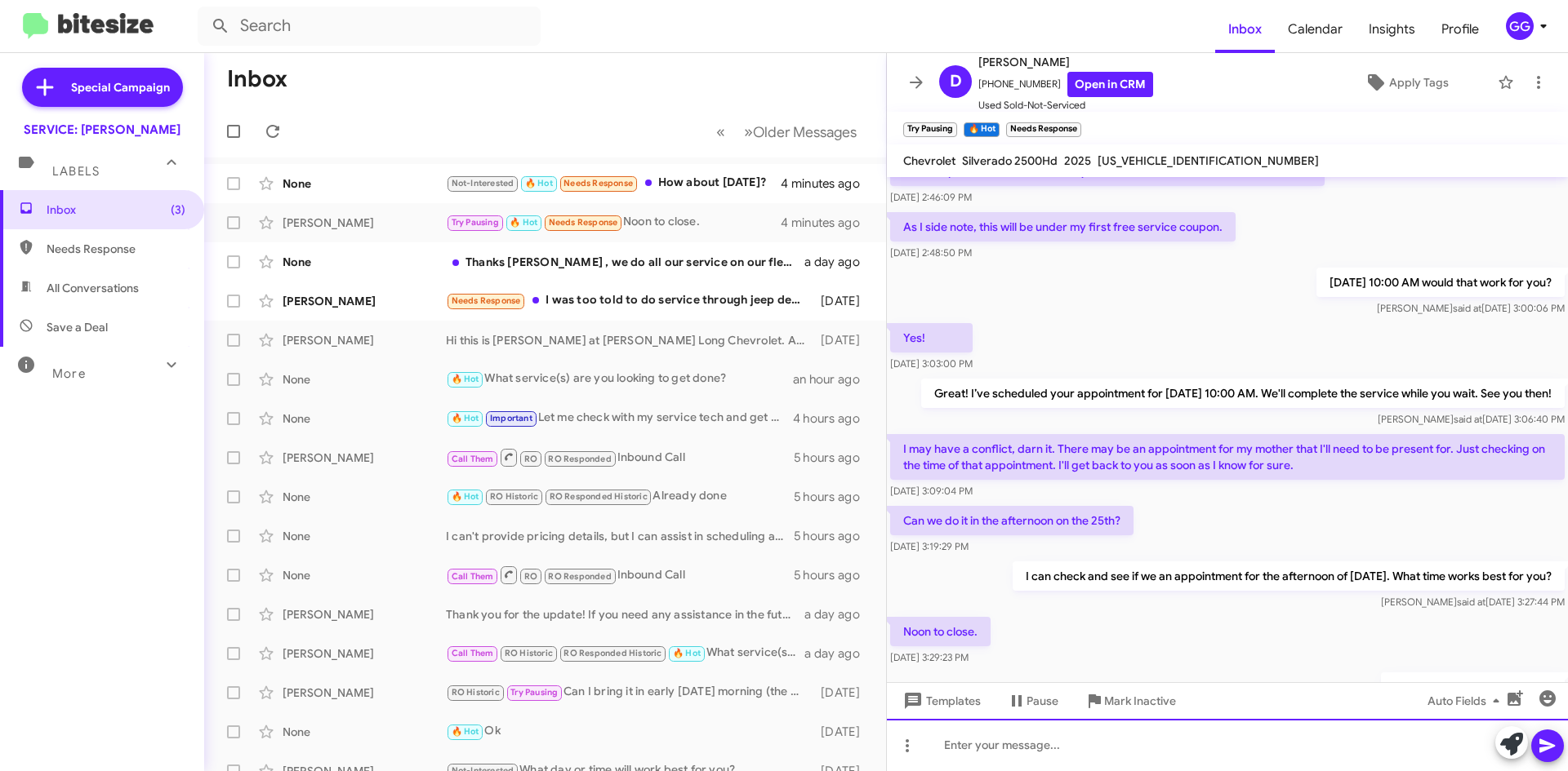
scroll to position [633, 0]
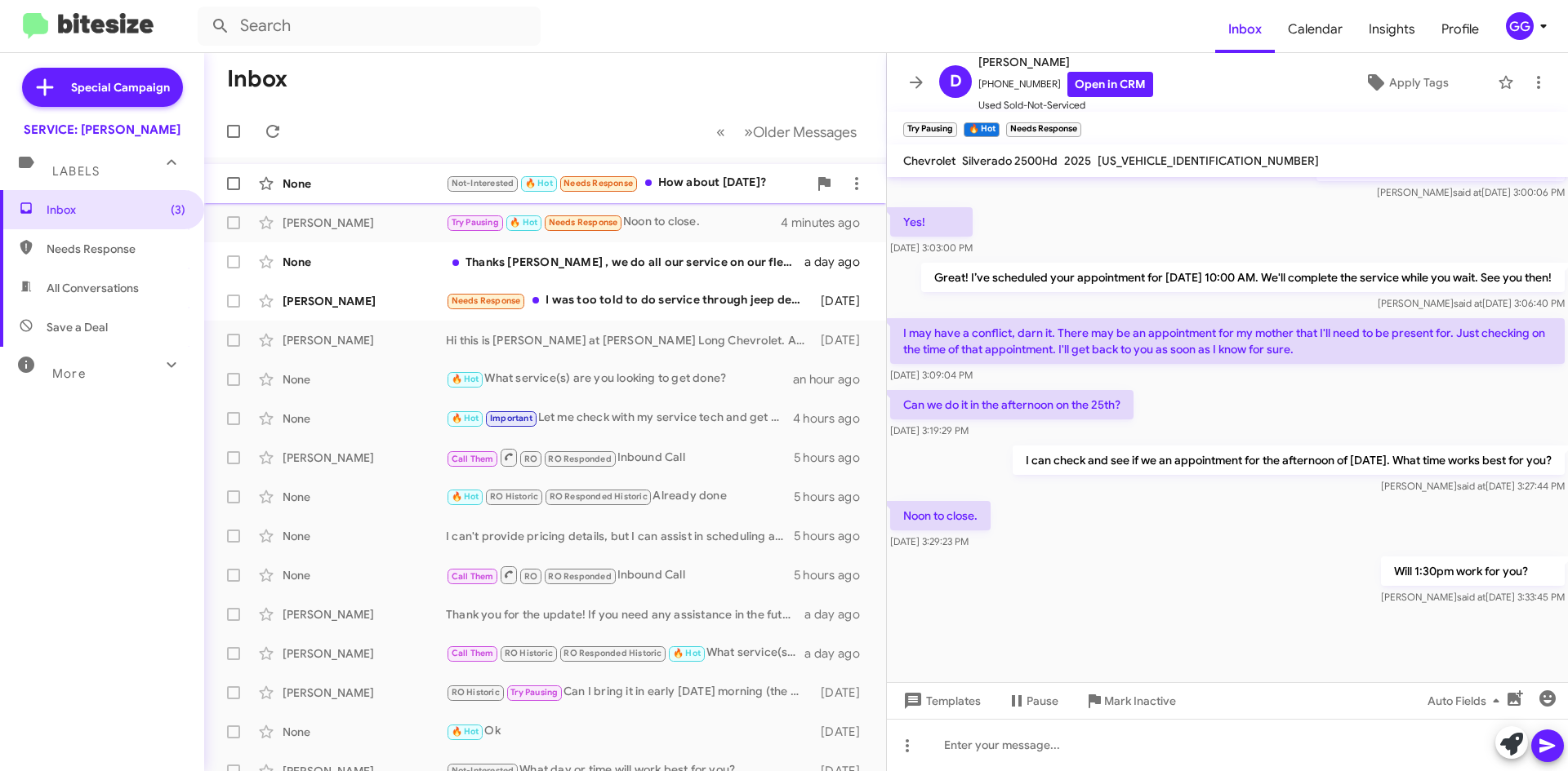
click at [744, 182] on div "Not-Interested 🔥 Hot Needs Response How about next saturday?" at bounding box center [627, 182] width 362 height 18
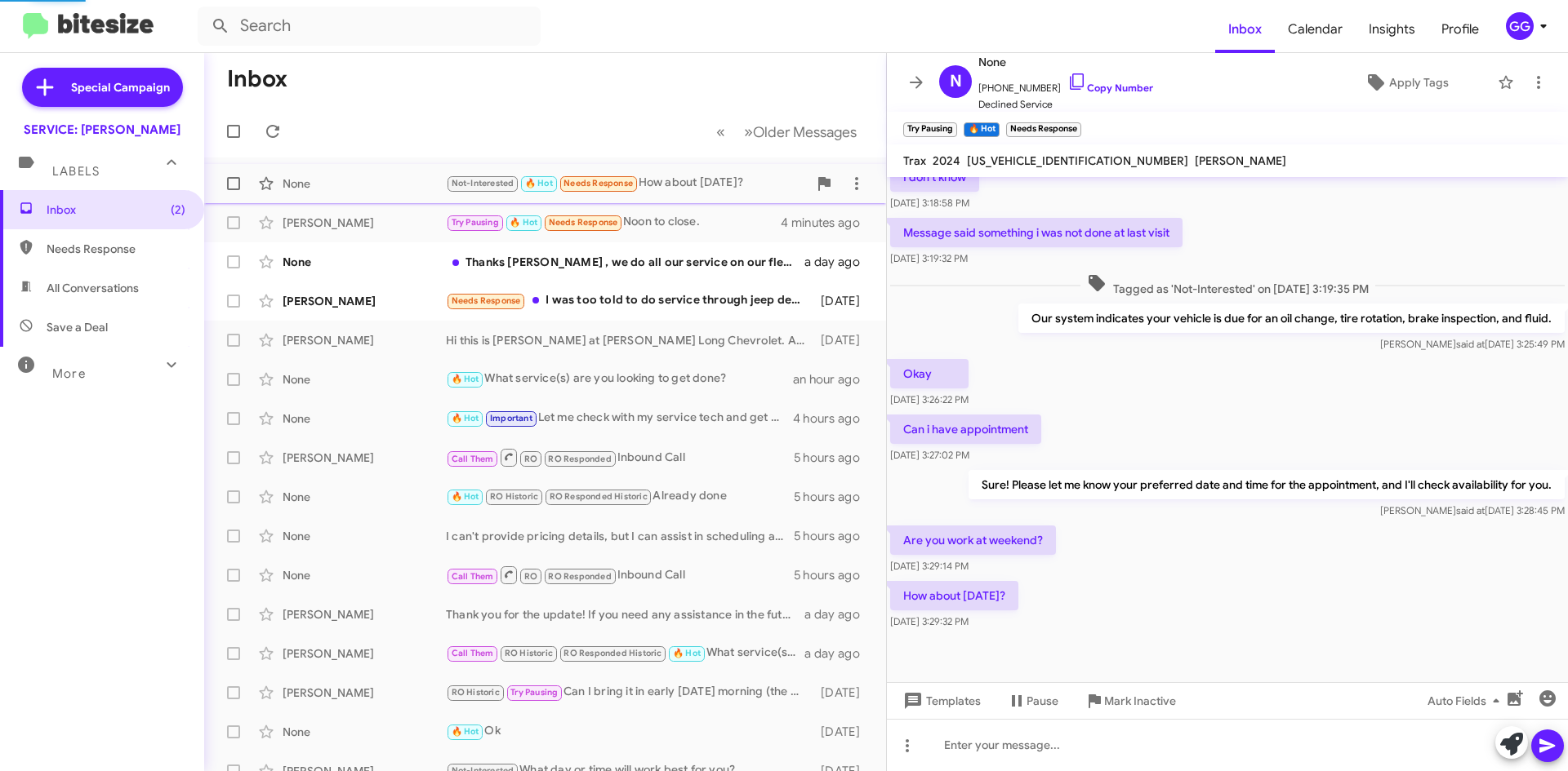
scroll to position [283, 0]
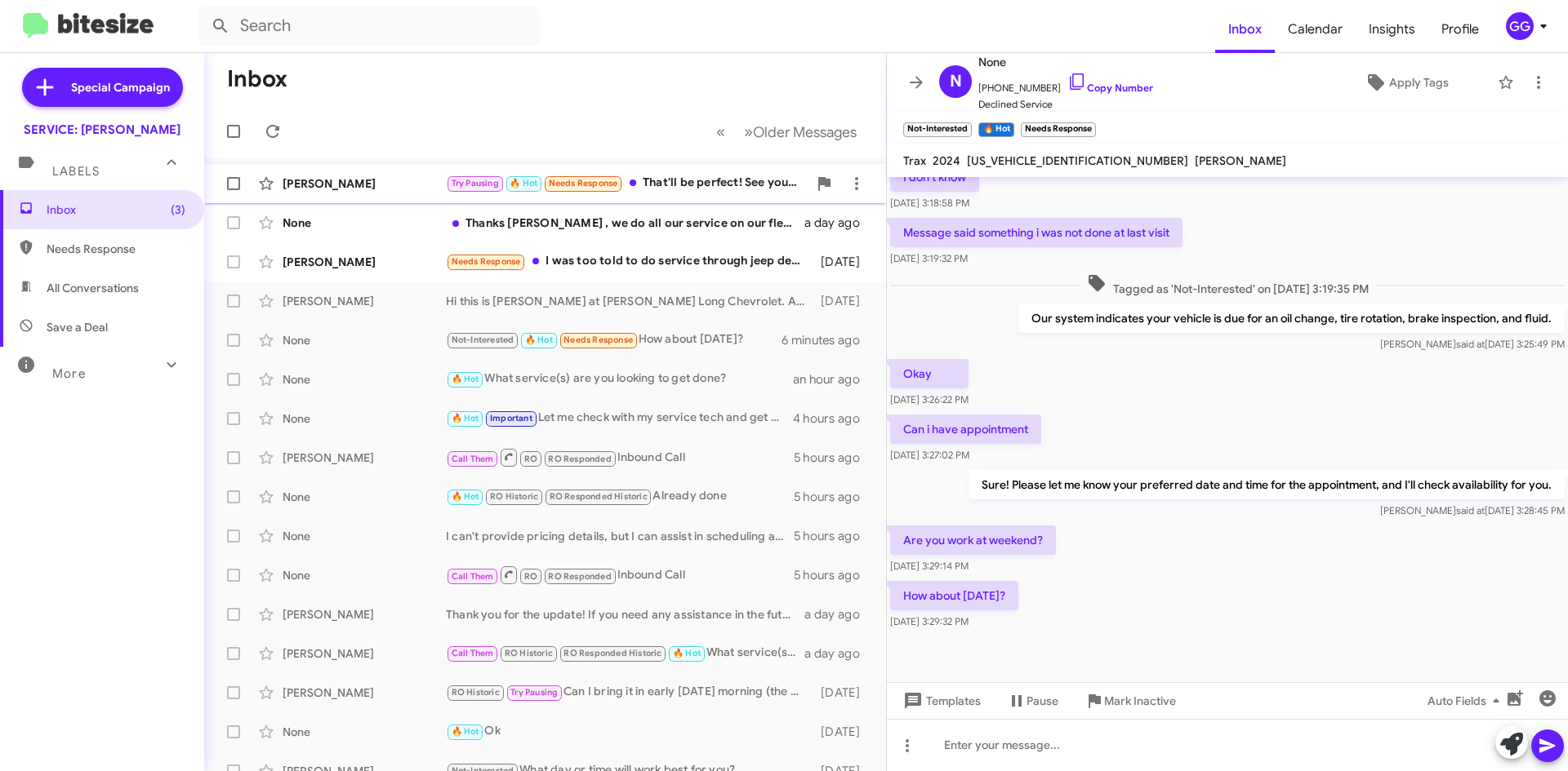
click at [665, 181] on div "Try Pausing 🔥 Hot Needs Response That'll be perfect! See you then. And thank yo…" at bounding box center [627, 182] width 362 height 18
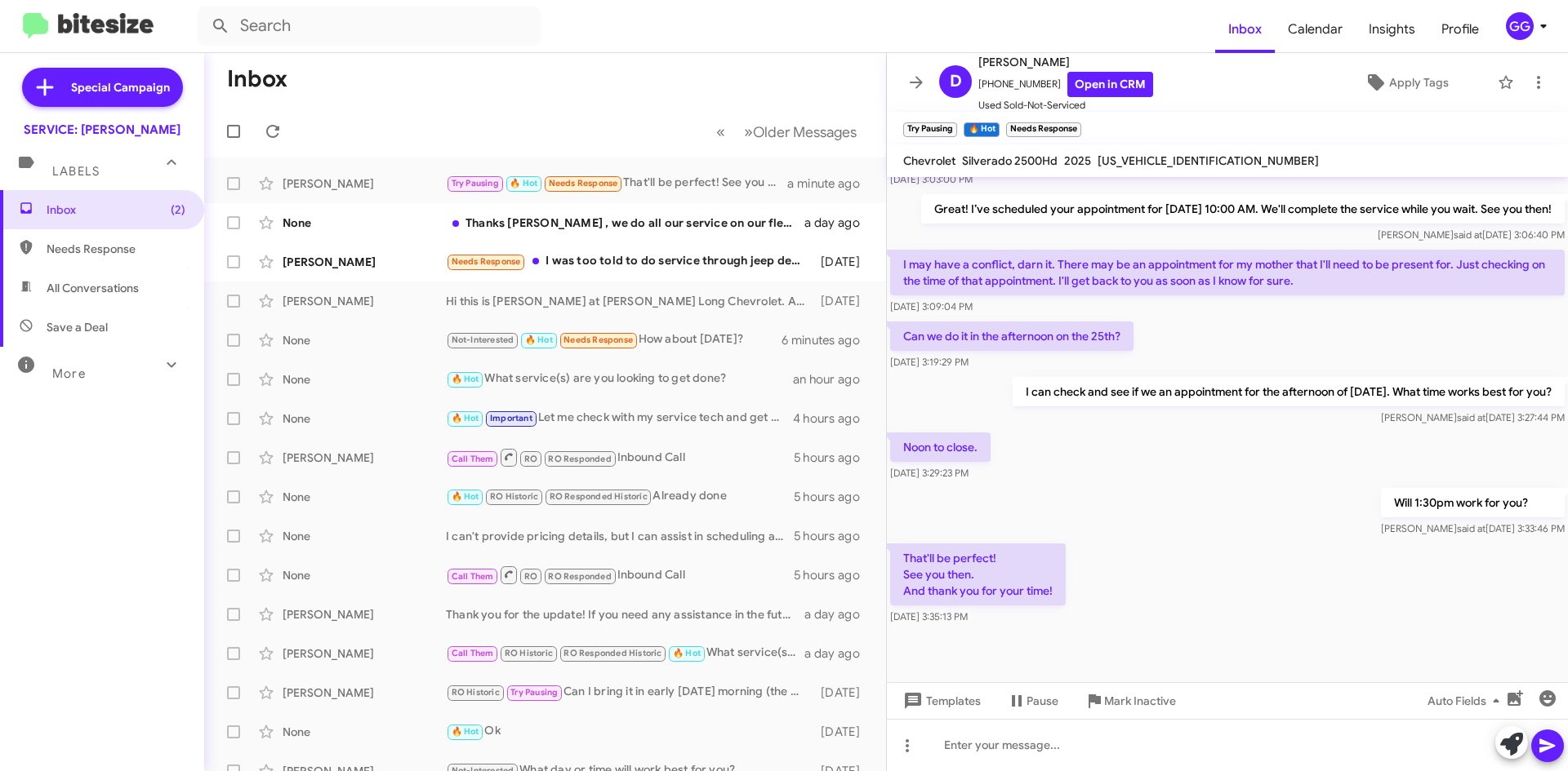
scroll to position [725, 0]
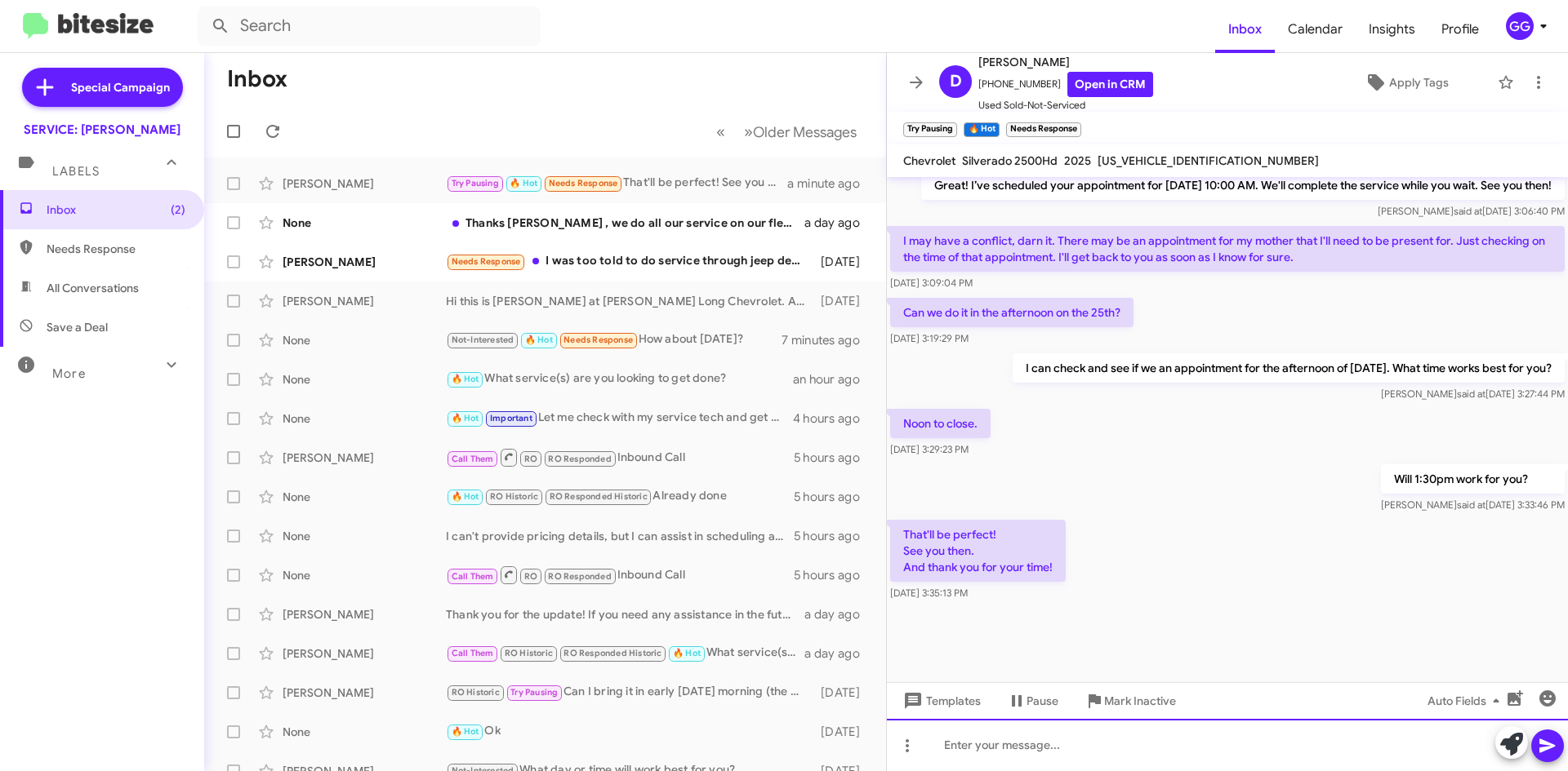
click at [1021, 746] on div at bounding box center [1227, 745] width 681 height 52
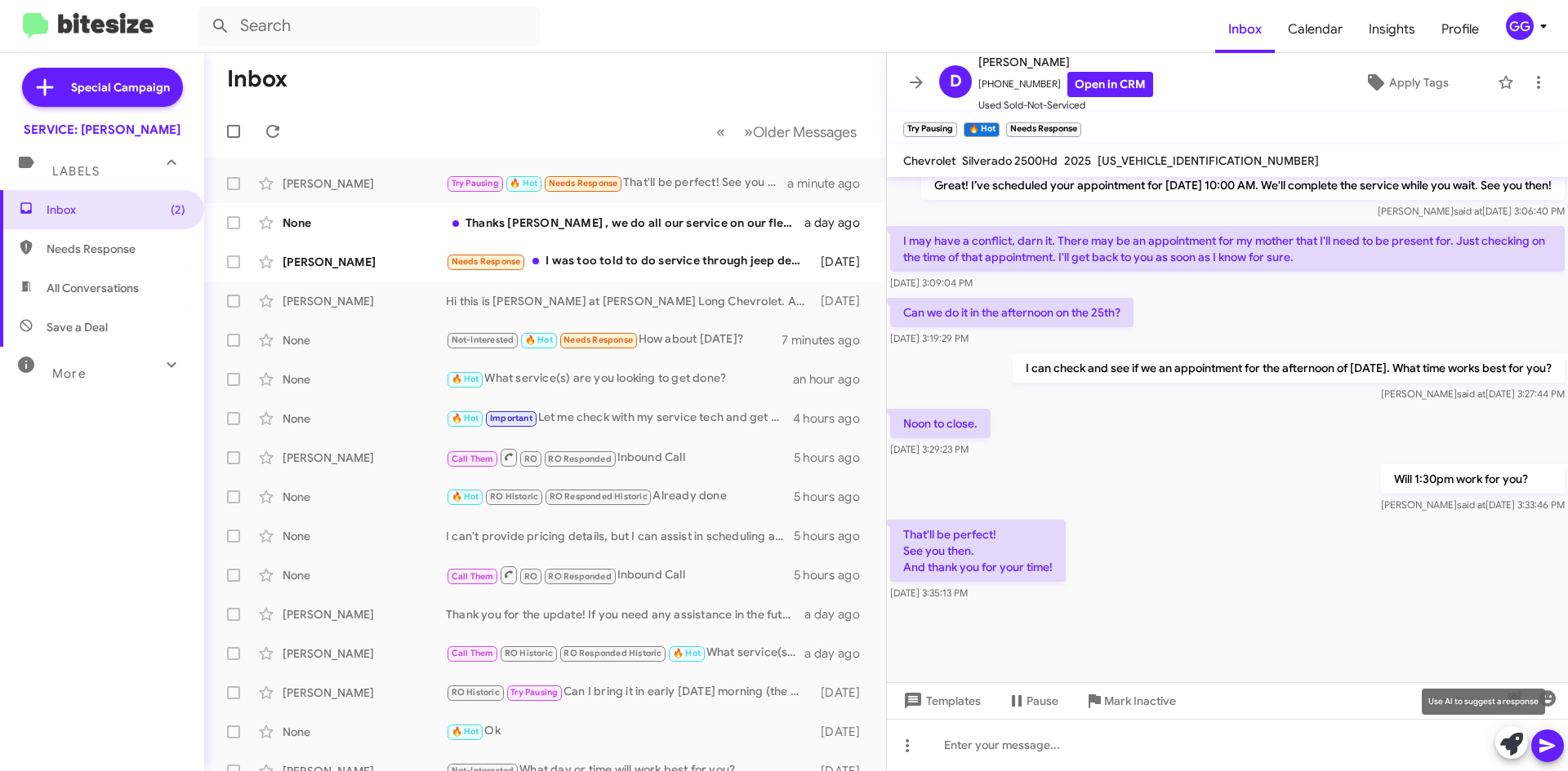
click at [1501, 741] on icon at bounding box center [1512, 745] width 23 height 23
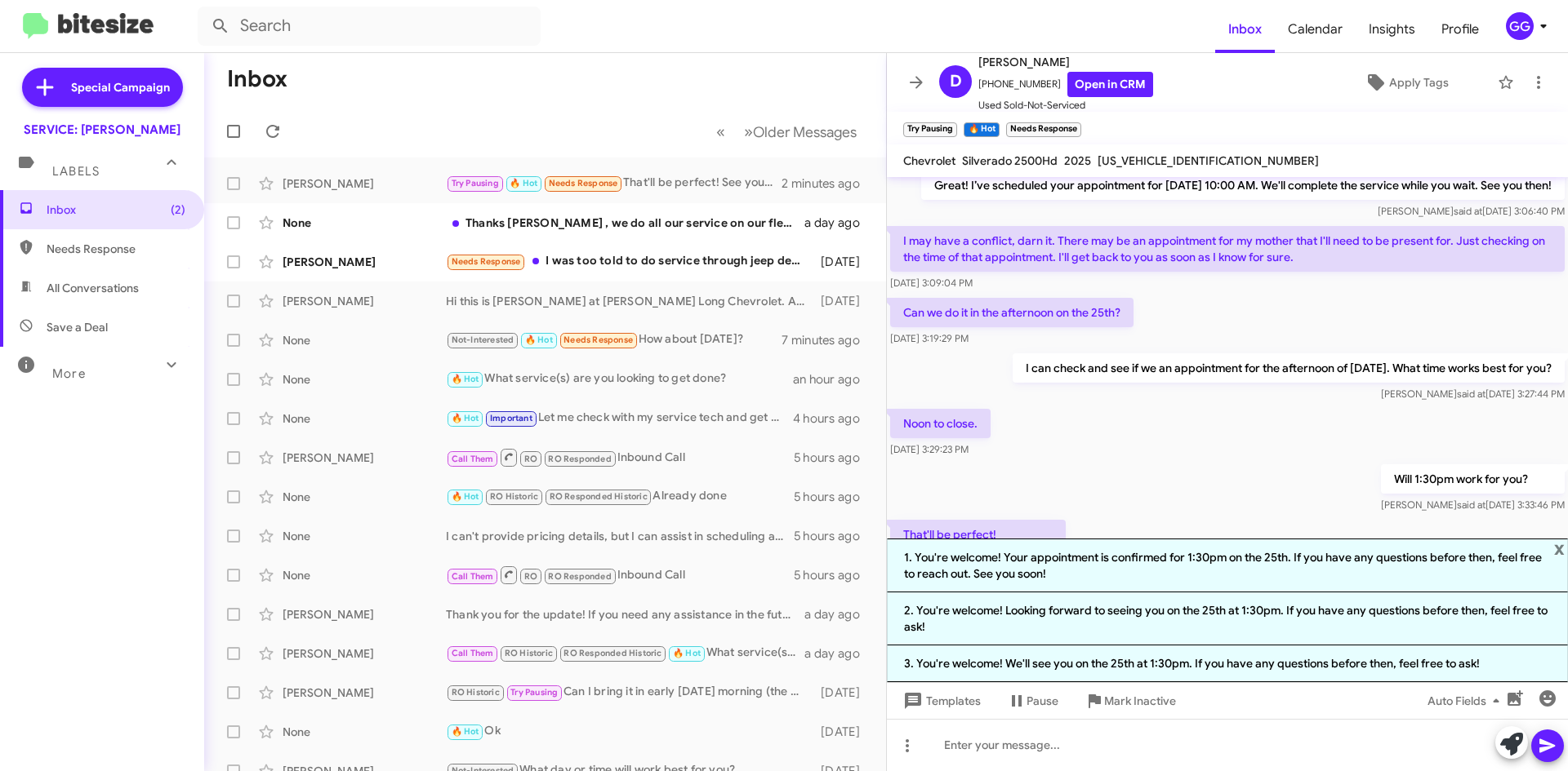
click at [1147, 618] on li "2. You're welcome! Looking forward to seeing you on the 25th at 1:30pm. If you …" at bounding box center [1227, 619] width 681 height 53
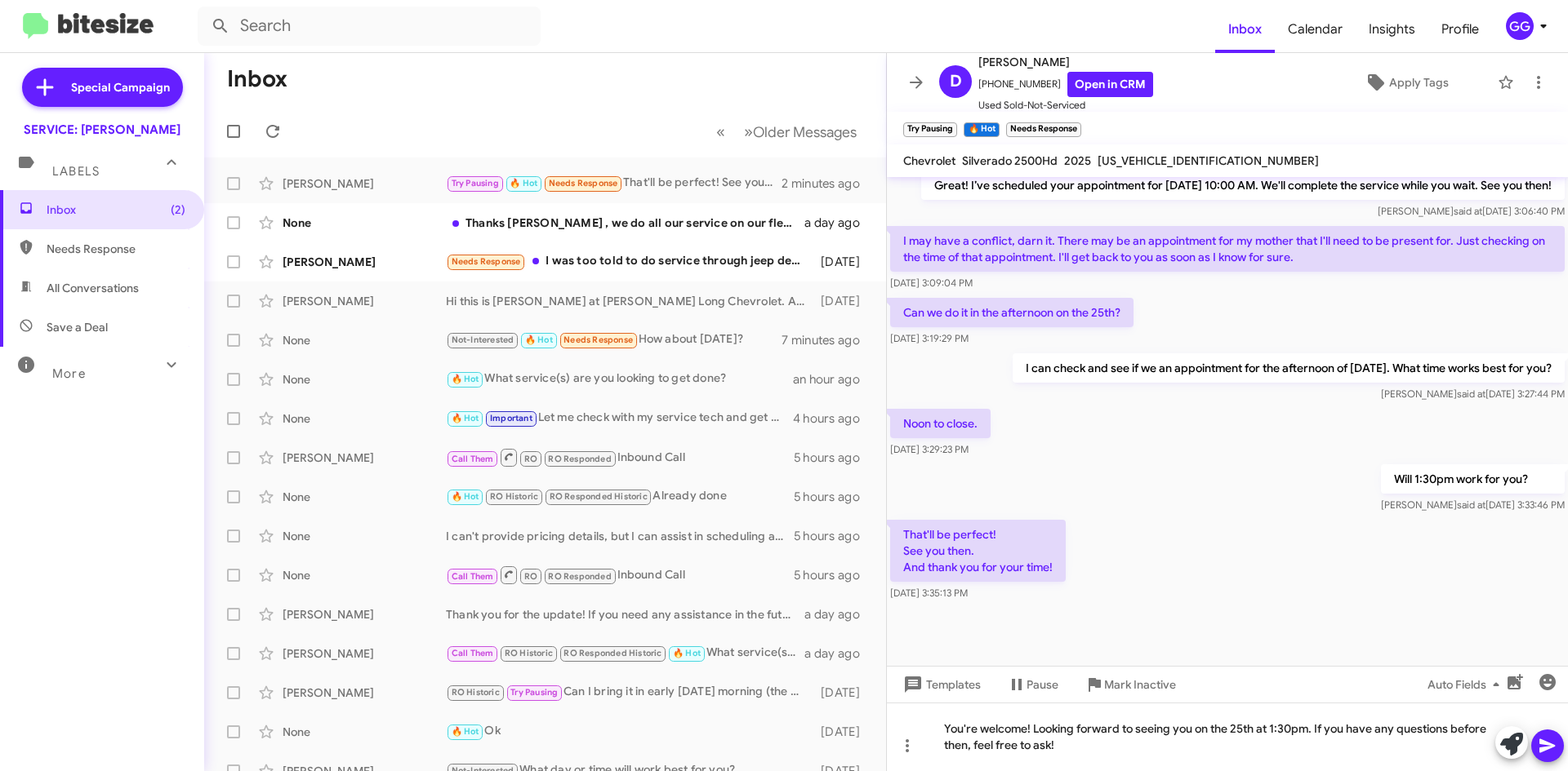
click at [1548, 750] on icon at bounding box center [1548, 746] width 19 height 19
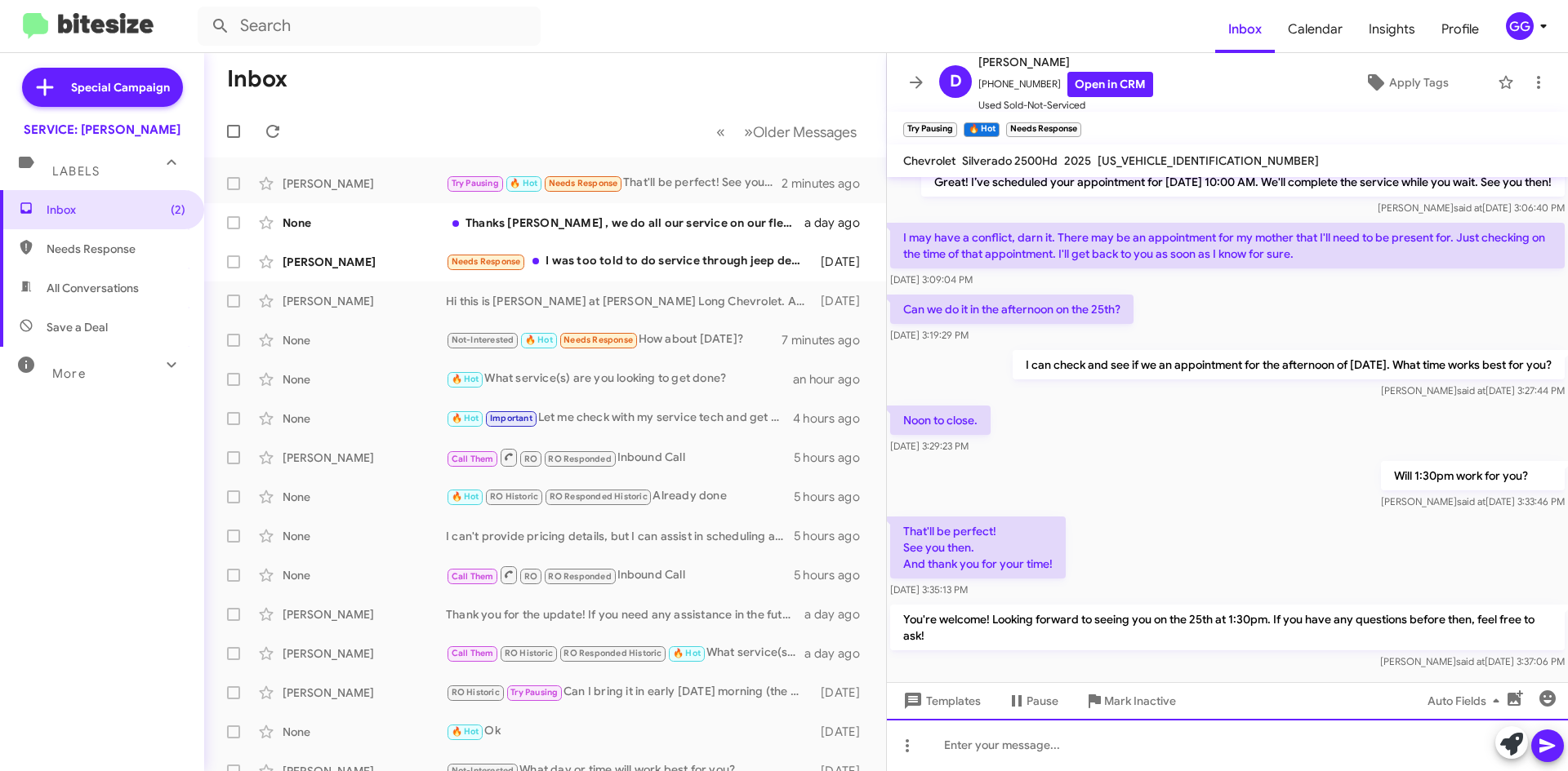
scroll to position [801, 0]
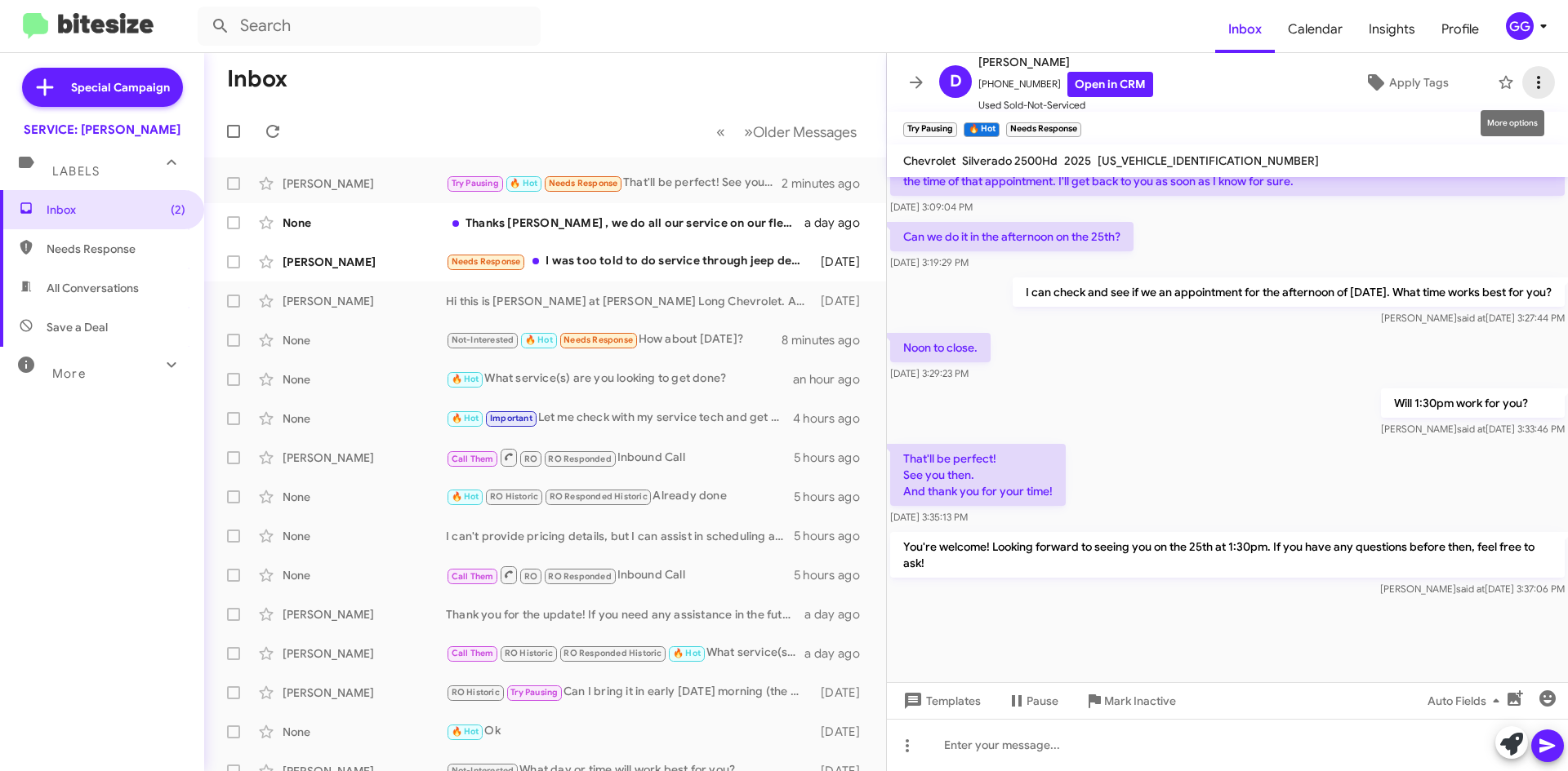
click at [1533, 82] on icon at bounding box center [1539, 82] width 19 height 19
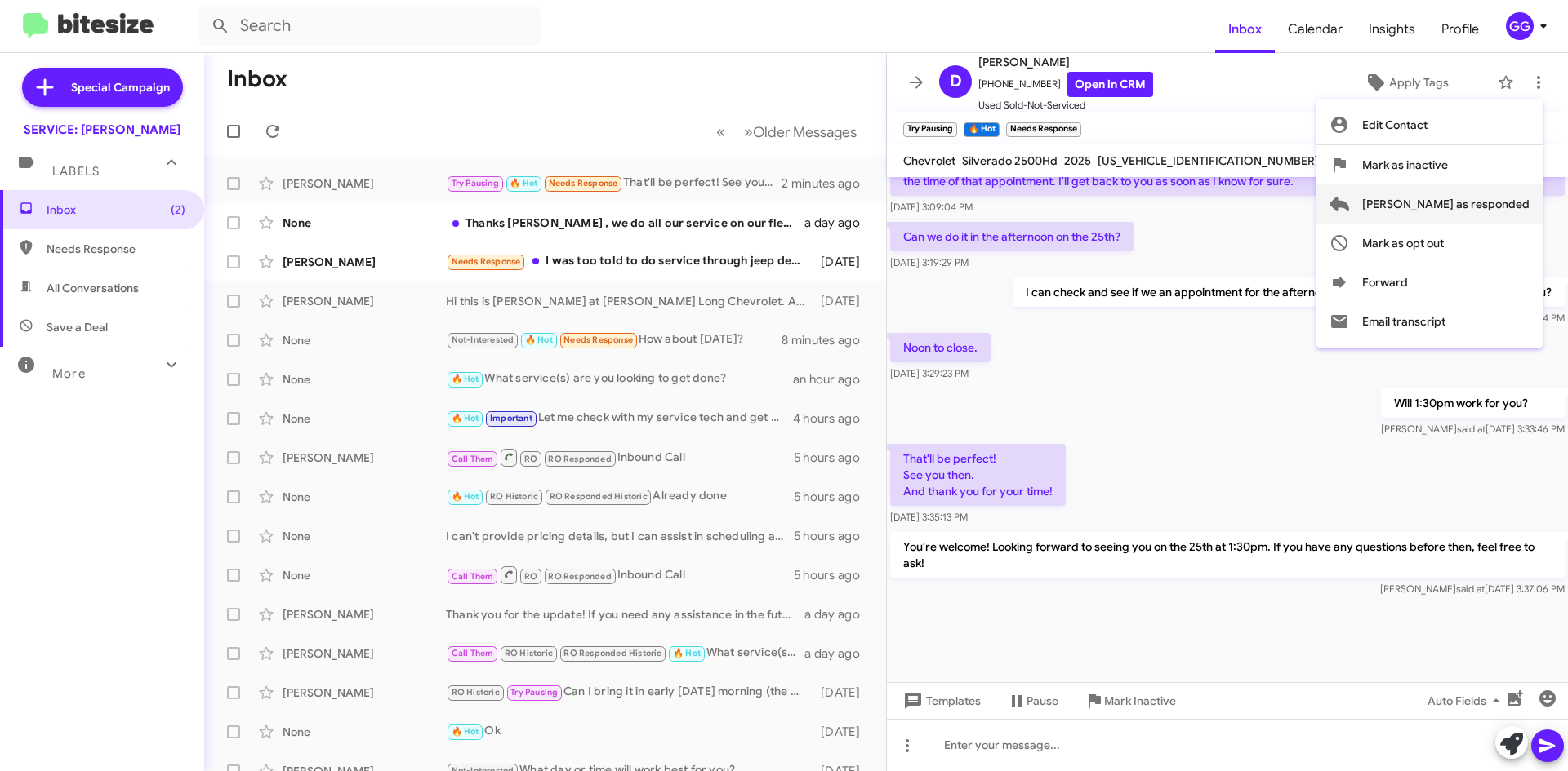
click at [1467, 213] on span "Mark as responded" at bounding box center [1445, 204] width 167 height 40
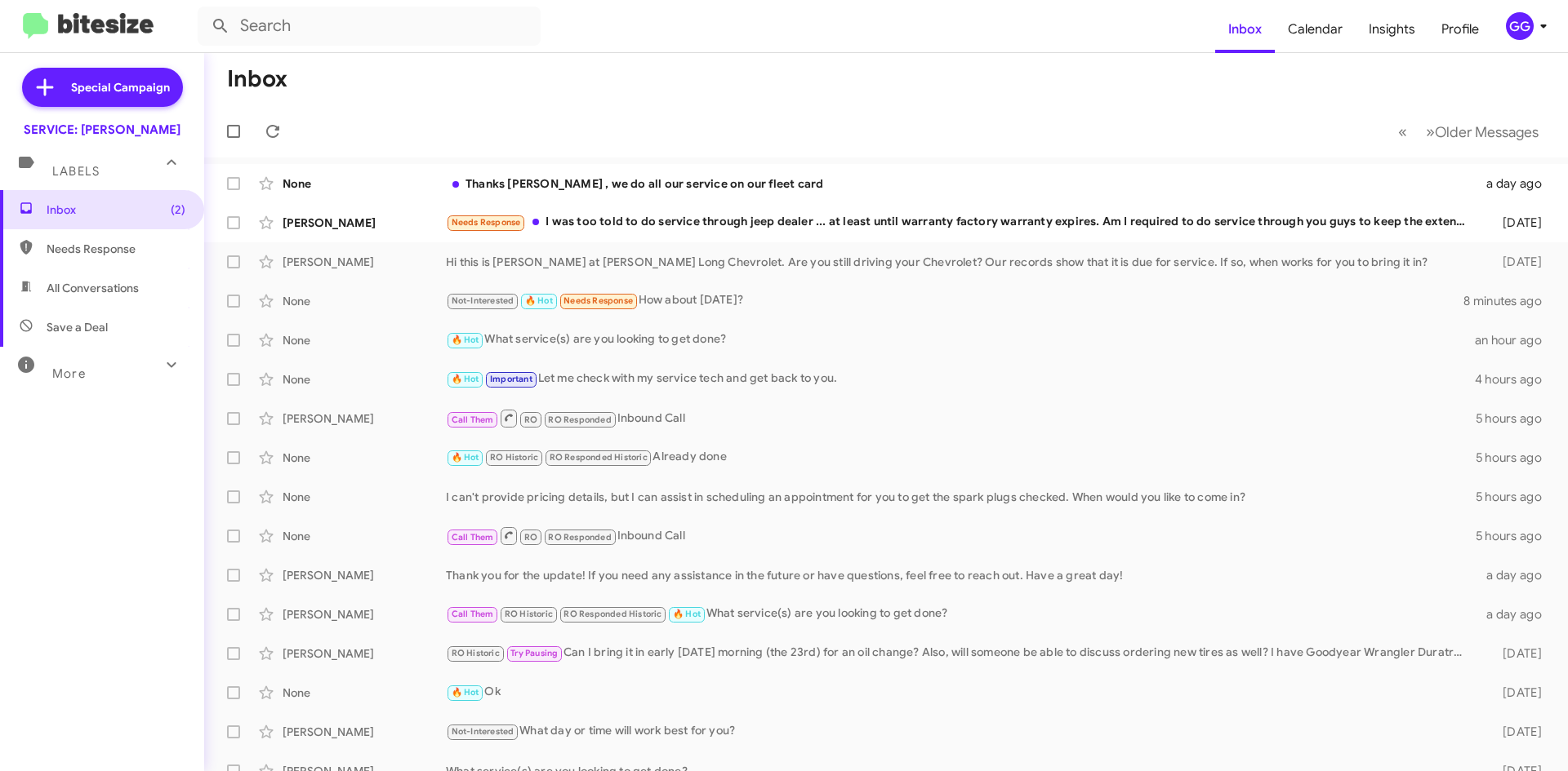
click at [87, 241] on span "Needs Response" at bounding box center [116, 249] width 139 height 16
type input "in:needs-response"
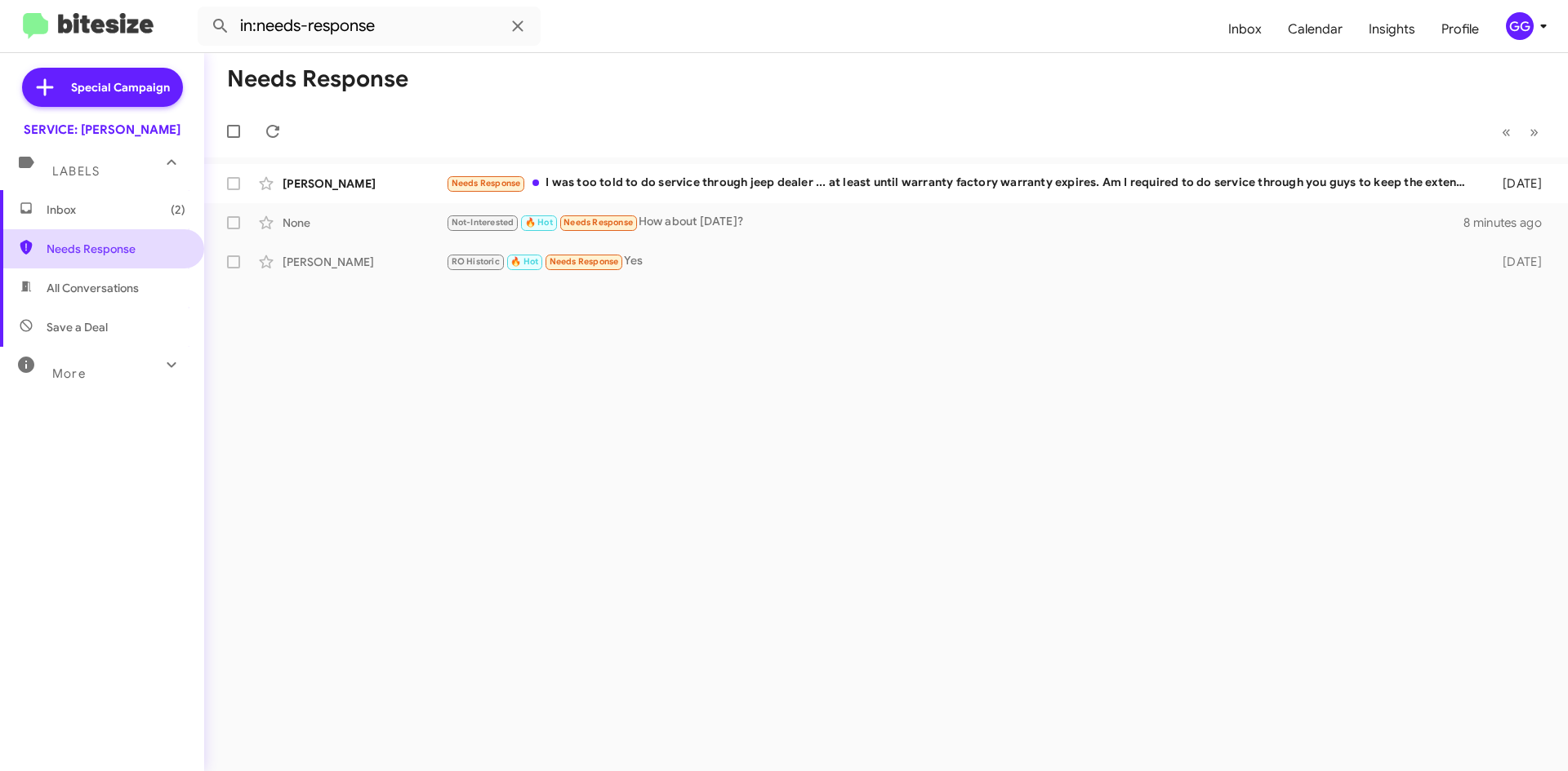
click at [102, 245] on span "Needs Response" at bounding box center [116, 249] width 139 height 16
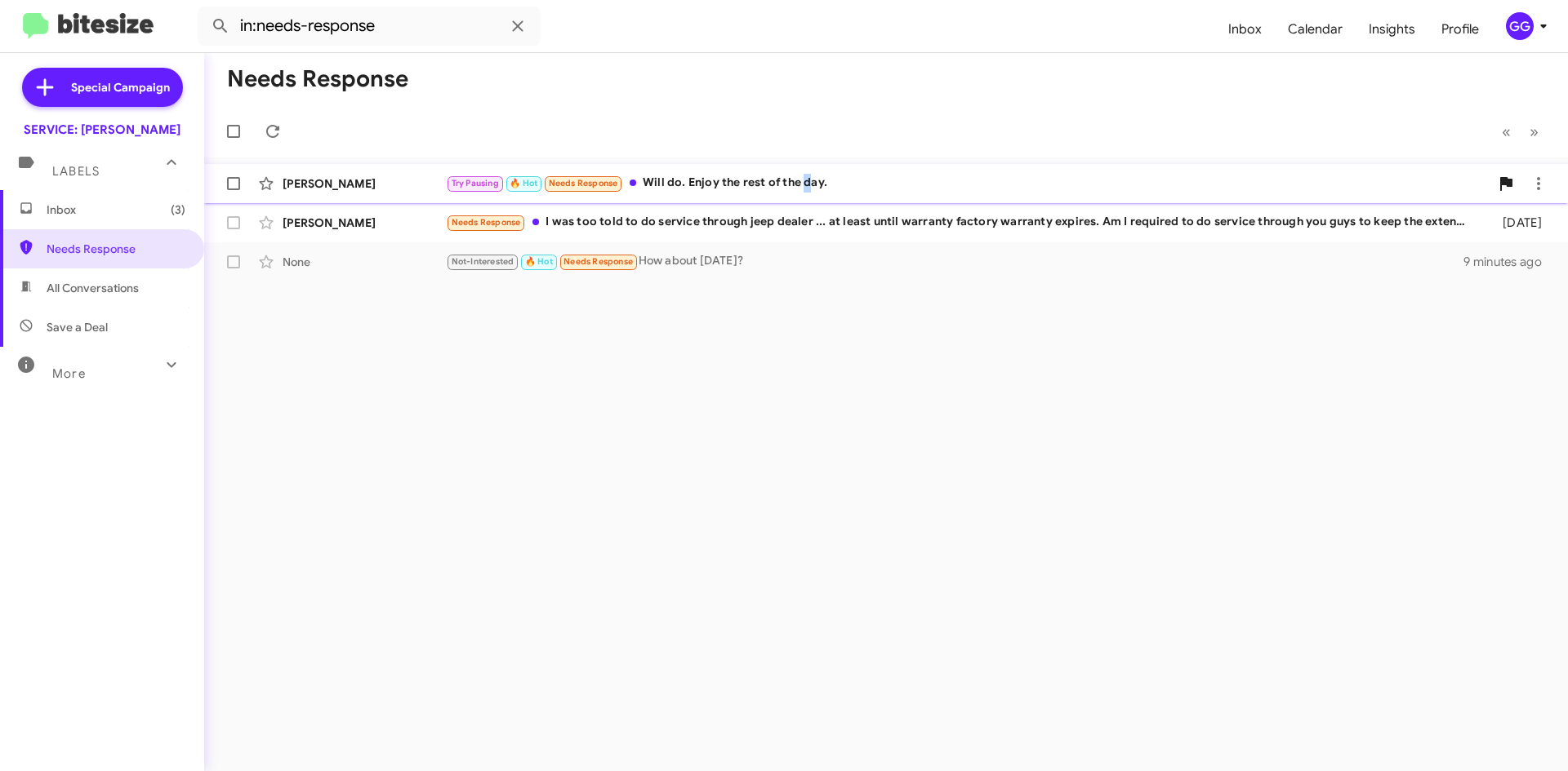
click at [808, 187] on div "Try Pausing 🔥 Hot Needs Response Will do. Enjoy the rest of the day." at bounding box center [967, 182] width 1044 height 18
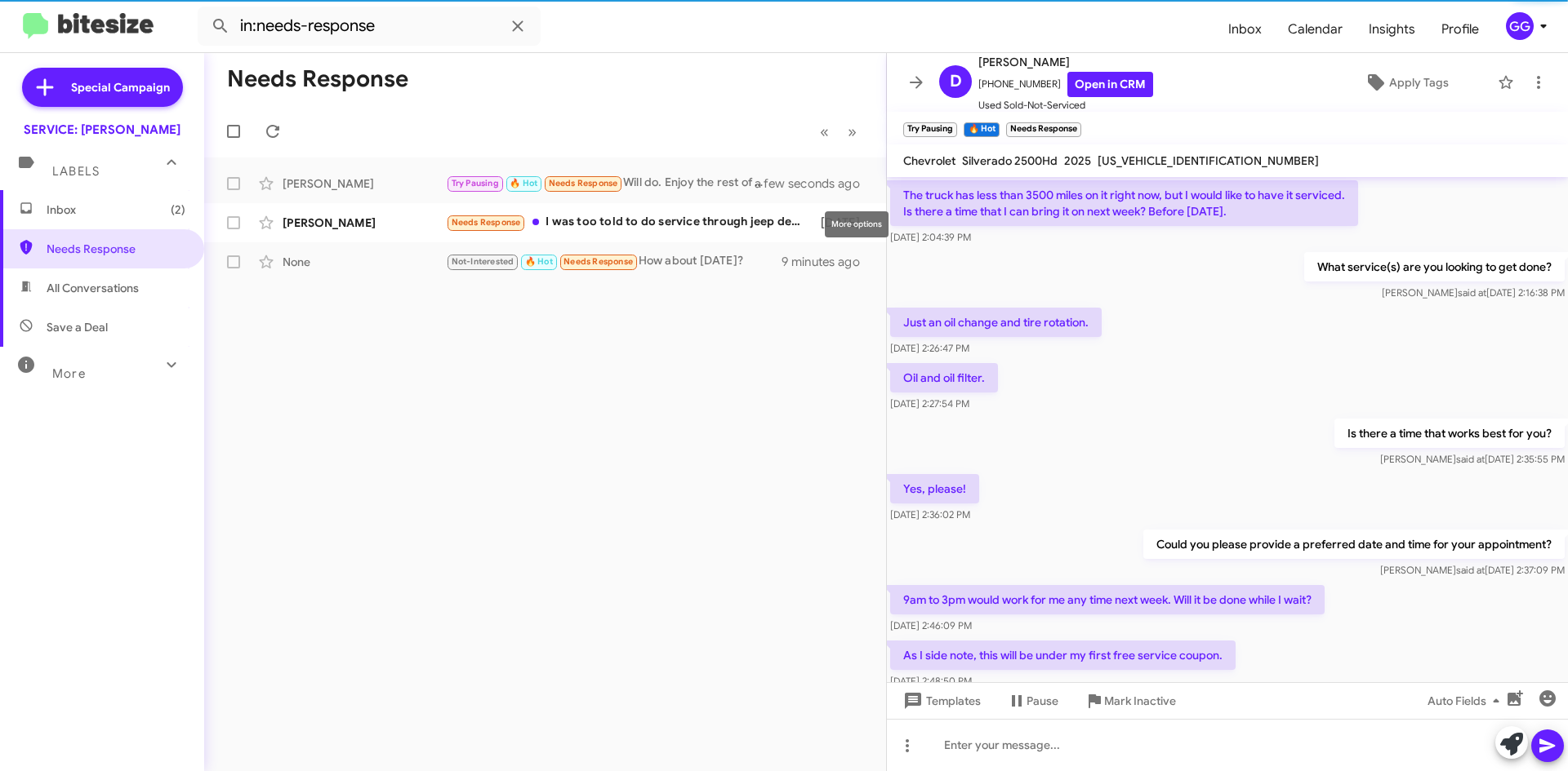
scroll to position [785, 0]
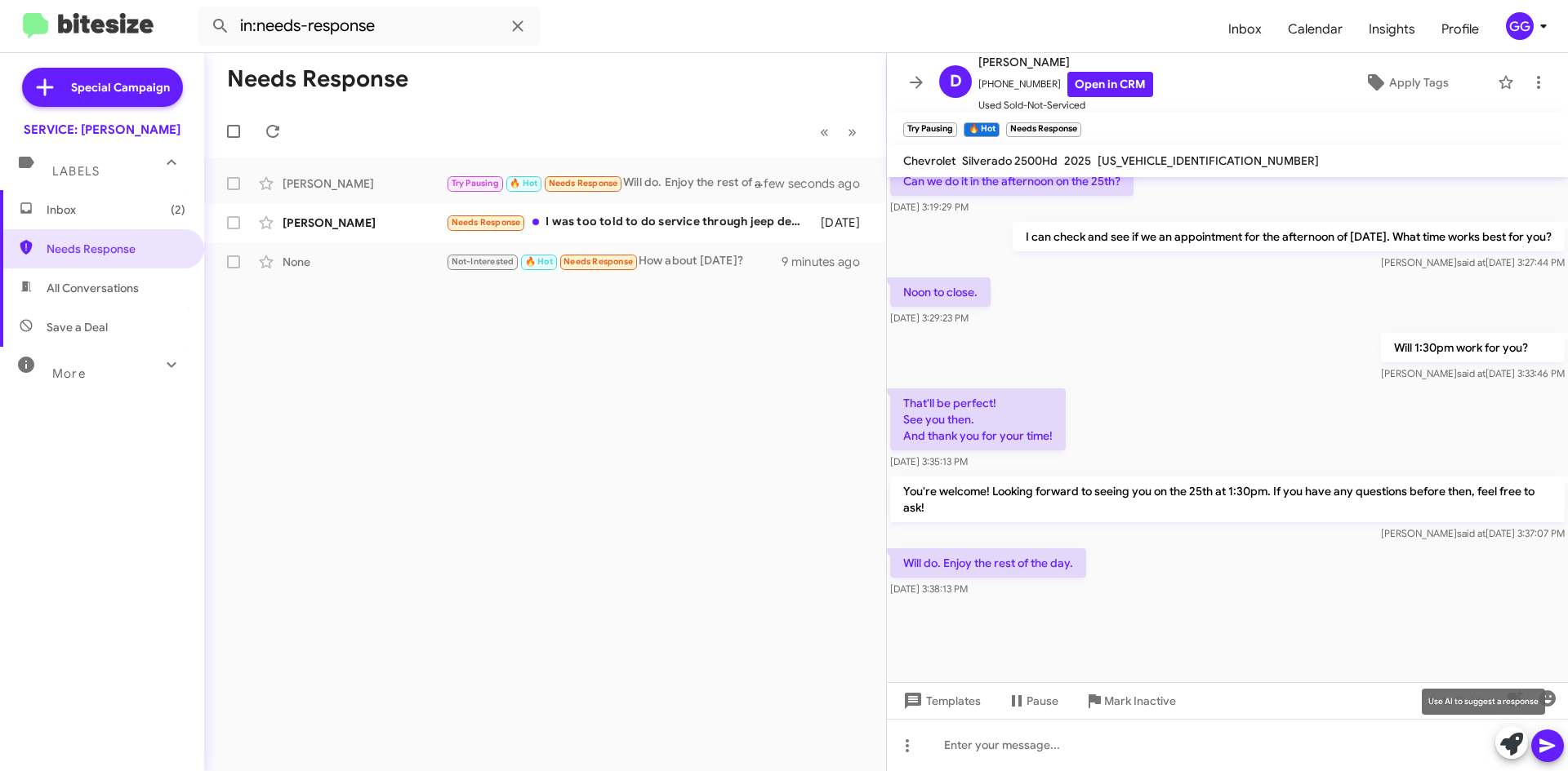
click at [1513, 745] on icon at bounding box center [1512, 745] width 23 height 23
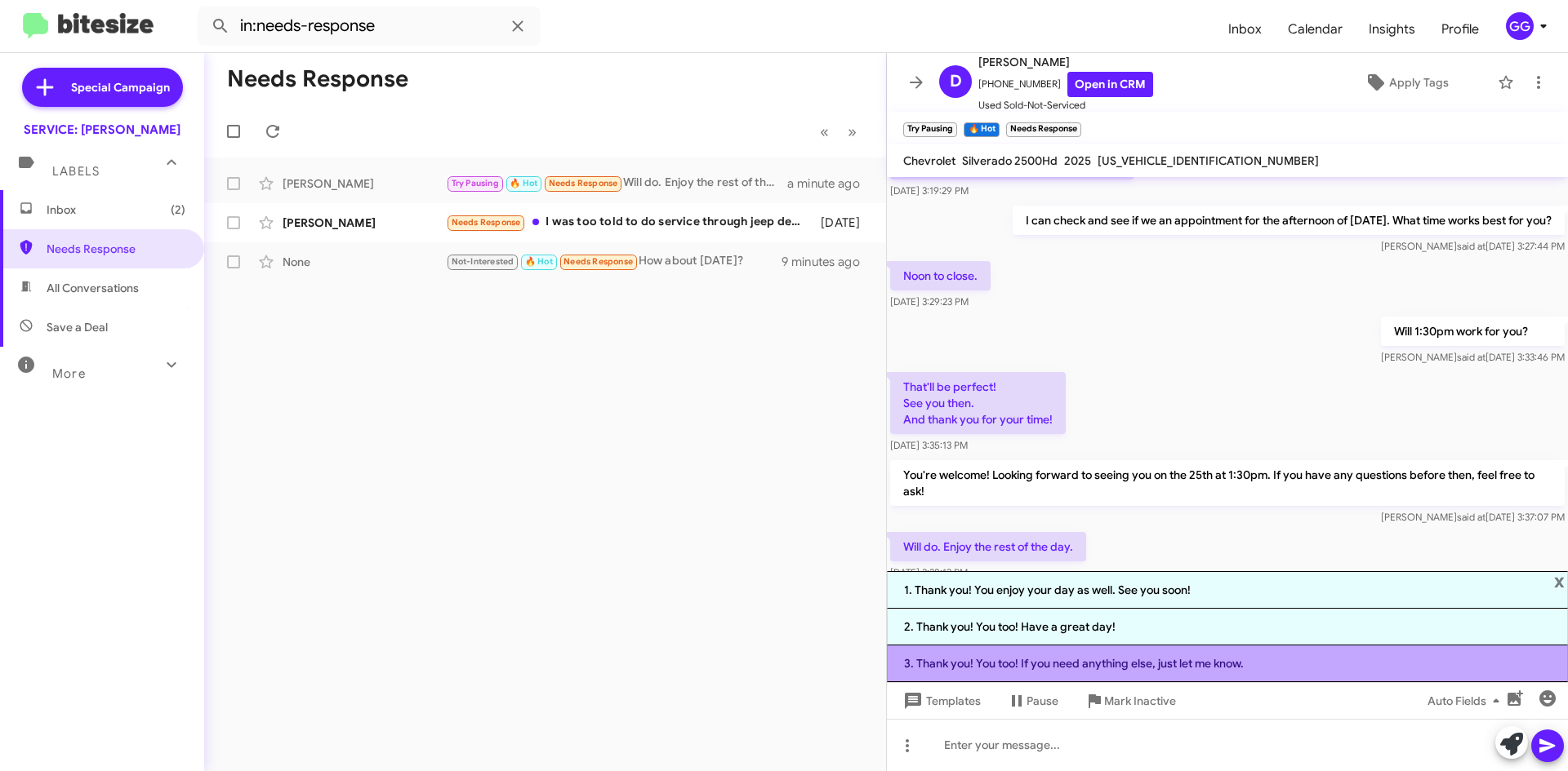
click at [1201, 664] on li "3. Thank you! You too! If you need anything else, just let me know." at bounding box center [1227, 664] width 681 height 37
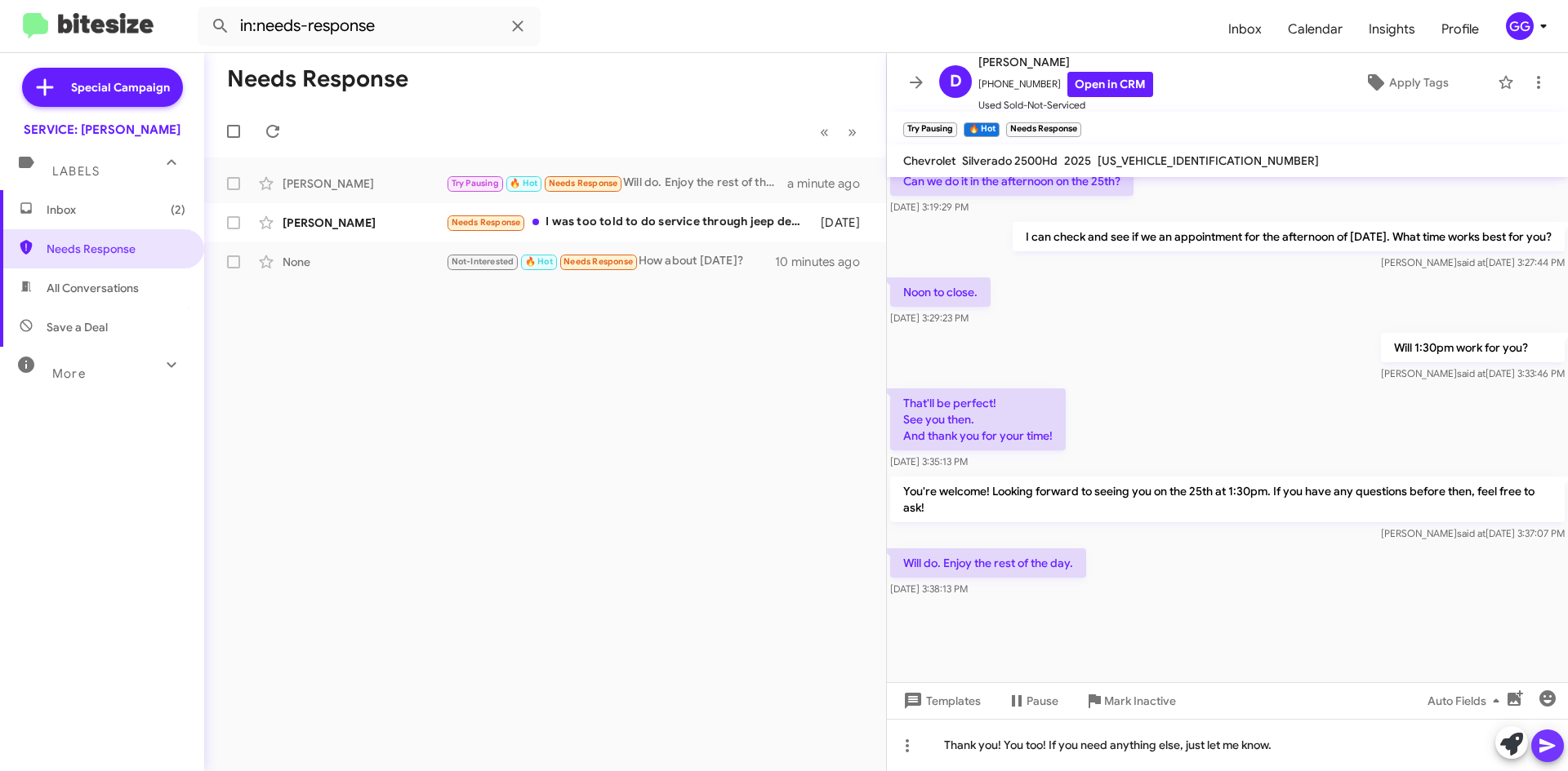
click at [1544, 743] on icon at bounding box center [1548, 746] width 15 height 14
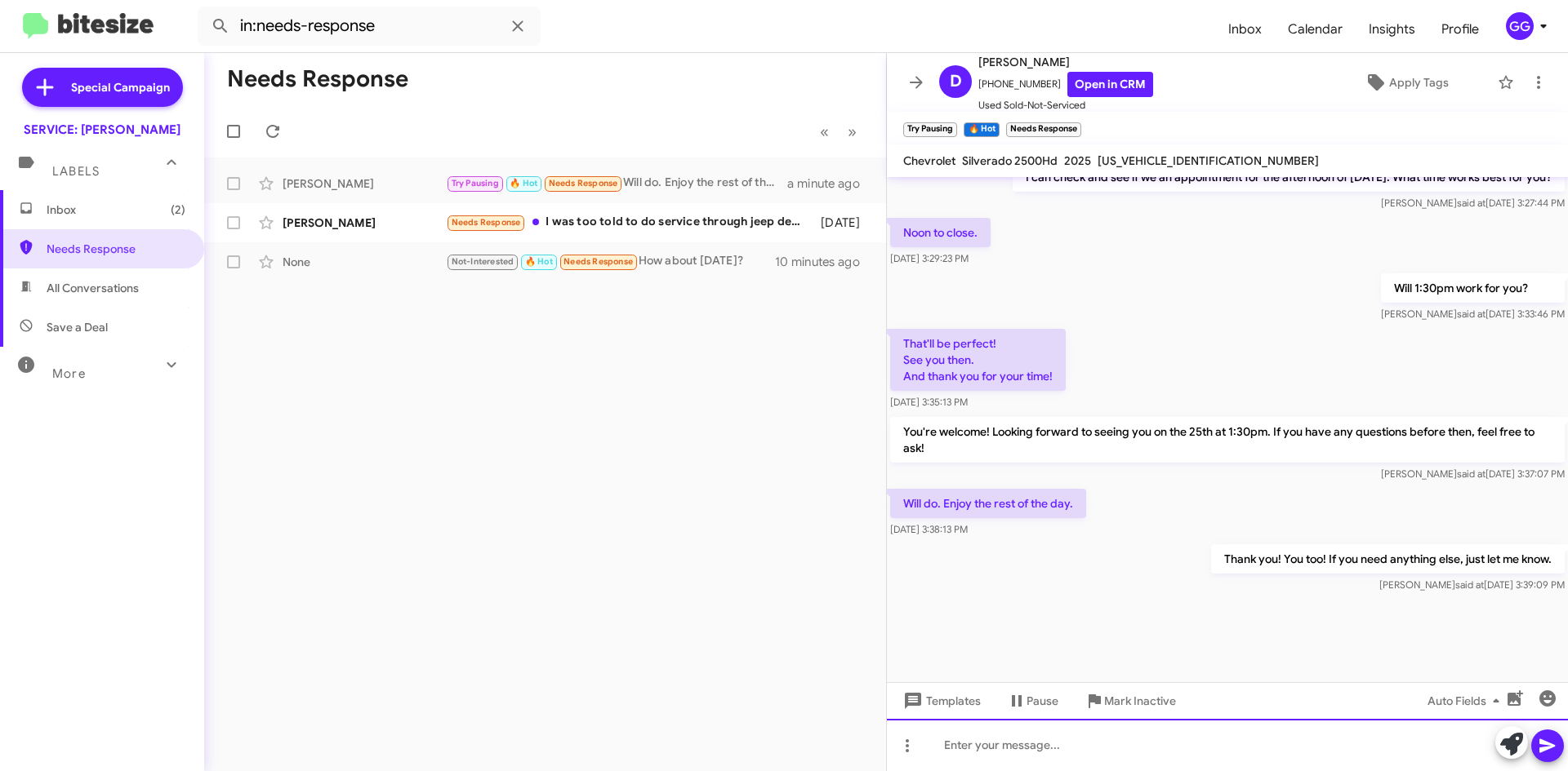
scroll to position [996, 0]
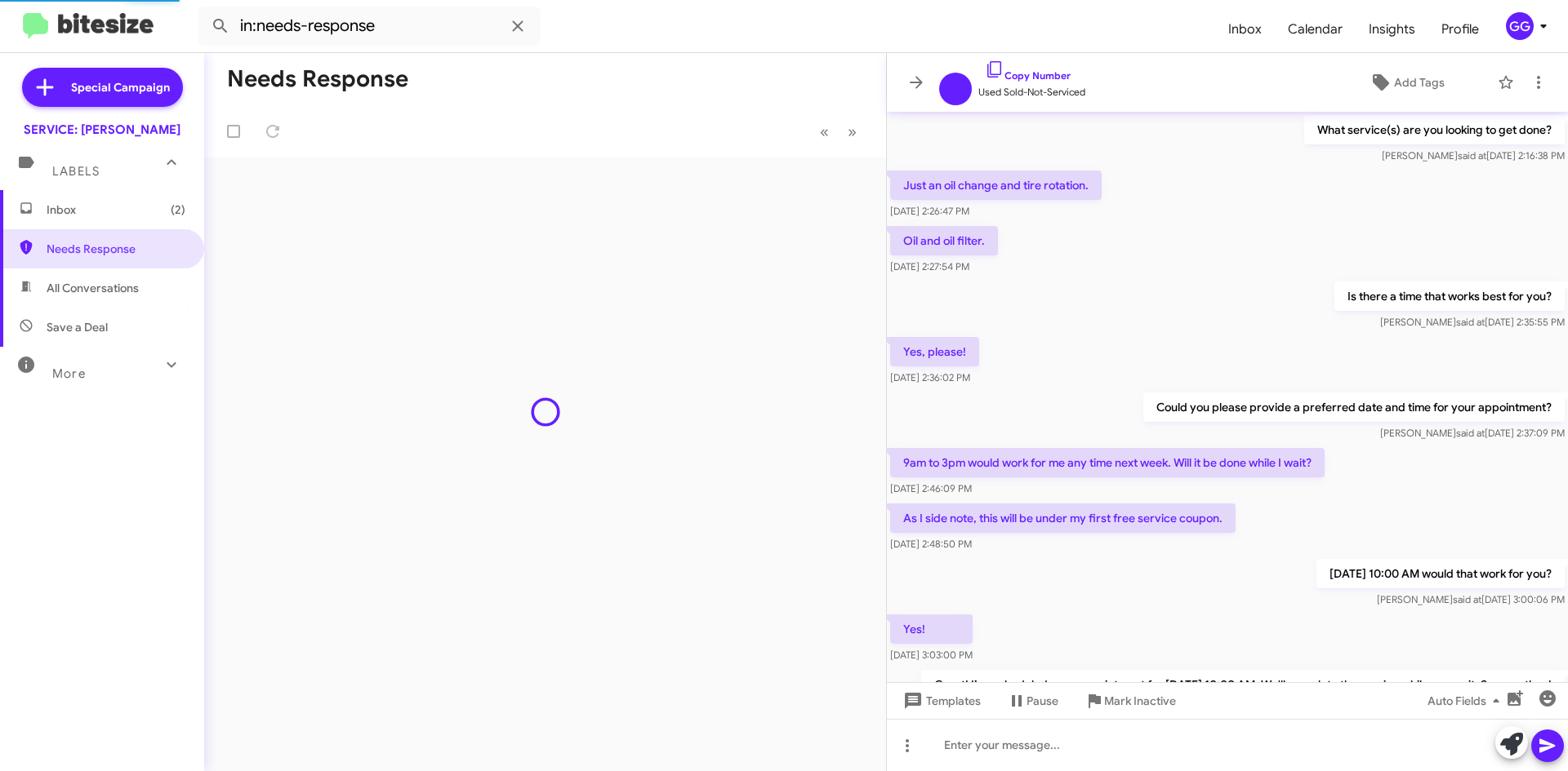
scroll to position [702, 0]
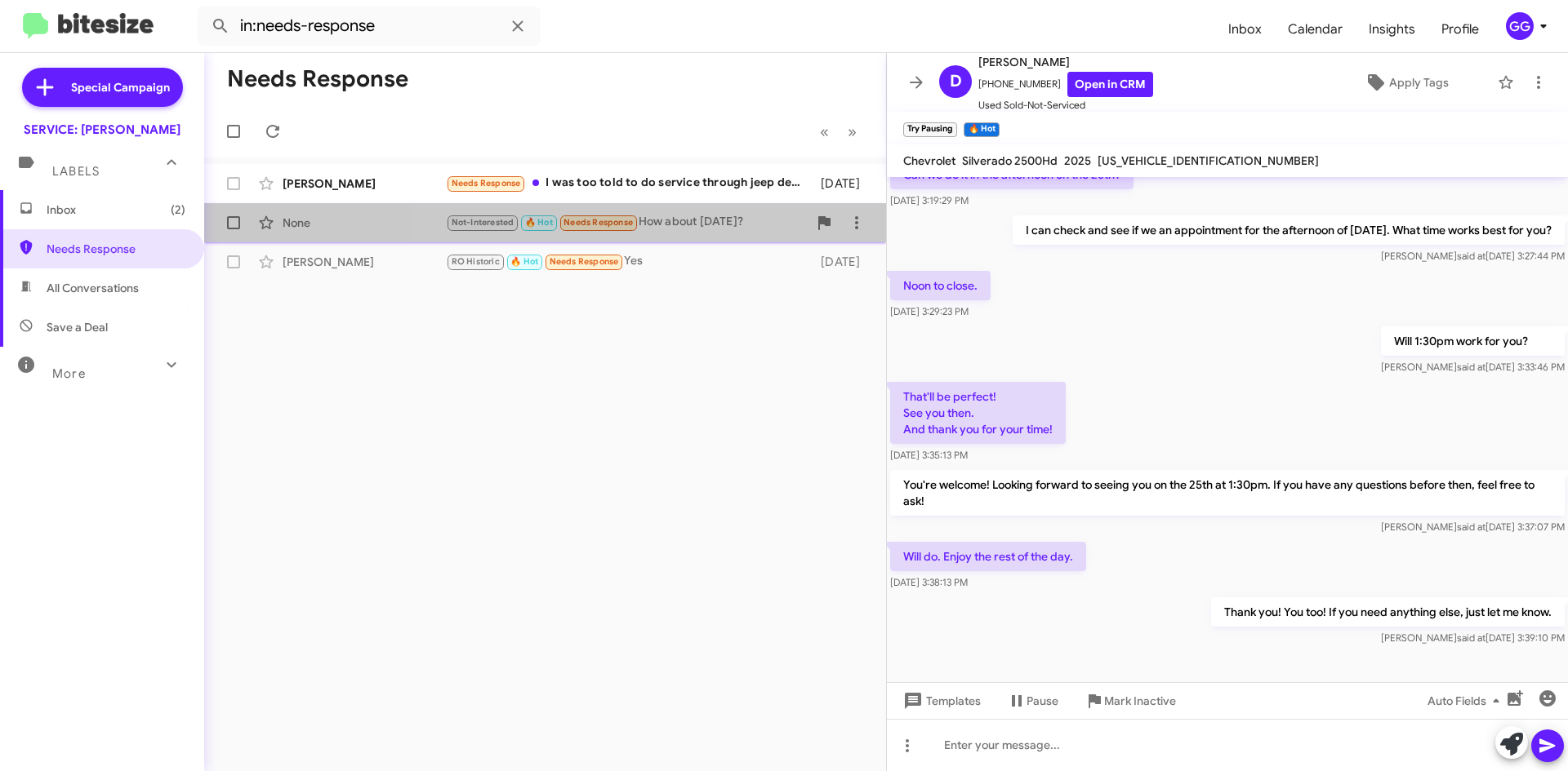
click at [753, 225] on div "Not-Interested 🔥 Hot Needs Response How about next saturday?" at bounding box center [627, 222] width 362 height 18
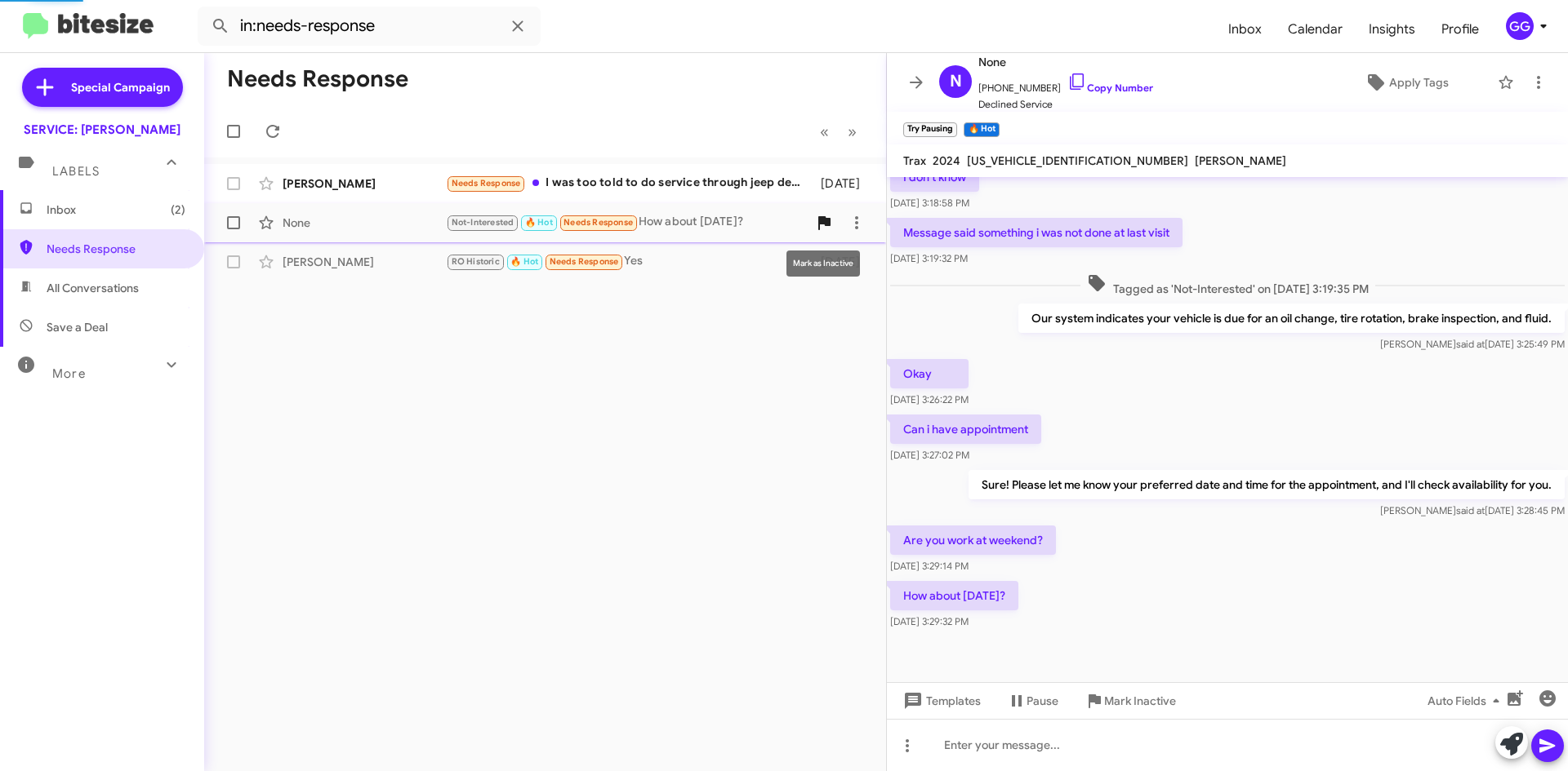
scroll to position [283, 0]
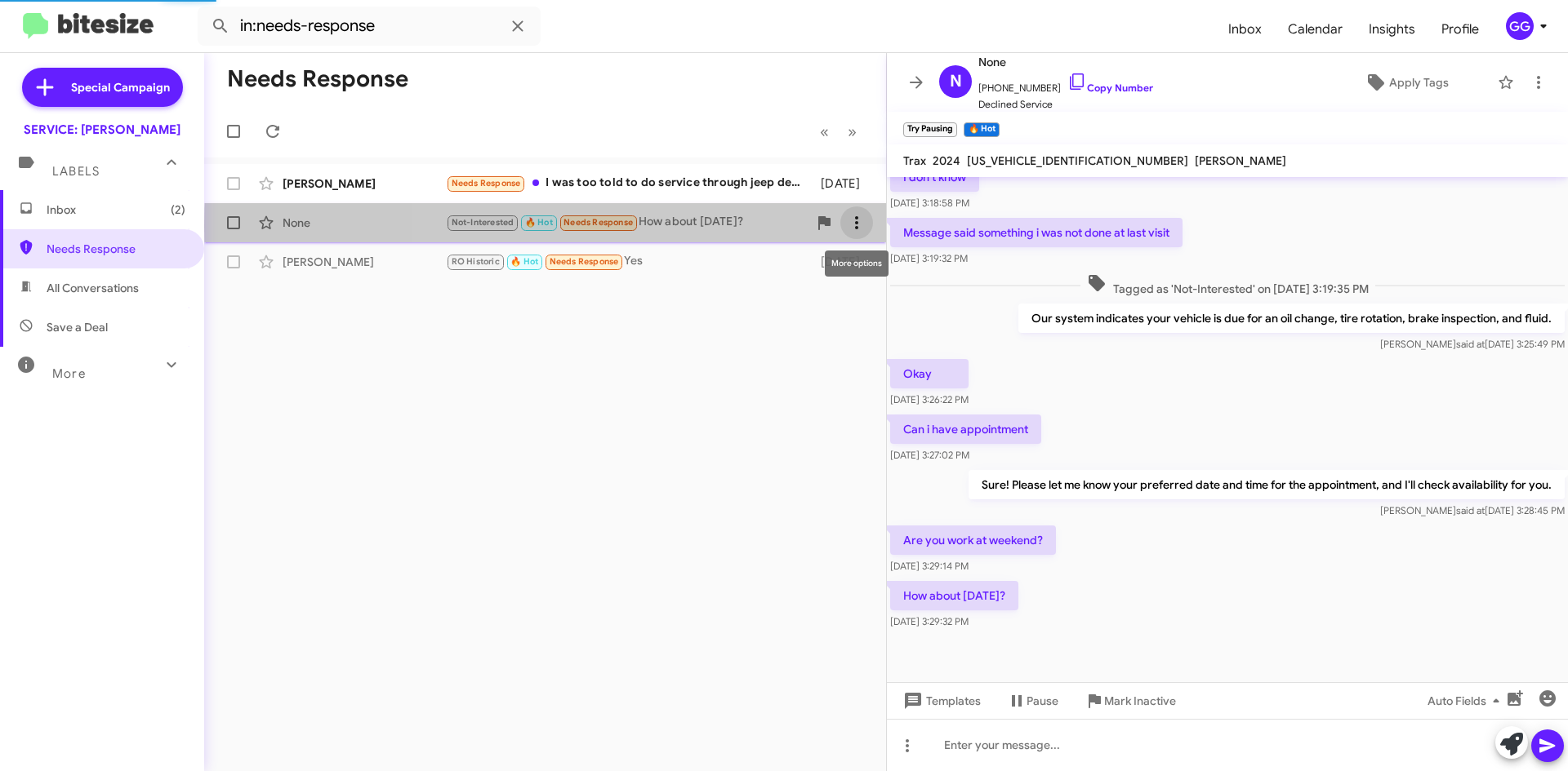
click at [861, 228] on icon at bounding box center [856, 223] width 19 height 19
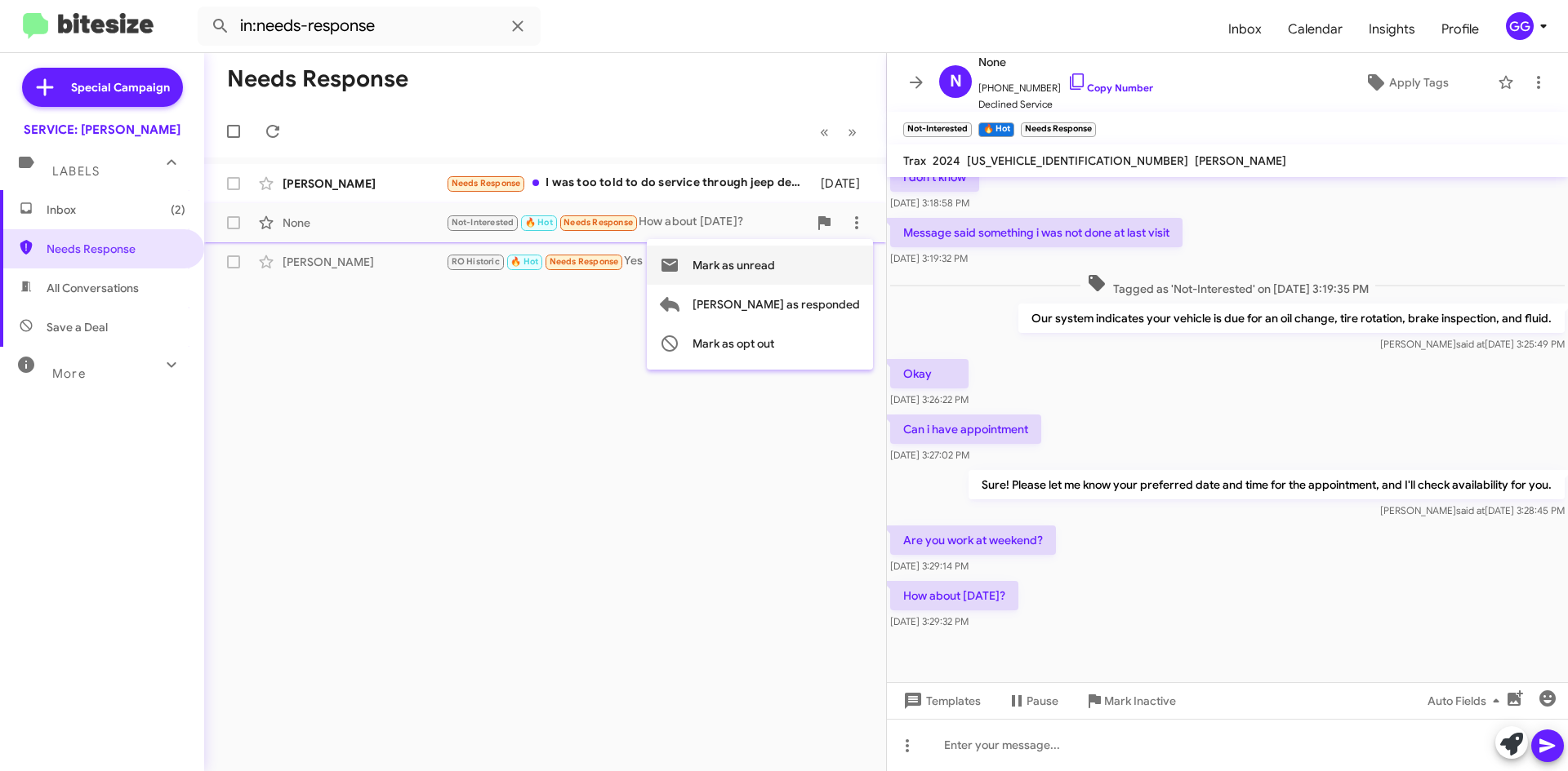
click at [775, 276] on span "Mark as unread" at bounding box center [733, 265] width 82 height 40
click at [125, 250] on span "Needs Response" at bounding box center [116, 249] width 139 height 16
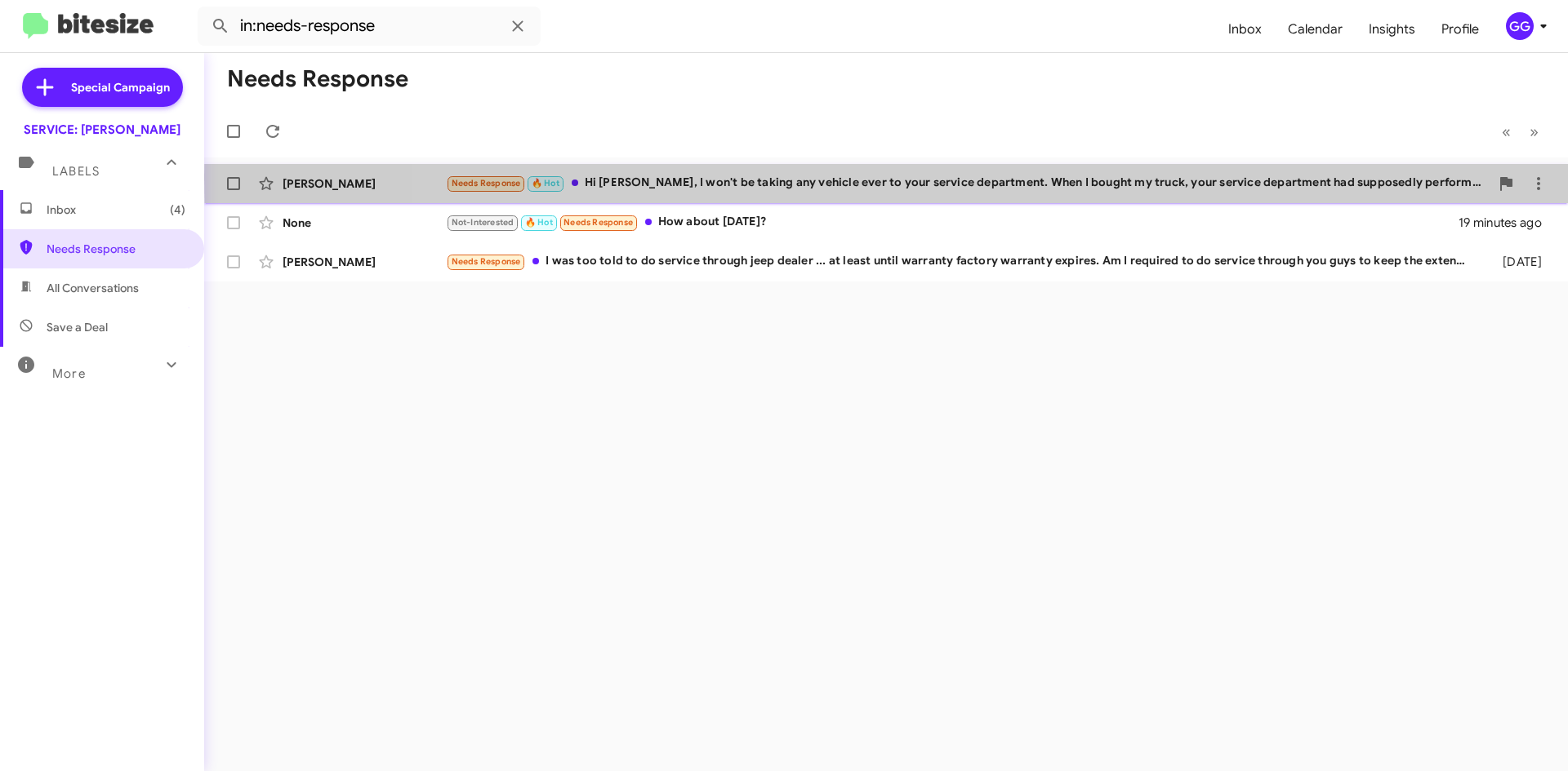
drag, startPoint x: 1246, startPoint y: 182, endPoint x: 1248, endPoint y: 197, distance: 15.1
click at [1248, 197] on div "[PERSON_NAME] Needs Response 🔥 Hot Hi [PERSON_NAME], I won't be taking any vehi…" at bounding box center [886, 183] width 1338 height 33
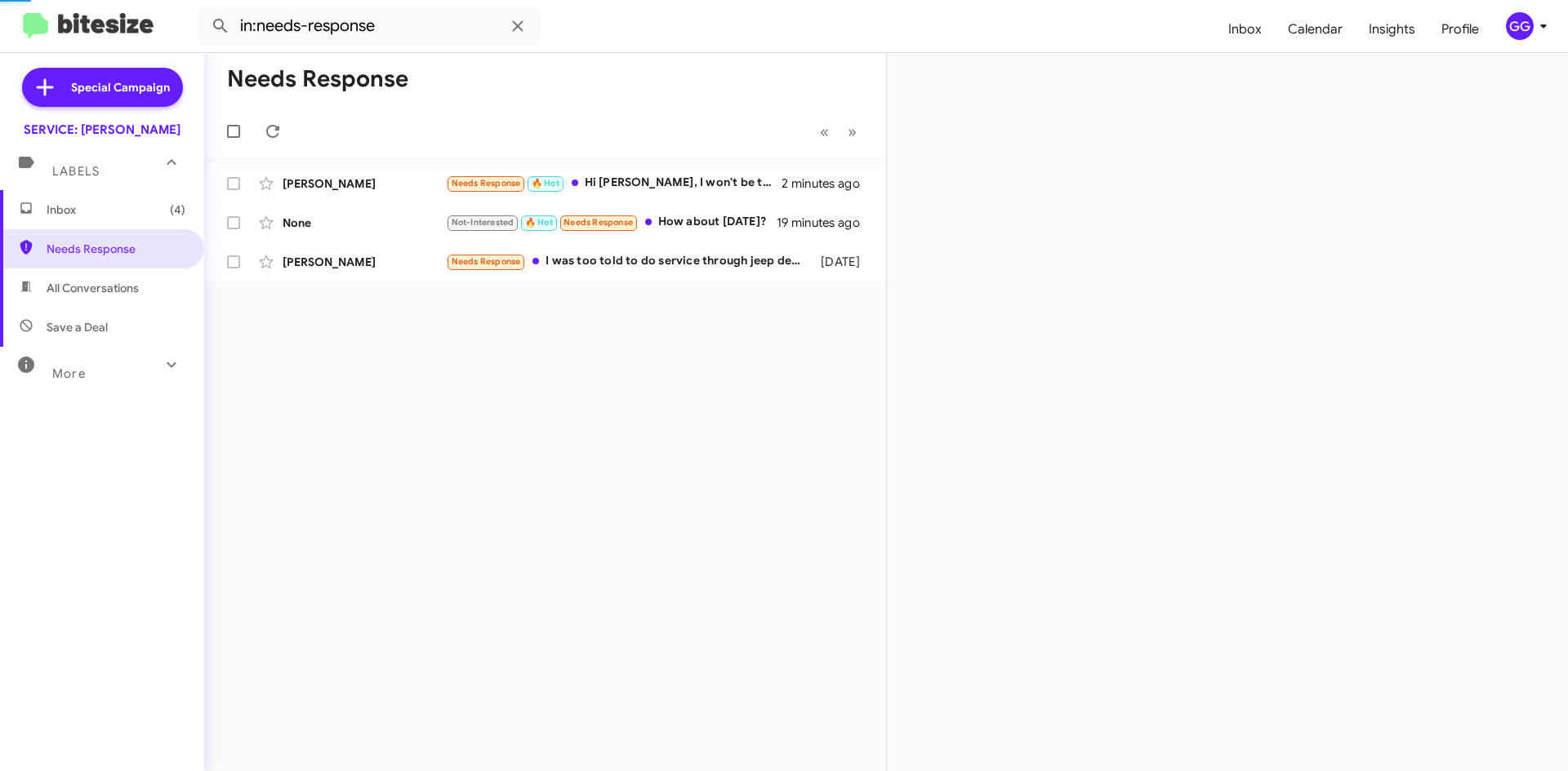
click at [1245, 186] on div at bounding box center [1227, 412] width 681 height 718
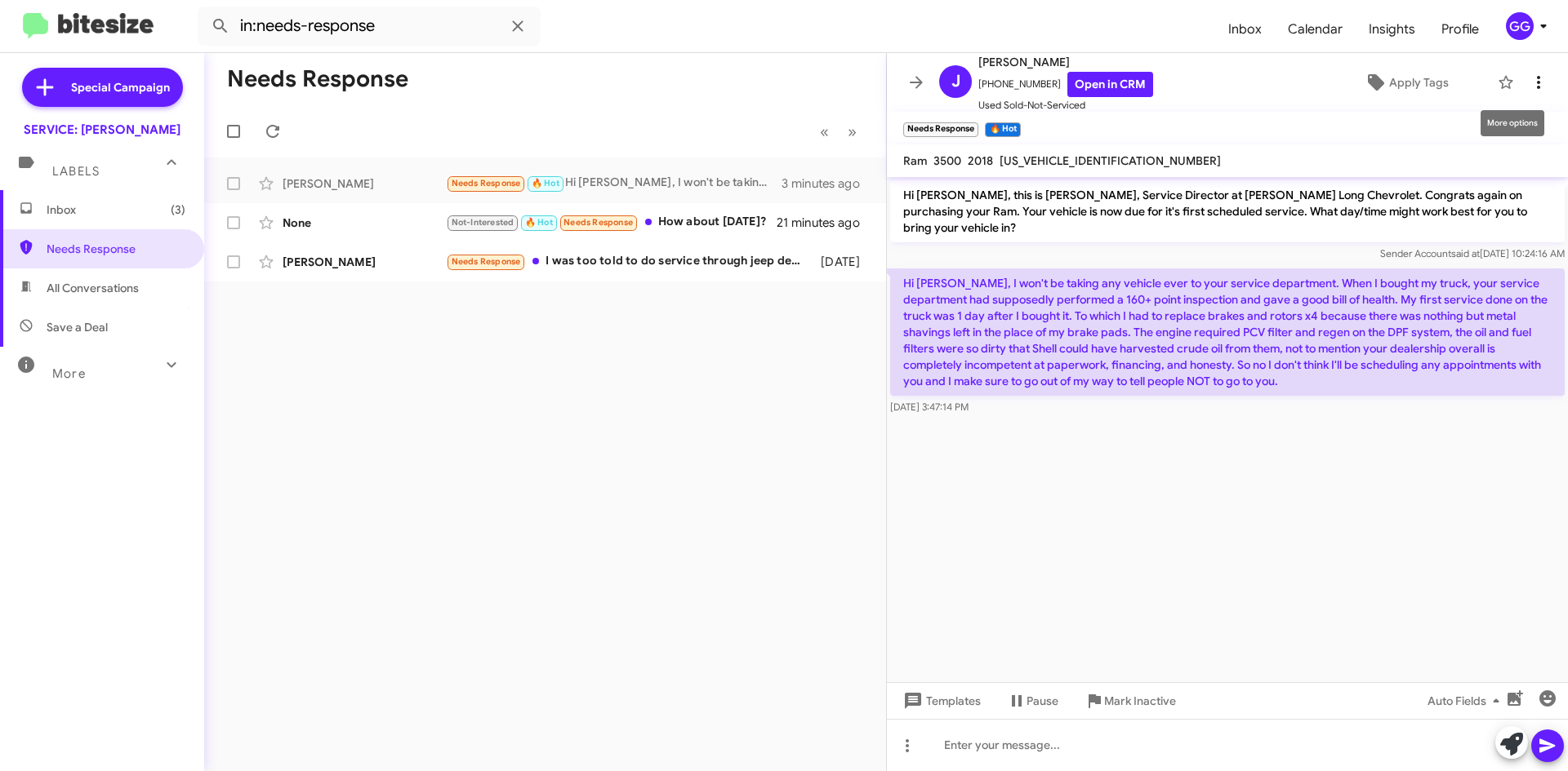
click at [1523, 73] on button at bounding box center [1539, 83] width 33 height 33
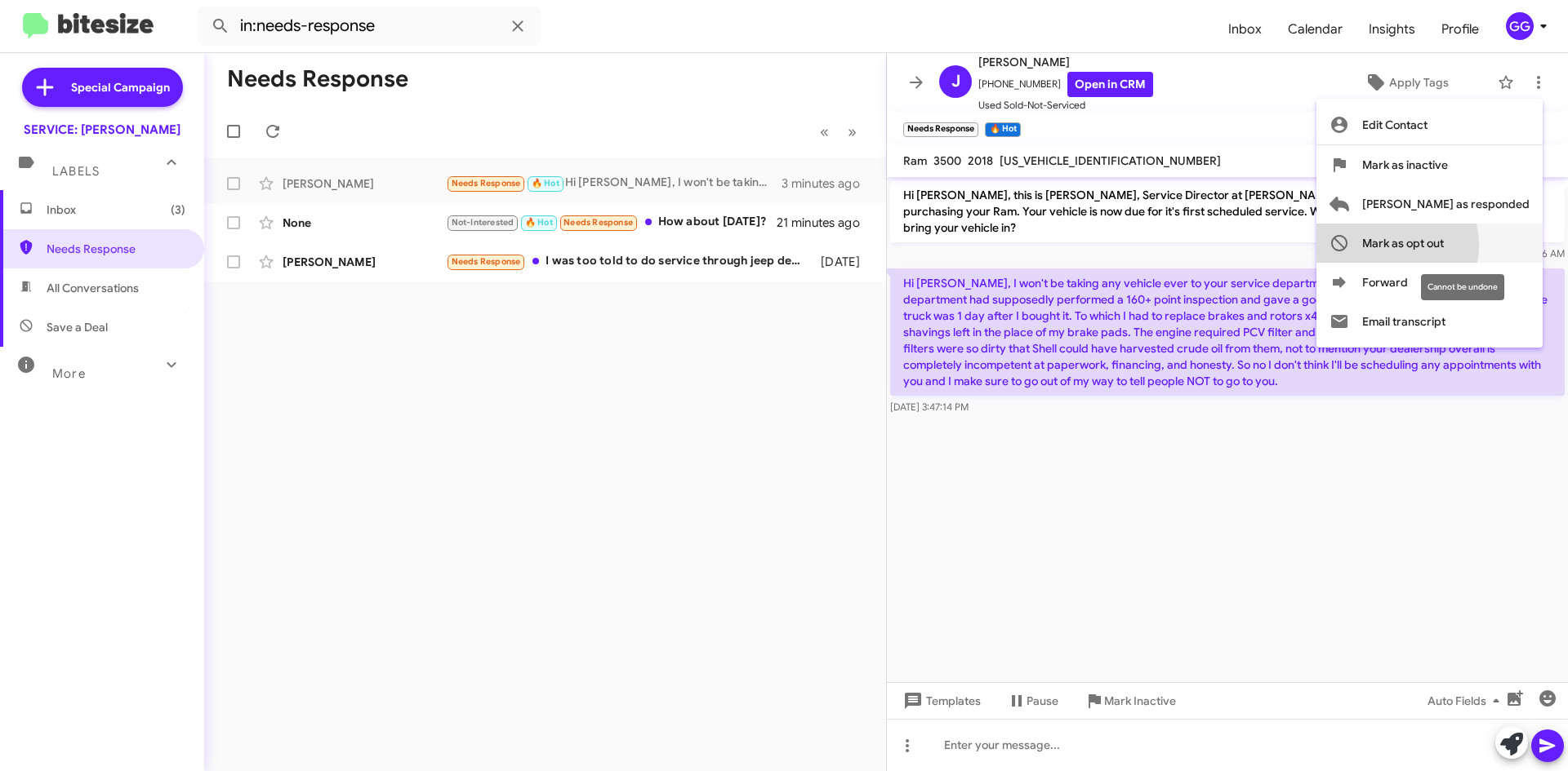
click at [1444, 246] on span "Mark as opt out" at bounding box center [1403, 243] width 82 height 40
